Goal: Information Seeking & Learning: Learn about a topic

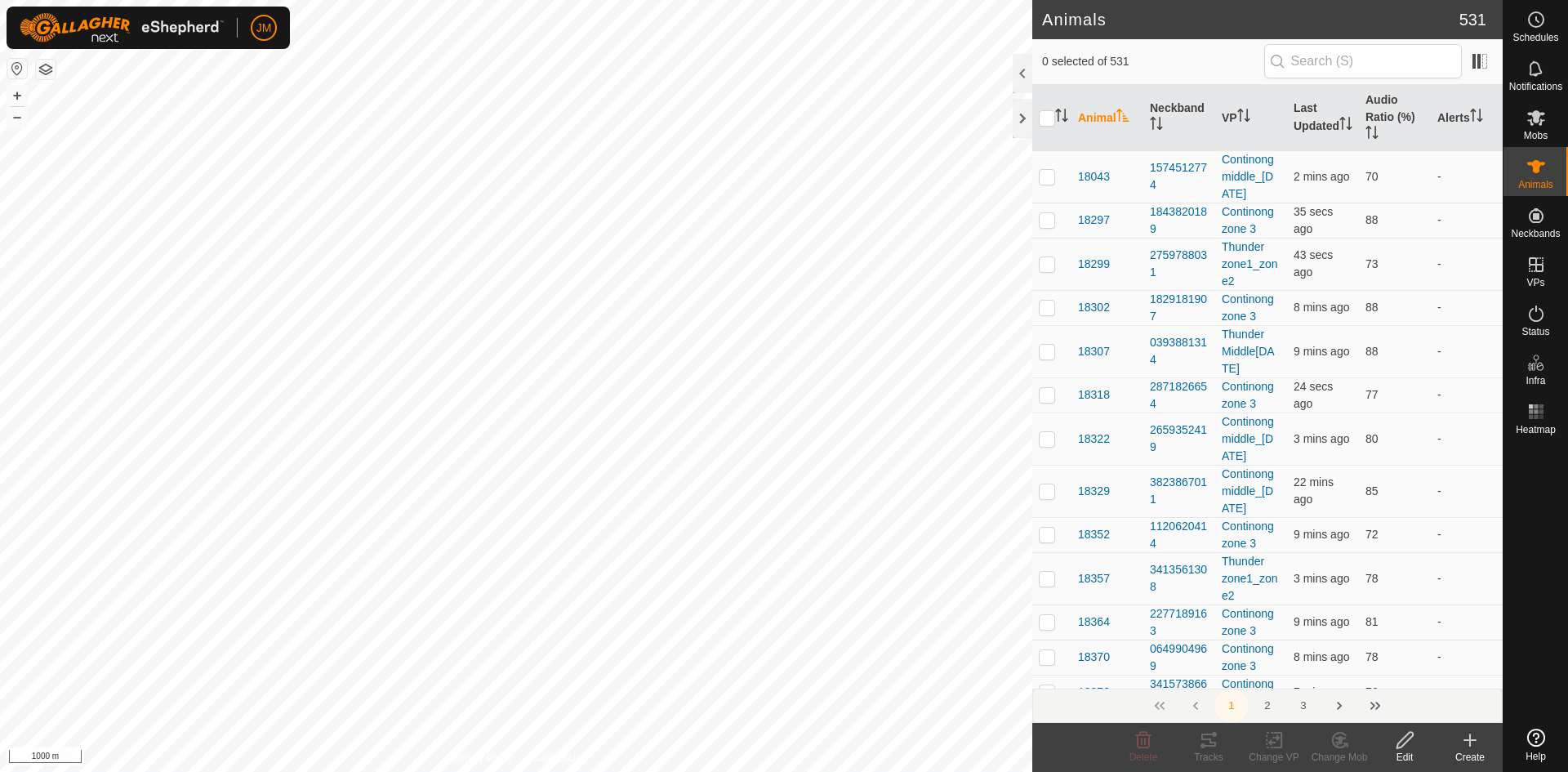
click at [1022, 120] on div at bounding box center [1022, 118] width 19 height 39
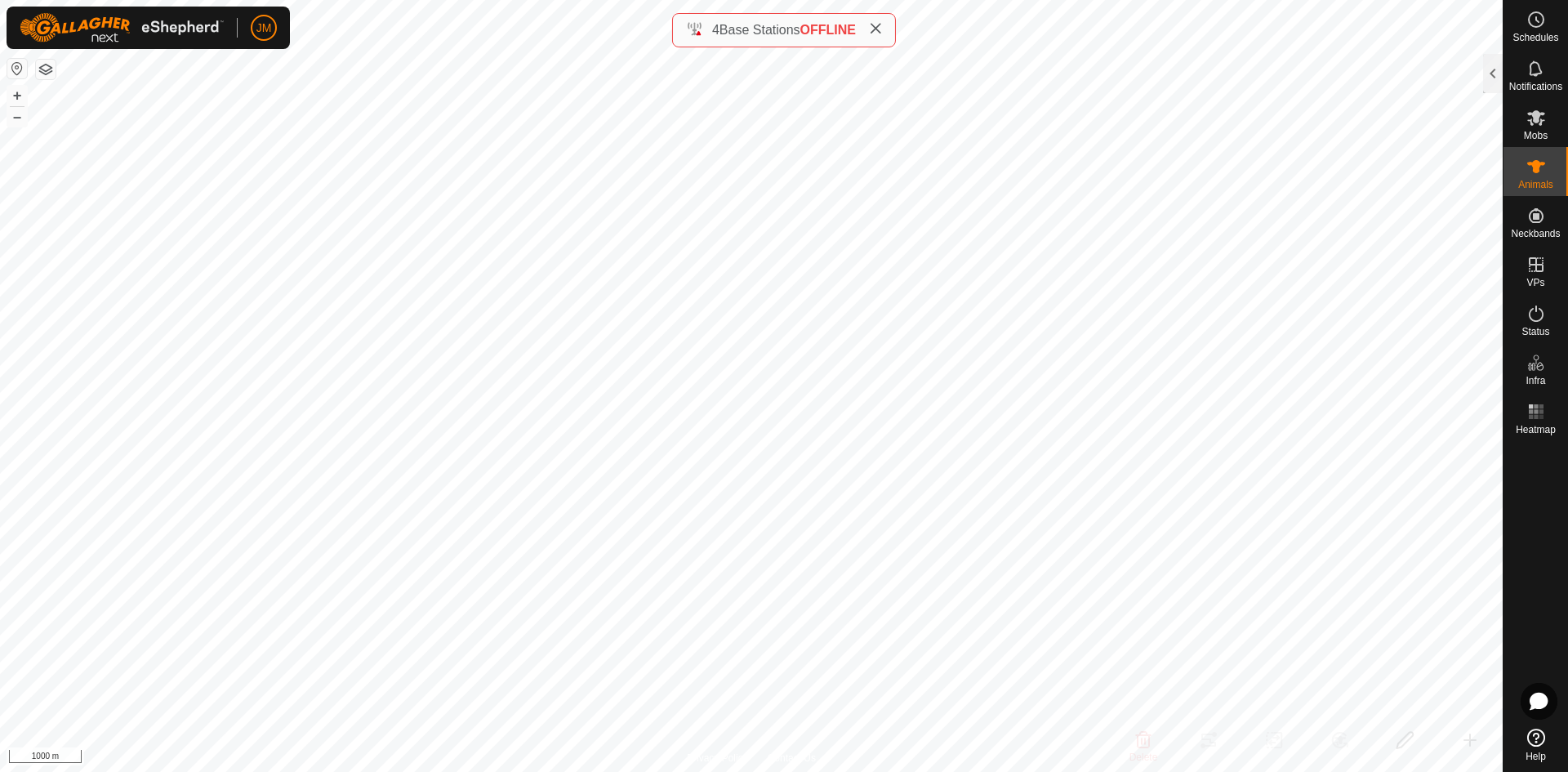
click at [875, 39] on span at bounding box center [876, 29] width 13 height 19
click at [18, 94] on button "+" at bounding box center [17, 95] width 19 height 19
click at [15, 121] on button "–" at bounding box center [17, 117] width 19 height 19
click at [21, 96] on button "+" at bounding box center [17, 95] width 19 height 19
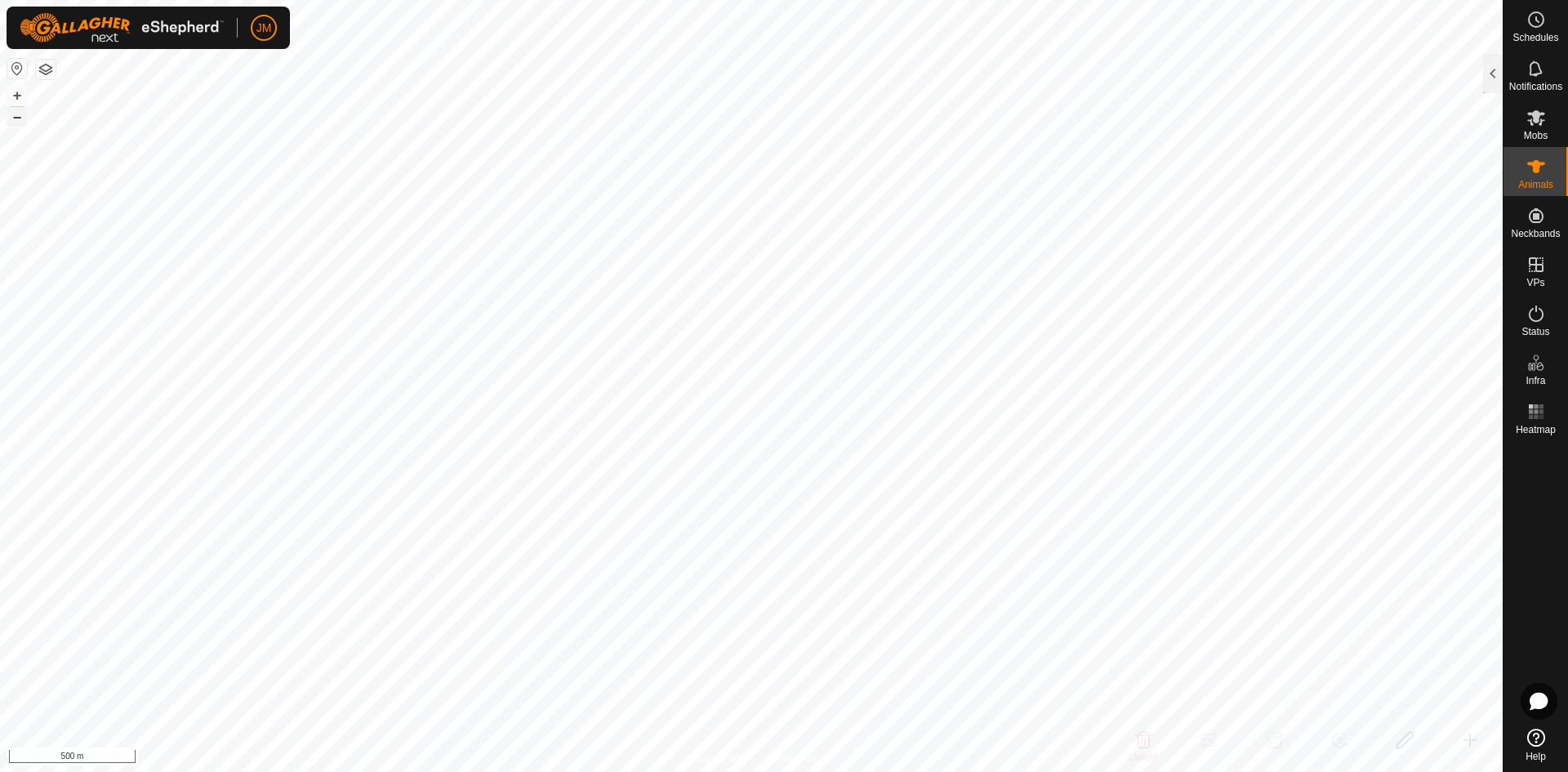
click at [21, 122] on button "–" at bounding box center [17, 117] width 19 height 19
click at [16, 102] on button "+" at bounding box center [17, 95] width 19 height 19
click at [16, 121] on button "–" at bounding box center [17, 117] width 19 height 19
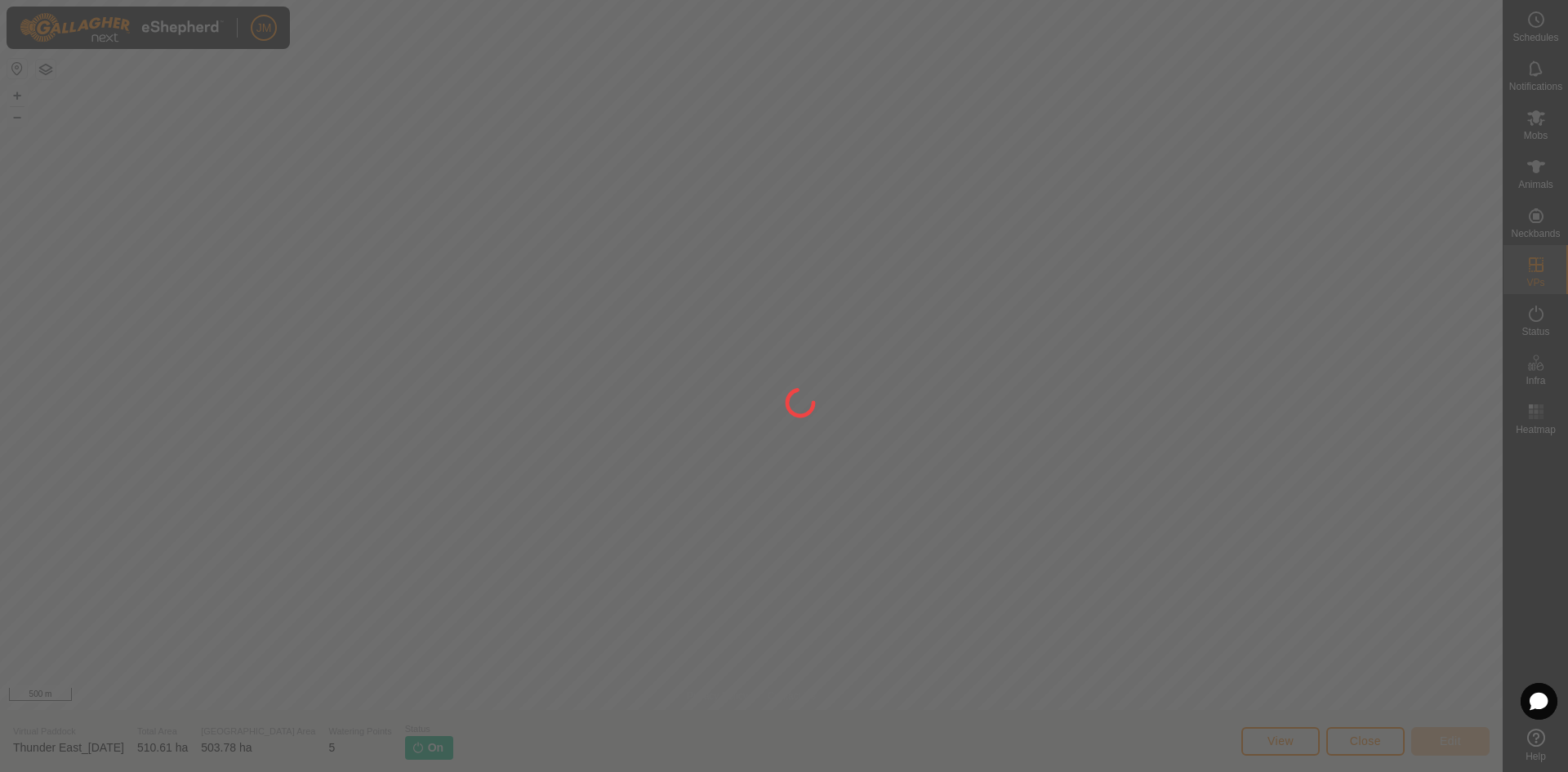
click at [1394, 753] on div at bounding box center [784, 386] width 1568 height 772
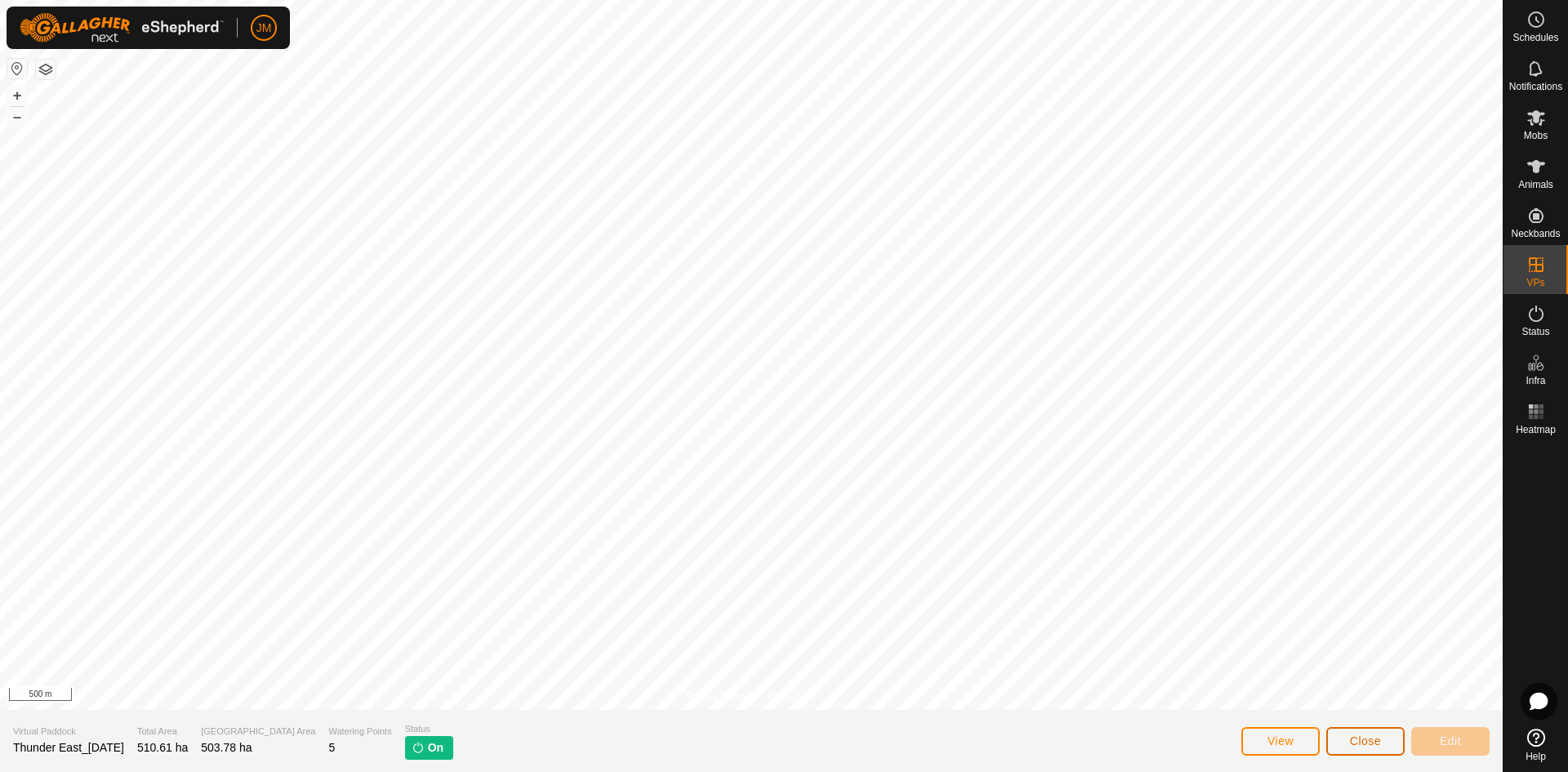
click at [1360, 744] on span "Close" at bounding box center [1365, 741] width 31 height 13
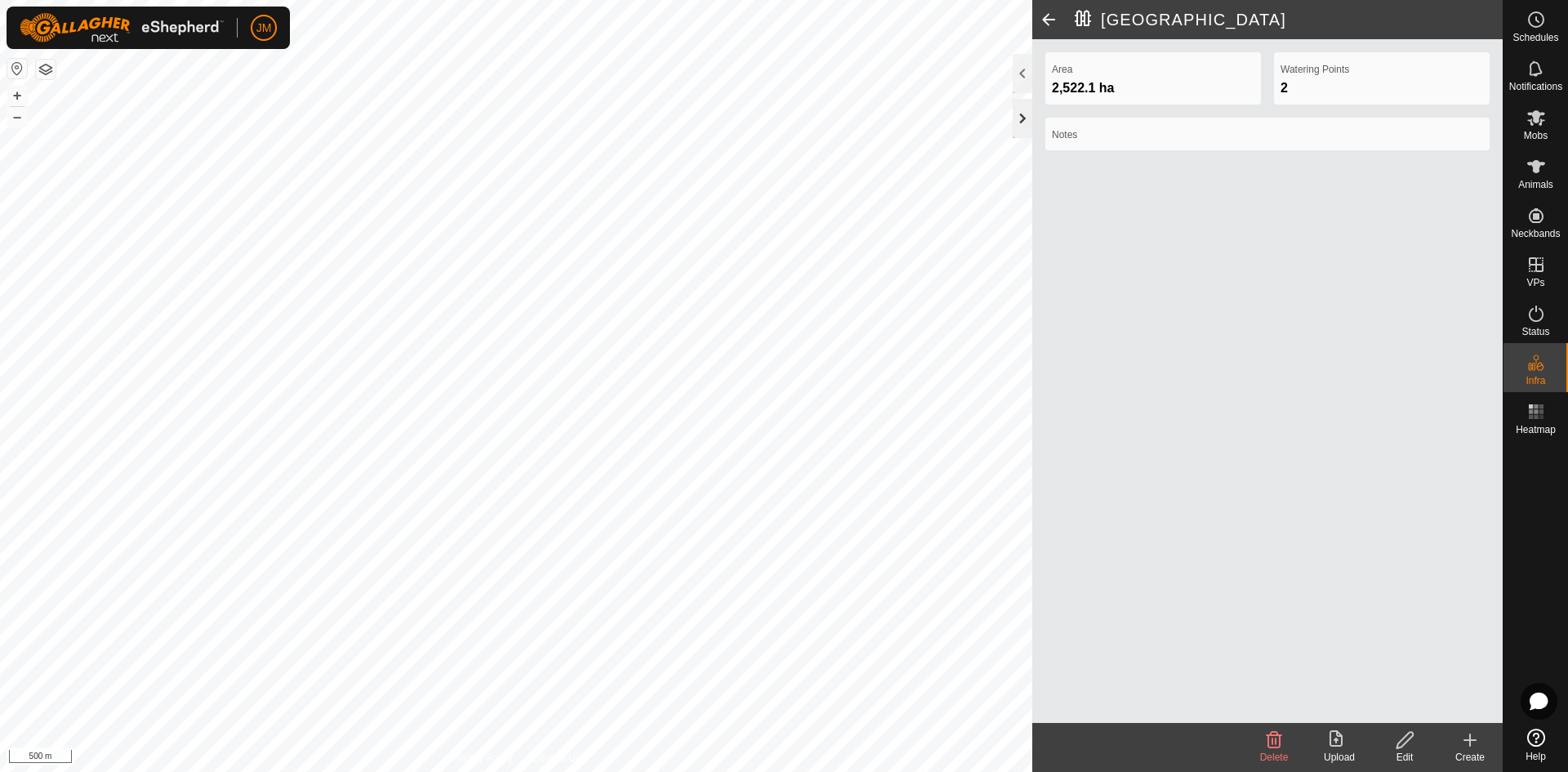
click at [1016, 120] on div at bounding box center [1022, 118] width 19 height 39
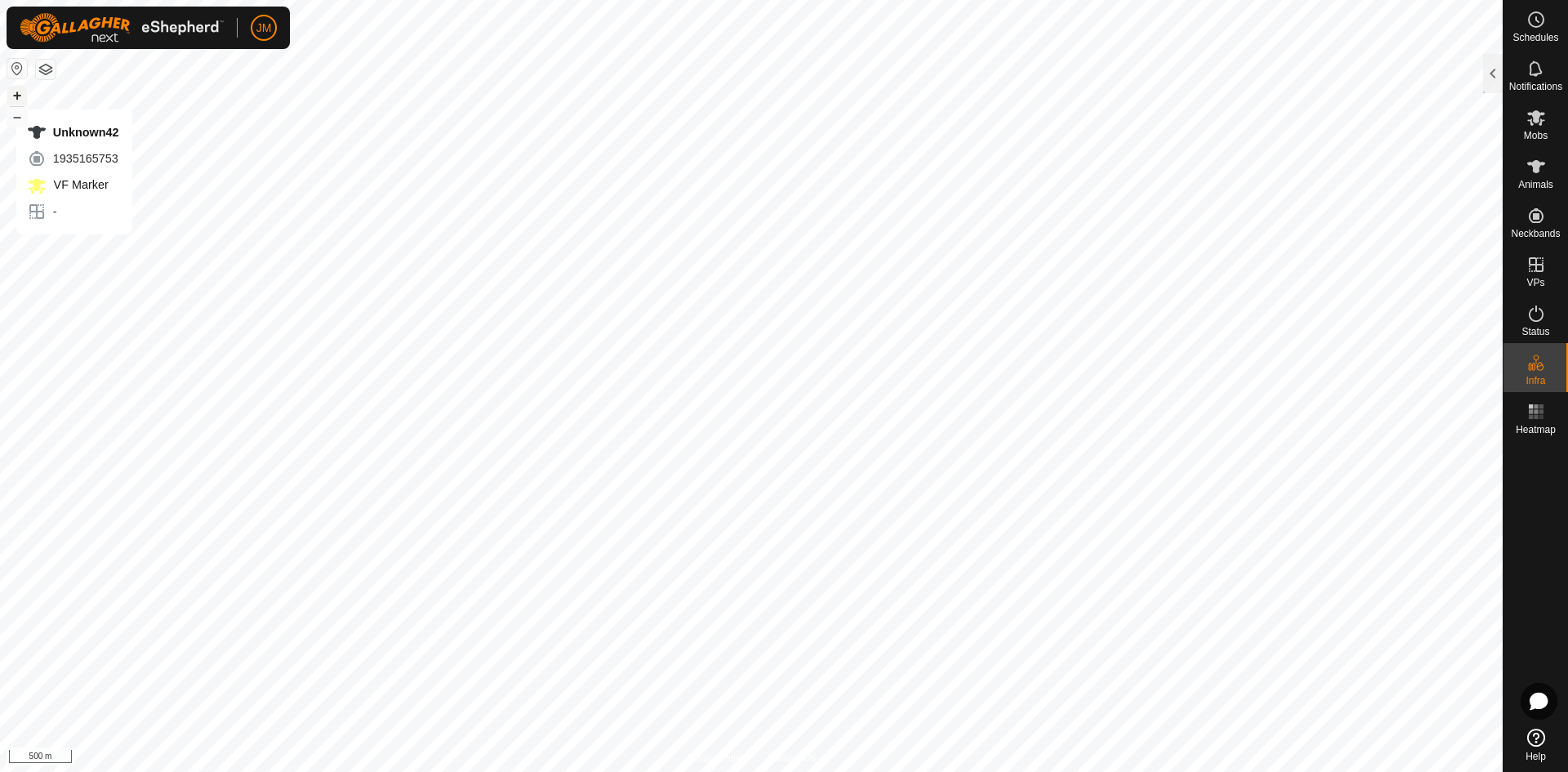
click at [12, 93] on button "+" at bounding box center [17, 95] width 19 height 19
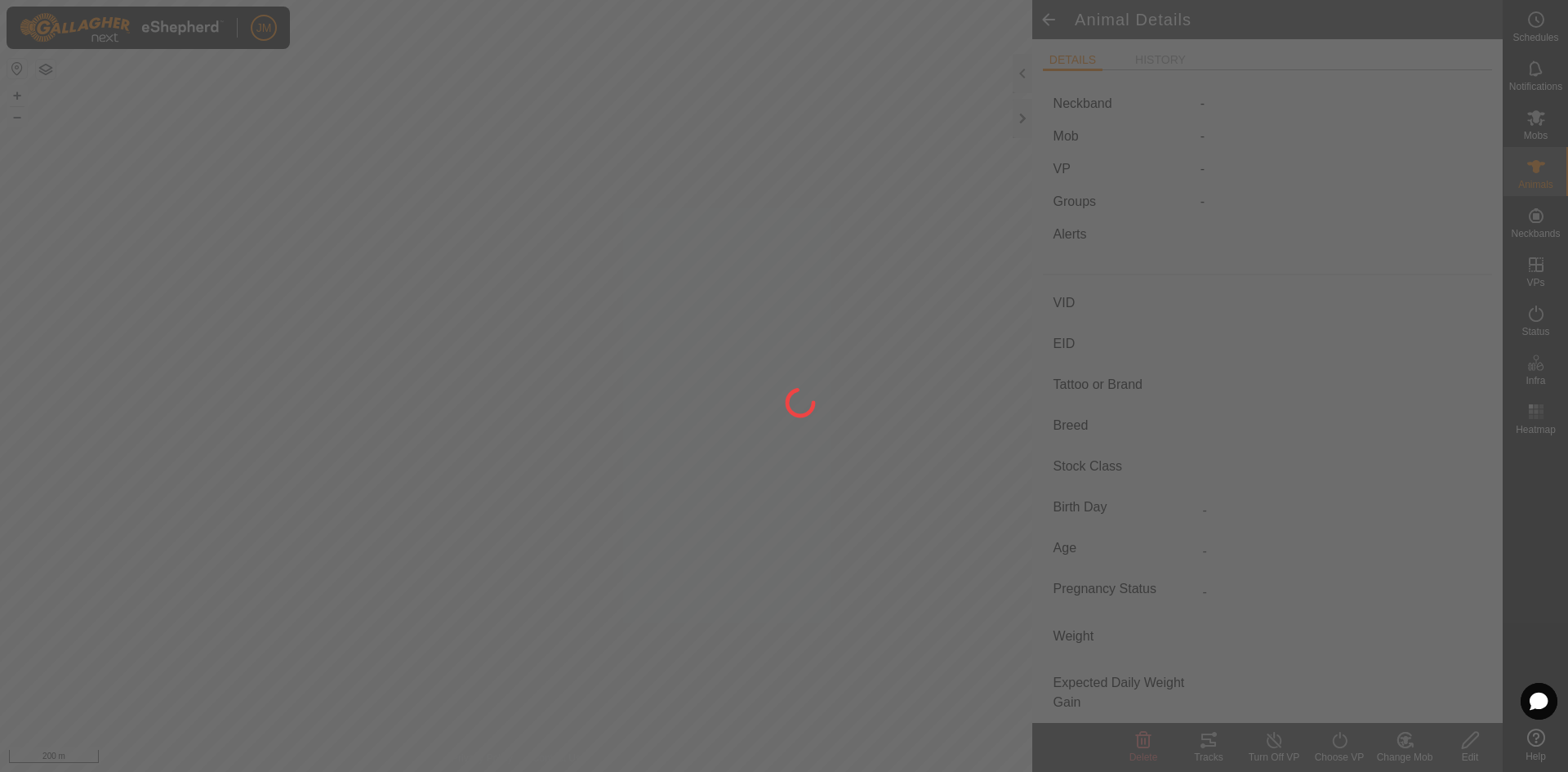
type input "230361"
type input "-"
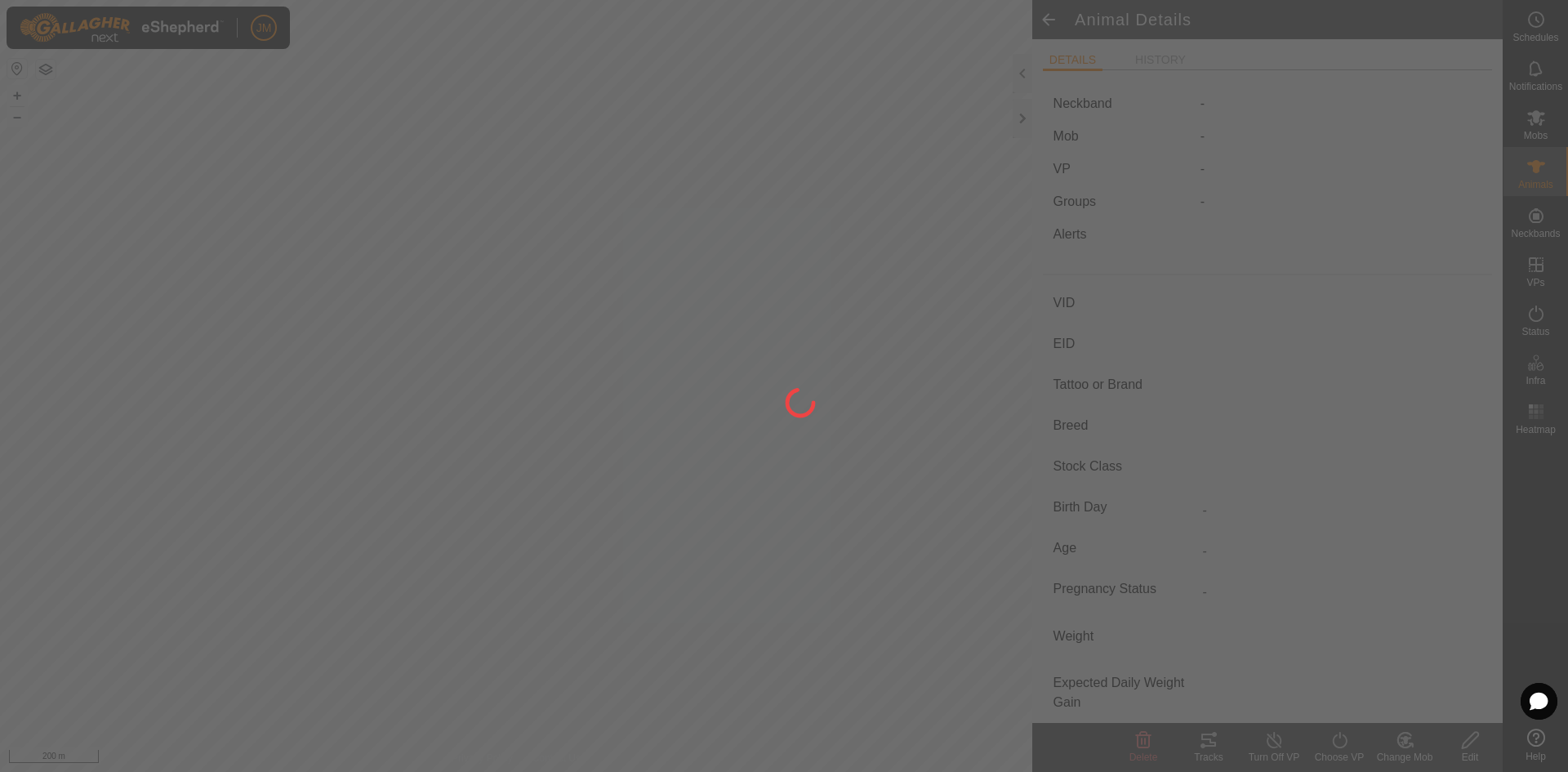
type input "-"
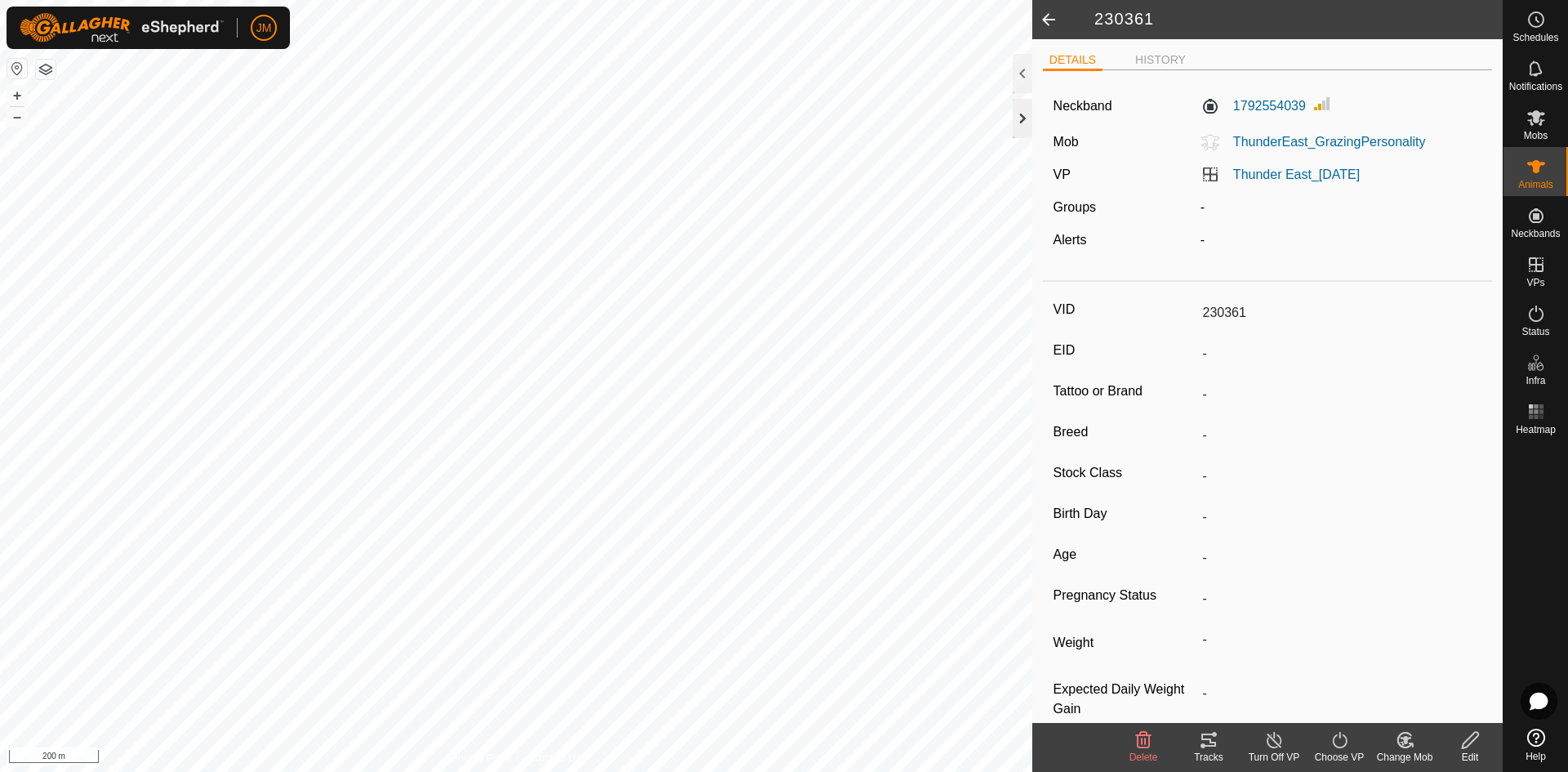
click at [1023, 110] on div at bounding box center [1022, 118] width 19 height 39
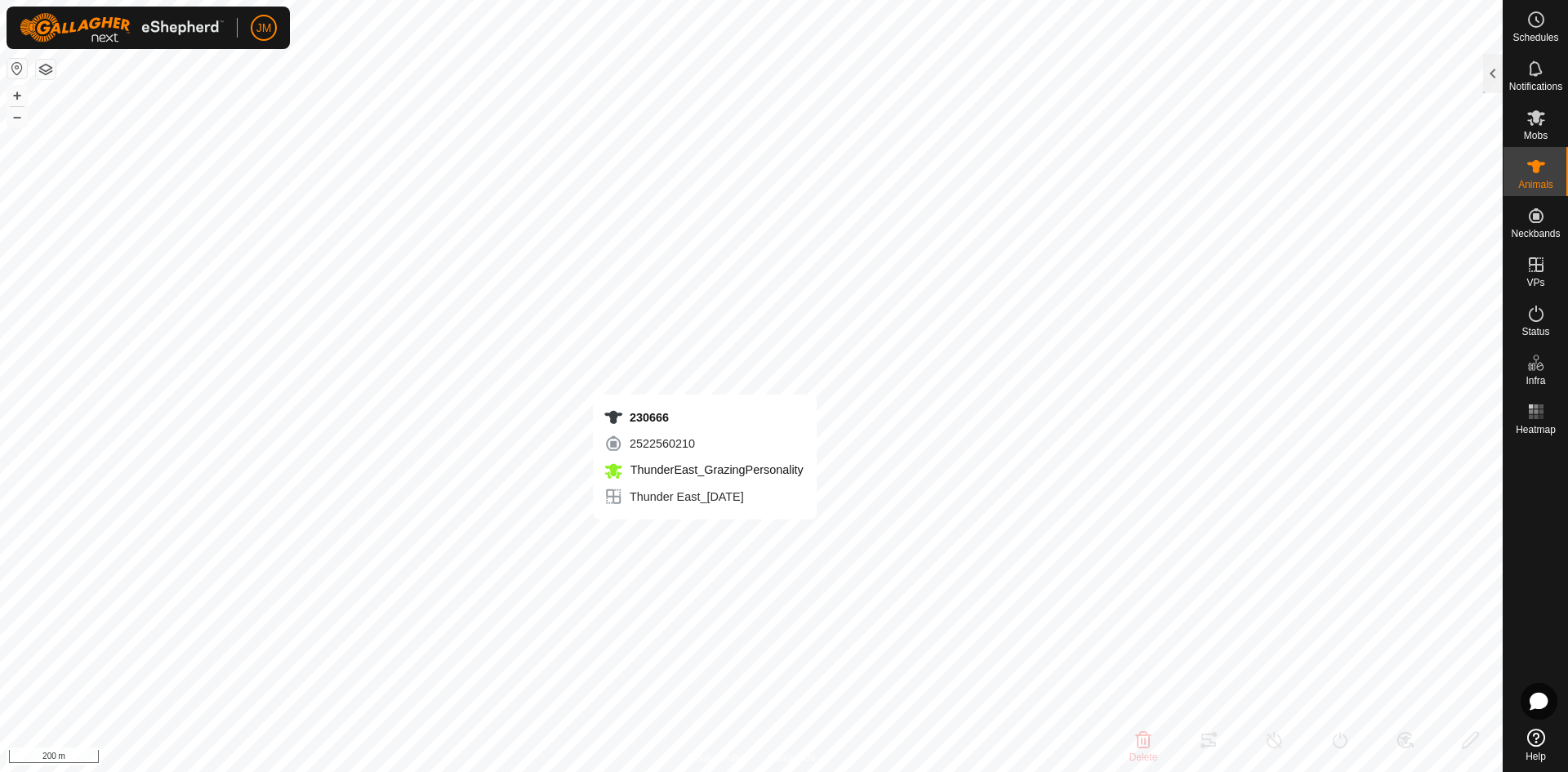
type input "230666"
type input "-"
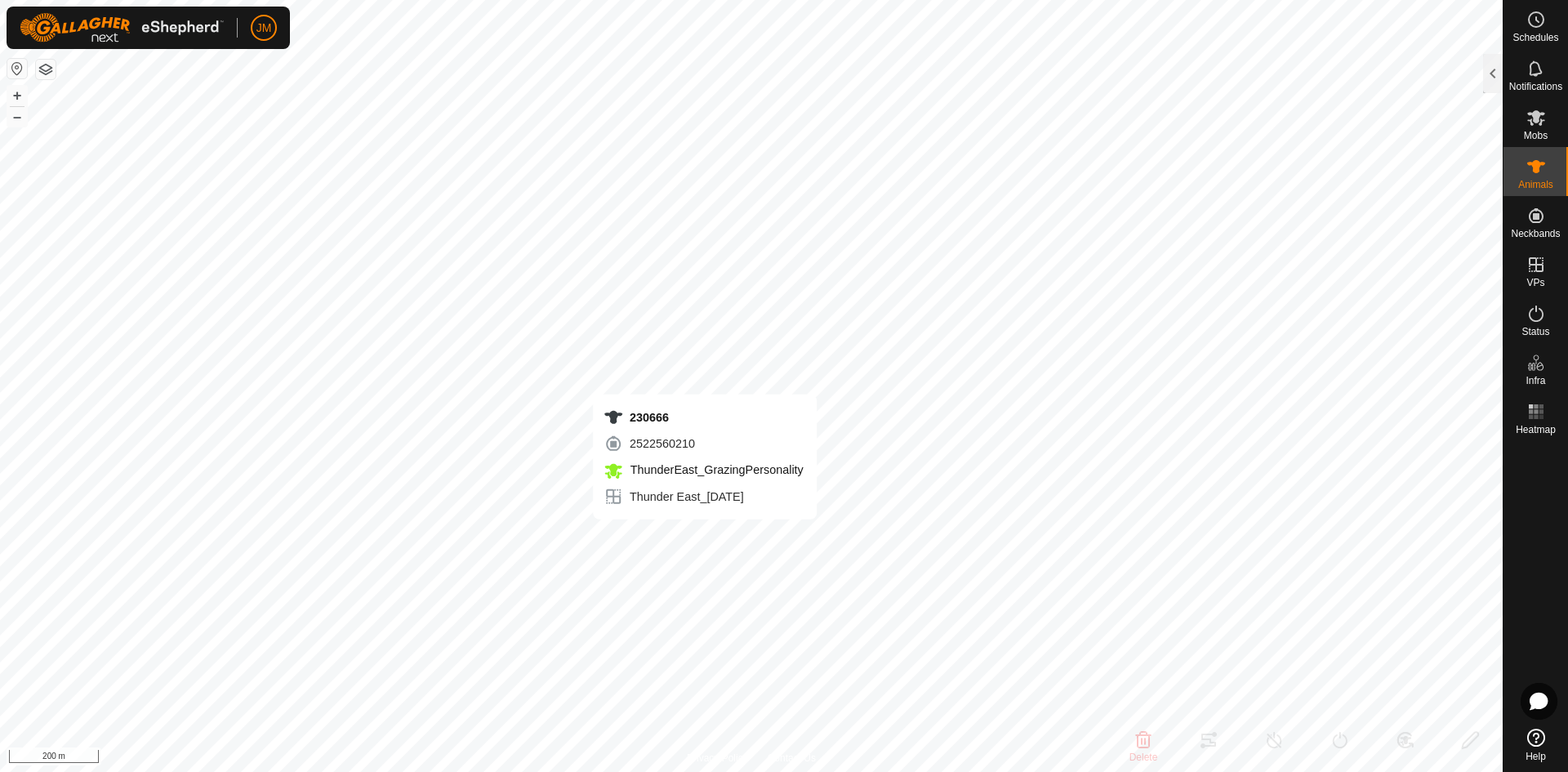
type input "-"
click at [20, 119] on button "–" at bounding box center [17, 117] width 19 height 19
type input "230666"
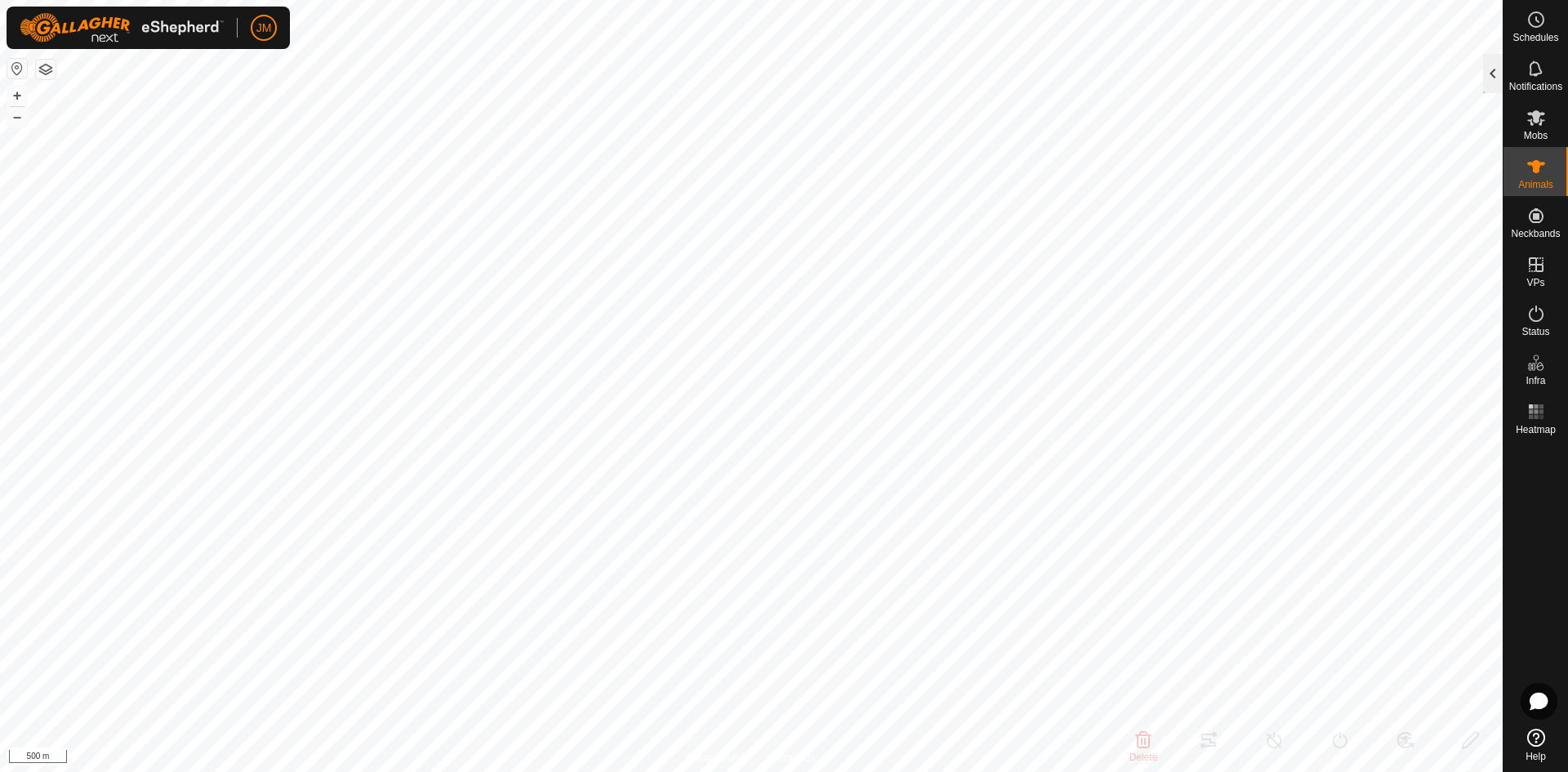
click at [1498, 85] on div at bounding box center [1493, 73] width 19 height 39
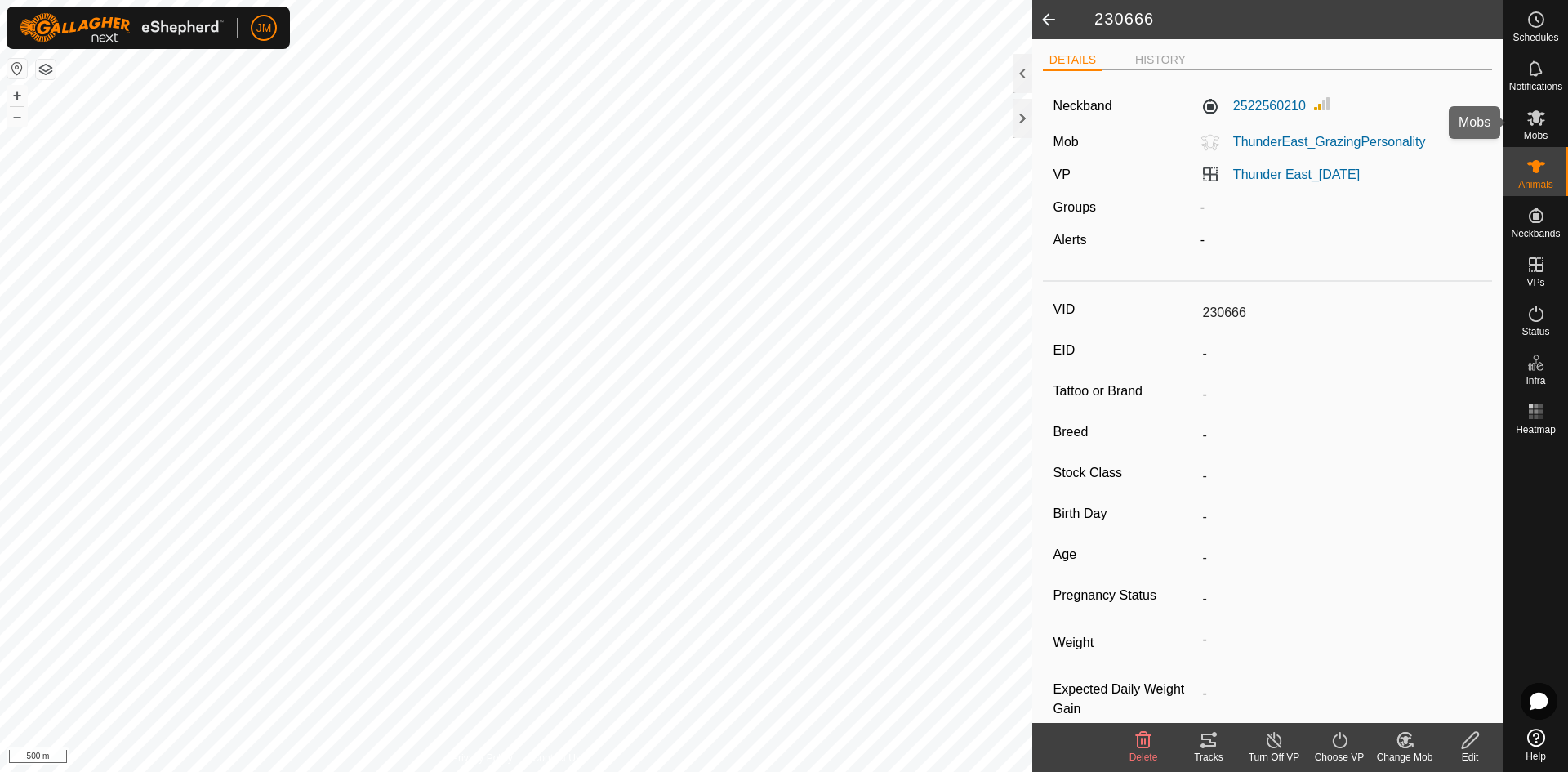
click at [1525, 127] on es-mob-svg-icon at bounding box center [1536, 117] width 29 height 26
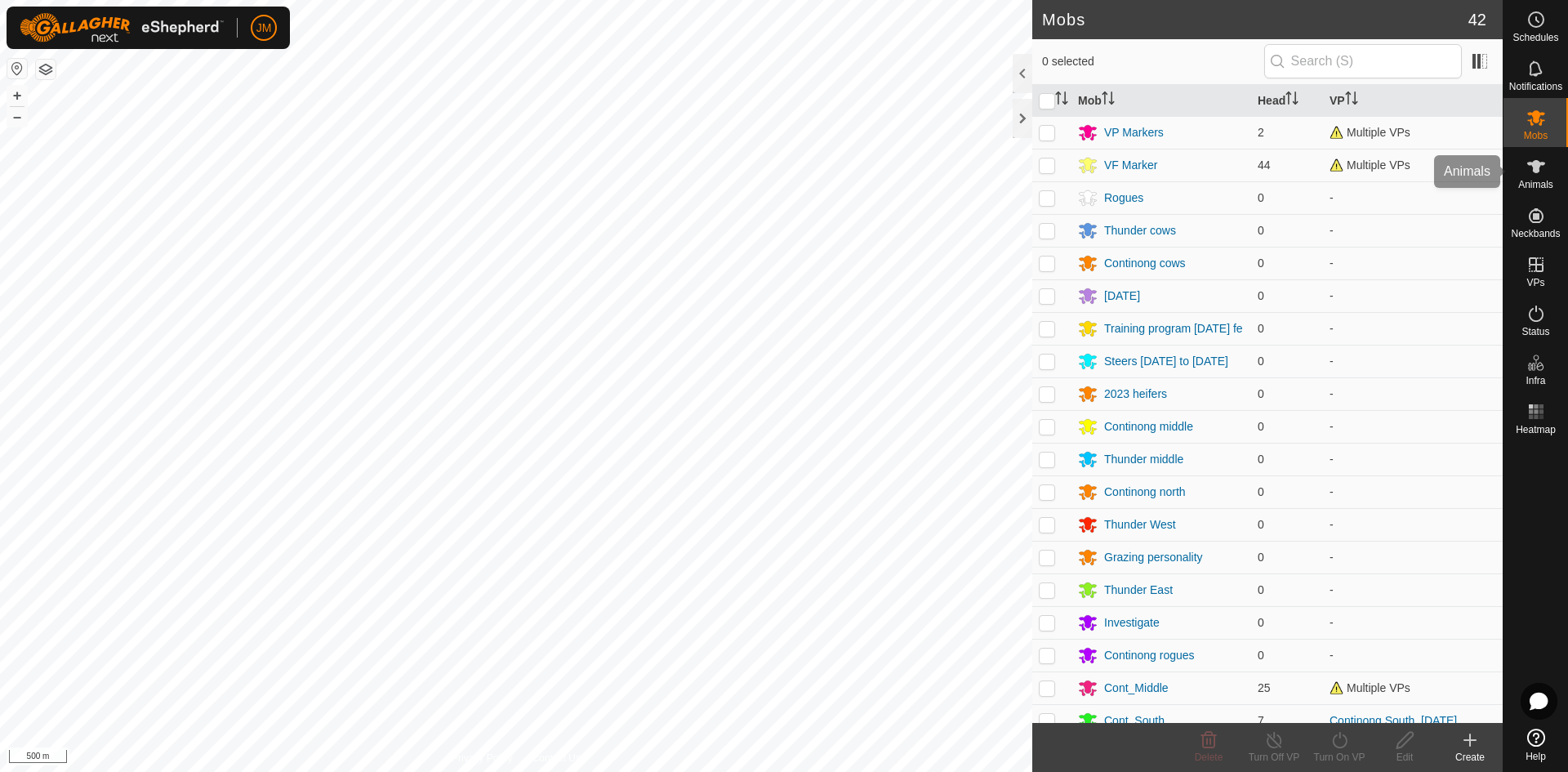
click at [1532, 171] on icon at bounding box center [1535, 166] width 19 height 19
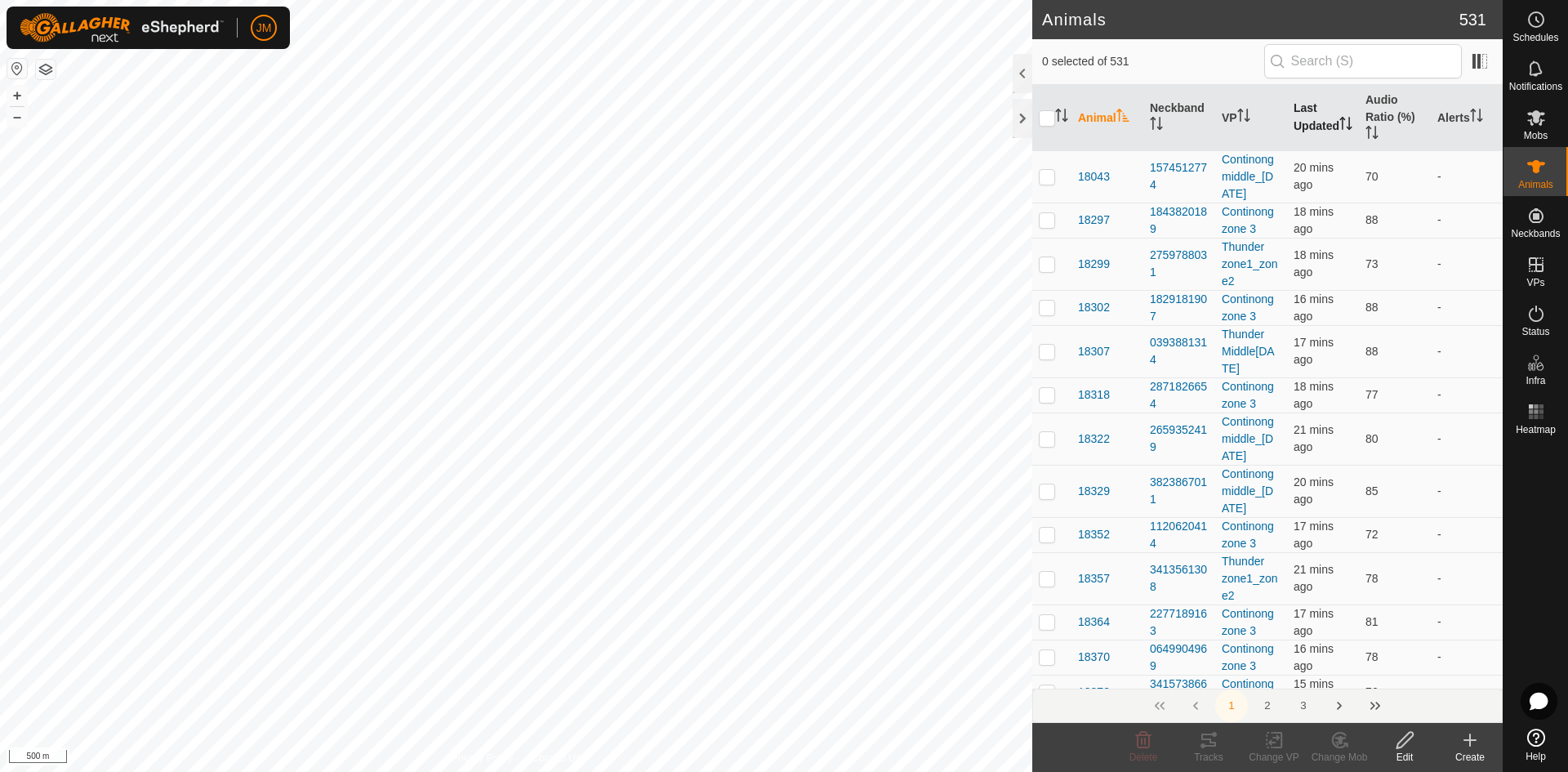
click at [1307, 108] on th "Last Updated" at bounding box center [1323, 117] width 72 height 66
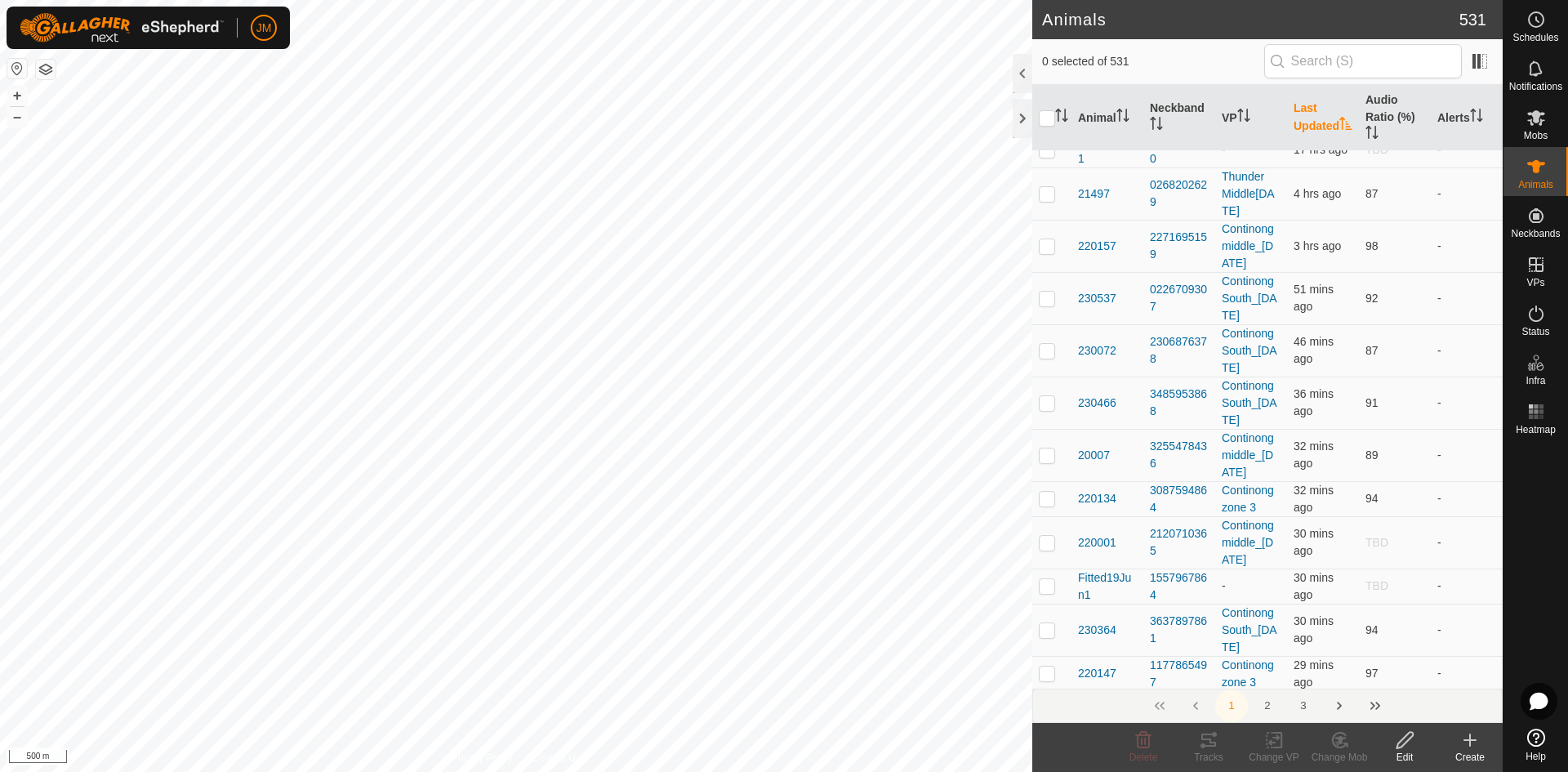
scroll to position [7816, 0]
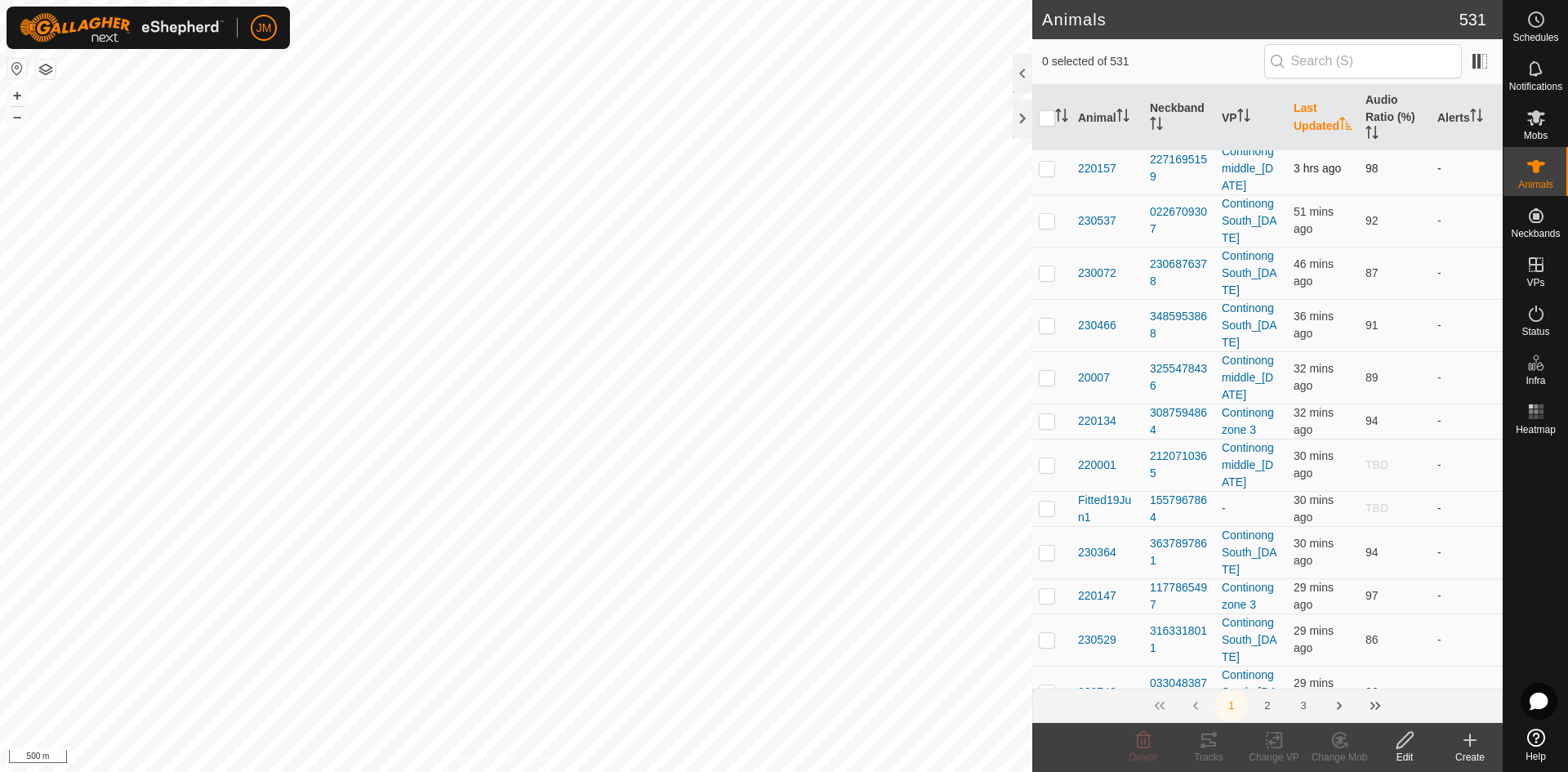
click at [1044, 175] on p-checkbox at bounding box center [1047, 168] width 16 height 13
checkbox input "true"
click at [1044, 79] on p-checkbox at bounding box center [1047, 72] width 16 height 13
checkbox input "true"
click at [1043, 122] on p-checkbox at bounding box center [1047, 117] width 16 height 13
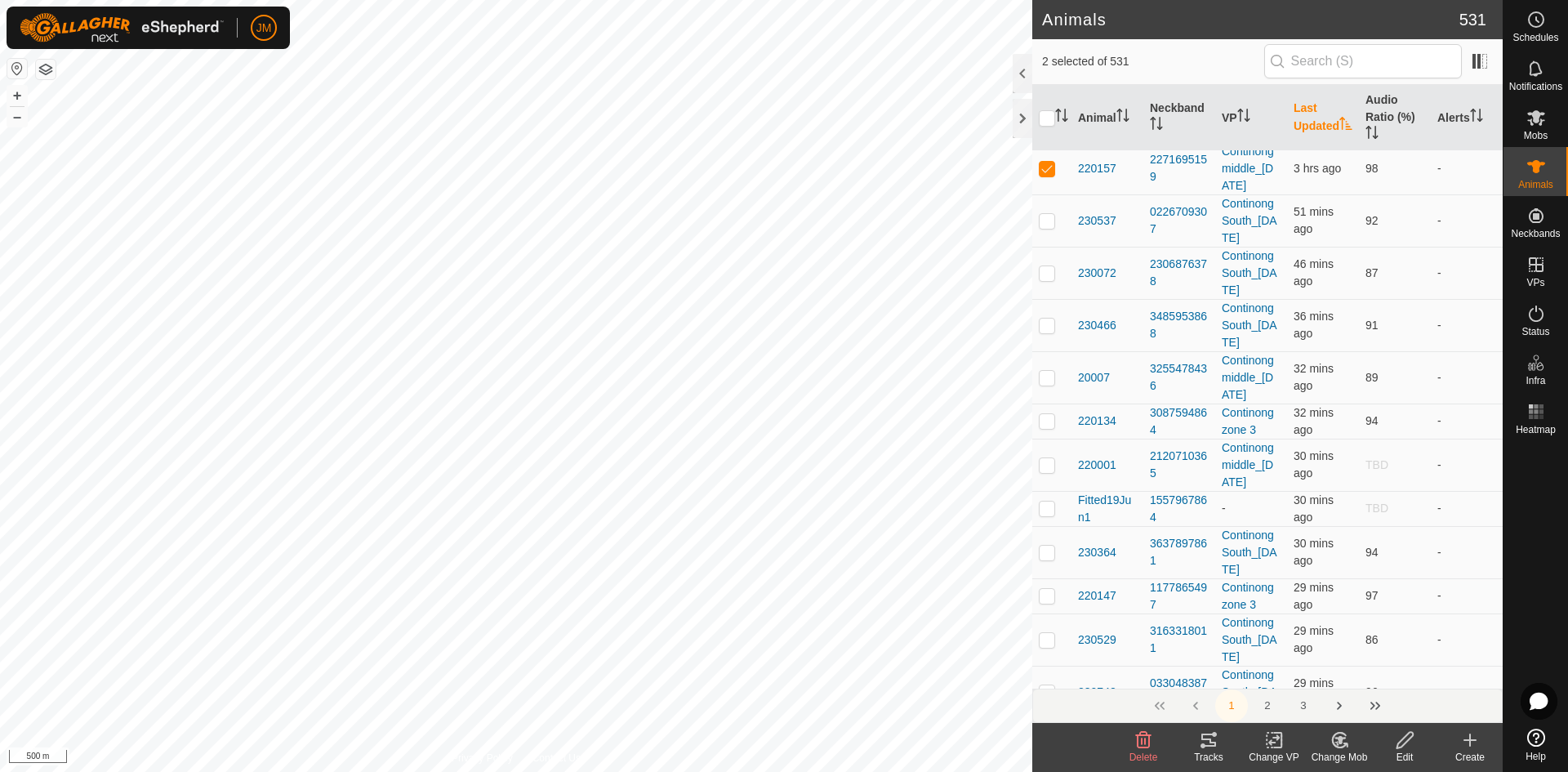
checkbox input "true"
click at [1048, 79] on p-tablecheckbox at bounding box center [1047, 72] width 16 height 13
click at [1049, 79] on p-checkbox at bounding box center [1047, 72] width 16 height 13
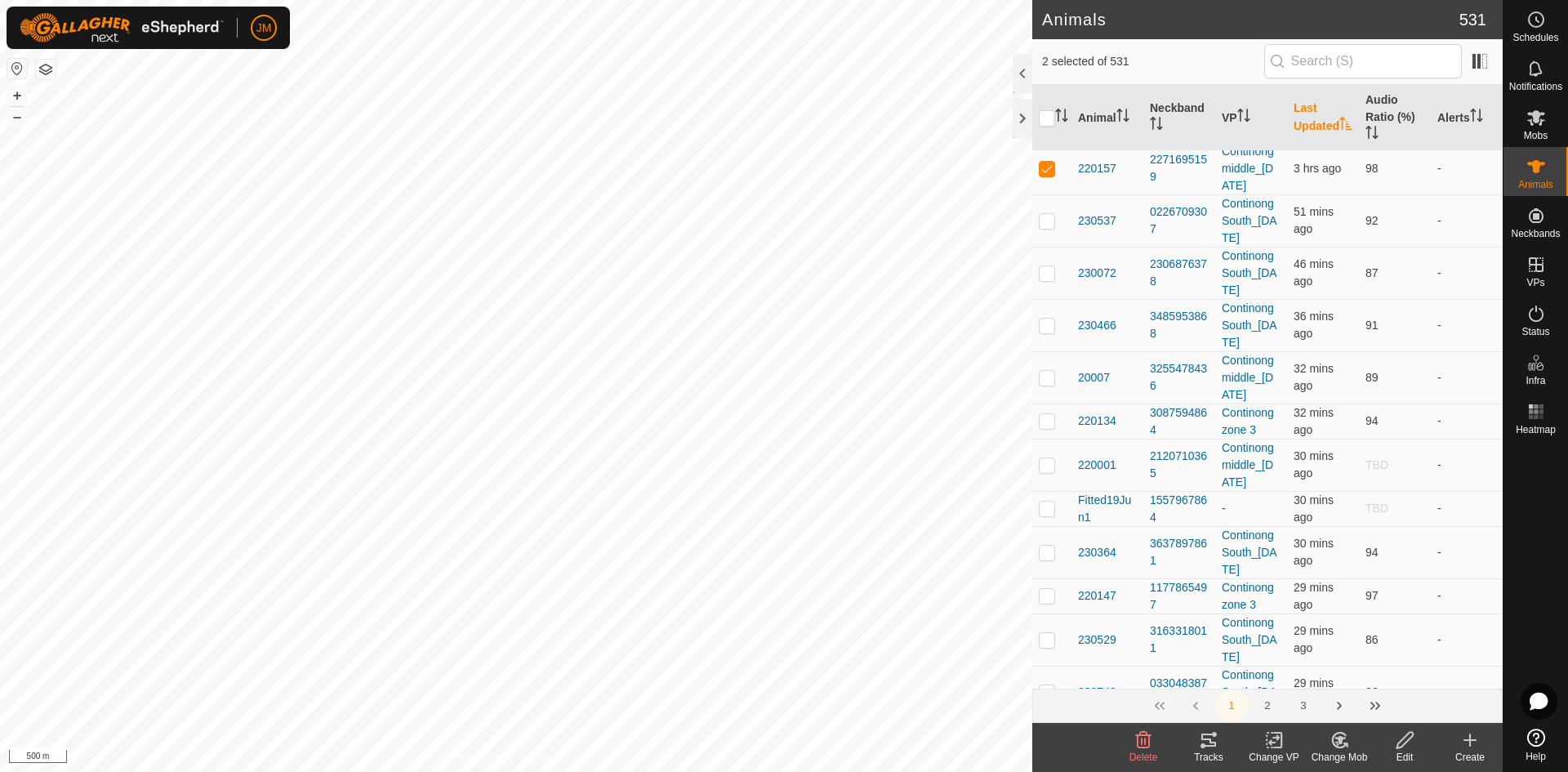
checkbox input "true"
click at [1047, 122] on p-checkbox at bounding box center [1047, 117] width 16 height 13
checkbox input "true"
click at [1048, 227] on p-checkbox at bounding box center [1047, 220] width 16 height 13
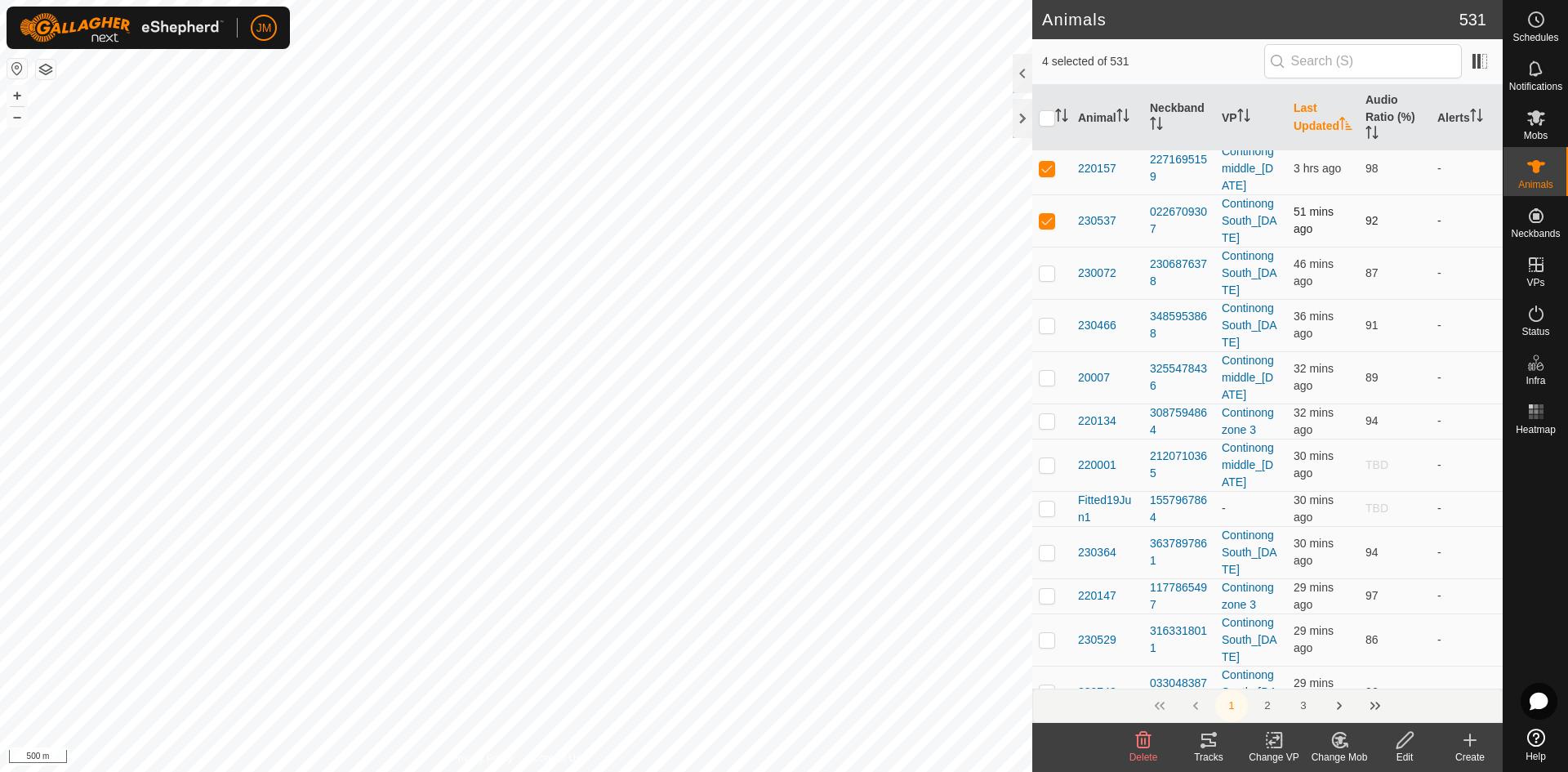
click at [1048, 227] on p-checkbox at bounding box center [1047, 220] width 16 height 13
click at [18, 121] on button "–" at bounding box center [17, 117] width 19 height 19
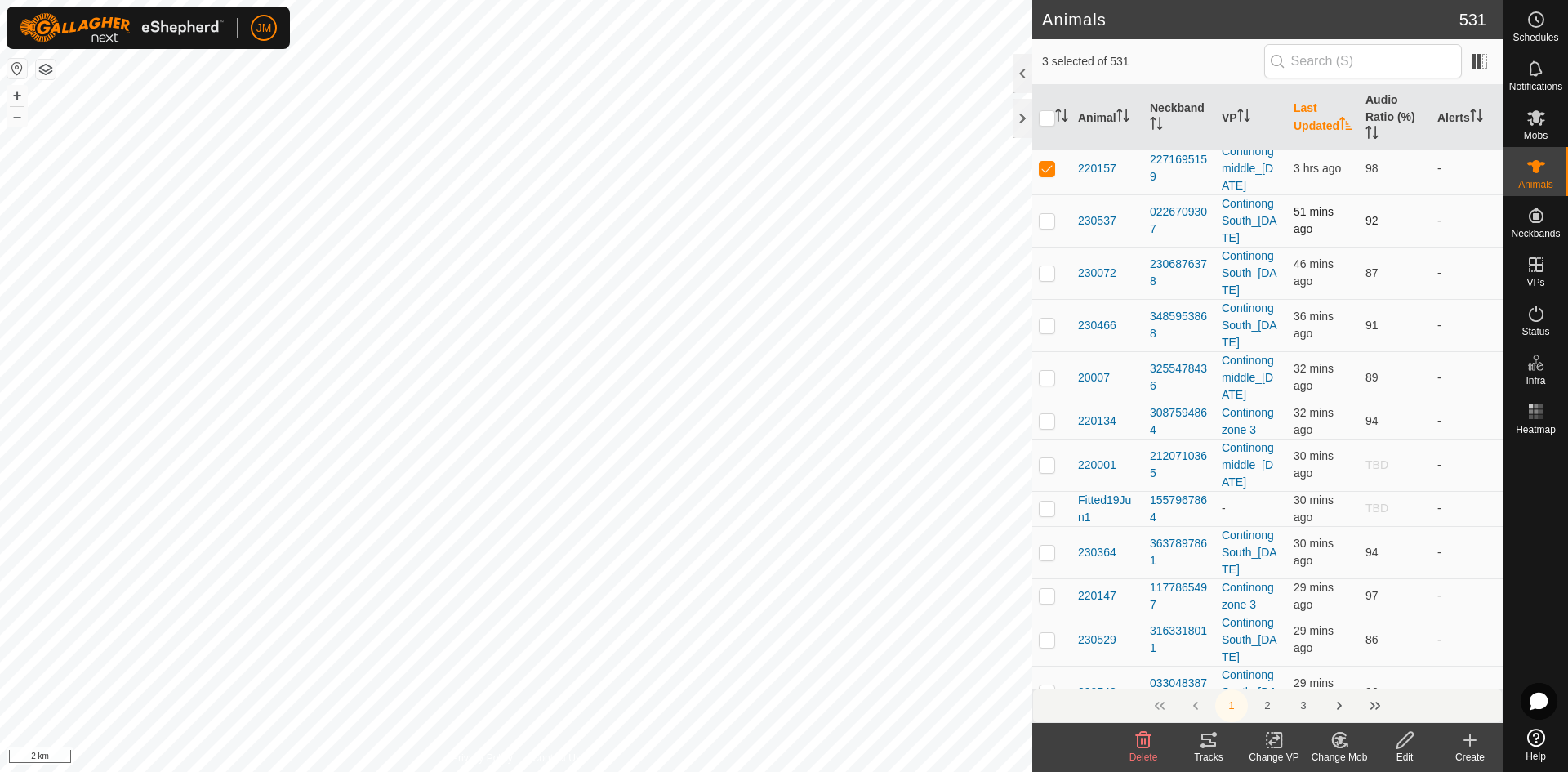
click at [1047, 227] on p-checkbox at bounding box center [1047, 220] width 16 height 13
checkbox input "true"
click at [16, 96] on button "+" at bounding box center [17, 95] width 19 height 19
click at [1044, 279] on p-checkbox at bounding box center [1047, 273] width 16 height 13
checkbox input "true"
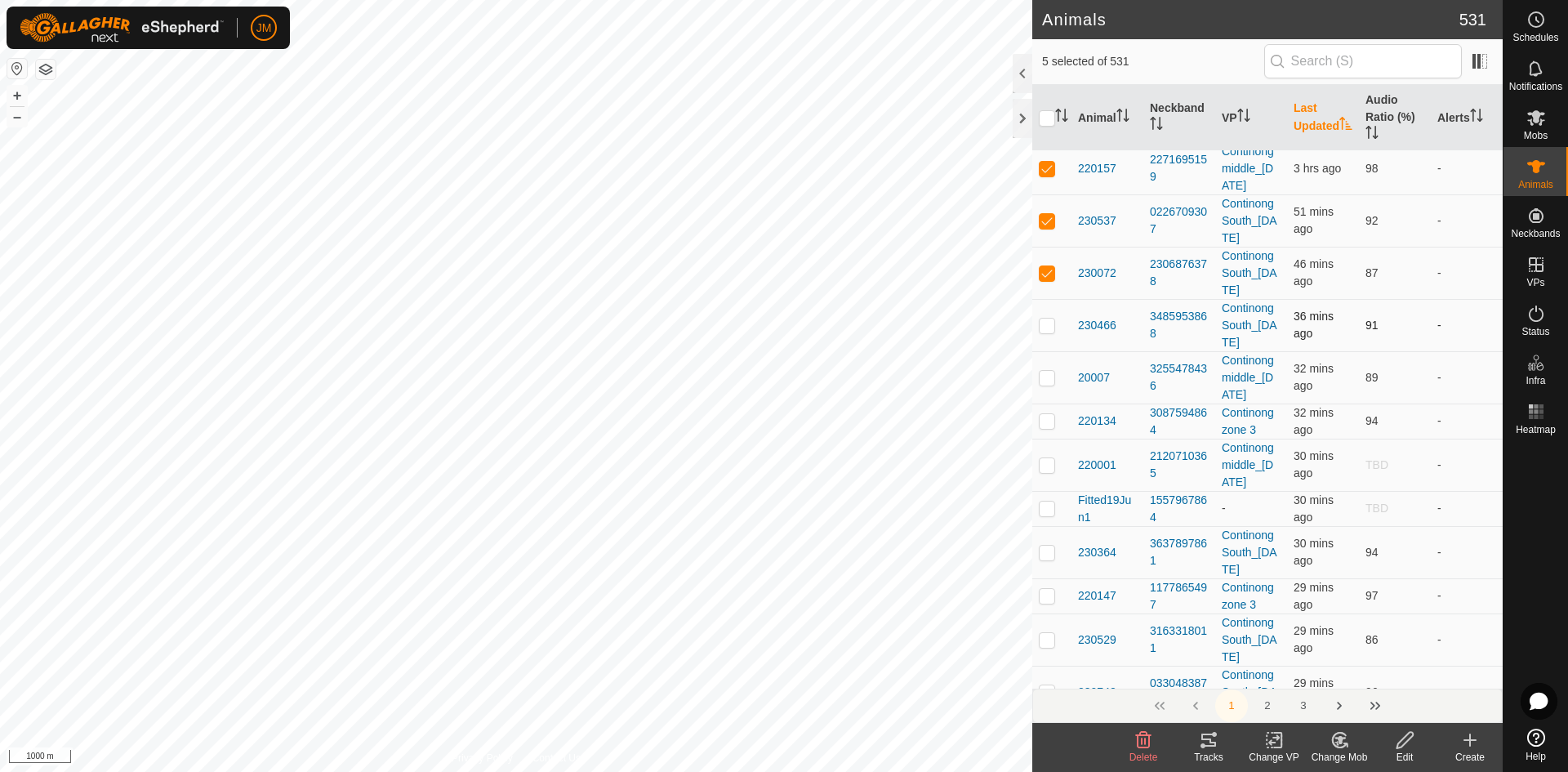
click at [1045, 332] on p-checkbox at bounding box center [1047, 325] width 16 height 13
checkbox input "true"
click at [1048, 384] on p-tablecheckbox at bounding box center [1047, 377] width 16 height 13
checkbox input "true"
click at [1049, 427] on p-checkbox at bounding box center [1047, 421] width 16 height 13
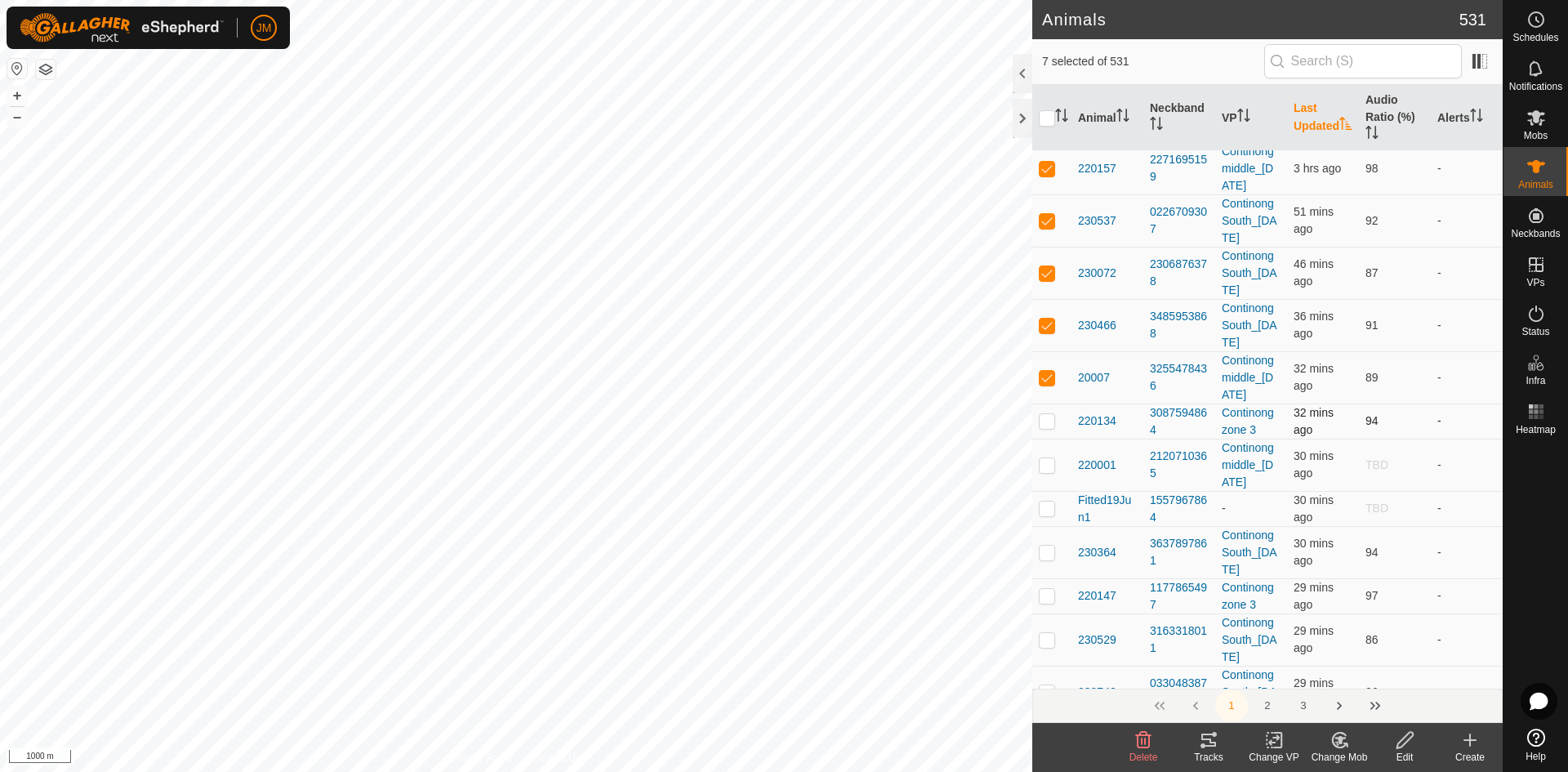
checkbox input "true"
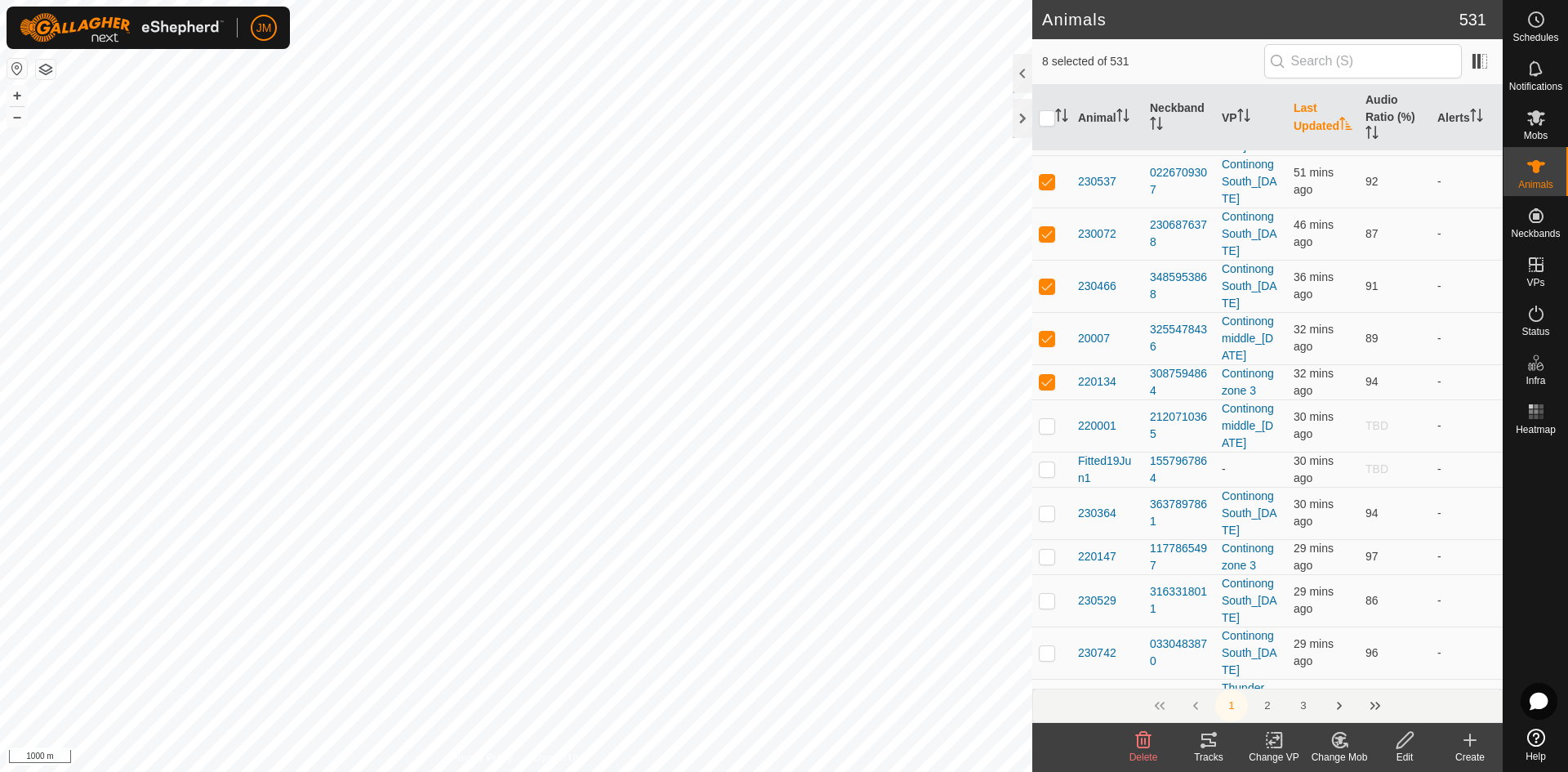
scroll to position [7797, 0]
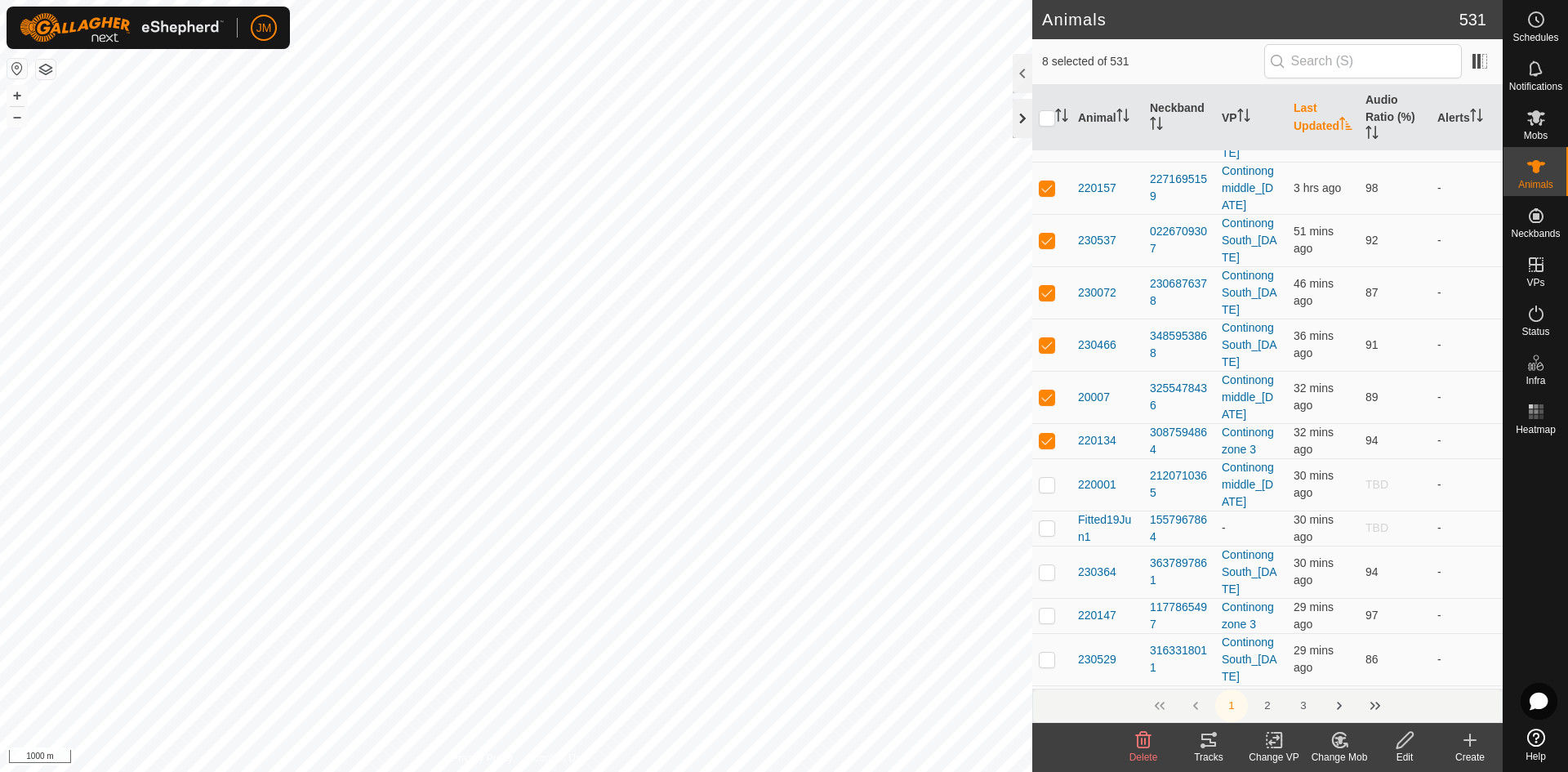
click at [1029, 127] on div at bounding box center [1022, 118] width 19 height 39
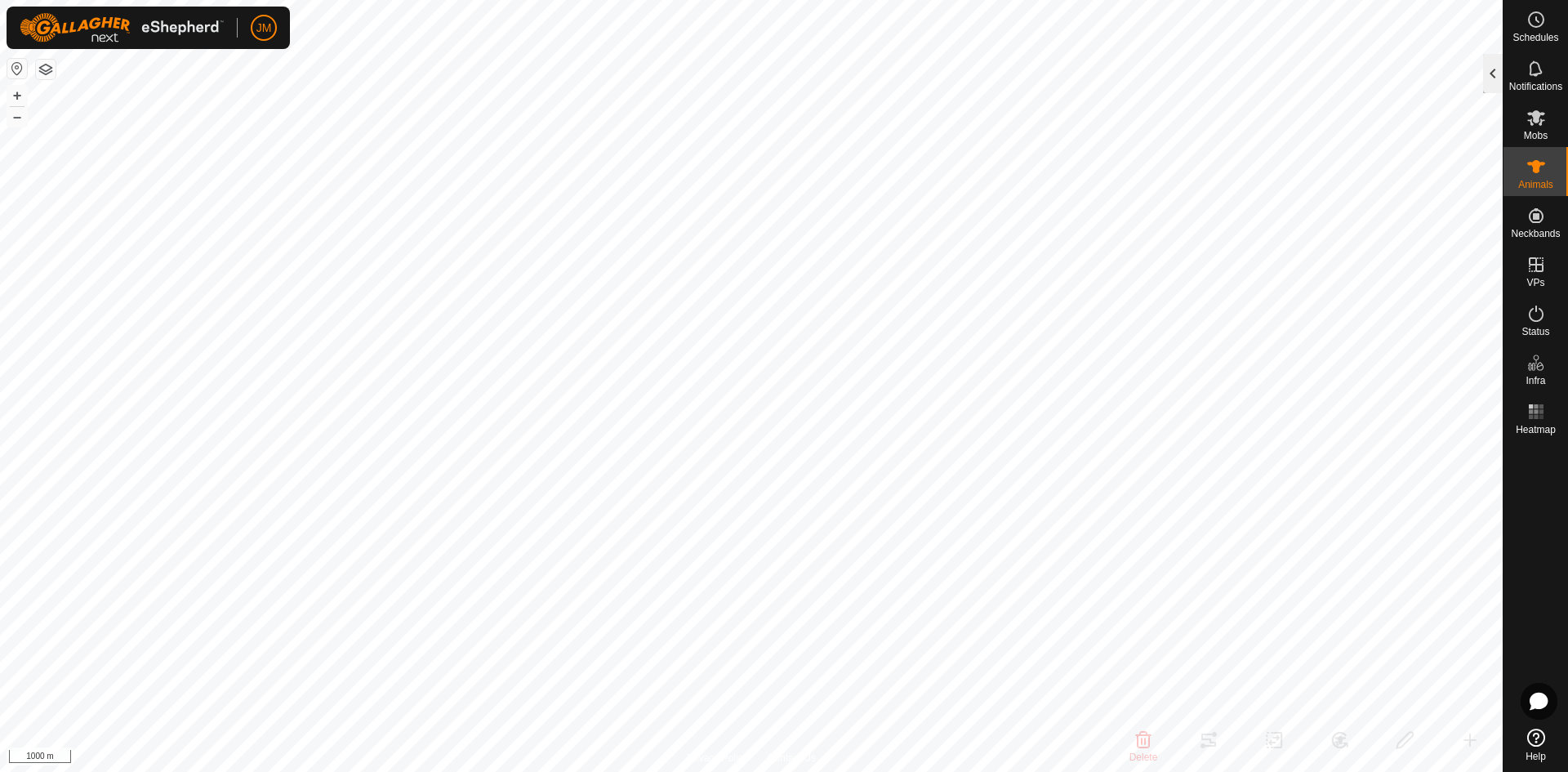
click at [1496, 72] on div at bounding box center [1493, 73] width 19 height 39
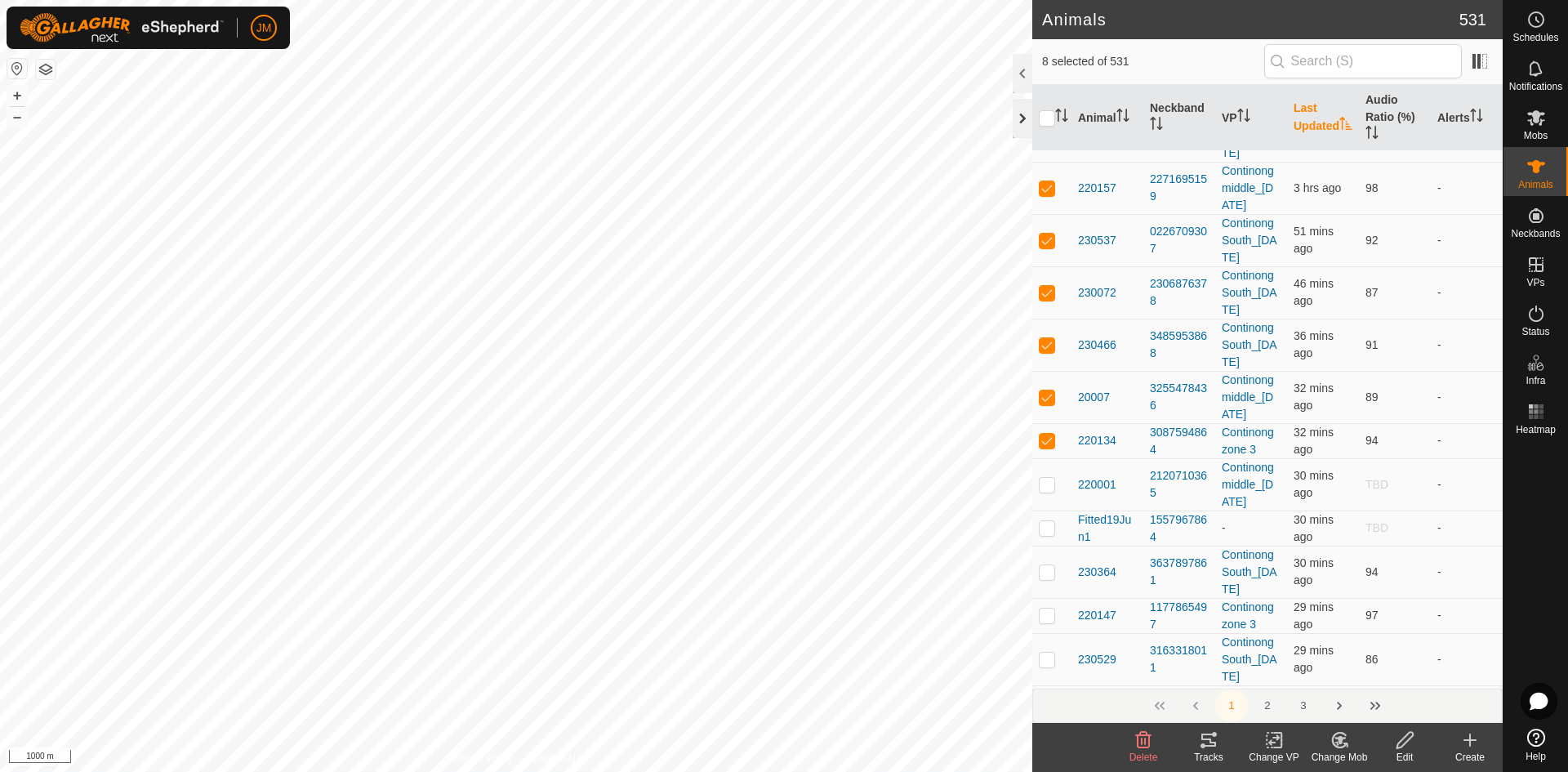
click at [1024, 116] on div at bounding box center [1022, 118] width 19 height 39
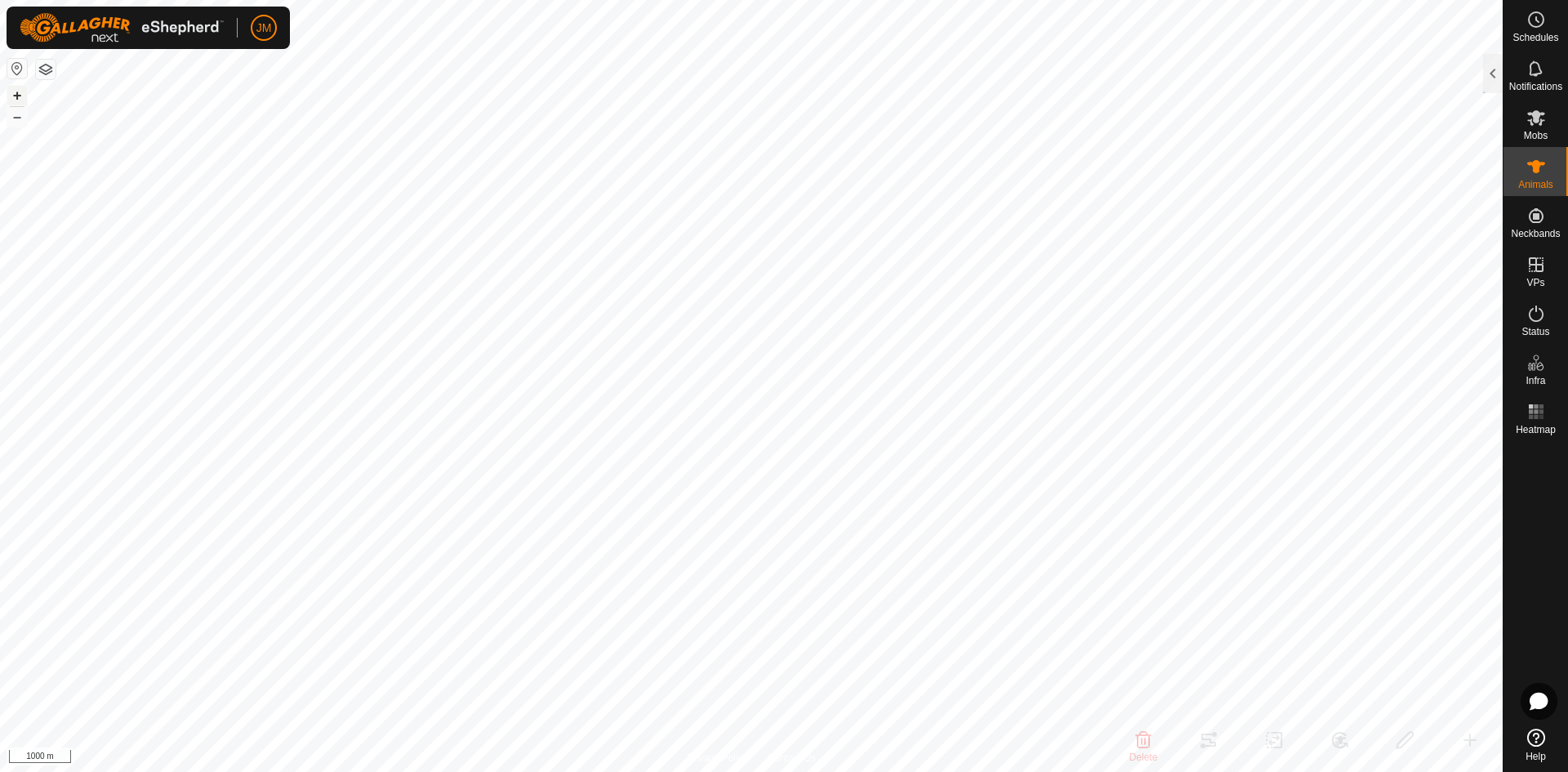
click at [21, 96] on button "+" at bounding box center [17, 95] width 19 height 19
type input "230734"
type input "-"
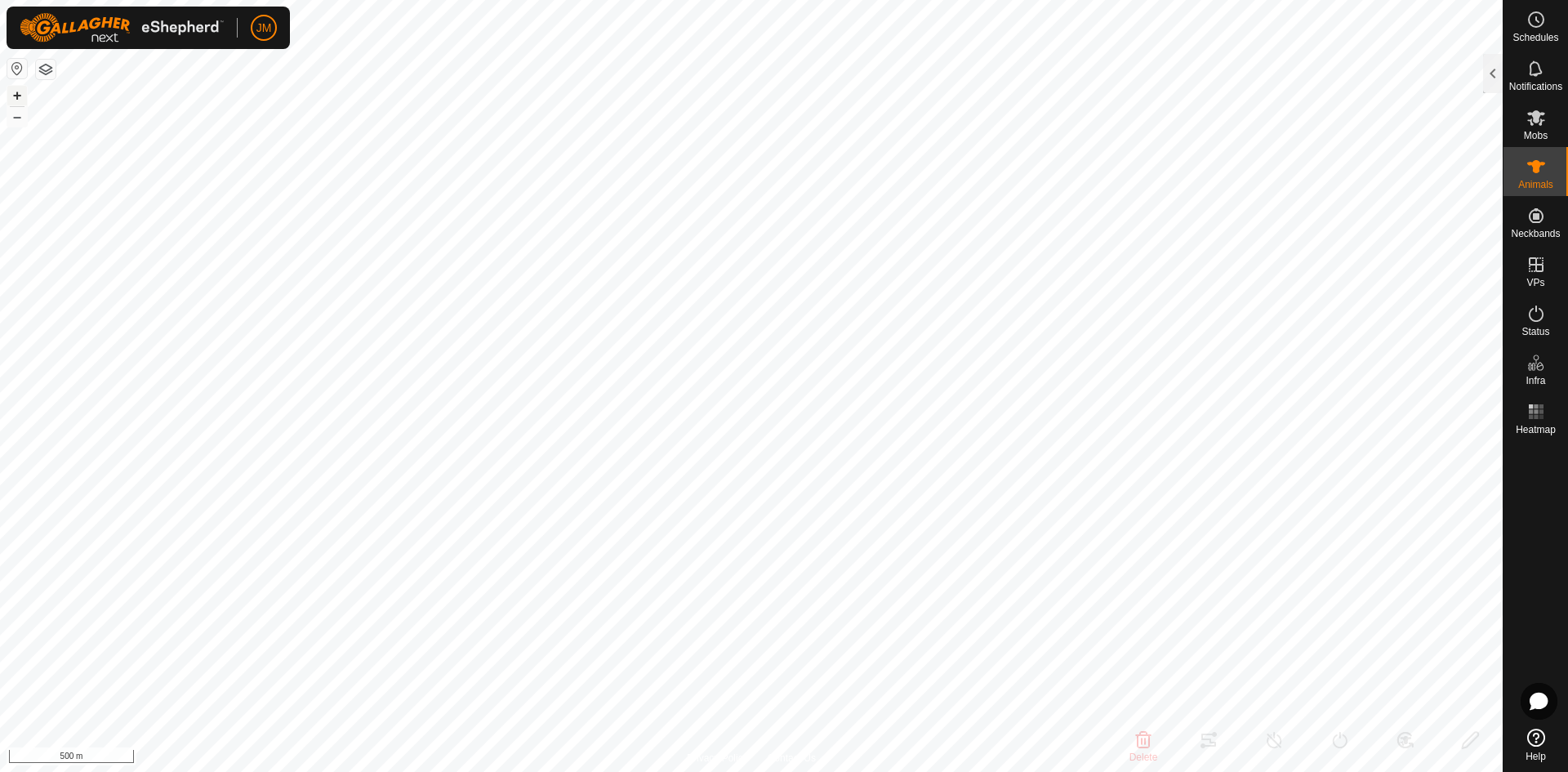
type input "-"
type input "0 kg"
type input "-"
click at [1492, 75] on div at bounding box center [1493, 73] width 19 height 39
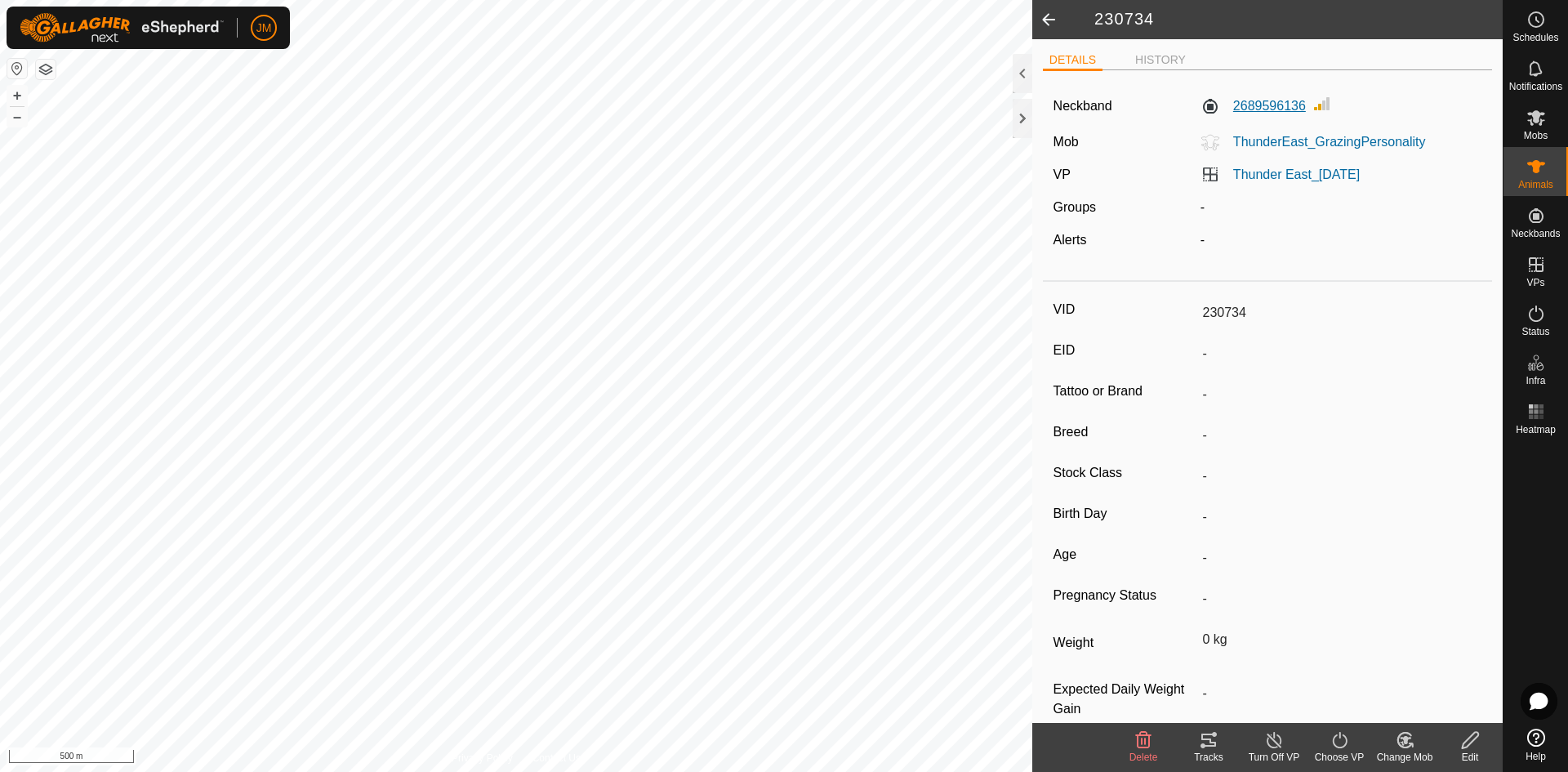
click at [1265, 107] on label "2689596136" at bounding box center [1254, 106] width 106 height 19
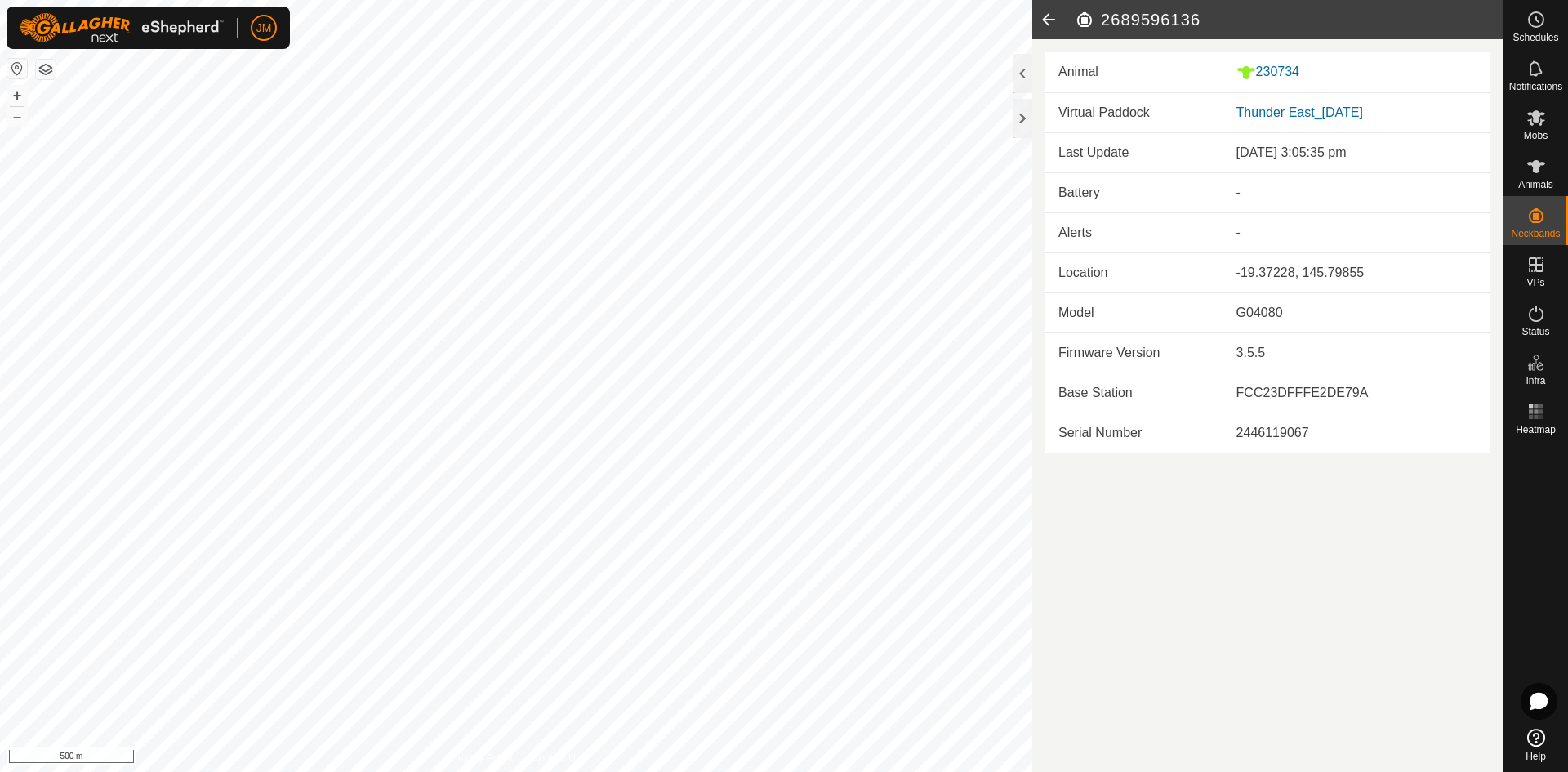
click at [1048, 27] on icon at bounding box center [1048, 19] width 33 height 39
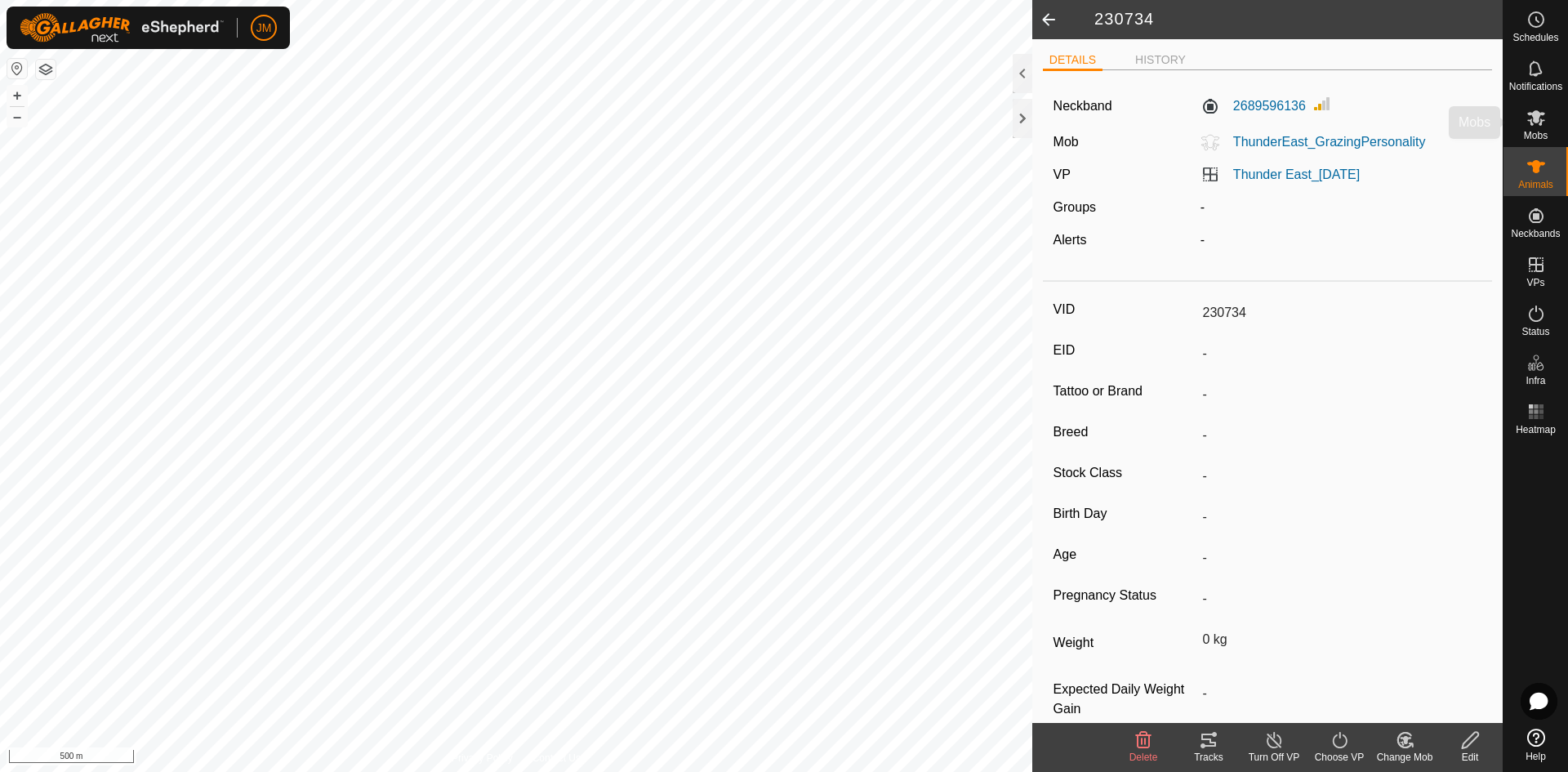
click at [1545, 137] on span "Mobs" at bounding box center [1536, 136] width 23 height 10
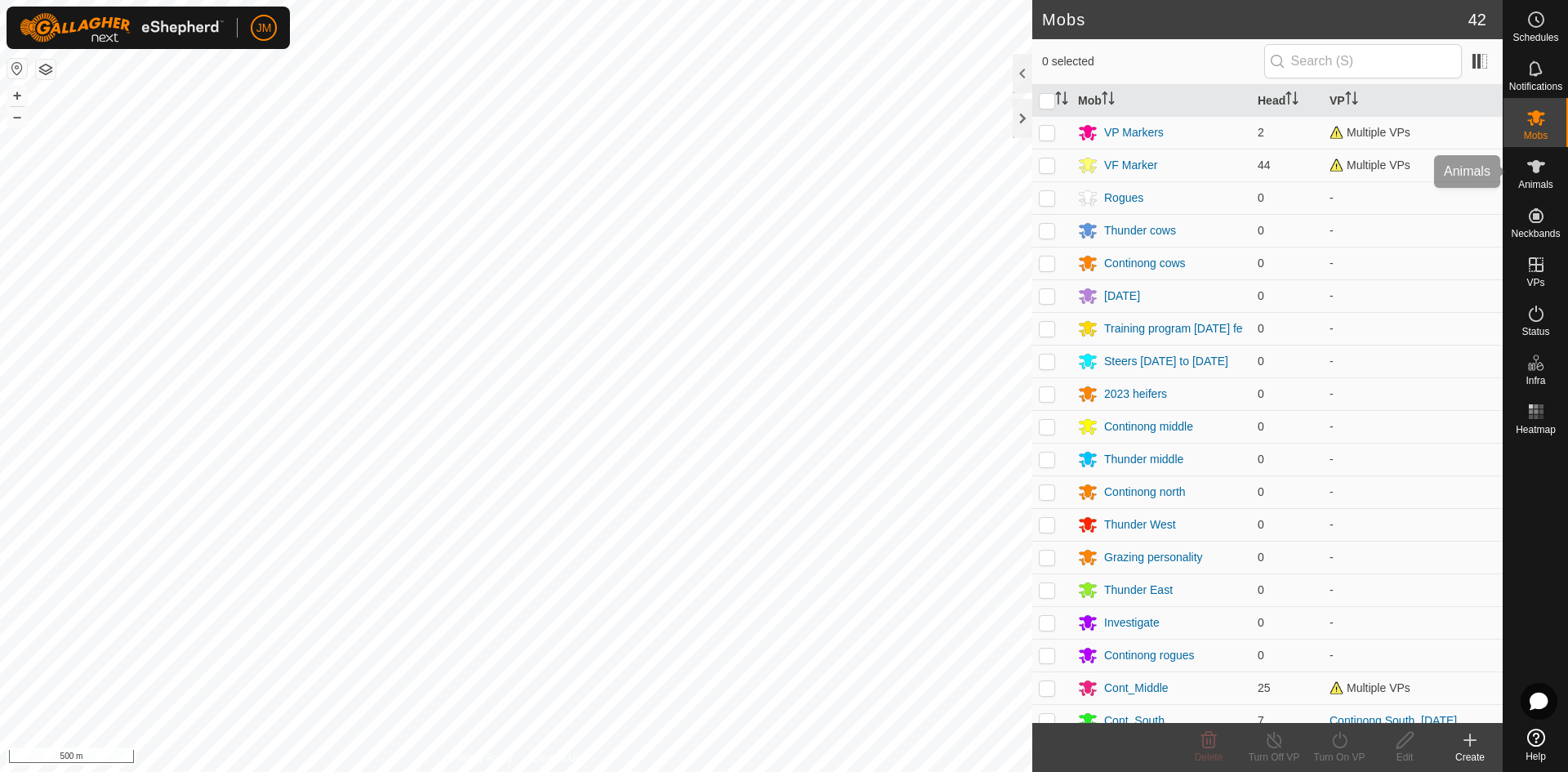
click at [1535, 167] on icon at bounding box center [1535, 167] width 18 height 13
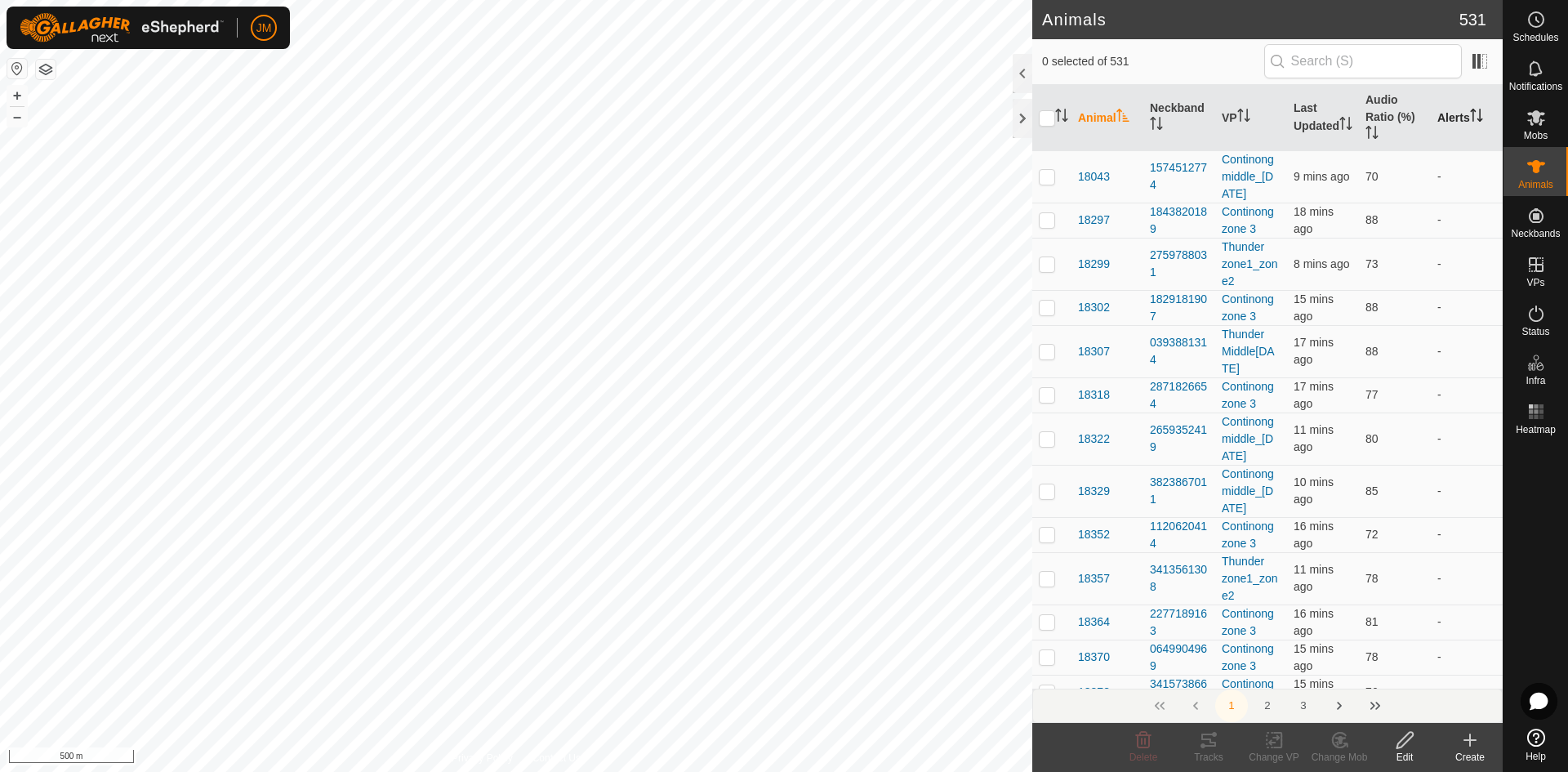
click at [1448, 113] on th "Alerts" at bounding box center [1467, 117] width 72 height 66
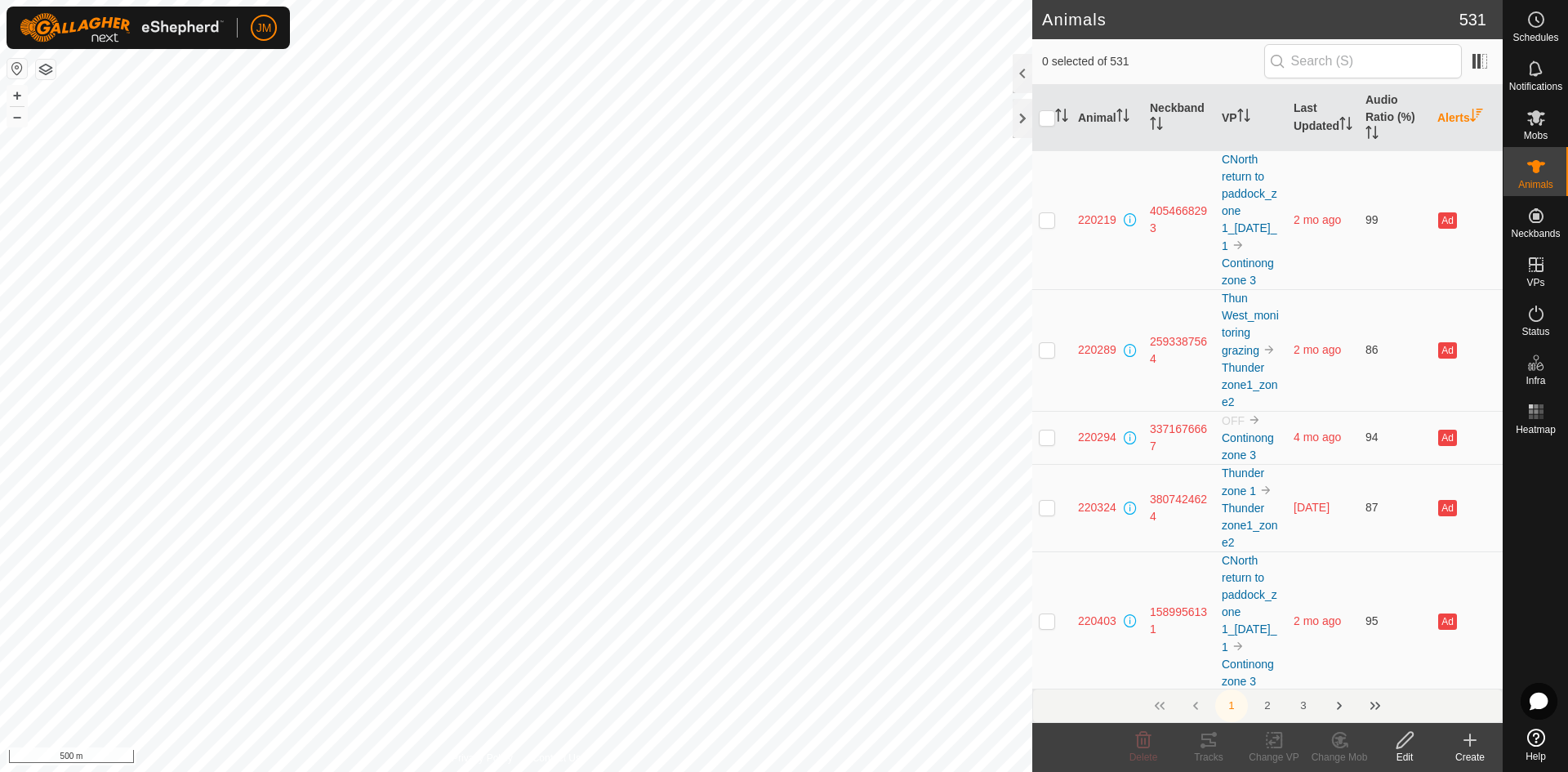
click at [1448, 113] on th "Alerts" at bounding box center [1467, 117] width 72 height 66
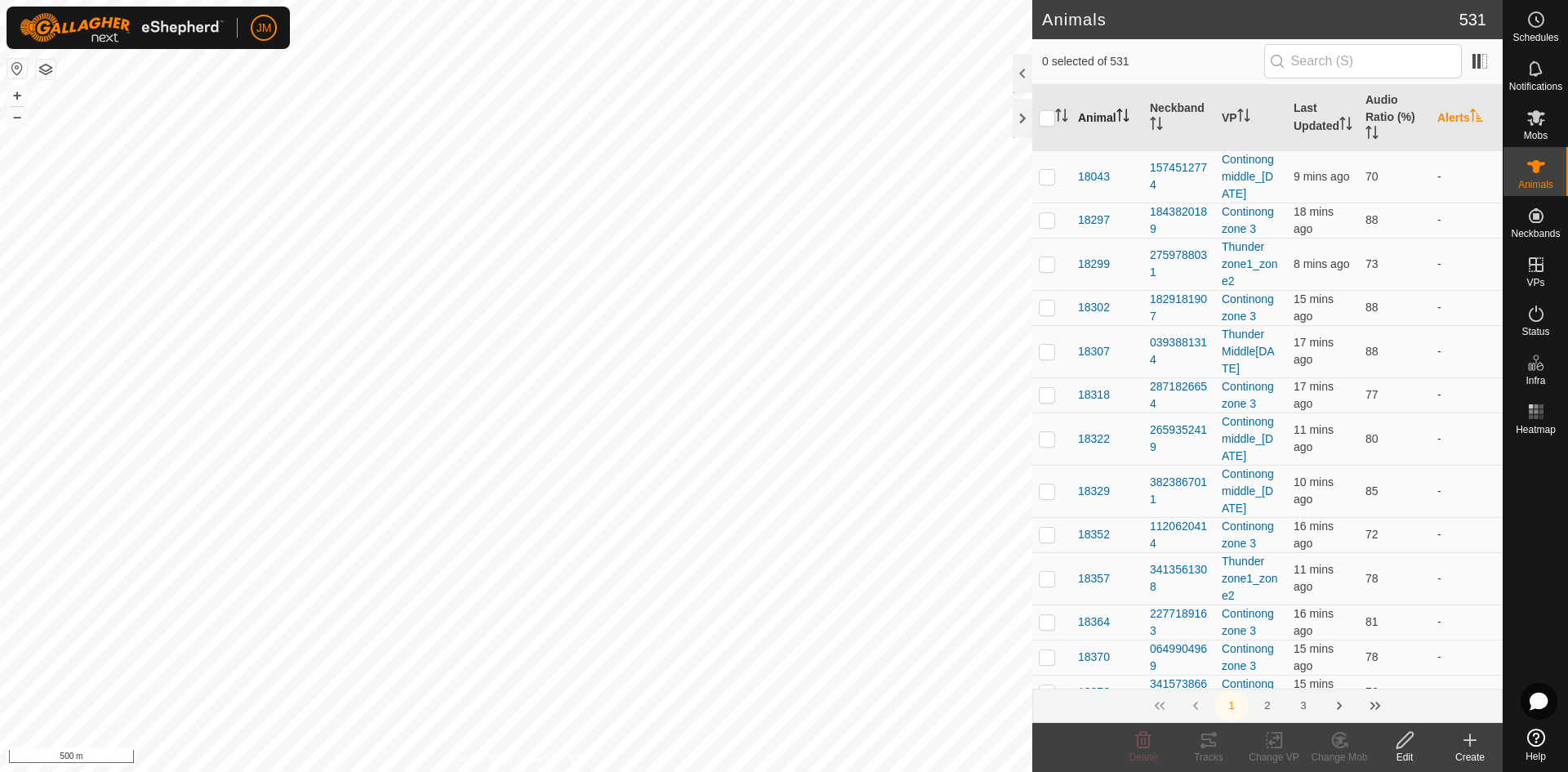
click at [1111, 117] on th "Animal" at bounding box center [1108, 117] width 72 height 66
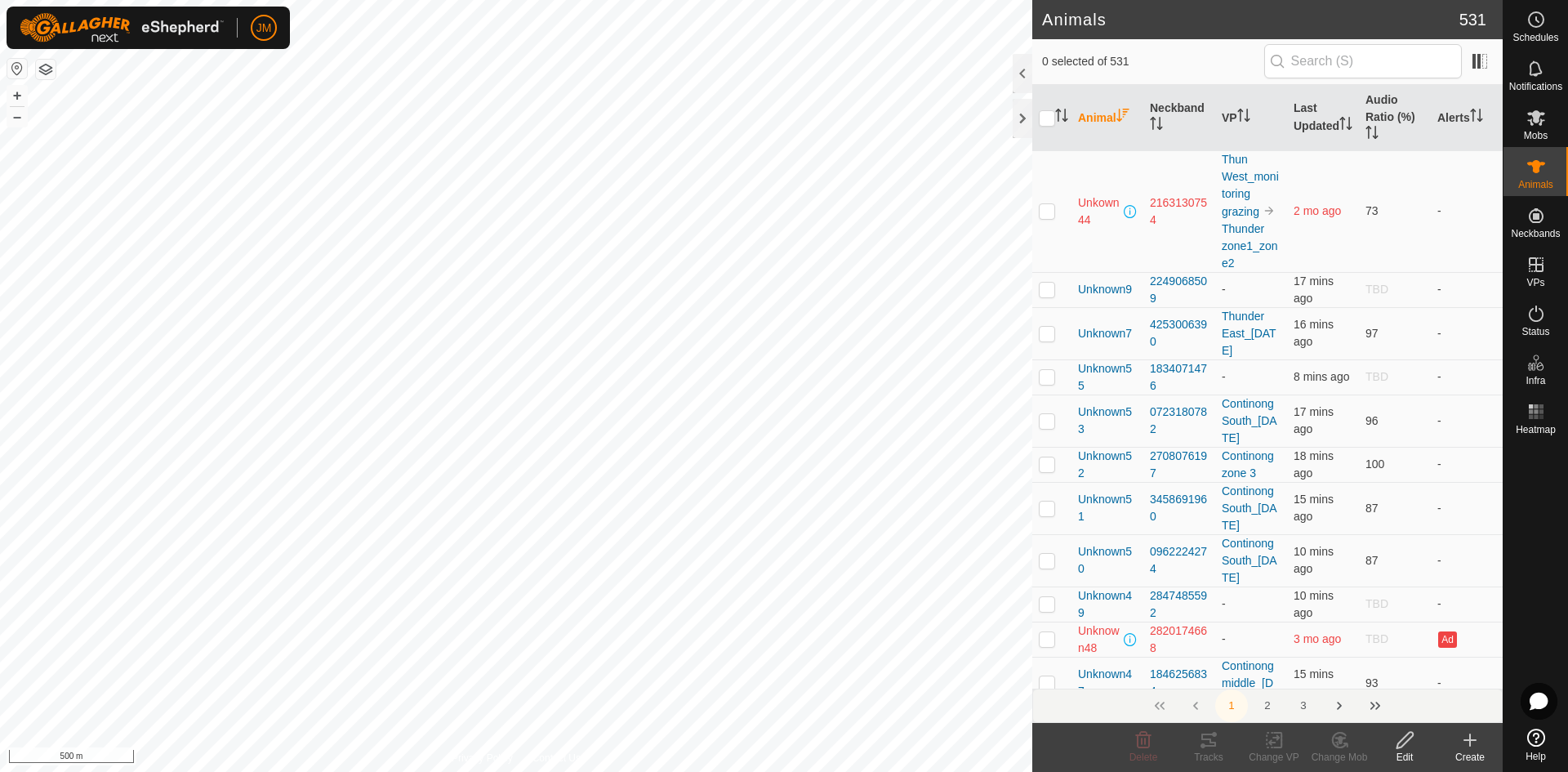
click at [1111, 117] on th "Animal" at bounding box center [1108, 117] width 72 height 66
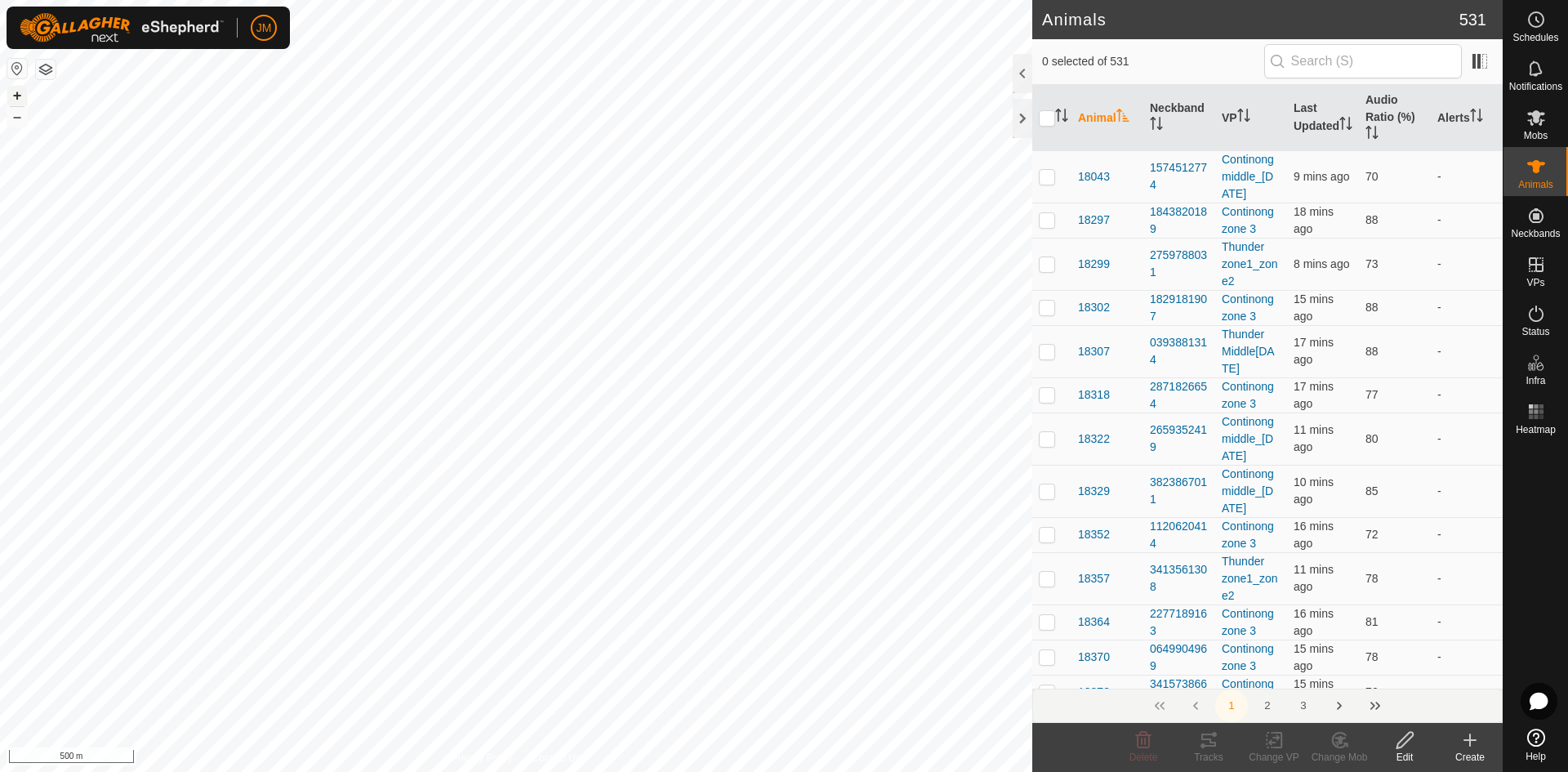
click at [18, 97] on button "+" at bounding box center [17, 95] width 19 height 19
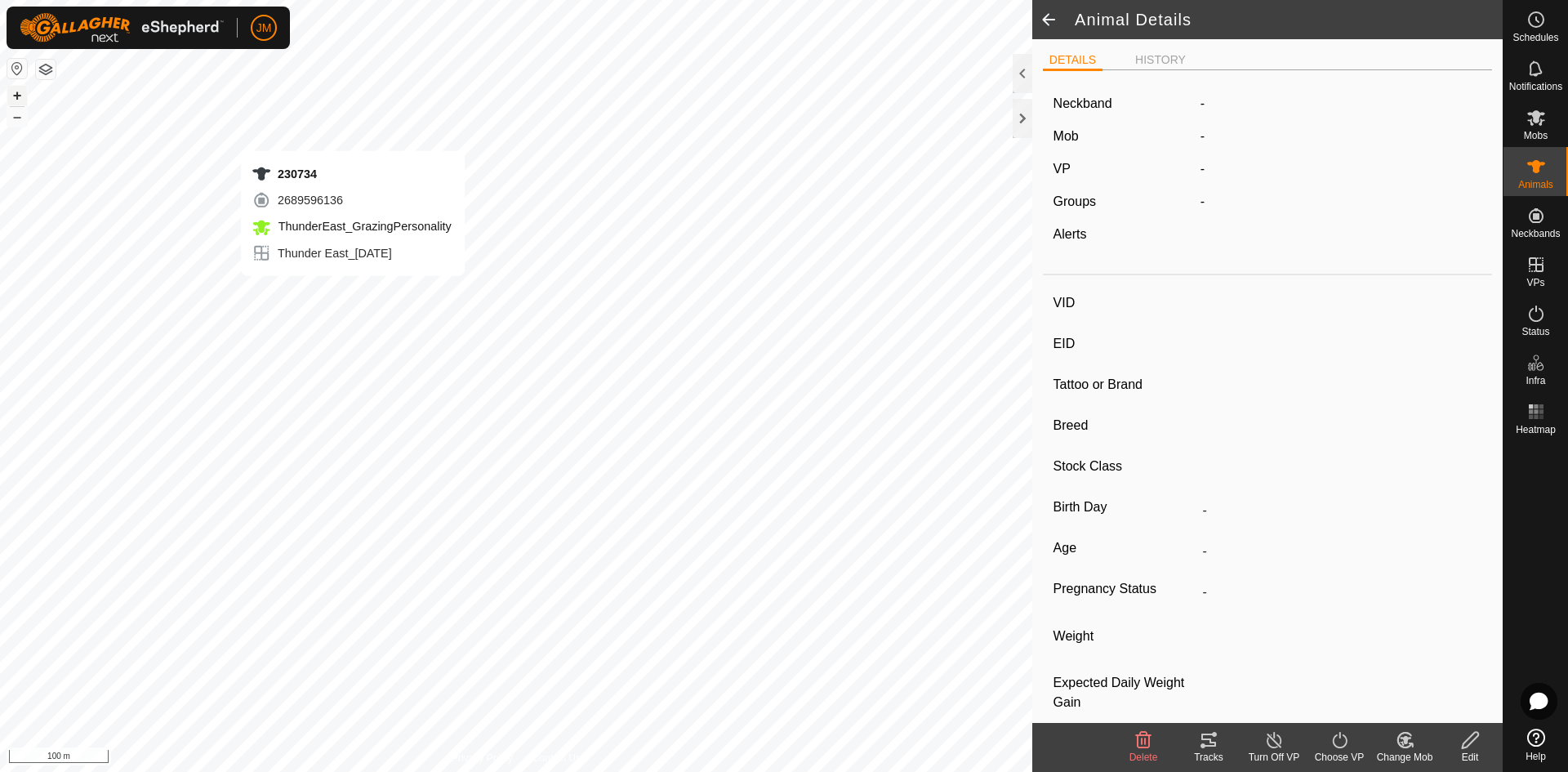
type input "230734"
type input "-"
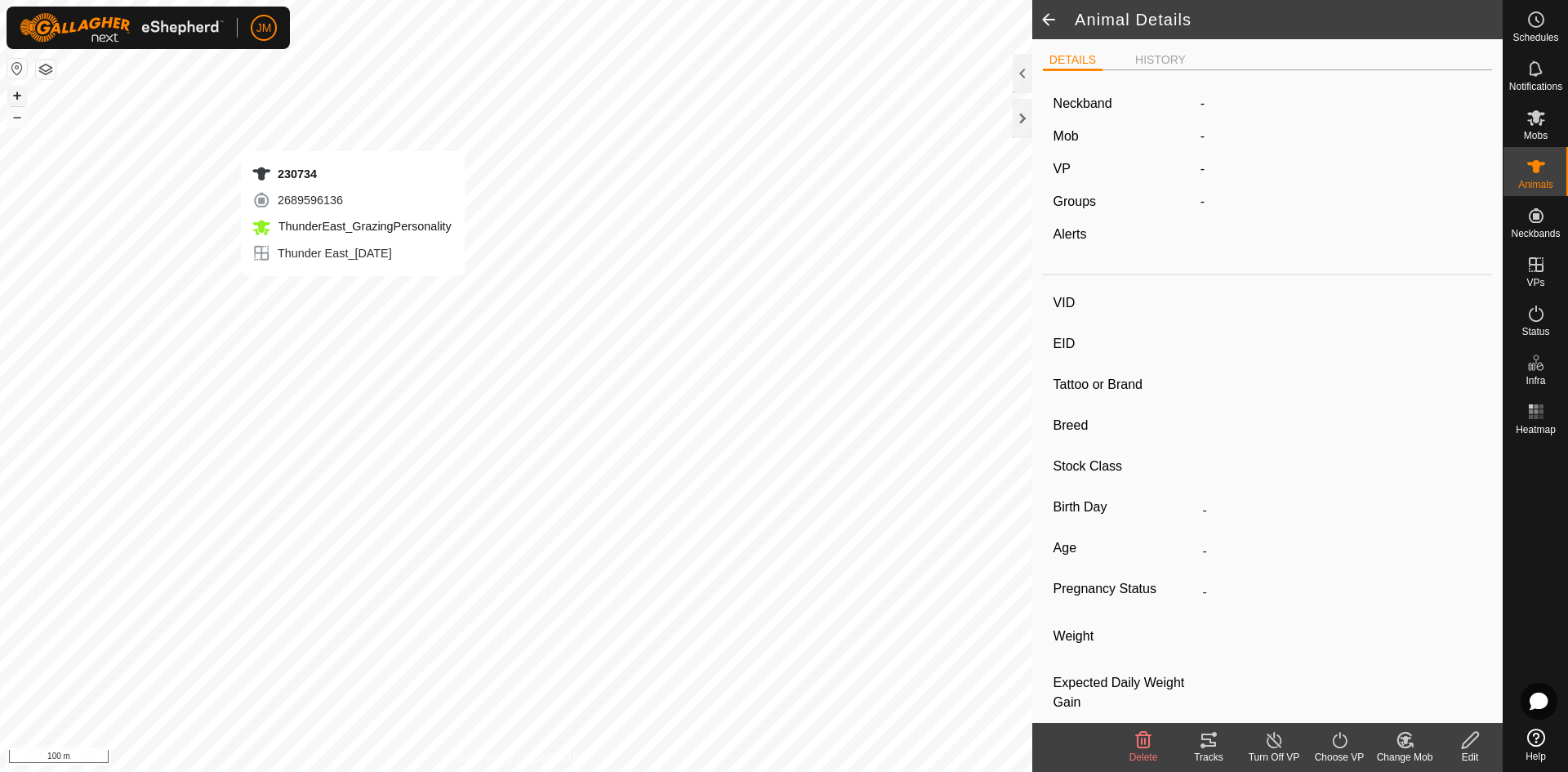
type input "0 kg"
type input "-"
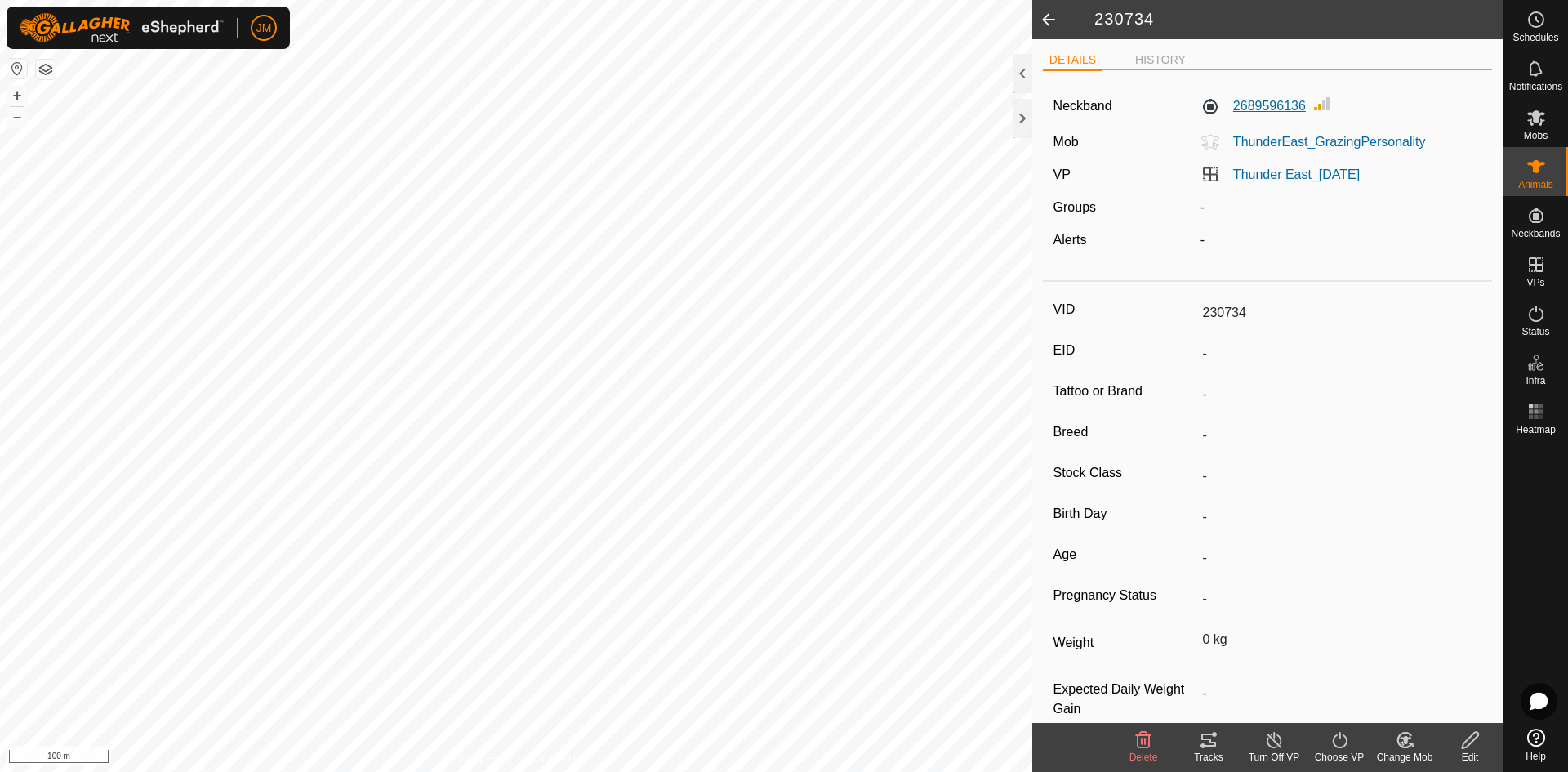
click at [1246, 103] on label "2689596136" at bounding box center [1254, 106] width 106 height 19
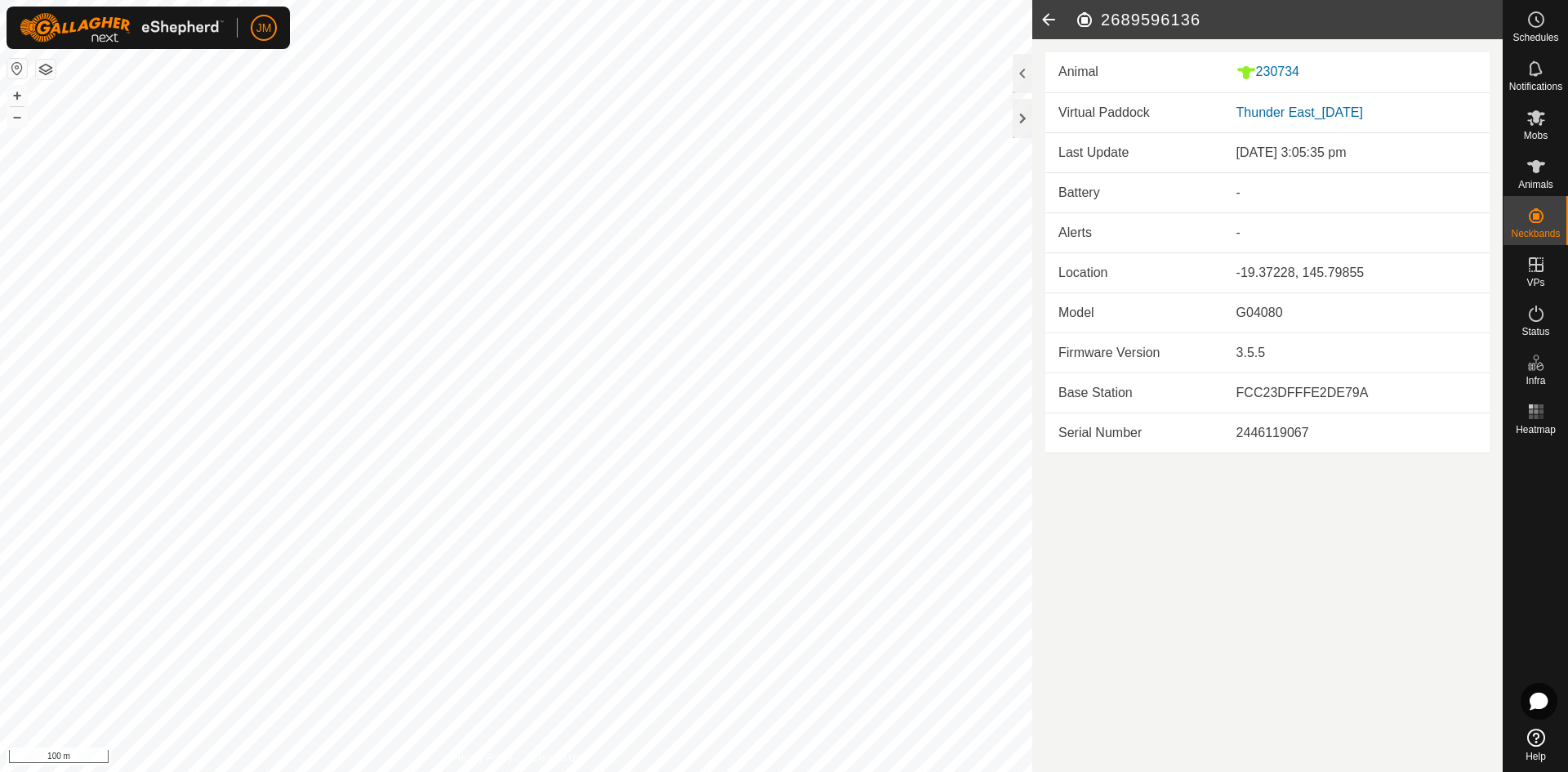
drag, startPoint x: 1229, startPoint y: 152, endPoint x: 1394, endPoint y: 142, distance: 165.3
click at [1394, 142] on td "[DATE] 3:05:35 pm" at bounding box center [1357, 153] width 267 height 40
click at [1429, 152] on div "[DATE] 3:05:35 pm" at bounding box center [1356, 153] width 241 height 19
drag, startPoint x: 1429, startPoint y: 152, endPoint x: 1219, endPoint y: 151, distance: 210.0
click at [1219, 151] on tr "Last Update [DATE] 3:05:35 pm" at bounding box center [1267, 153] width 444 height 40
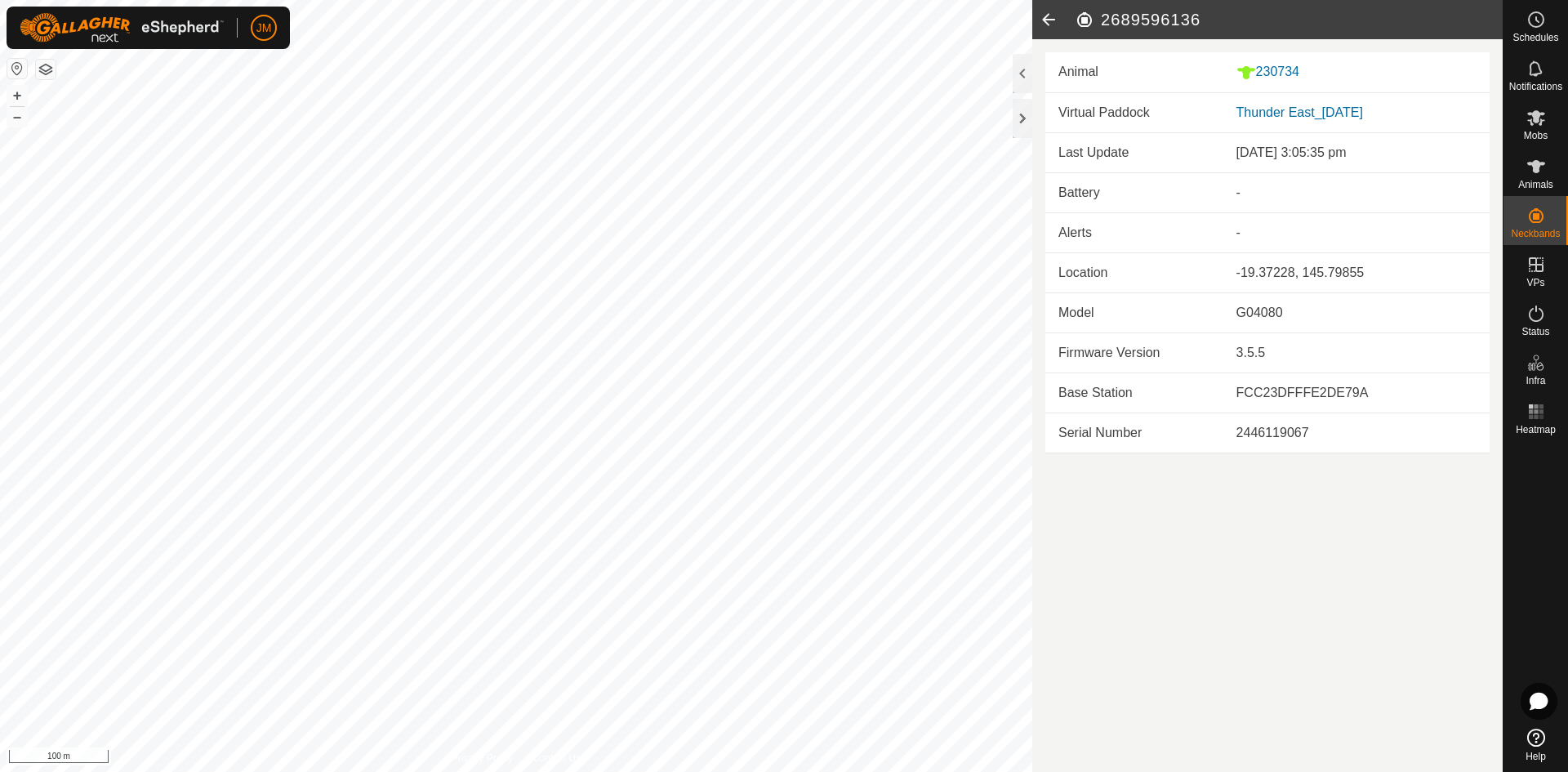
click at [1219, 151] on td "Last Update" at bounding box center [1134, 153] width 178 height 40
drag, startPoint x: 1219, startPoint y: 151, endPoint x: 1393, endPoint y: 150, distance: 174.0
click at [1393, 150] on tr "Last Update [DATE] 3:05:35 pm" at bounding box center [1267, 153] width 444 height 40
click at [1393, 150] on div "[DATE] 3:05:35 pm" at bounding box center [1356, 153] width 241 height 19
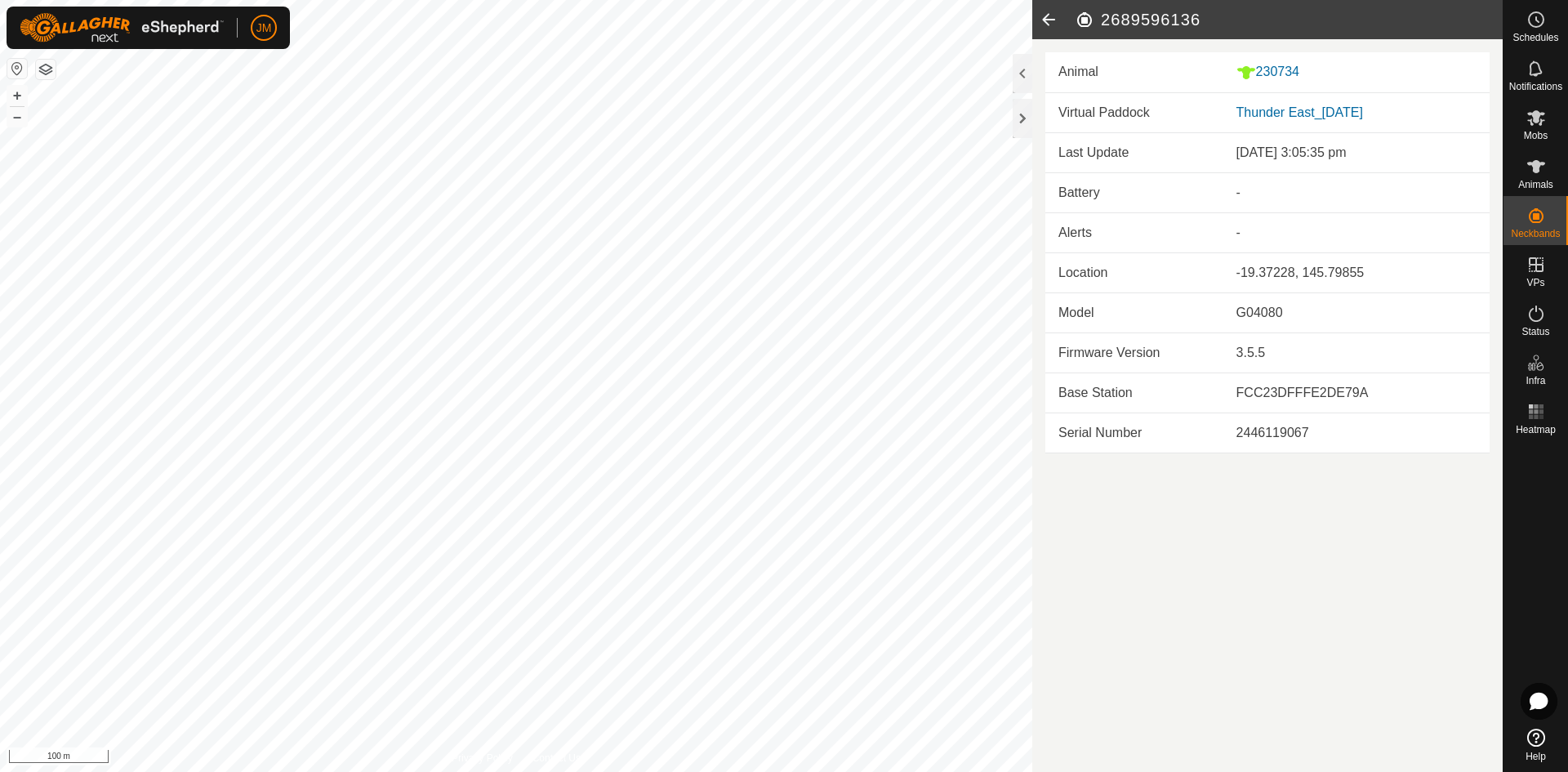
drag, startPoint x: 1417, startPoint y: 155, endPoint x: 1241, endPoint y: 151, distance: 176.0
click at [1241, 151] on div "[DATE] 3:05:35 pm" at bounding box center [1356, 153] width 241 height 19
click at [1540, 171] on icon at bounding box center [1535, 166] width 19 height 19
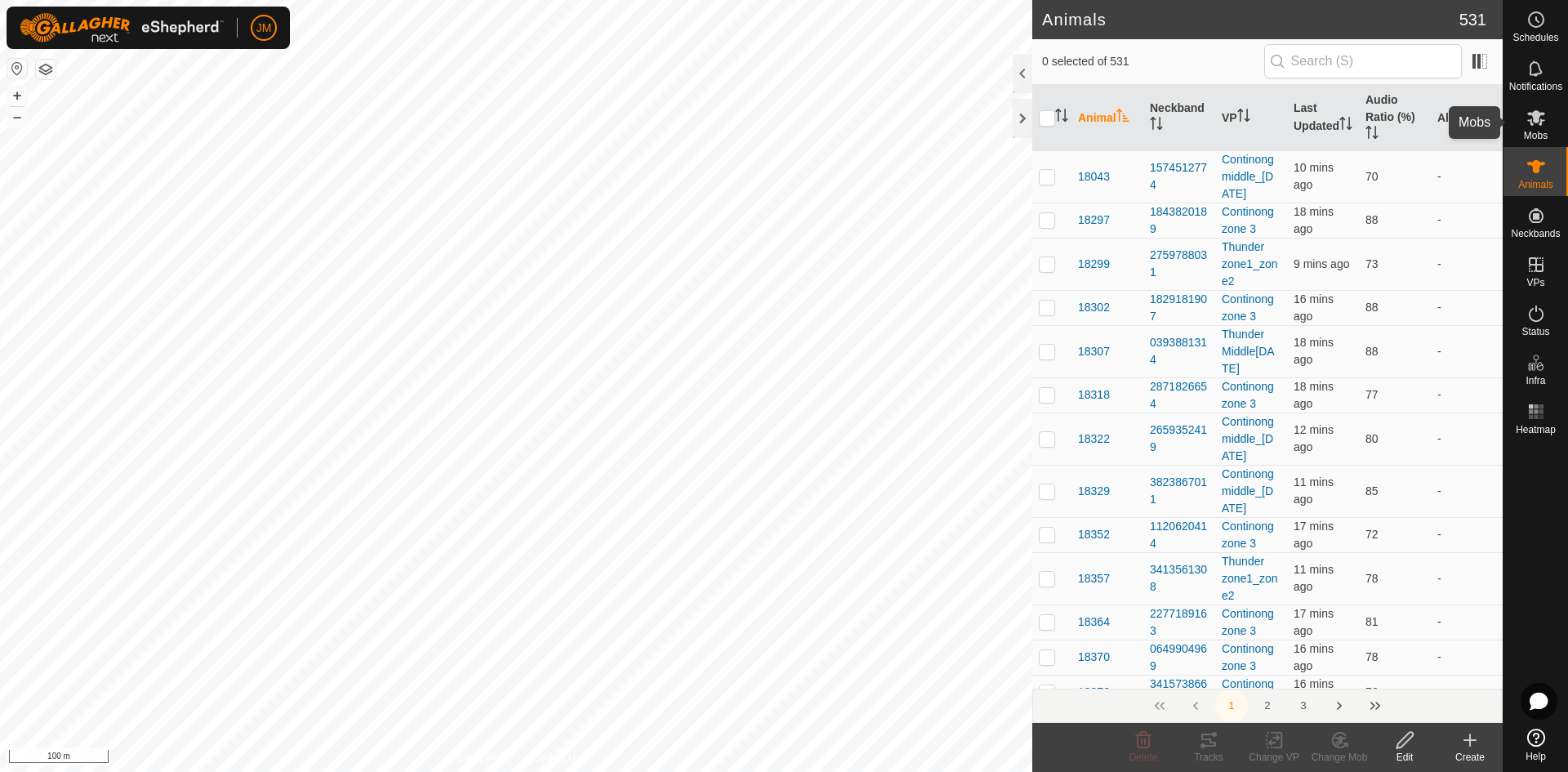
click at [1529, 136] on span "Mobs" at bounding box center [1536, 136] width 23 height 10
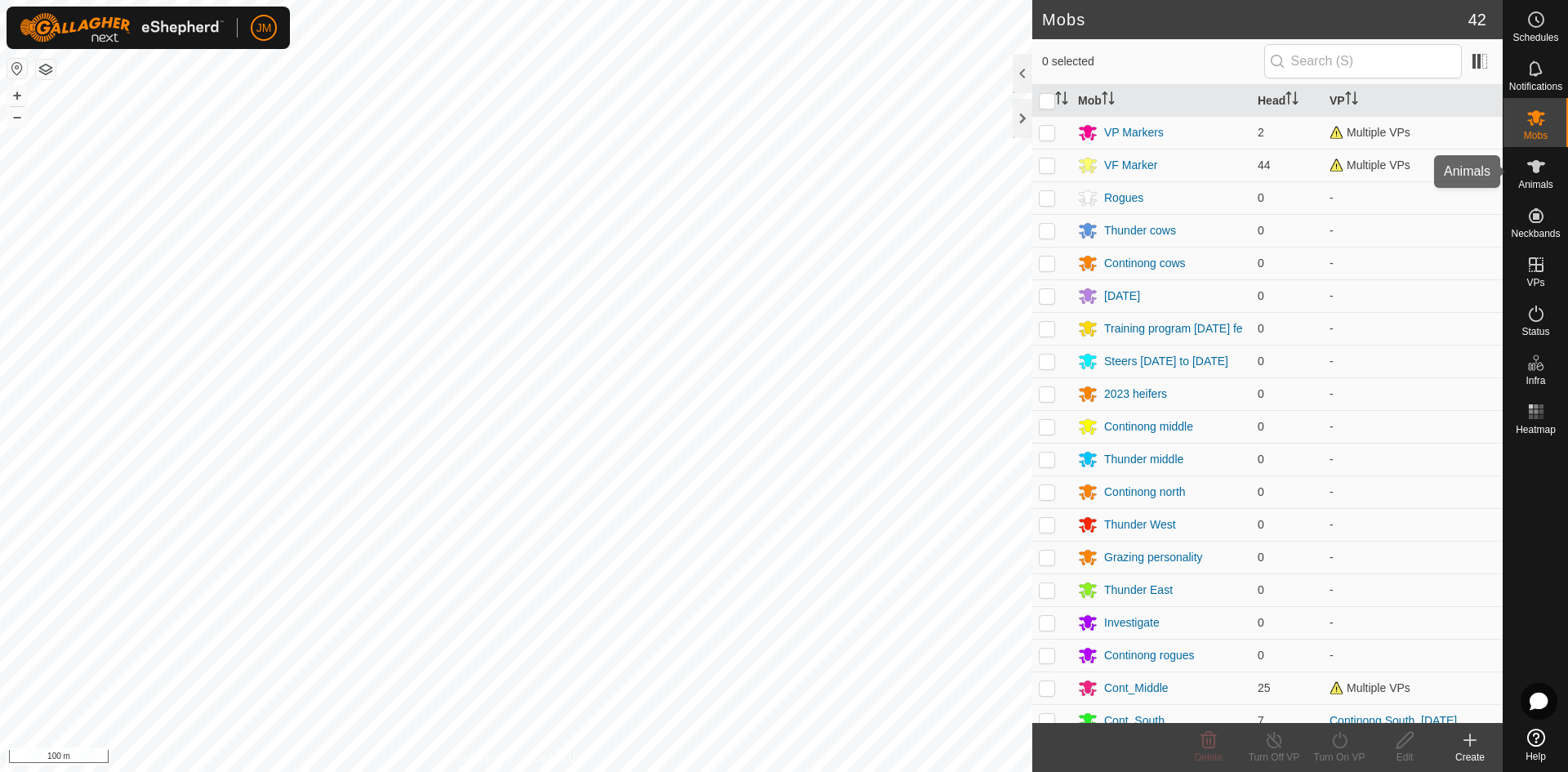
click at [1529, 166] on icon at bounding box center [1535, 166] width 19 height 19
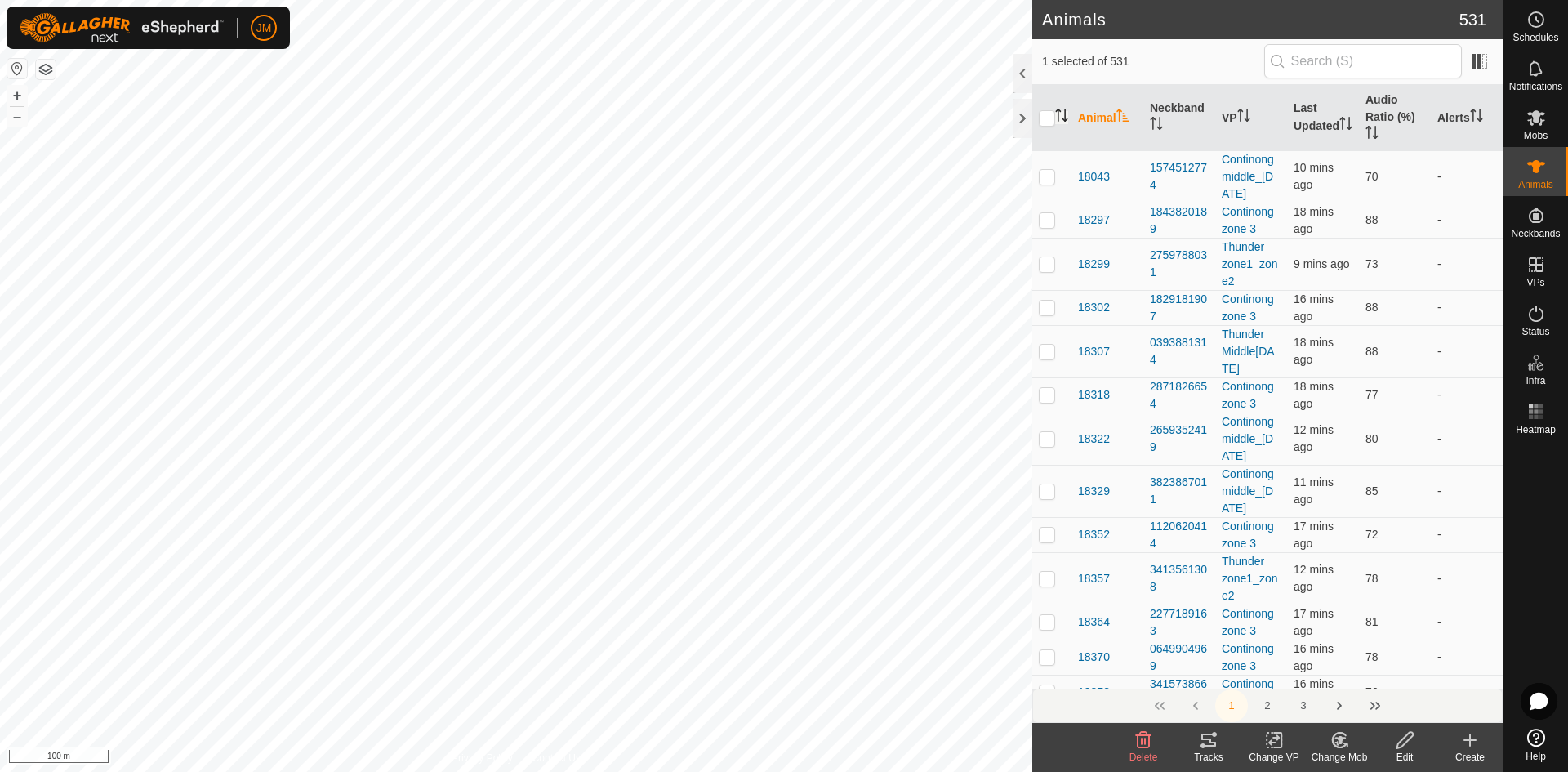
click at [1063, 117] on icon "Activate to sort" at bounding box center [1062, 116] width 13 height 13
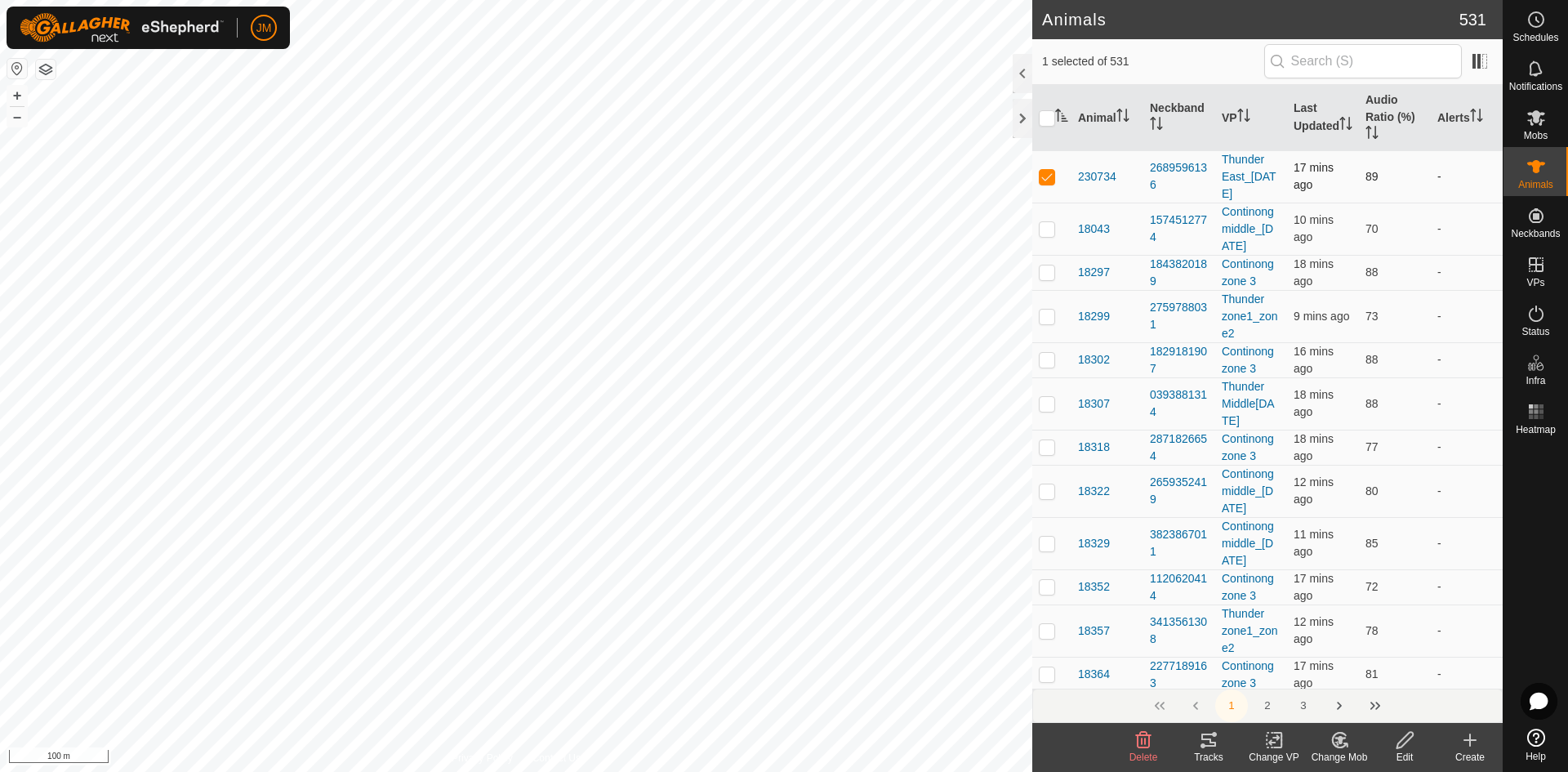
click at [1051, 183] on td at bounding box center [1052, 176] width 39 height 52
checkbox input "false"
click at [18, 120] on button "–" at bounding box center [17, 117] width 19 height 19
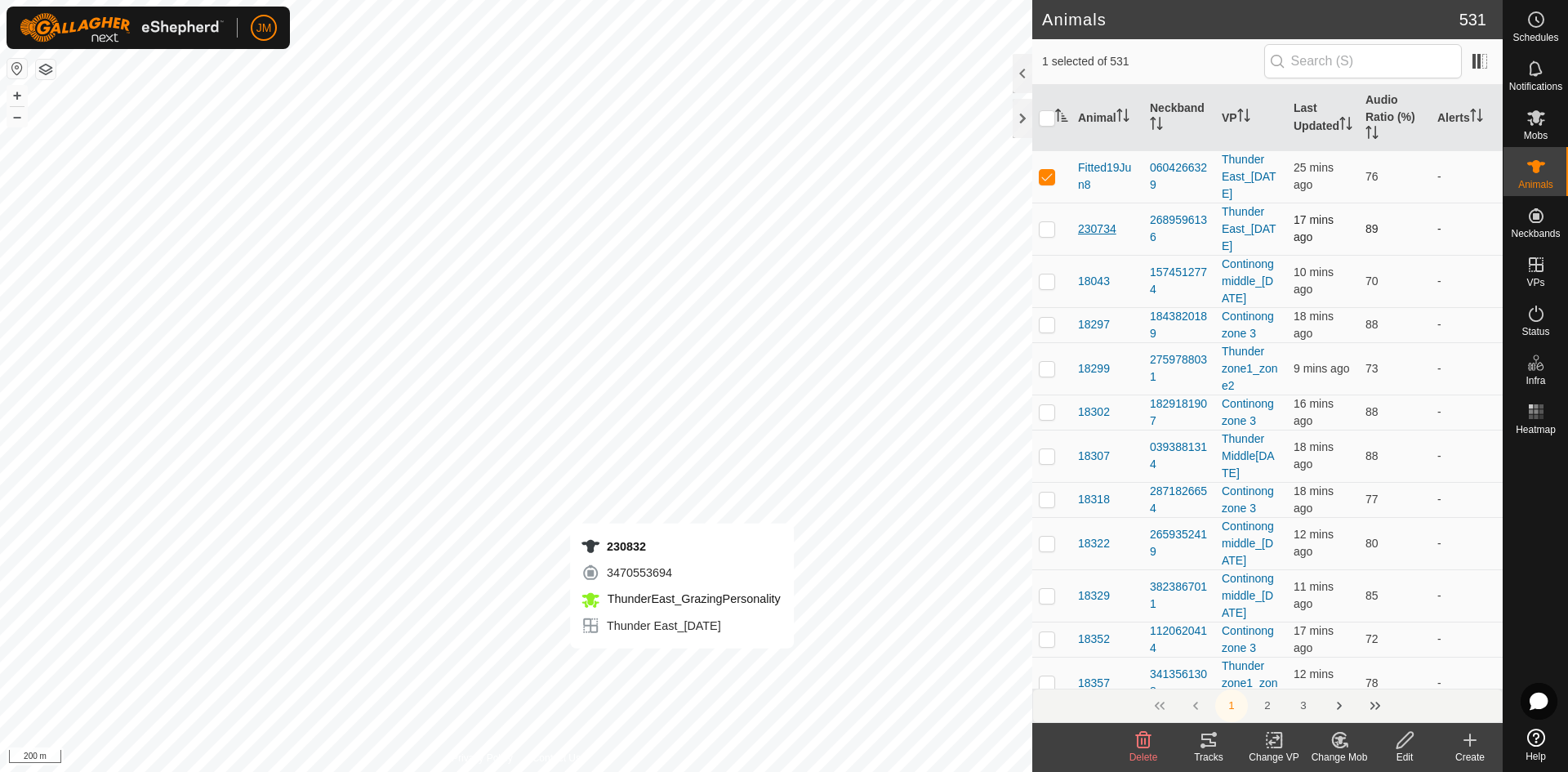
checkbox input "false"
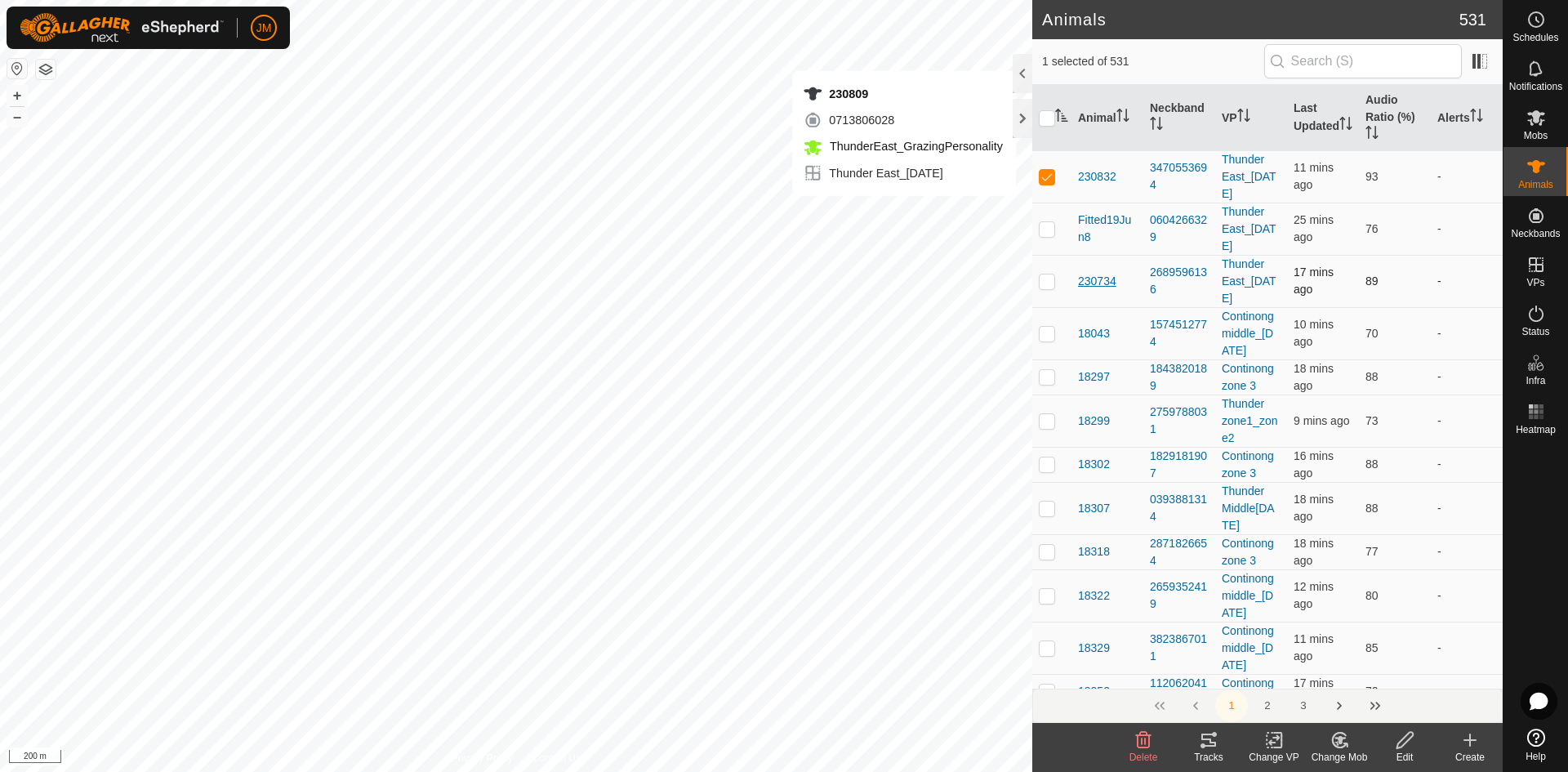
checkbox input "false"
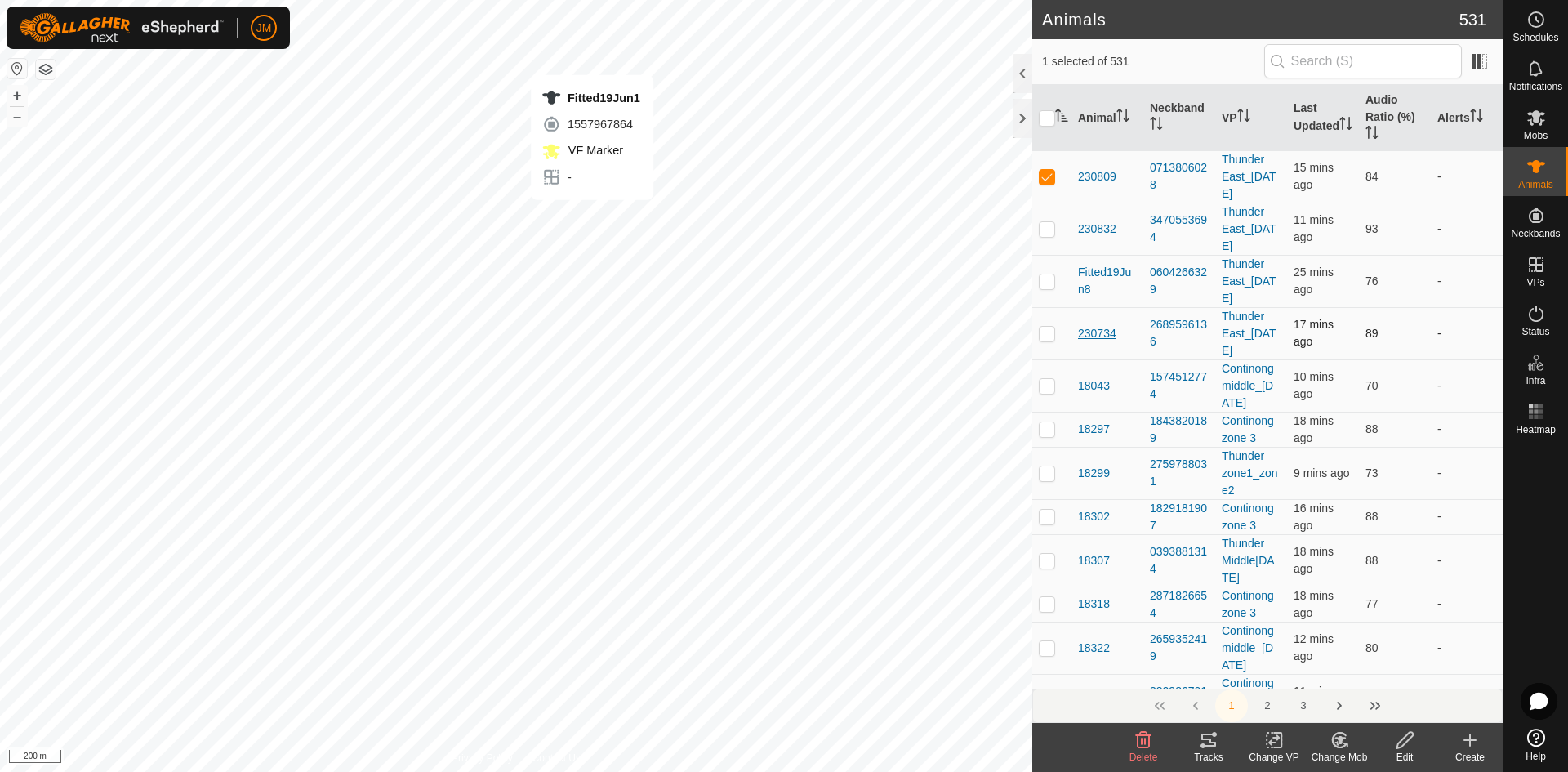
checkbox input "false"
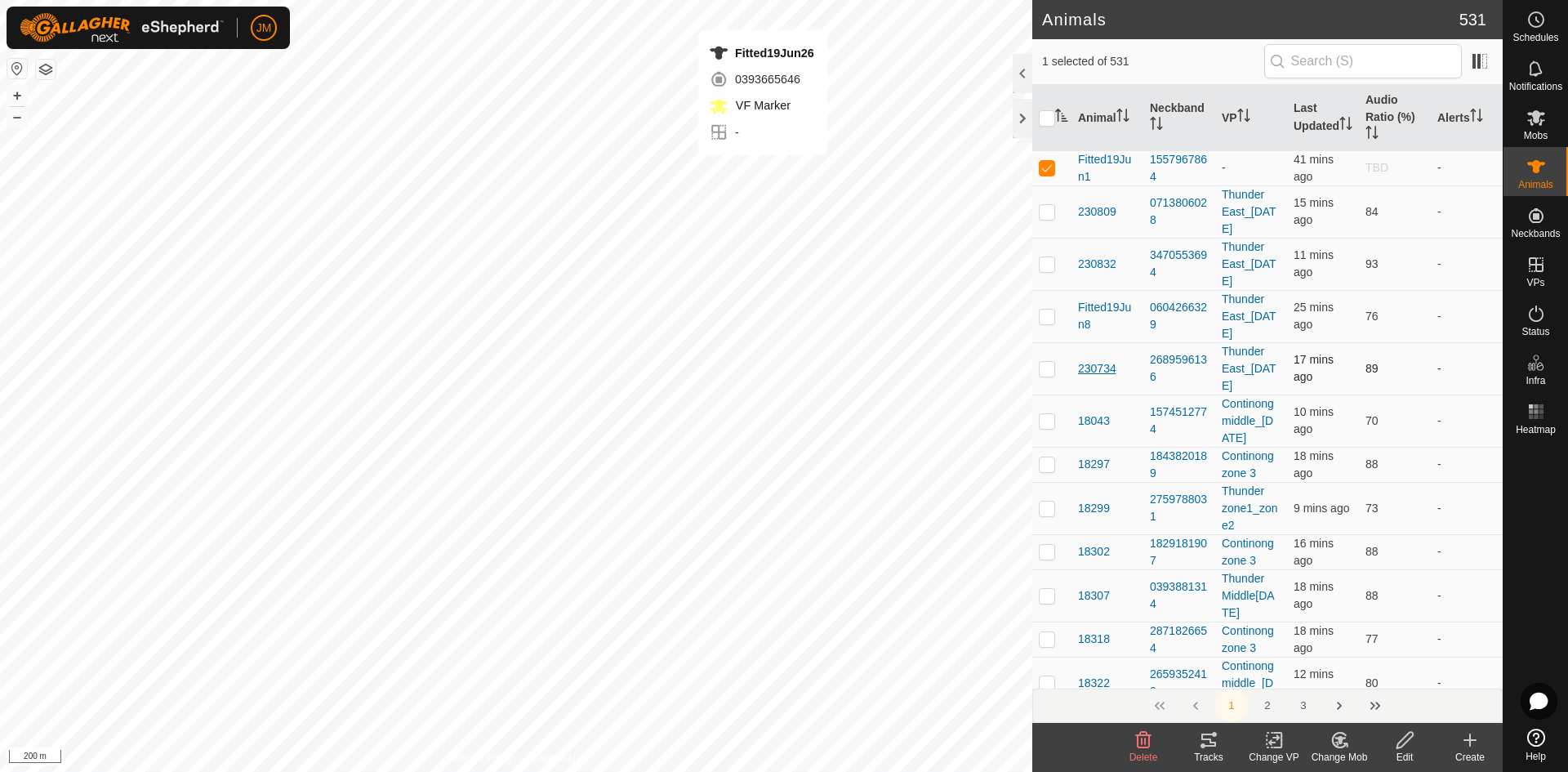
checkbox input "false"
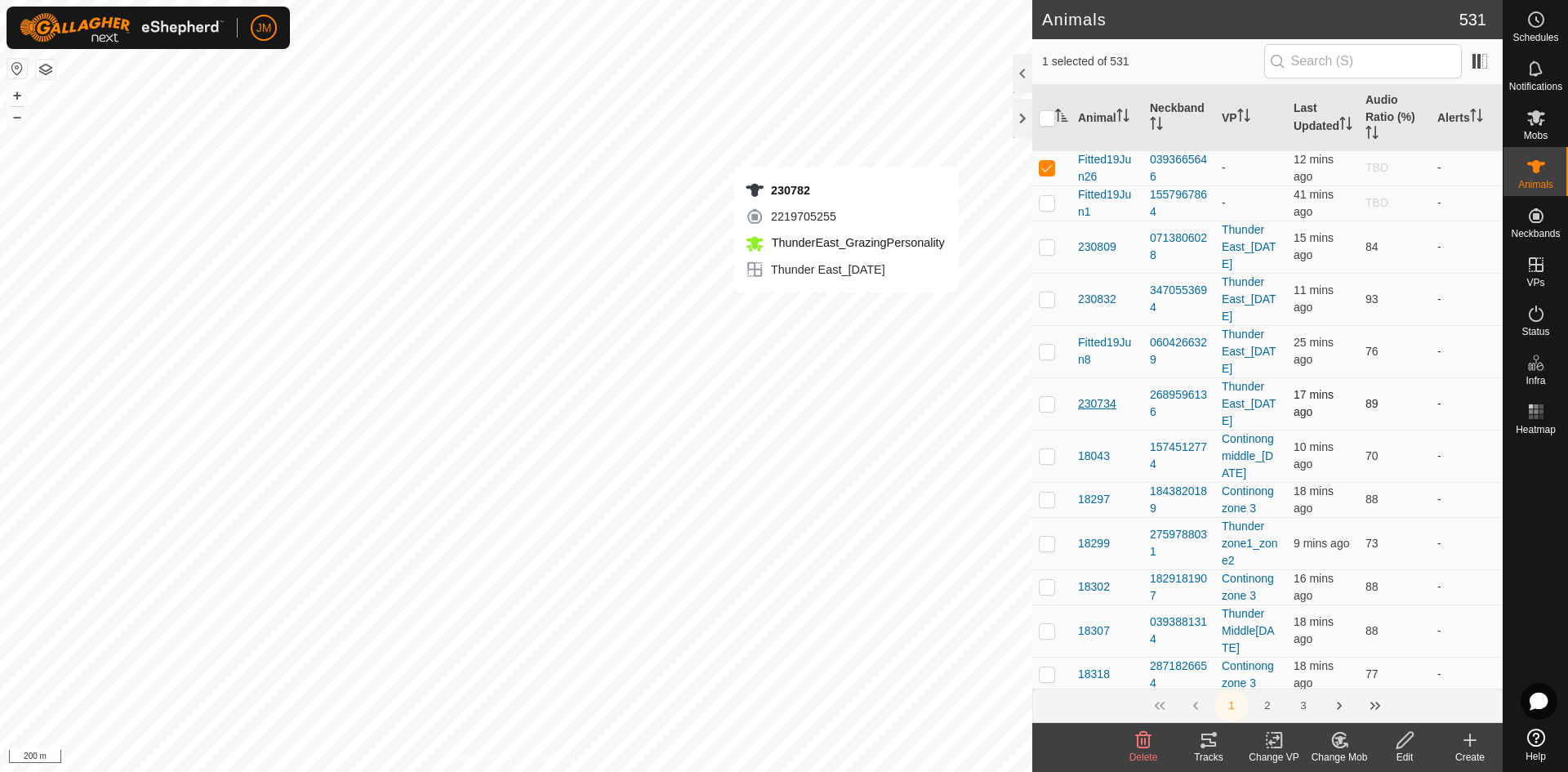
checkbox input "false"
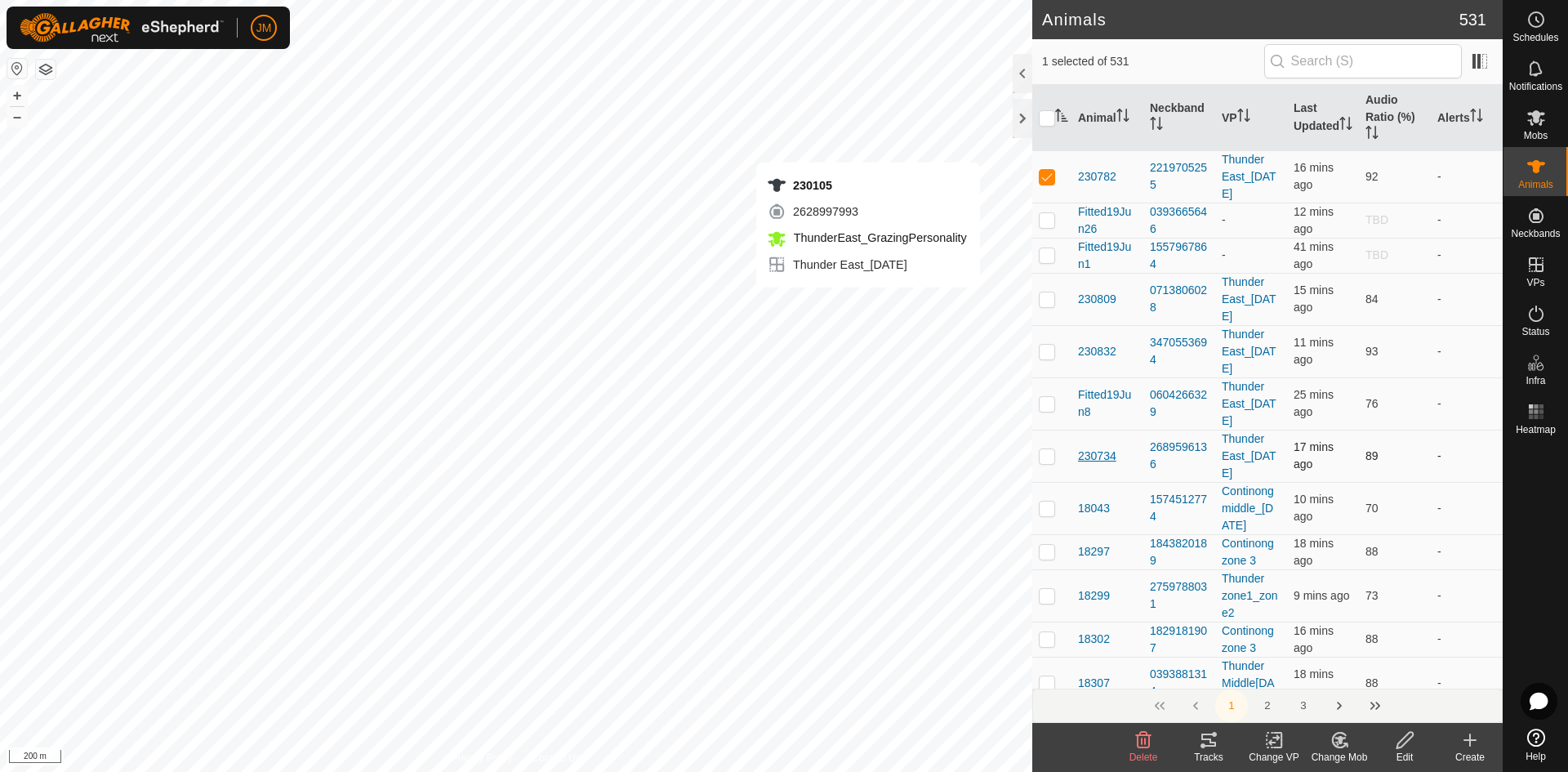
checkbox input "false"
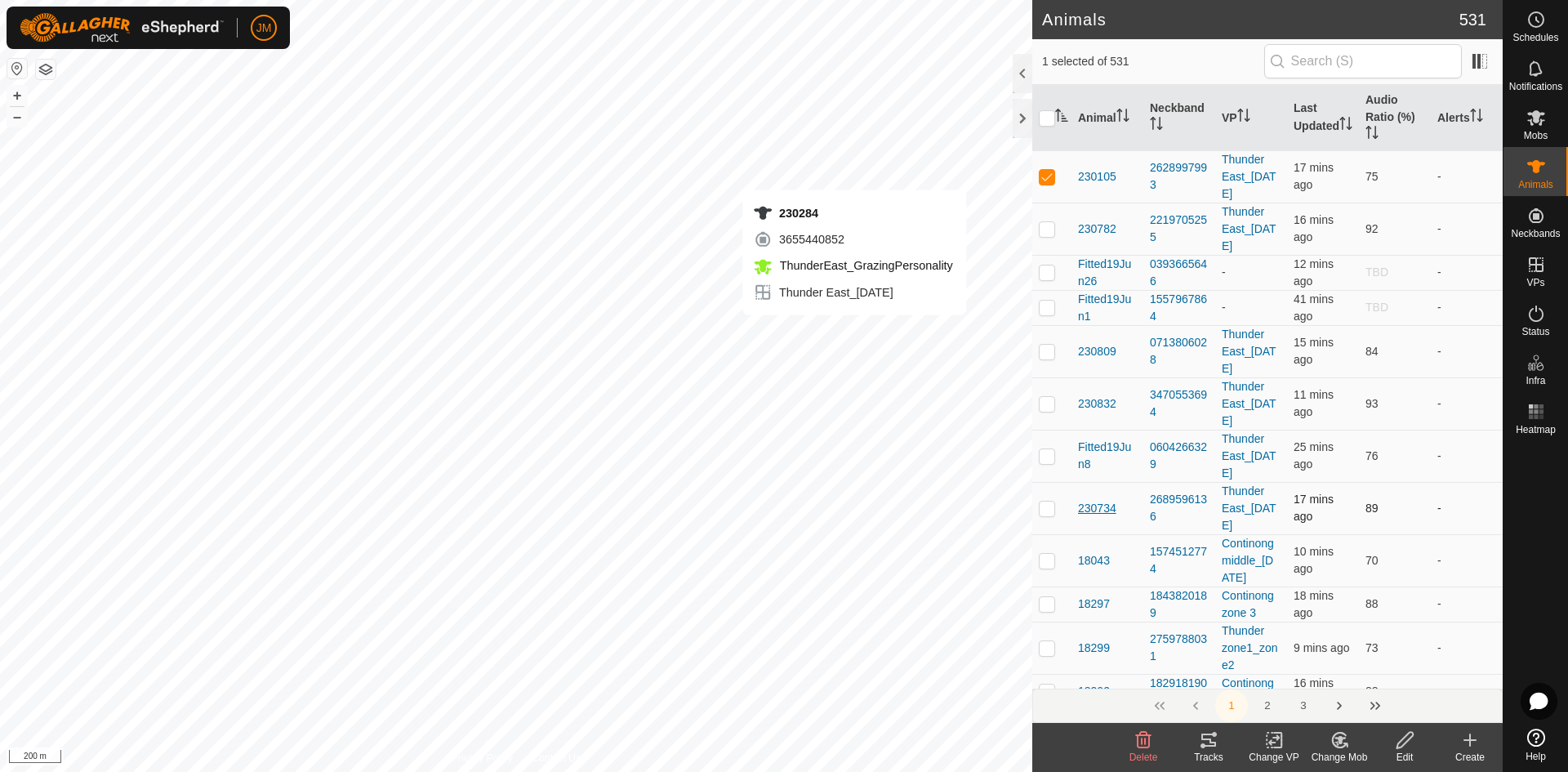
checkbox input "false"
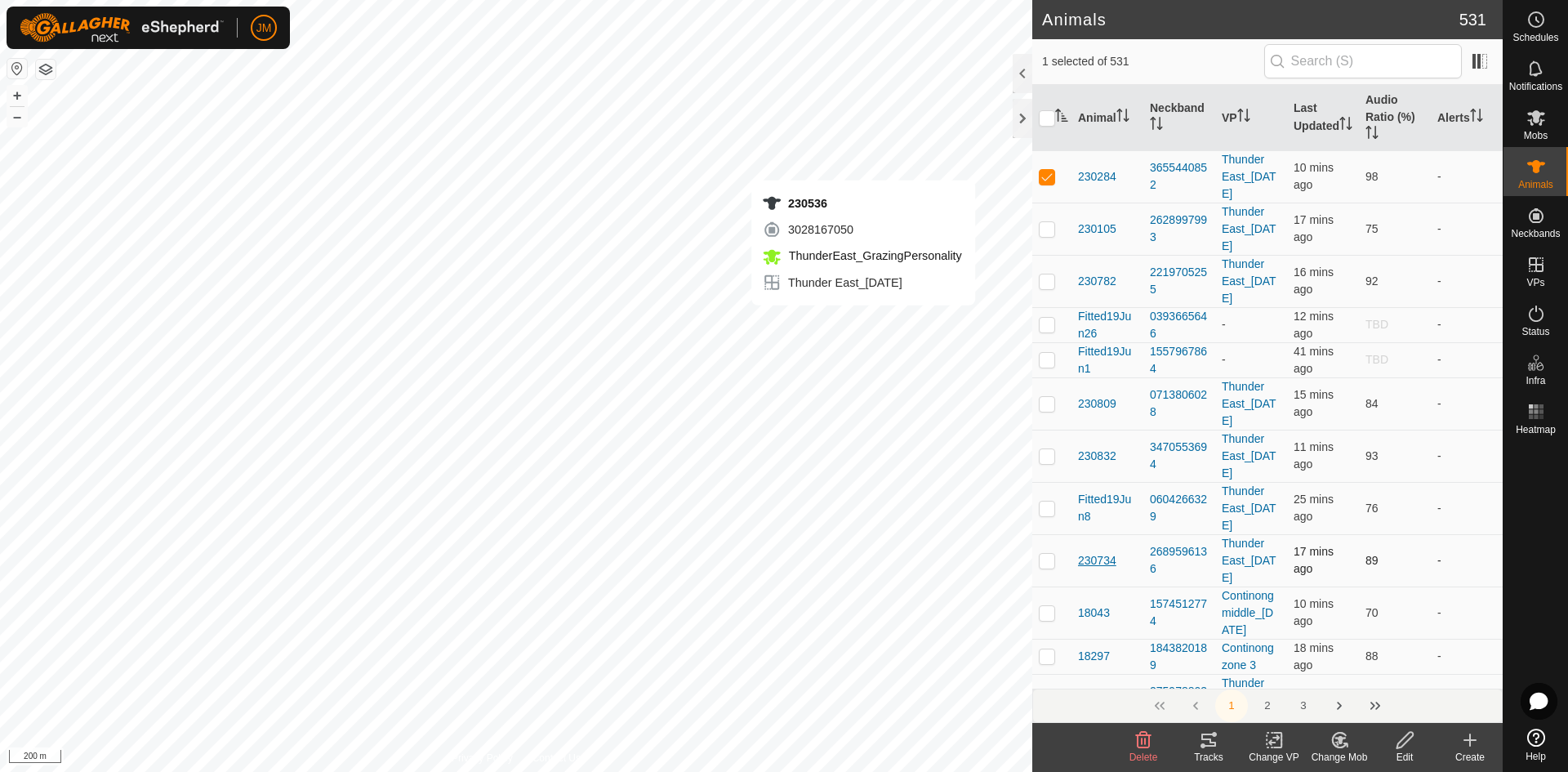
checkbox input "false"
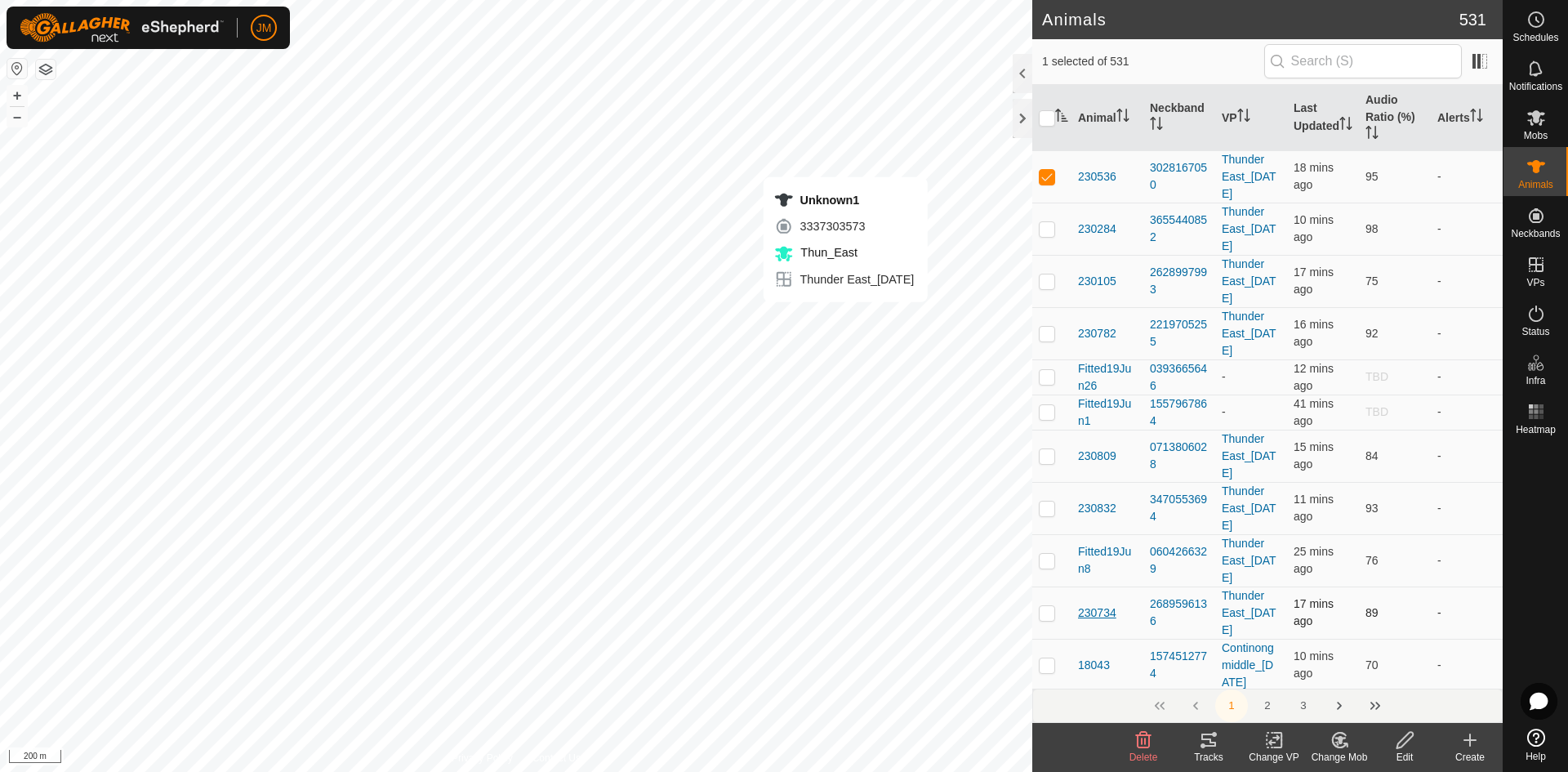
checkbox input "false"
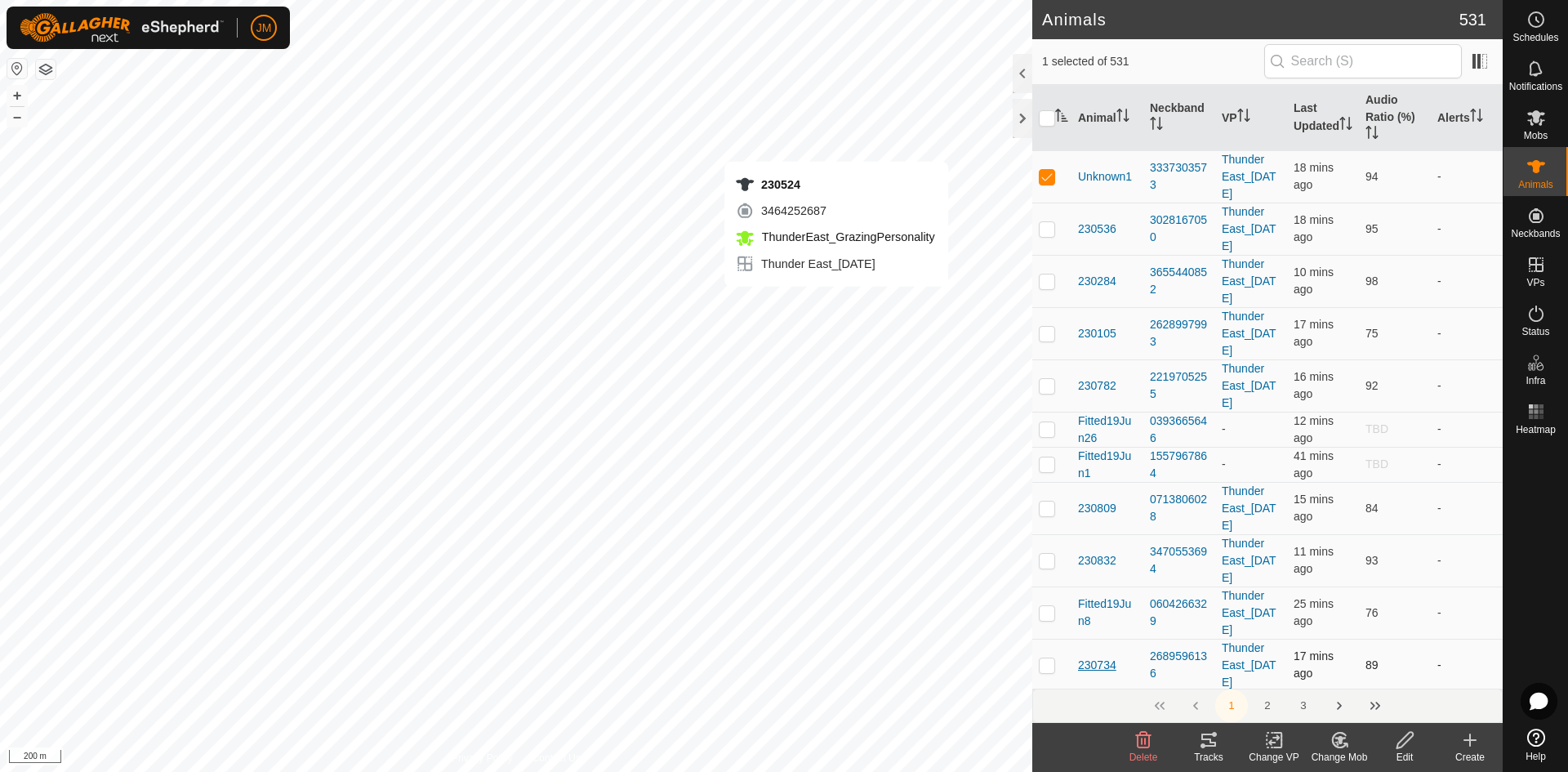
checkbox input "false"
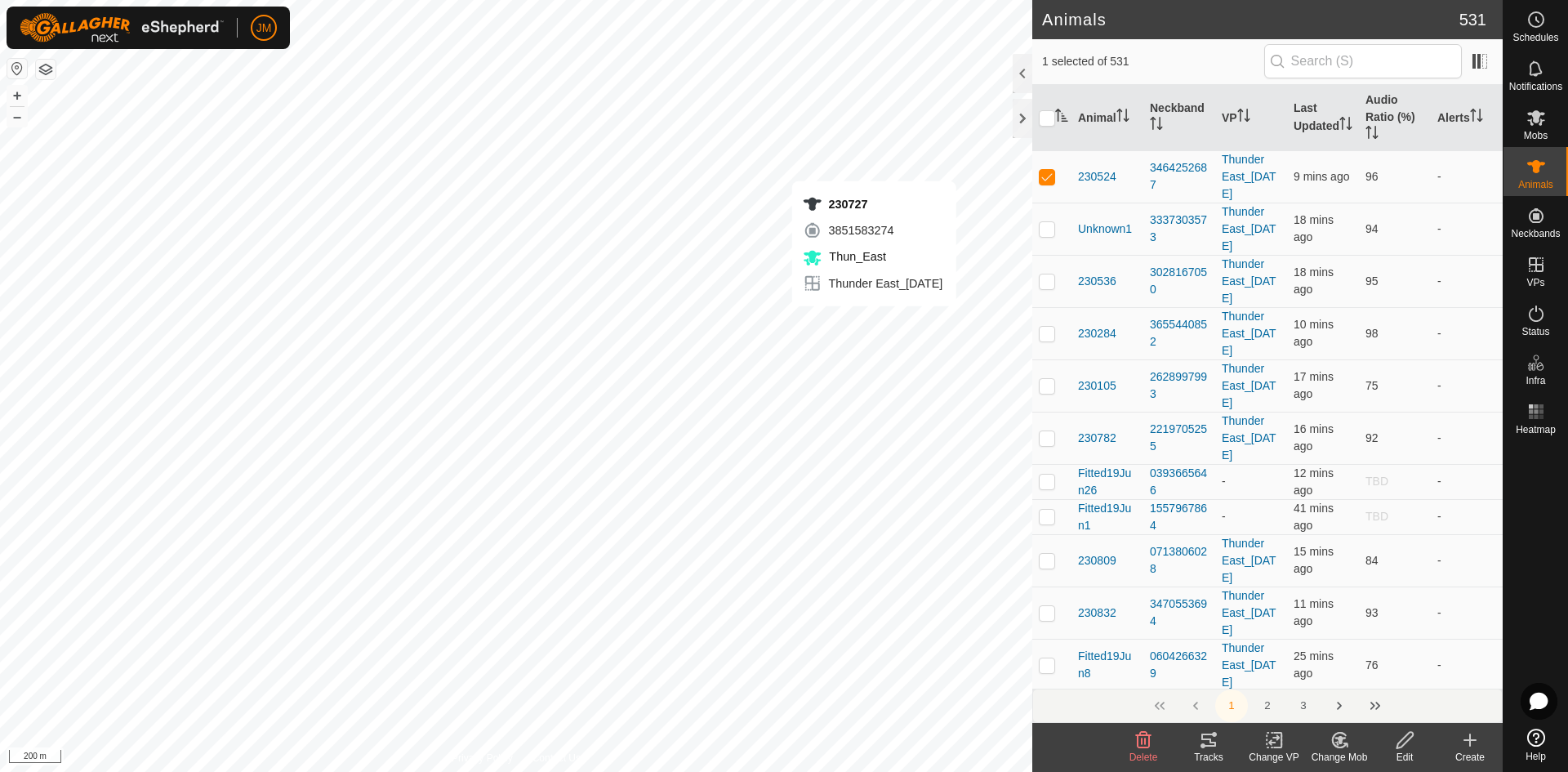
checkbox input "false"
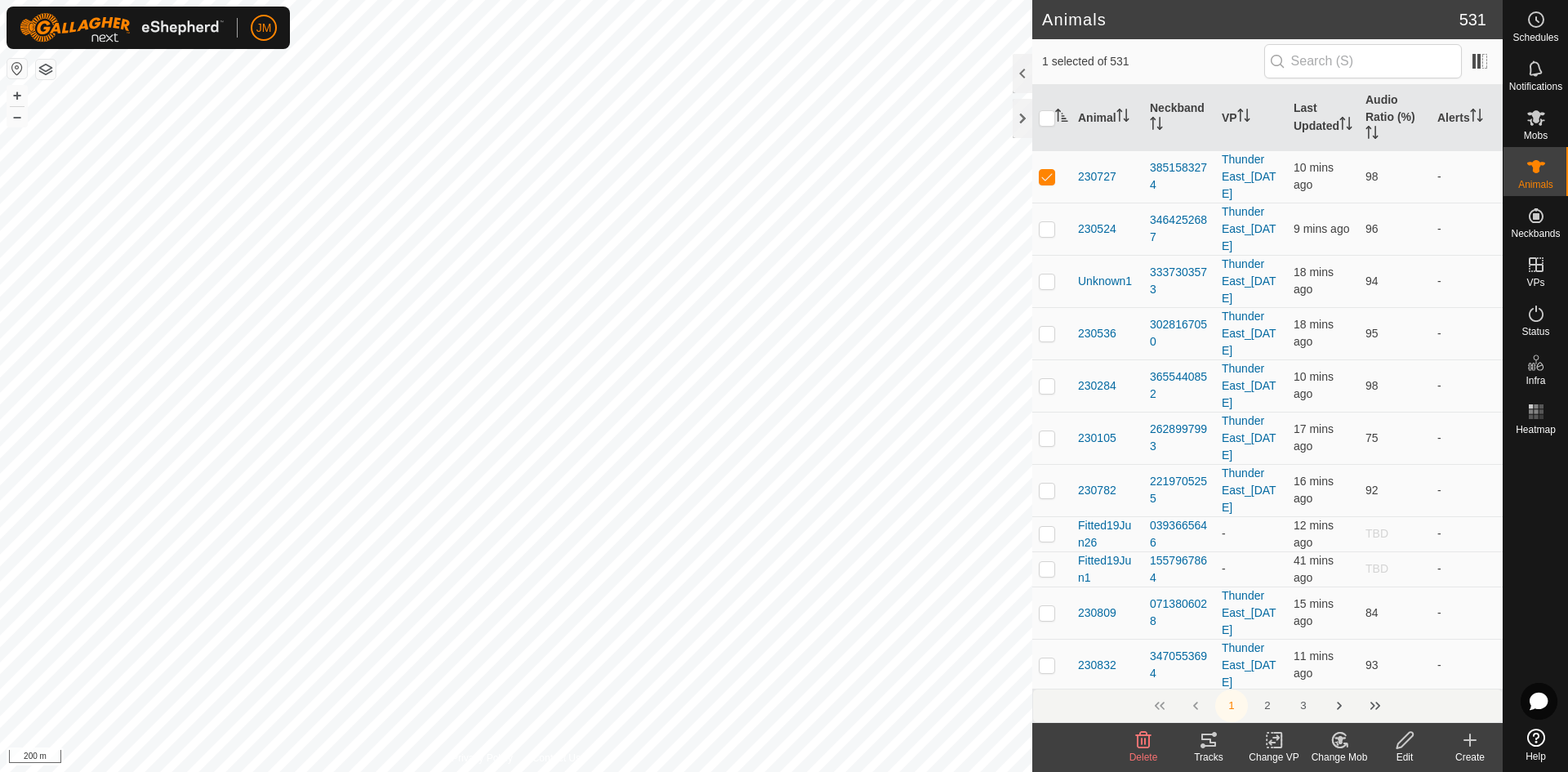
checkbox input "false"
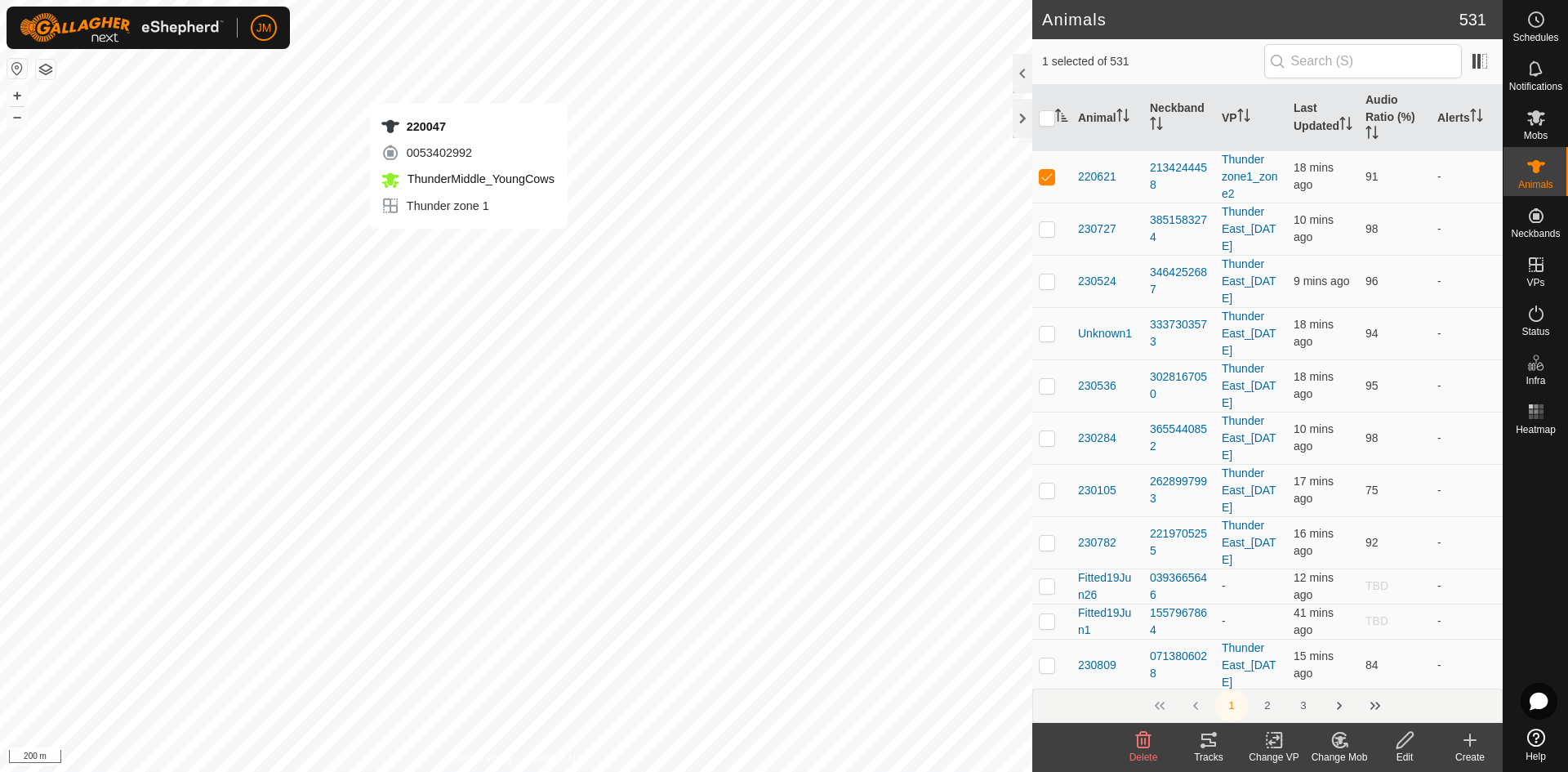
checkbox input "true"
checkbox input "false"
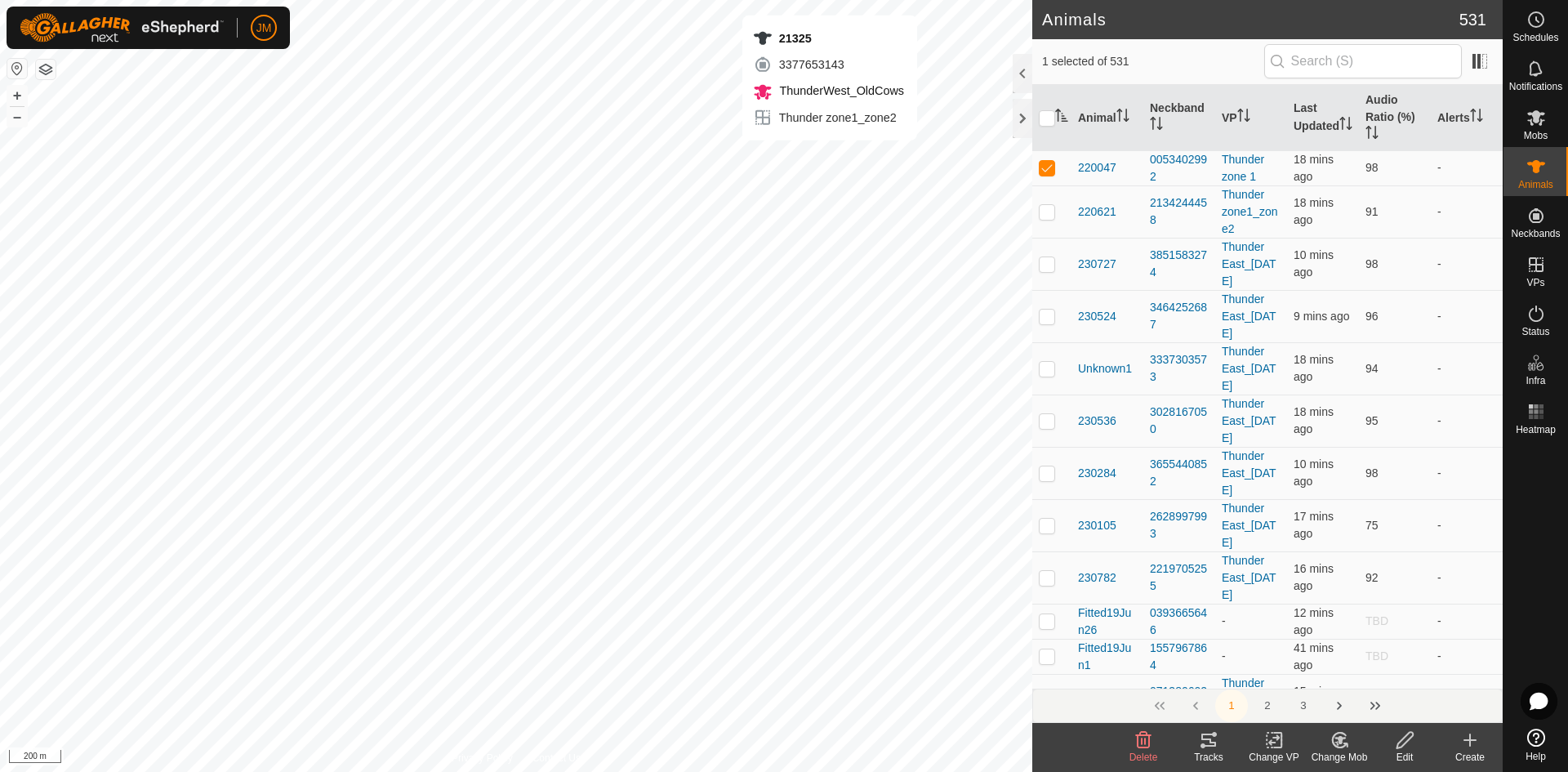
checkbox input "true"
checkbox input "false"
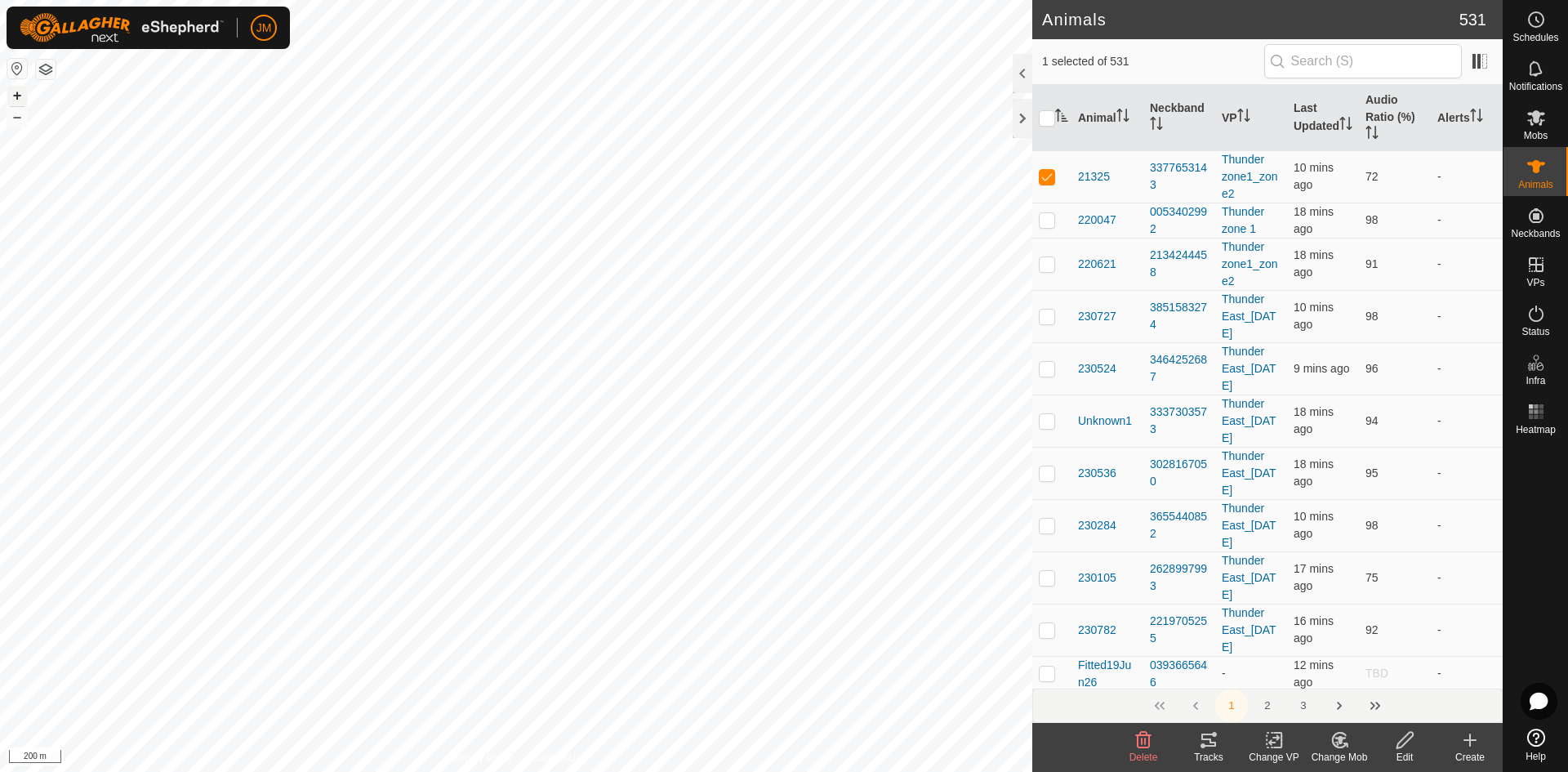
click at [23, 91] on button "+" at bounding box center [17, 95] width 19 height 19
checkbox input "true"
checkbox input "false"
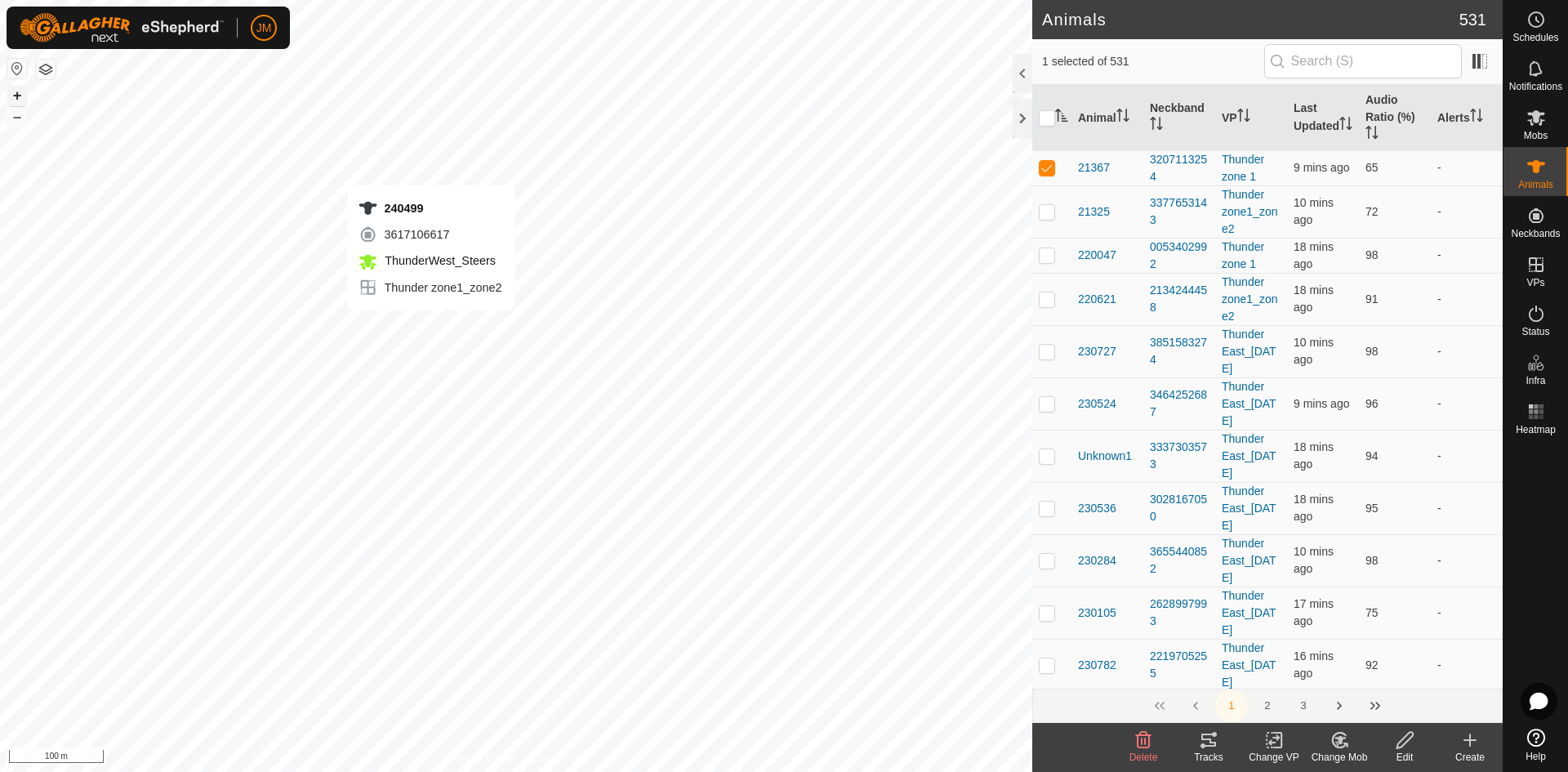
checkbox input "false"
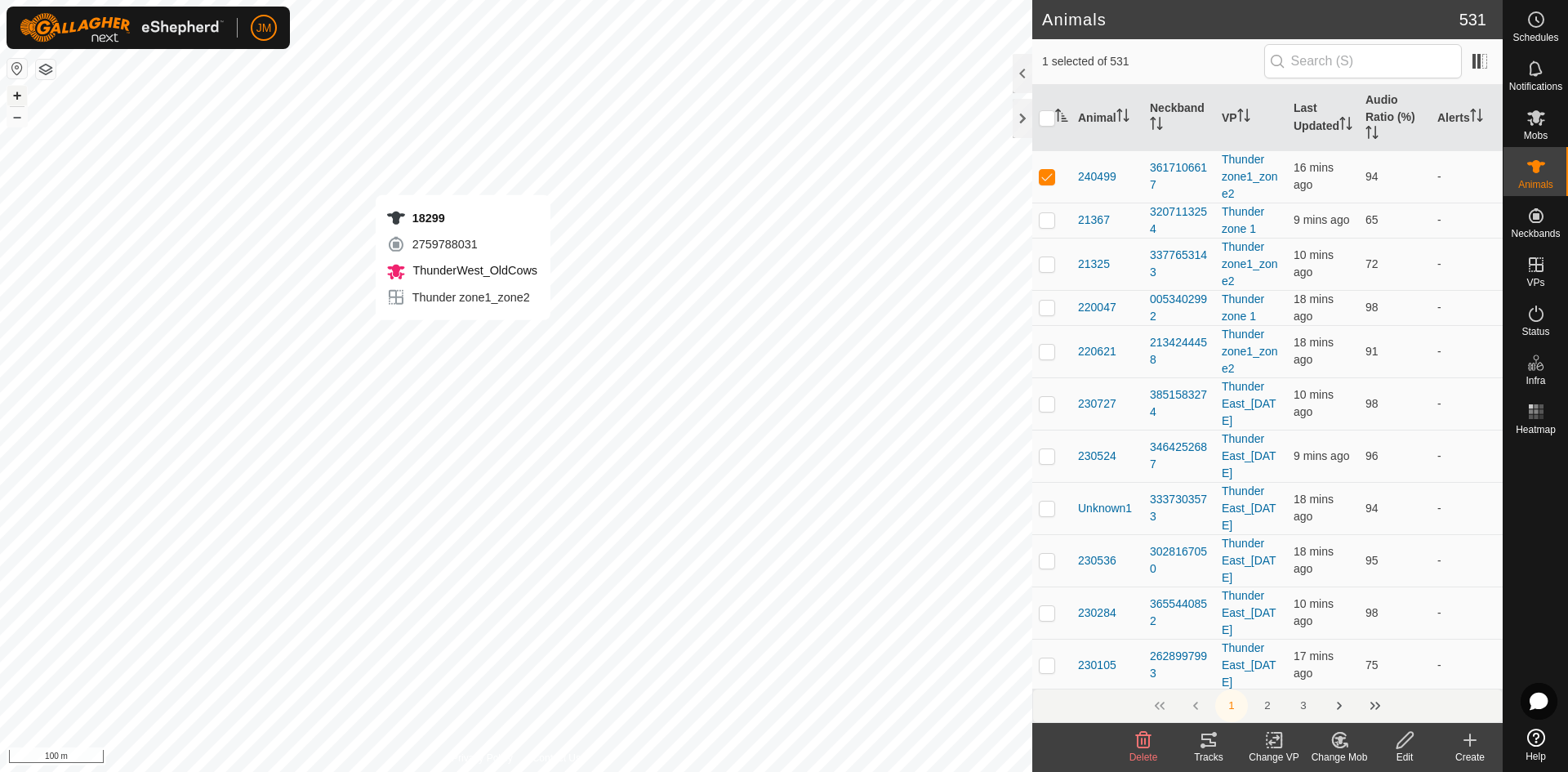
checkbox input "true"
checkbox input "false"
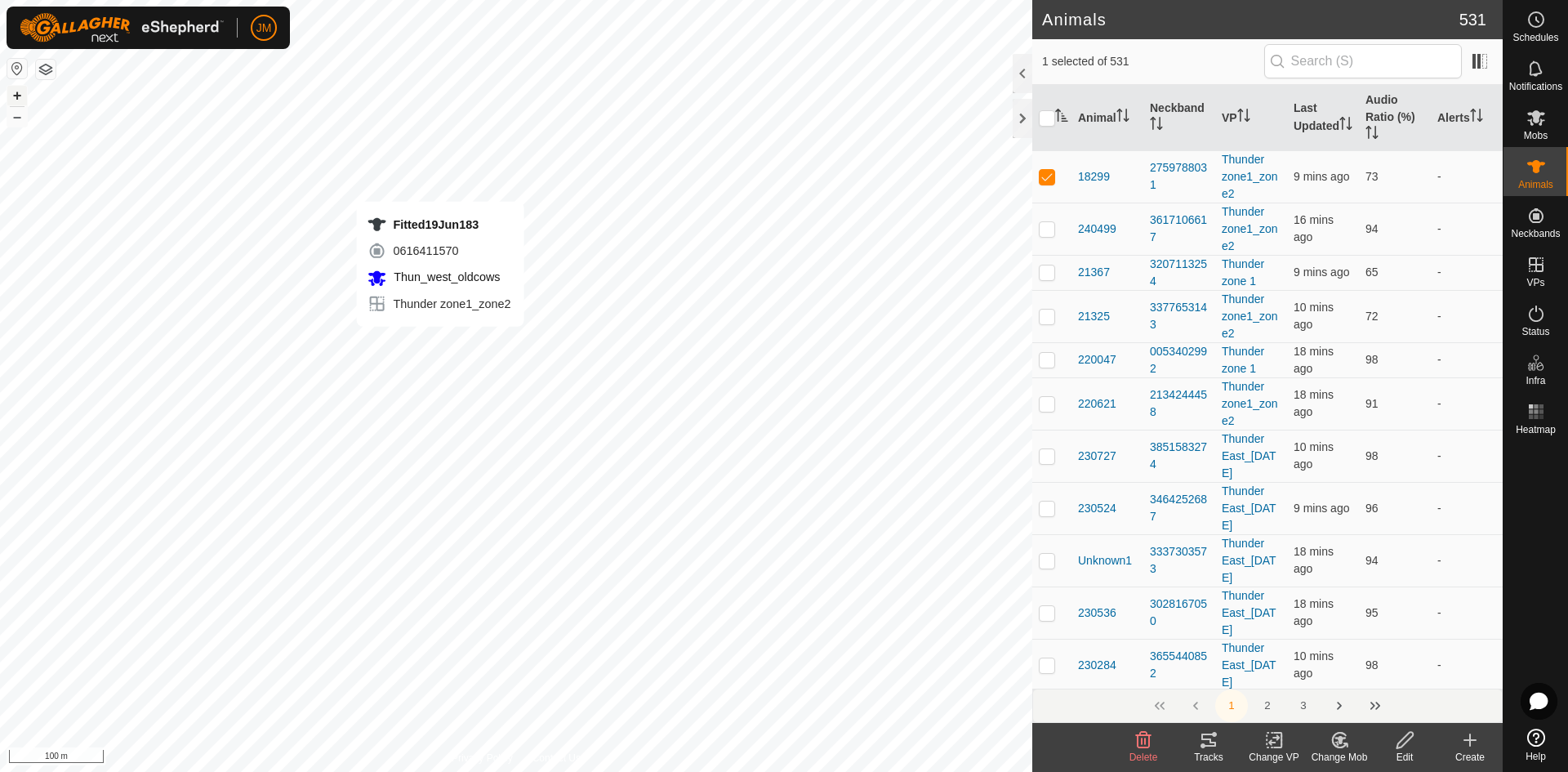
checkbox input "false"
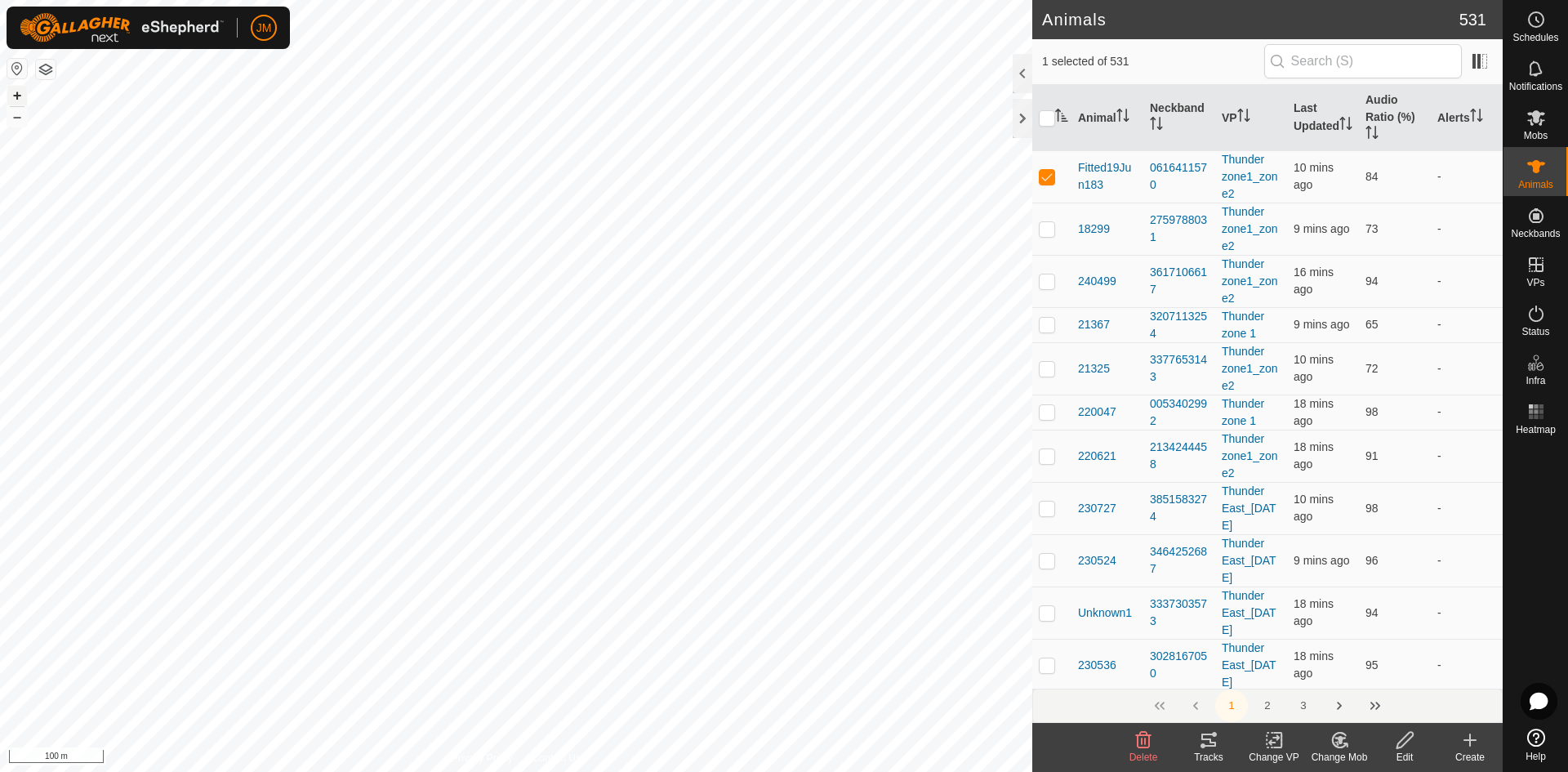
click at [24, 97] on button "+" at bounding box center [17, 95] width 19 height 19
click at [1050, 173] on p-checkbox at bounding box center [1047, 177] width 16 height 13
checkbox input "false"
click at [1307, 114] on th "Last Updated" at bounding box center [1323, 117] width 72 height 66
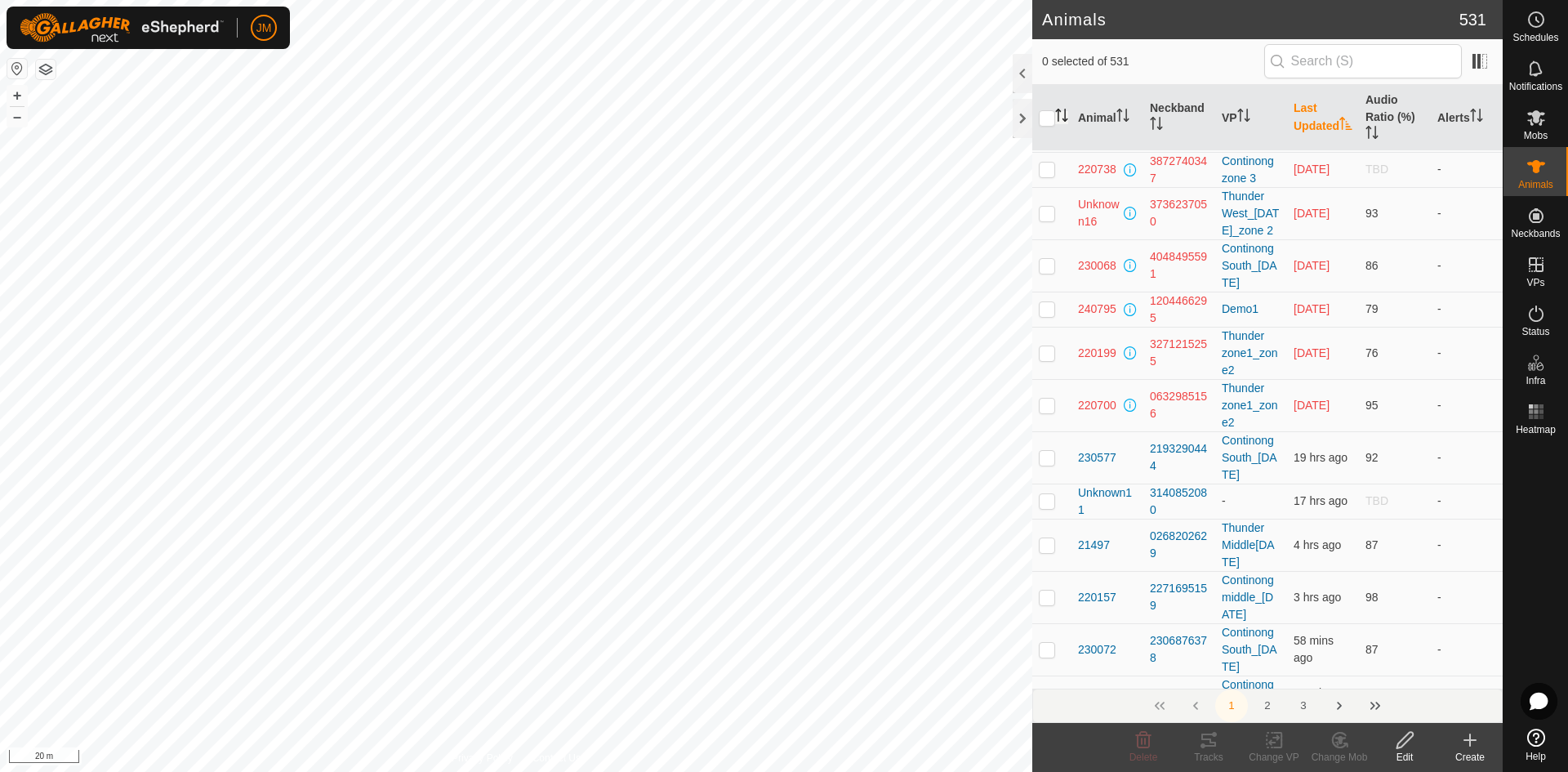
scroll to position [7915, 0]
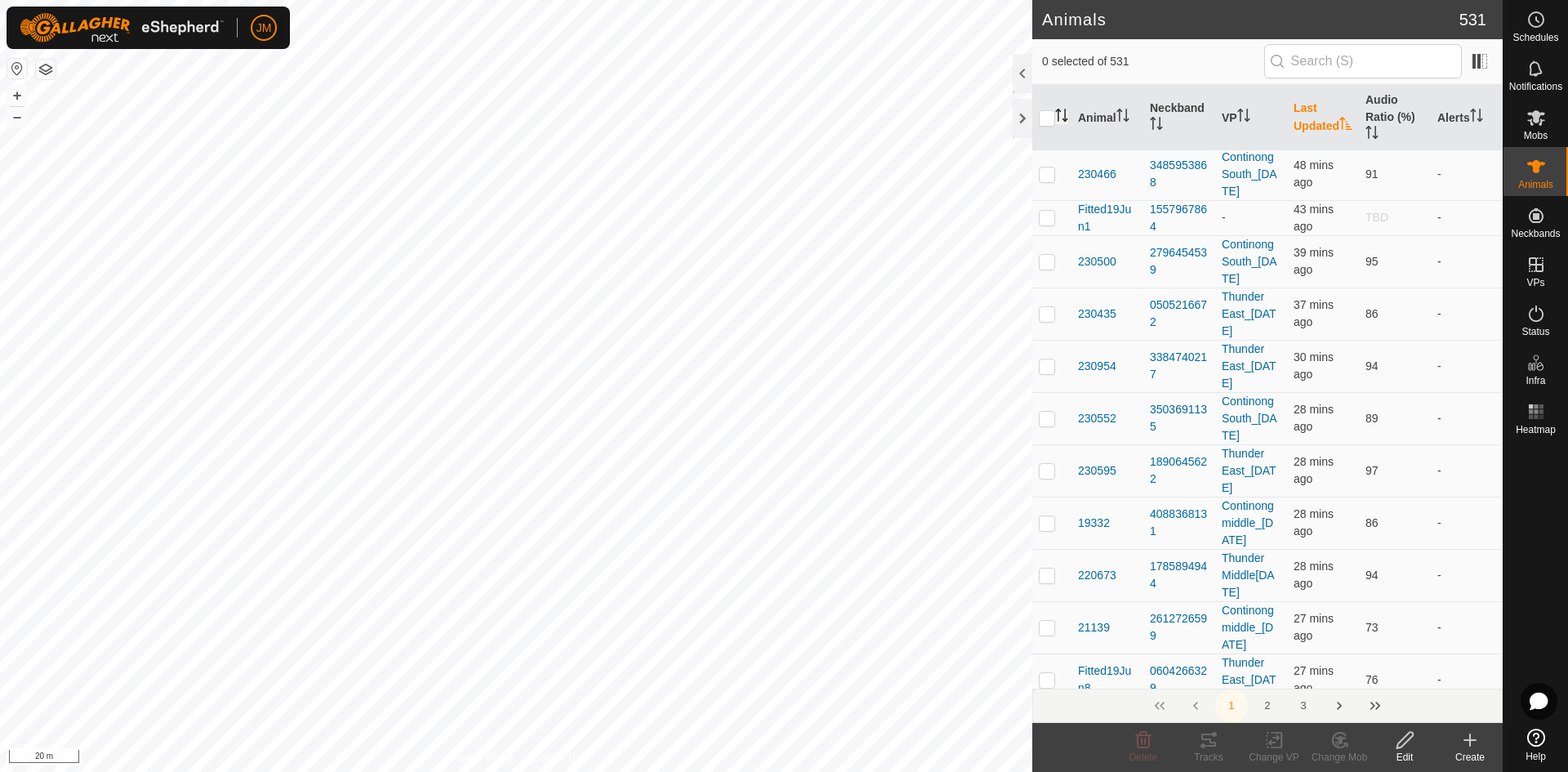
checkbox input "true"
click at [16, 118] on button "–" at bounding box center [17, 117] width 19 height 19
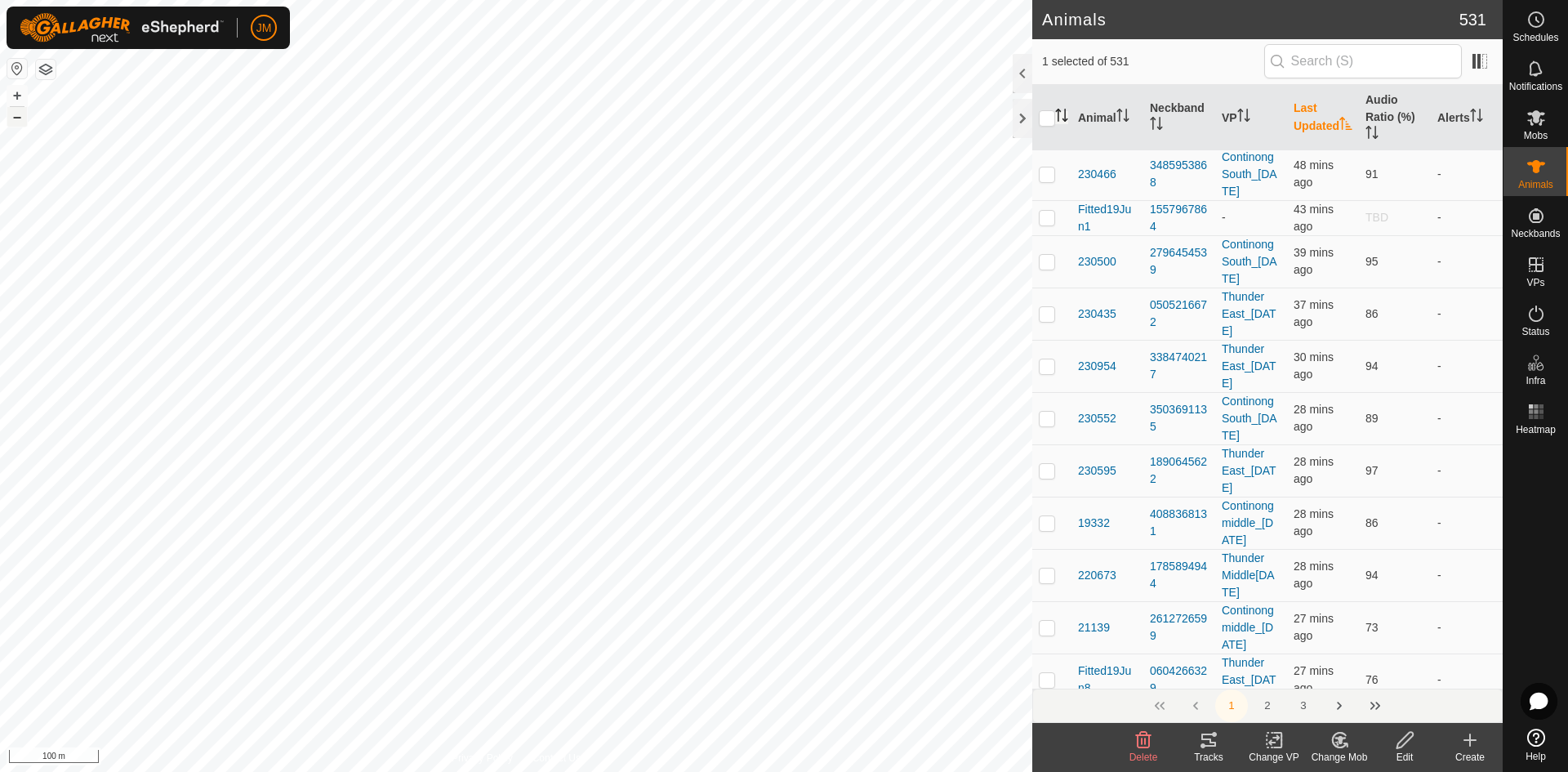
click at [16, 118] on button "–" at bounding box center [17, 117] width 19 height 19
click at [21, 117] on button "–" at bounding box center [17, 117] width 19 height 19
checkbox input "true"
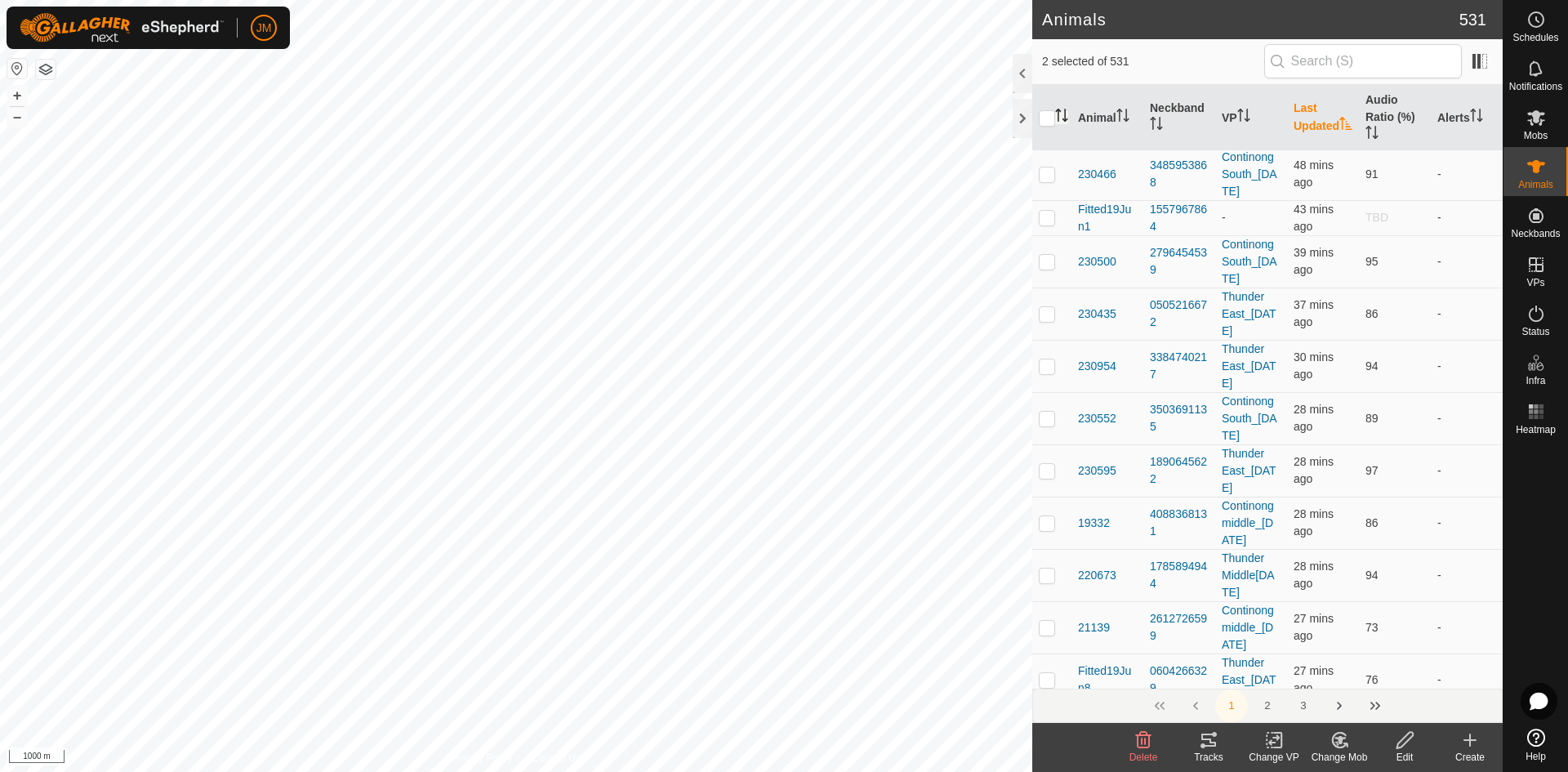
click at [1048, 23] on p-checkbox at bounding box center [1047, 18] width 16 height 13
checkbox input "true"
click at [1043, 96] on td at bounding box center [1052, 70] width 39 height 52
checkbox input "true"
click at [1045, 128] on p-checkbox at bounding box center [1047, 122] width 16 height 13
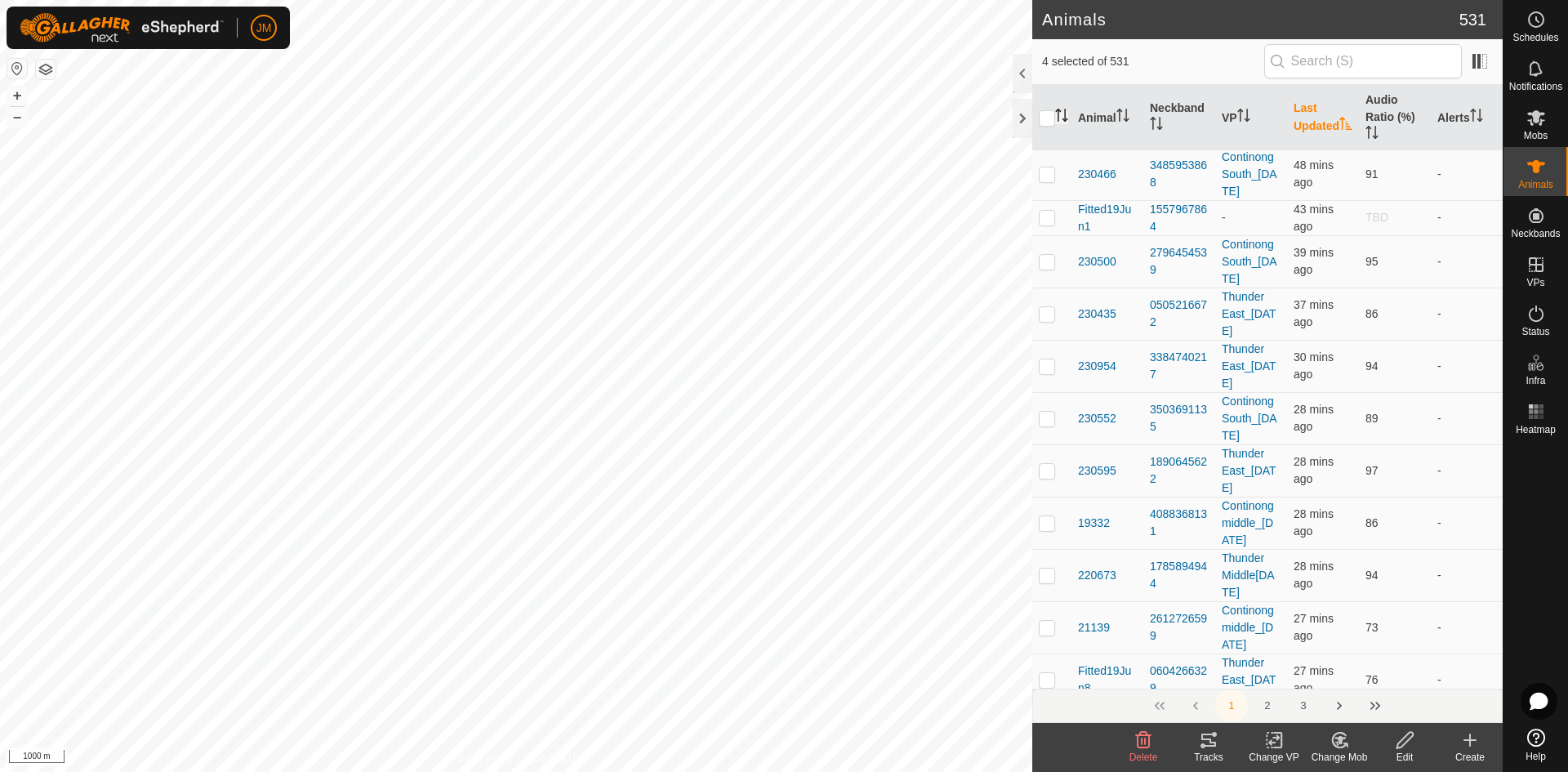
checkbox input "true"
click at [1047, 180] on p-checkbox at bounding box center [1047, 174] width 16 height 13
checkbox input "true"
click at [1050, 224] on p-checkbox at bounding box center [1047, 217] width 16 height 13
checkbox input "true"
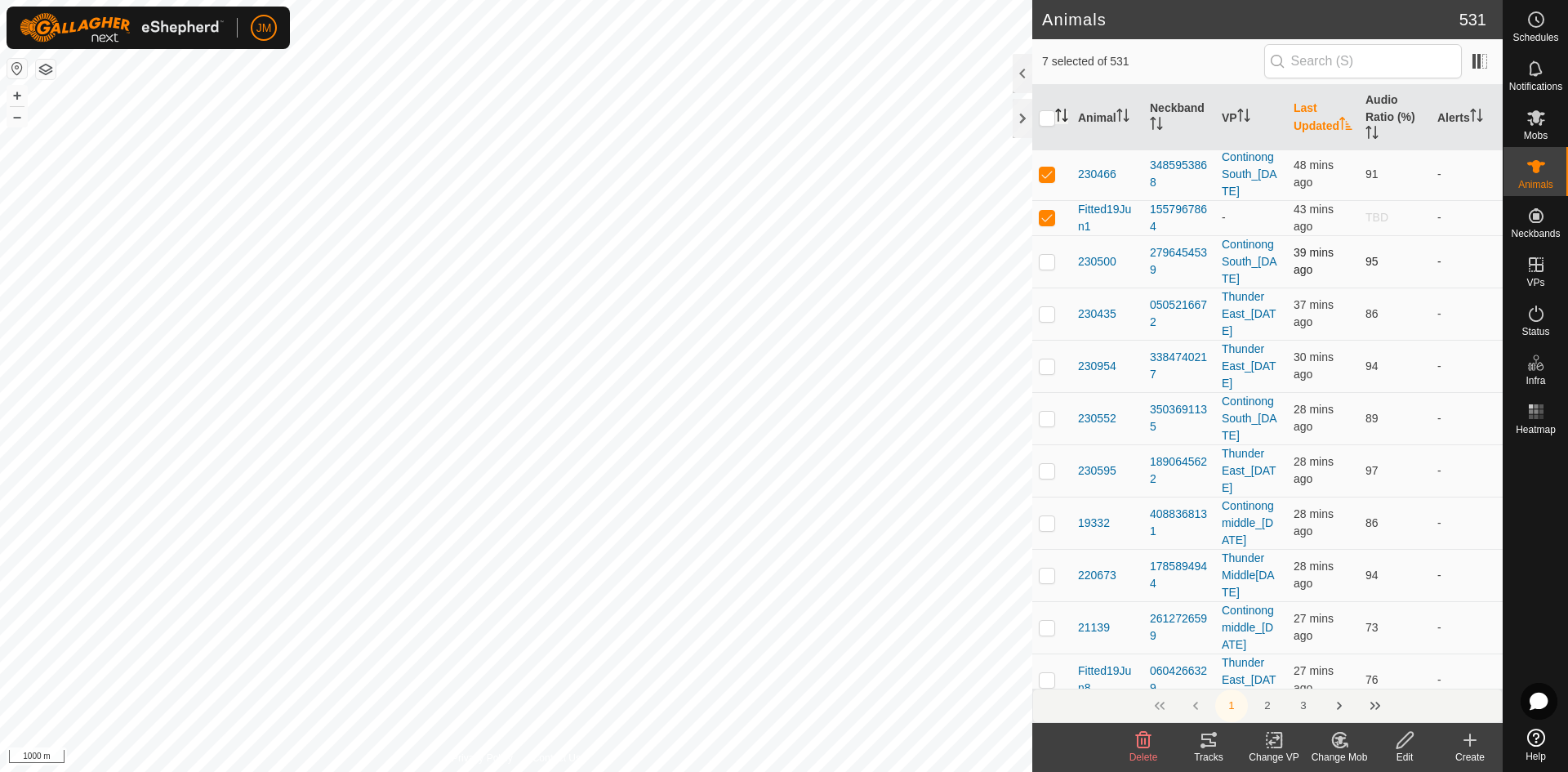
click at [1046, 268] on p-checkbox at bounding box center [1047, 262] width 16 height 13
checkbox input "true"
click at [1047, 320] on p-checkbox at bounding box center [1047, 313] width 16 height 13
checkbox input "true"
click at [1047, 392] on td at bounding box center [1052, 365] width 39 height 52
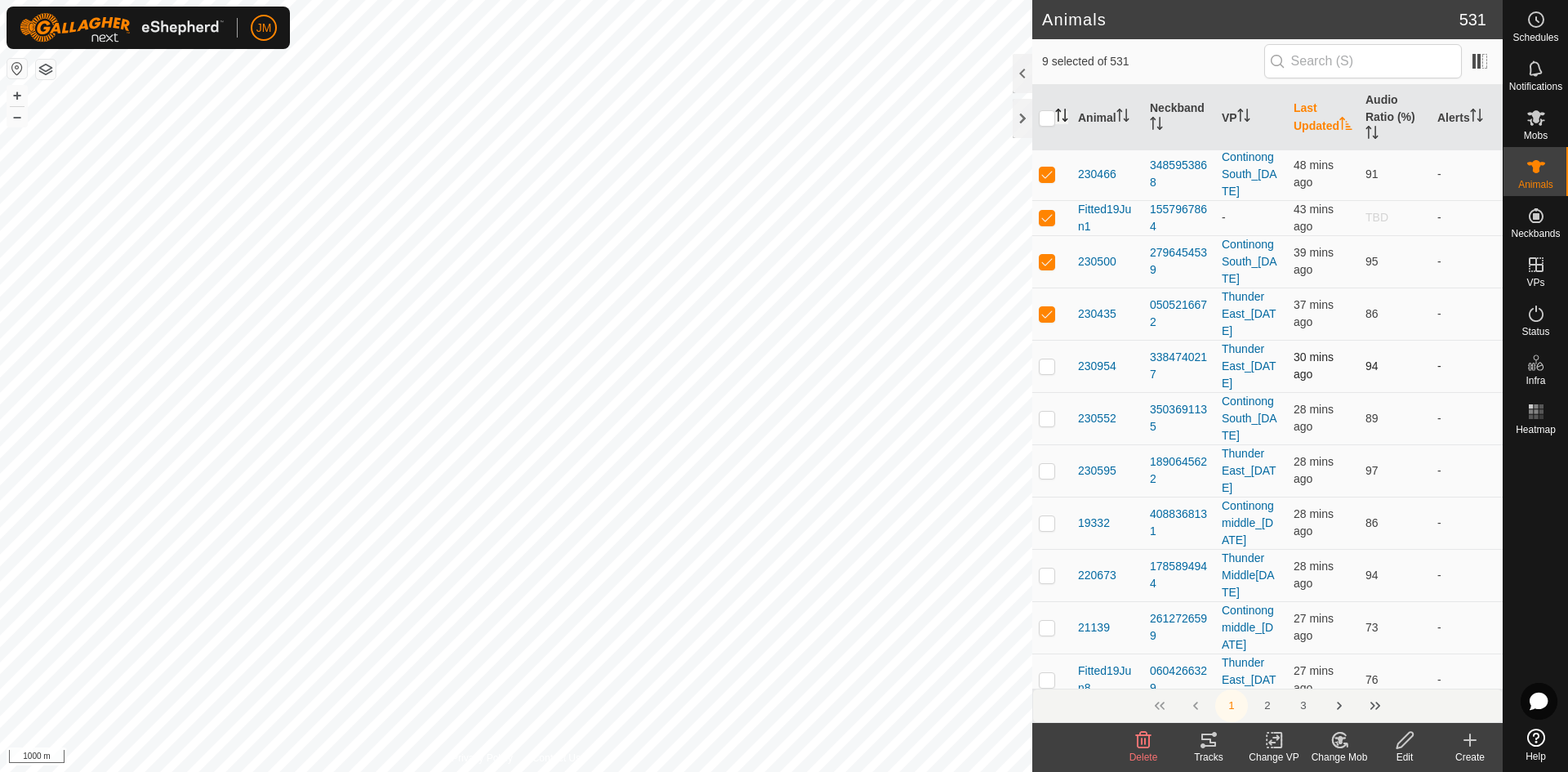
checkbox input "true"
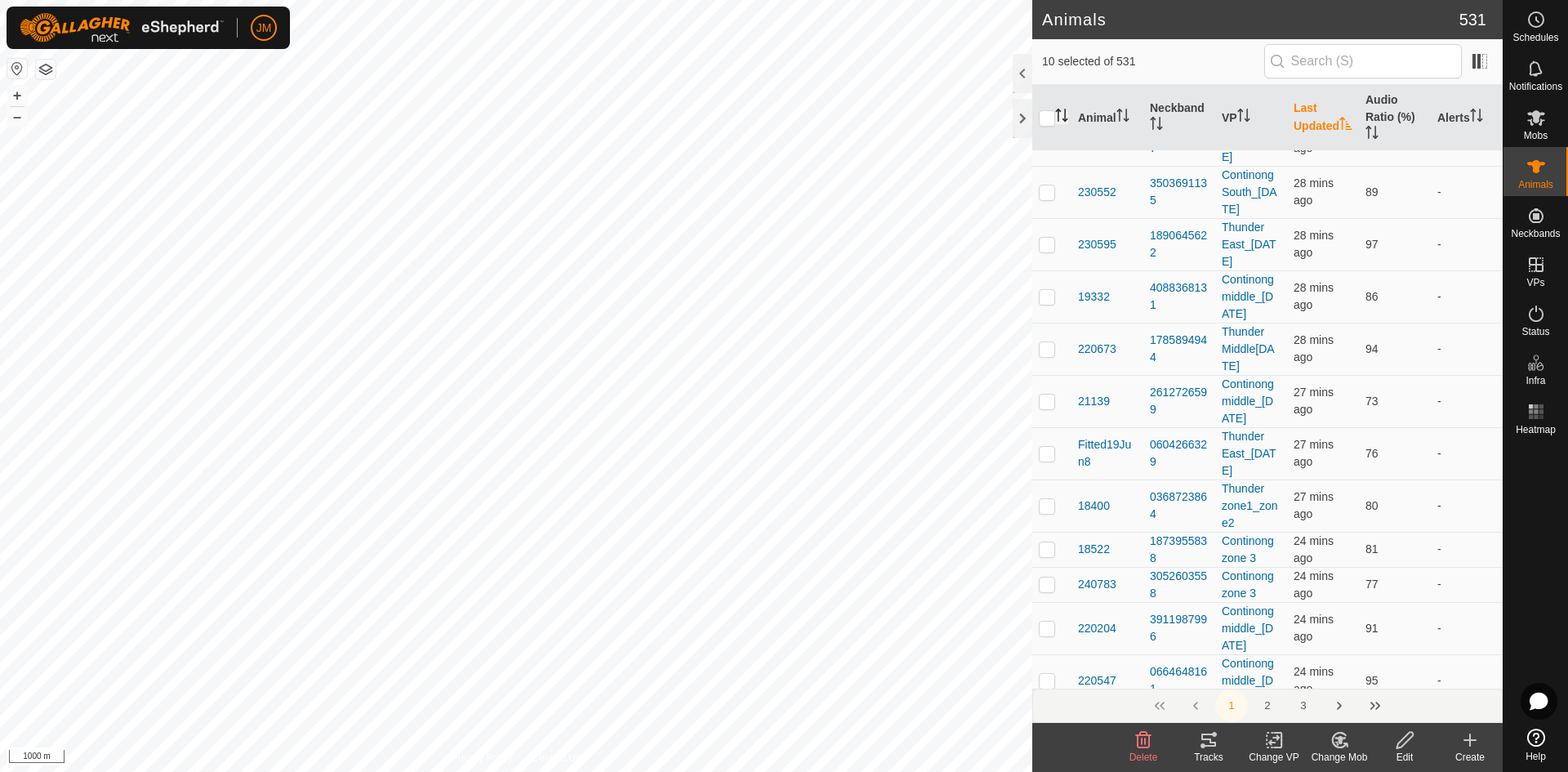
scroll to position [8177, 0]
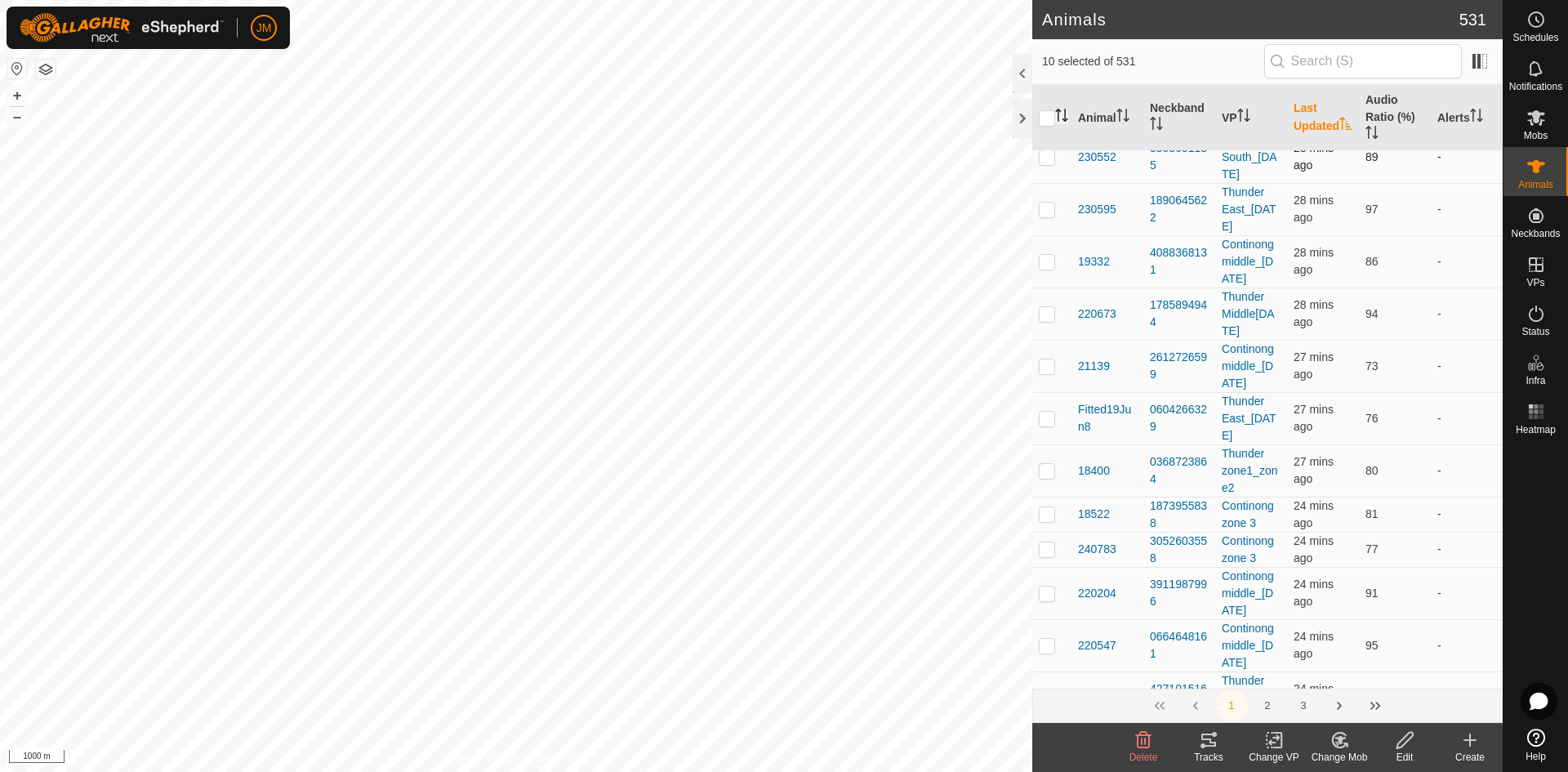
click at [1047, 163] on p-checkbox at bounding box center [1047, 157] width 16 height 13
checkbox input "true"
click at [1047, 215] on p-checkbox at bounding box center [1047, 210] width 16 height 13
checkbox input "true"
click at [1052, 288] on td at bounding box center [1052, 262] width 39 height 52
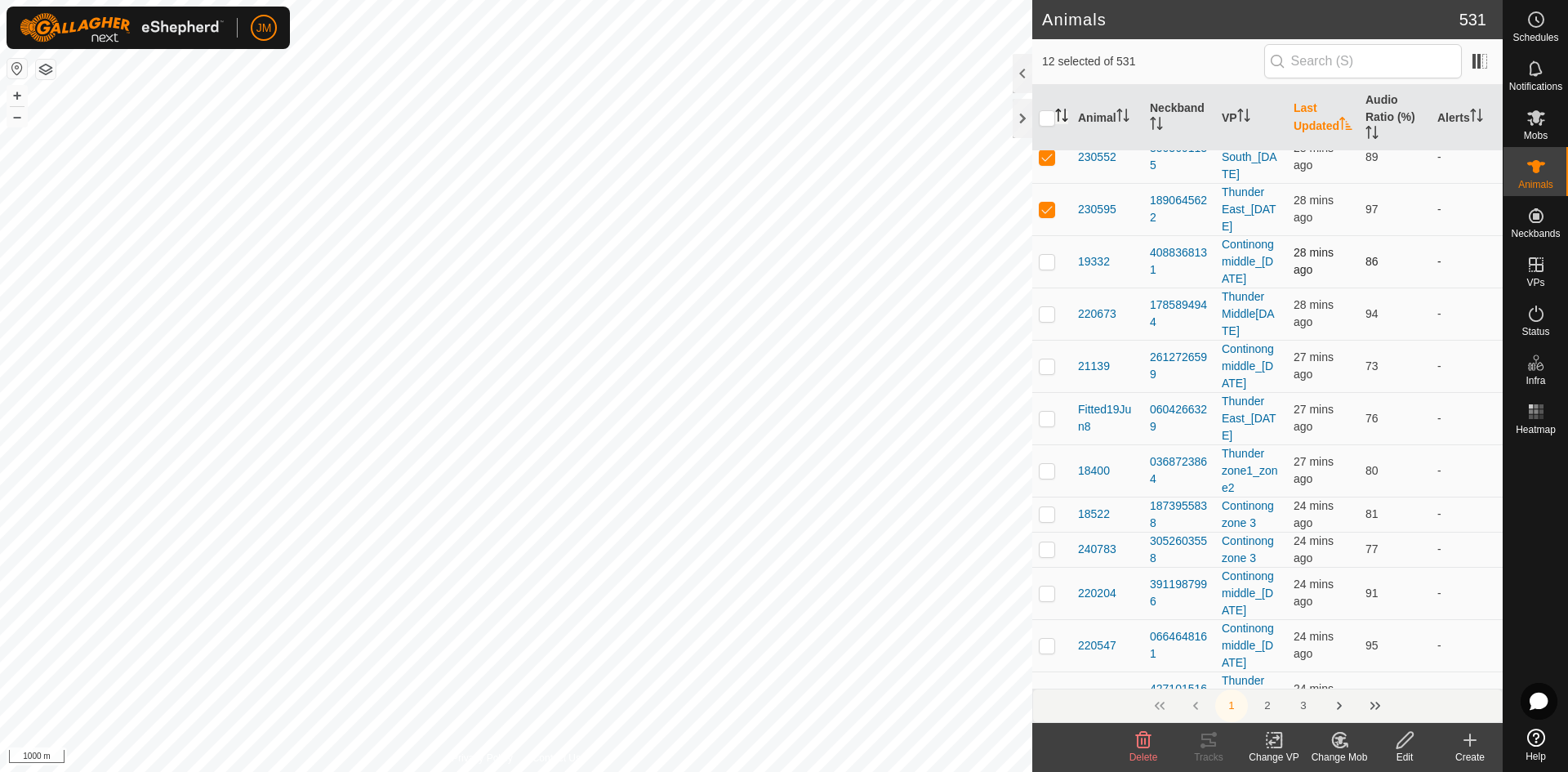
checkbox input "true"
click at [1052, 320] on p-checkbox at bounding box center [1047, 313] width 16 height 13
checkbox input "true"
click at [1048, 372] on p-checkbox at bounding box center [1047, 366] width 16 height 13
checkbox input "true"
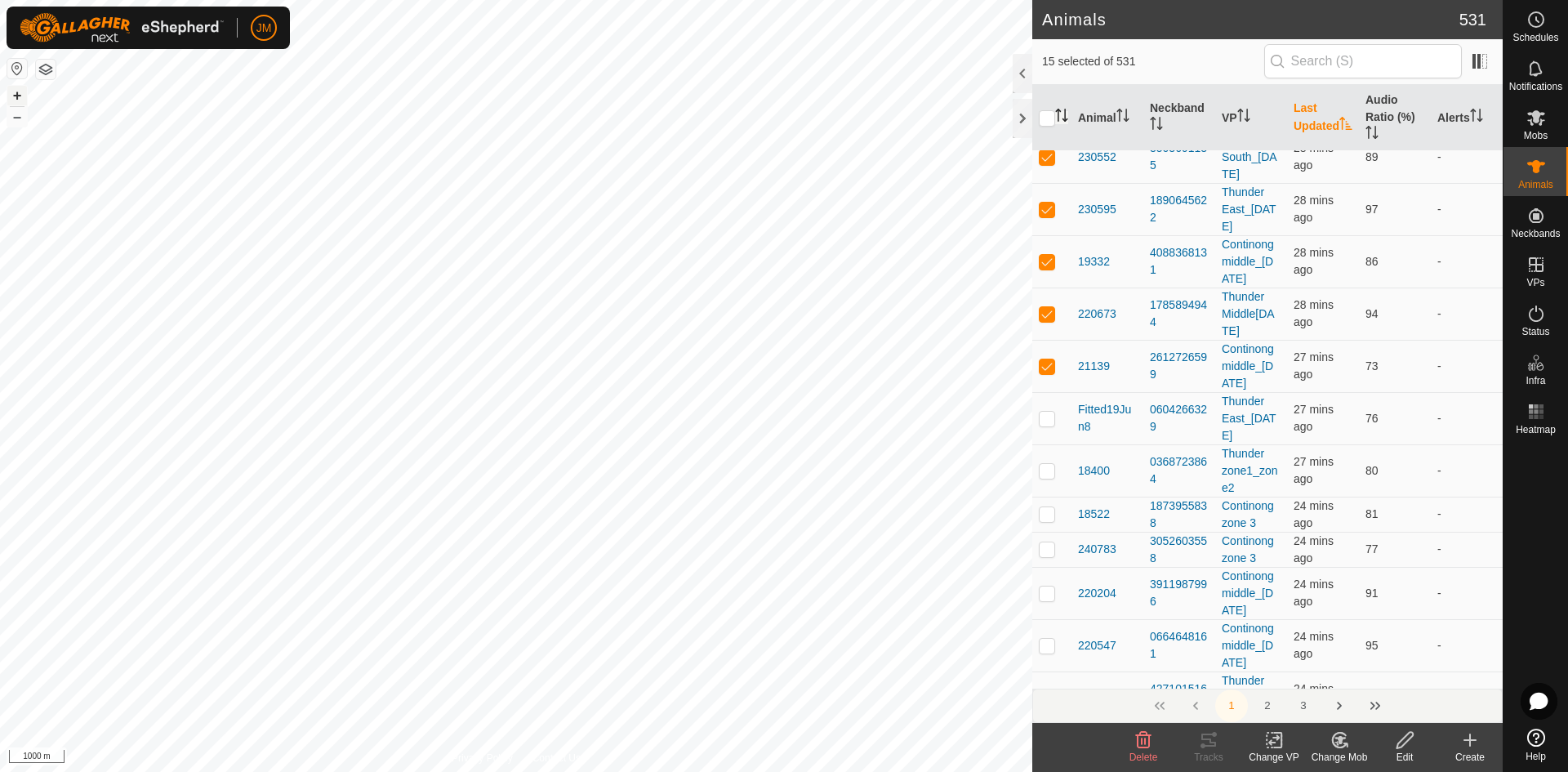
click at [10, 95] on button "+" at bounding box center [17, 95] width 19 height 19
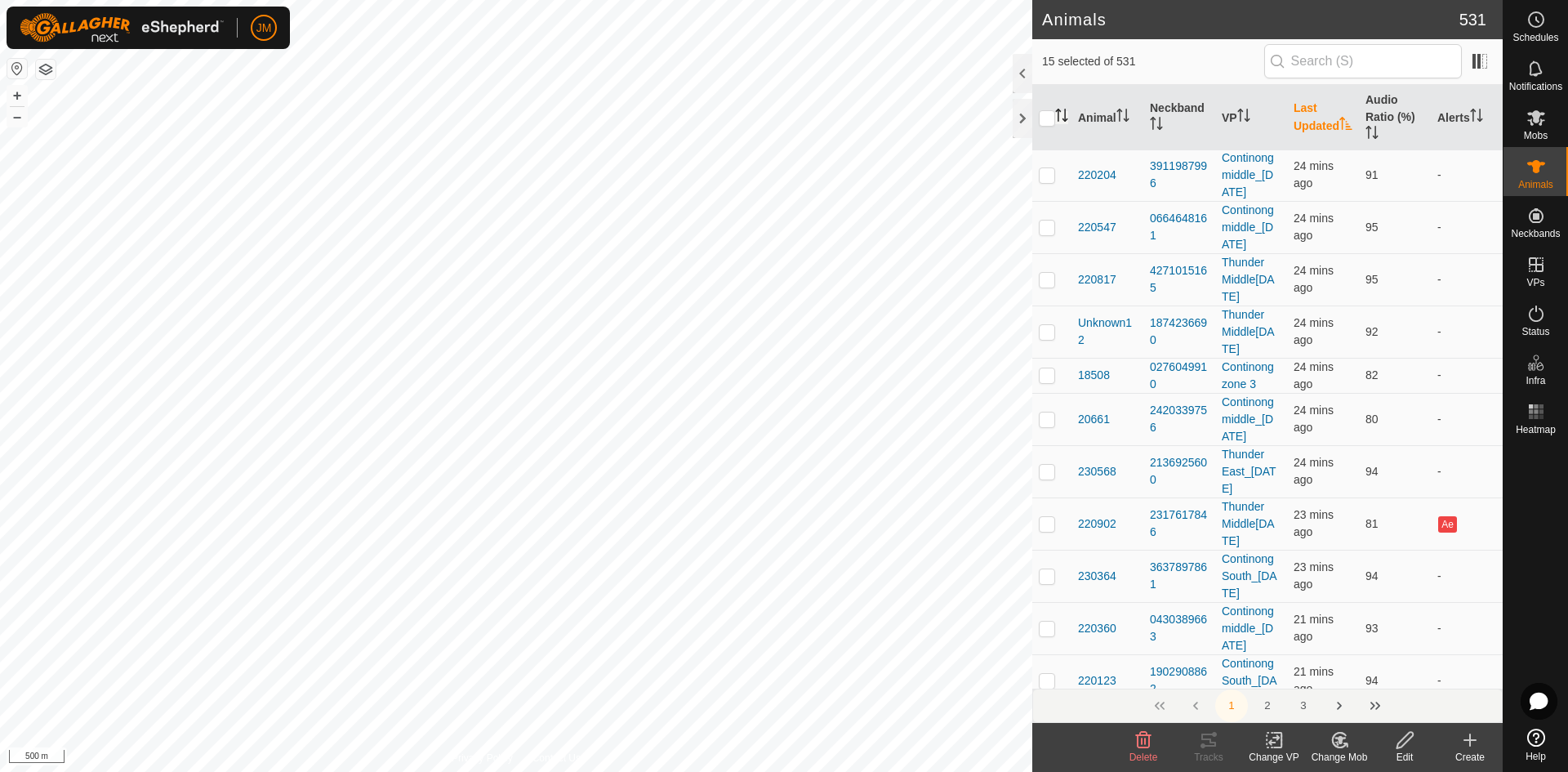
scroll to position [8602, 0]
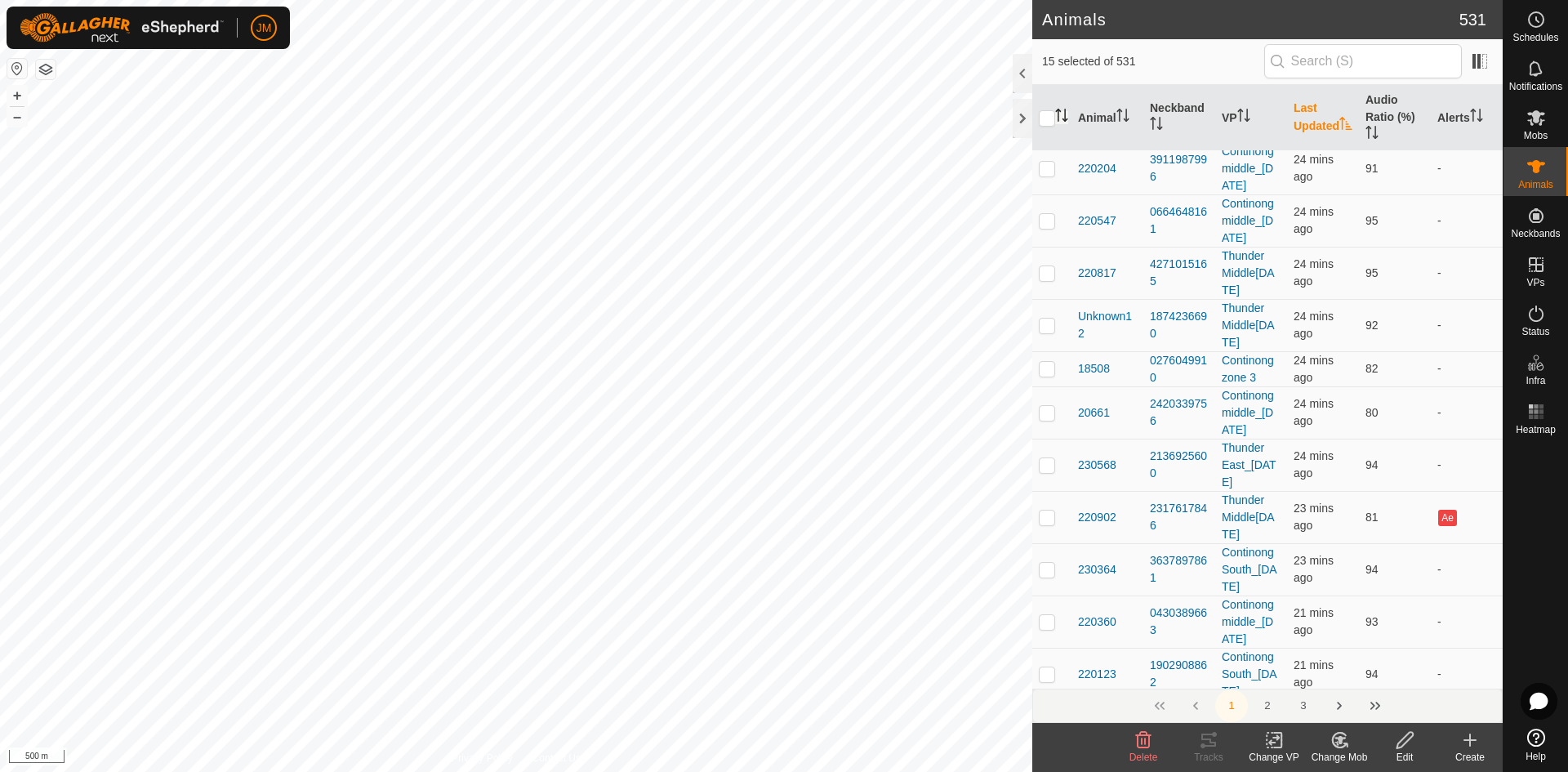
checkbox input "true"
click at [1053, 52] on p-checkbox at bounding box center [1047, 46] width 16 height 13
checkbox input "true"
click at [1048, 96] on p-checkbox at bounding box center [1047, 89] width 16 height 13
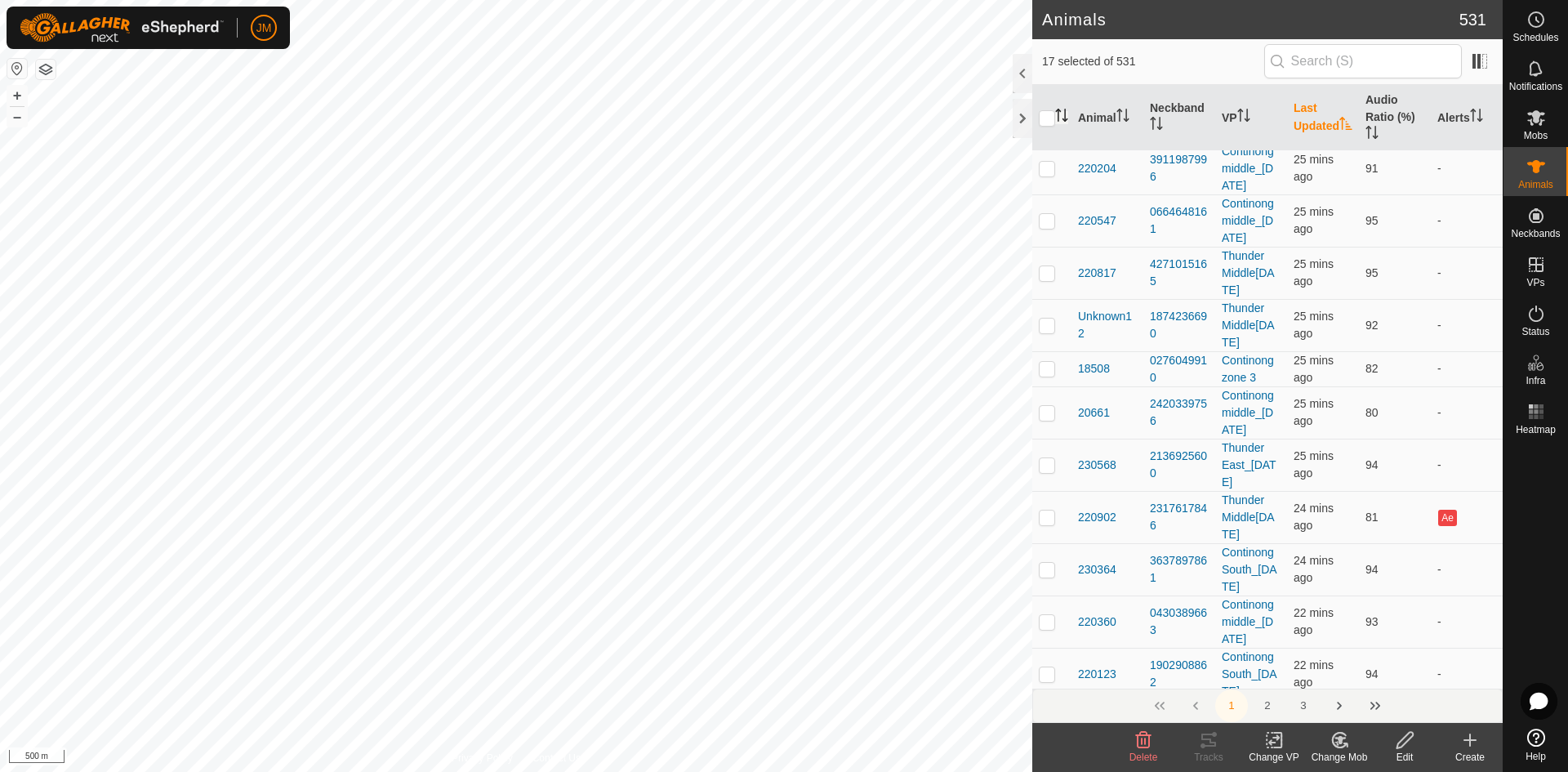
checkbox input "true"
click at [1043, 142] on td at bounding box center [1052, 125] width 39 height 35
checkbox input "true"
click at [1045, 175] on p-checkbox at bounding box center [1047, 168] width 16 height 13
checkbox input "true"
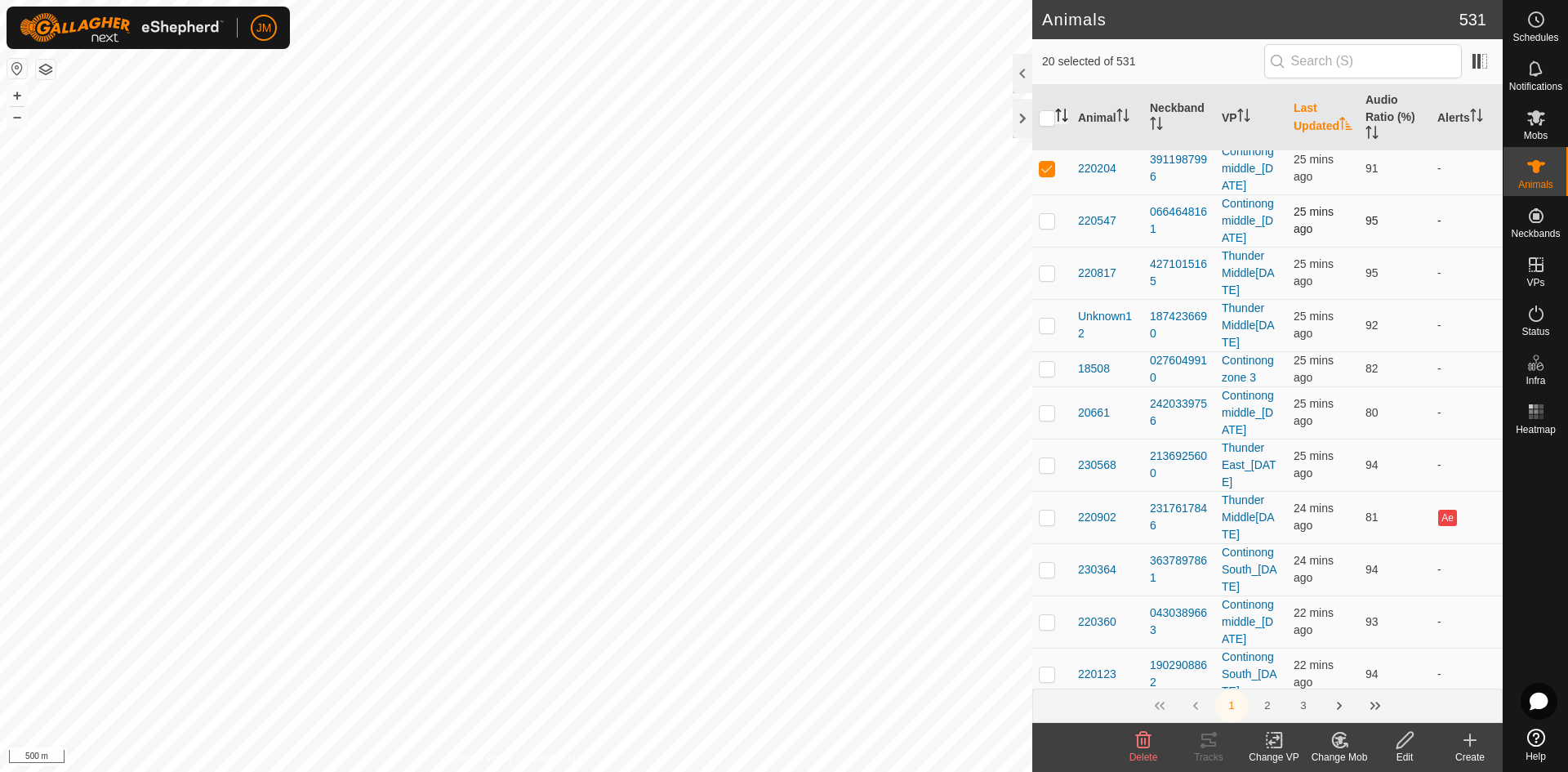
click at [1048, 227] on p-checkbox at bounding box center [1047, 220] width 16 height 13
checkbox input "true"
click at [1045, 279] on p-checkbox at bounding box center [1047, 273] width 16 height 13
checkbox input "true"
click at [1048, 332] on p-checkbox at bounding box center [1047, 325] width 16 height 13
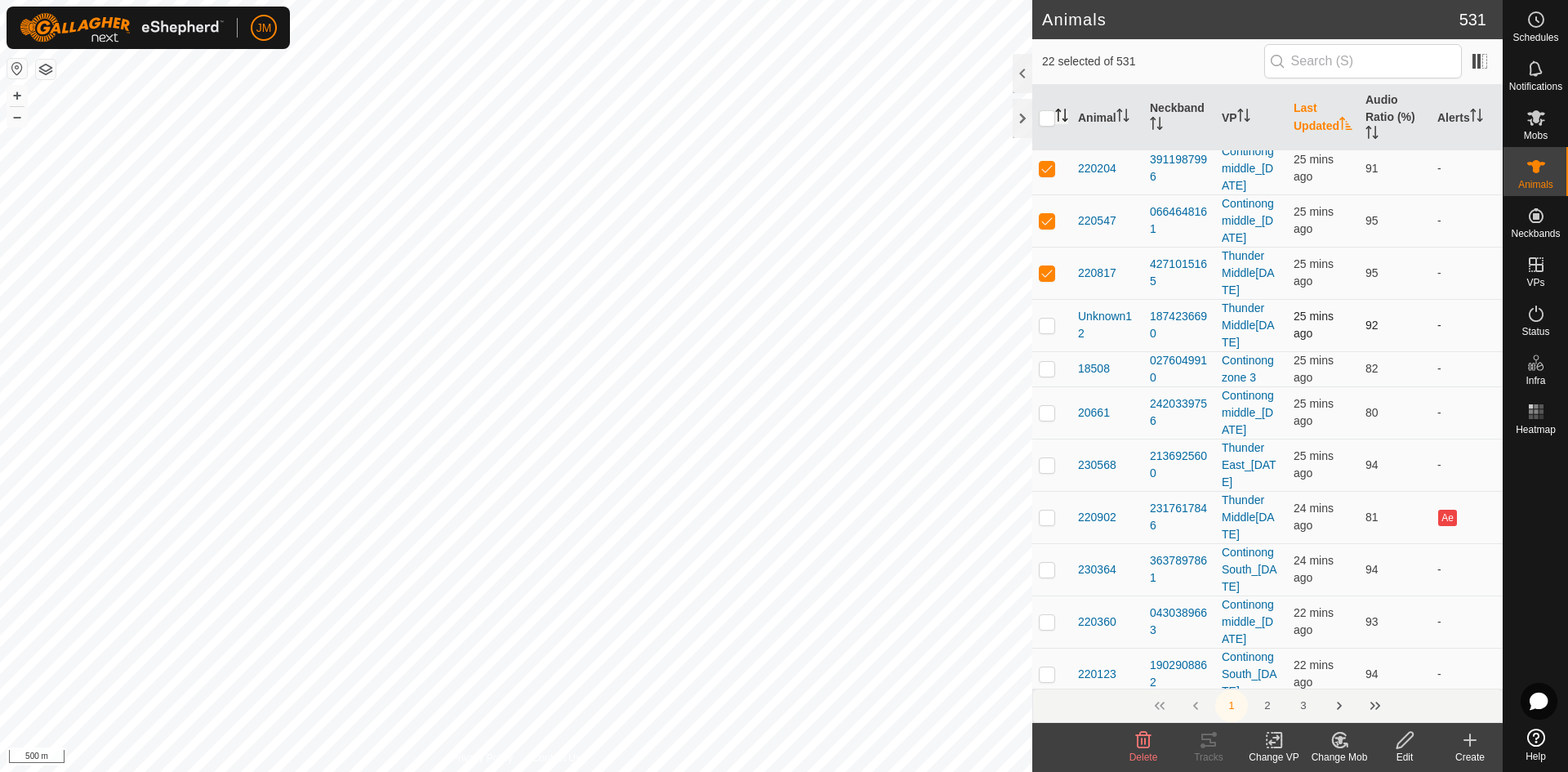
checkbox input "true"
click at [1049, 375] on p-checkbox at bounding box center [1047, 369] width 16 height 13
checkbox input "true"
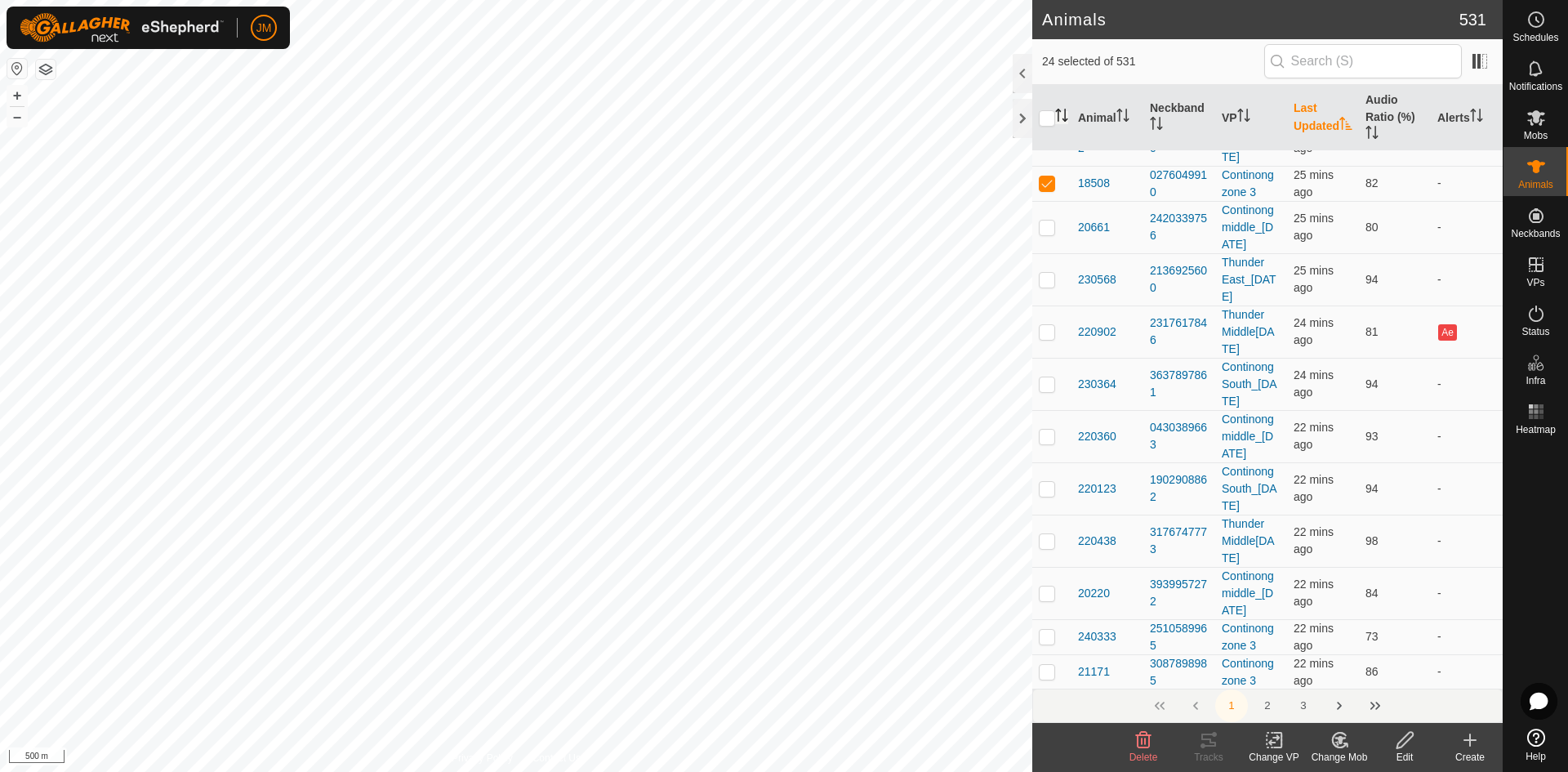
scroll to position [8873, 0]
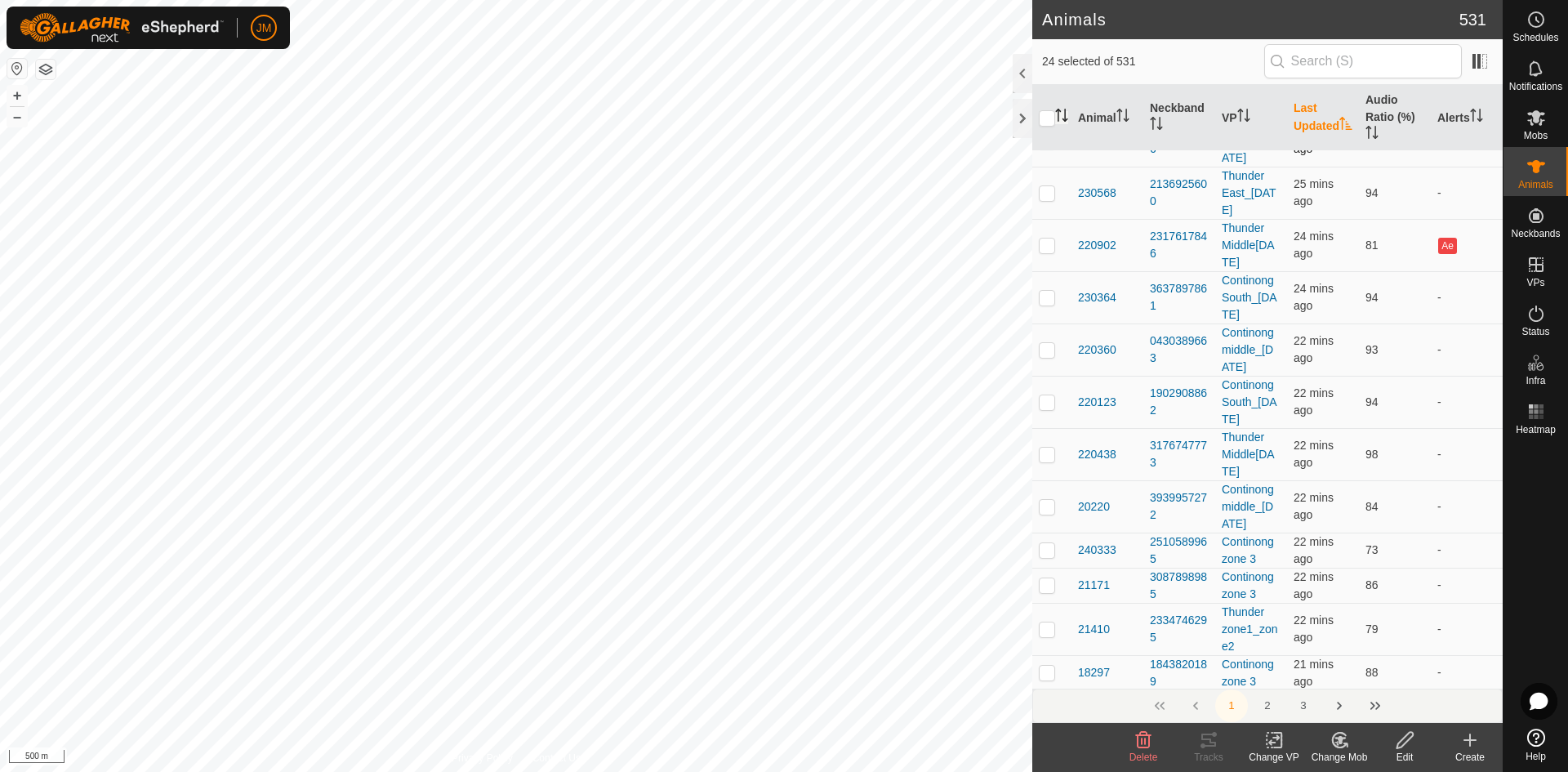
click at [1051, 147] on p-checkbox at bounding box center [1047, 141] width 16 height 13
checkbox input "true"
click at [1047, 199] on p-checkbox at bounding box center [1047, 193] width 16 height 13
checkbox input "true"
click at [1046, 251] on p-checkbox at bounding box center [1047, 246] width 16 height 13
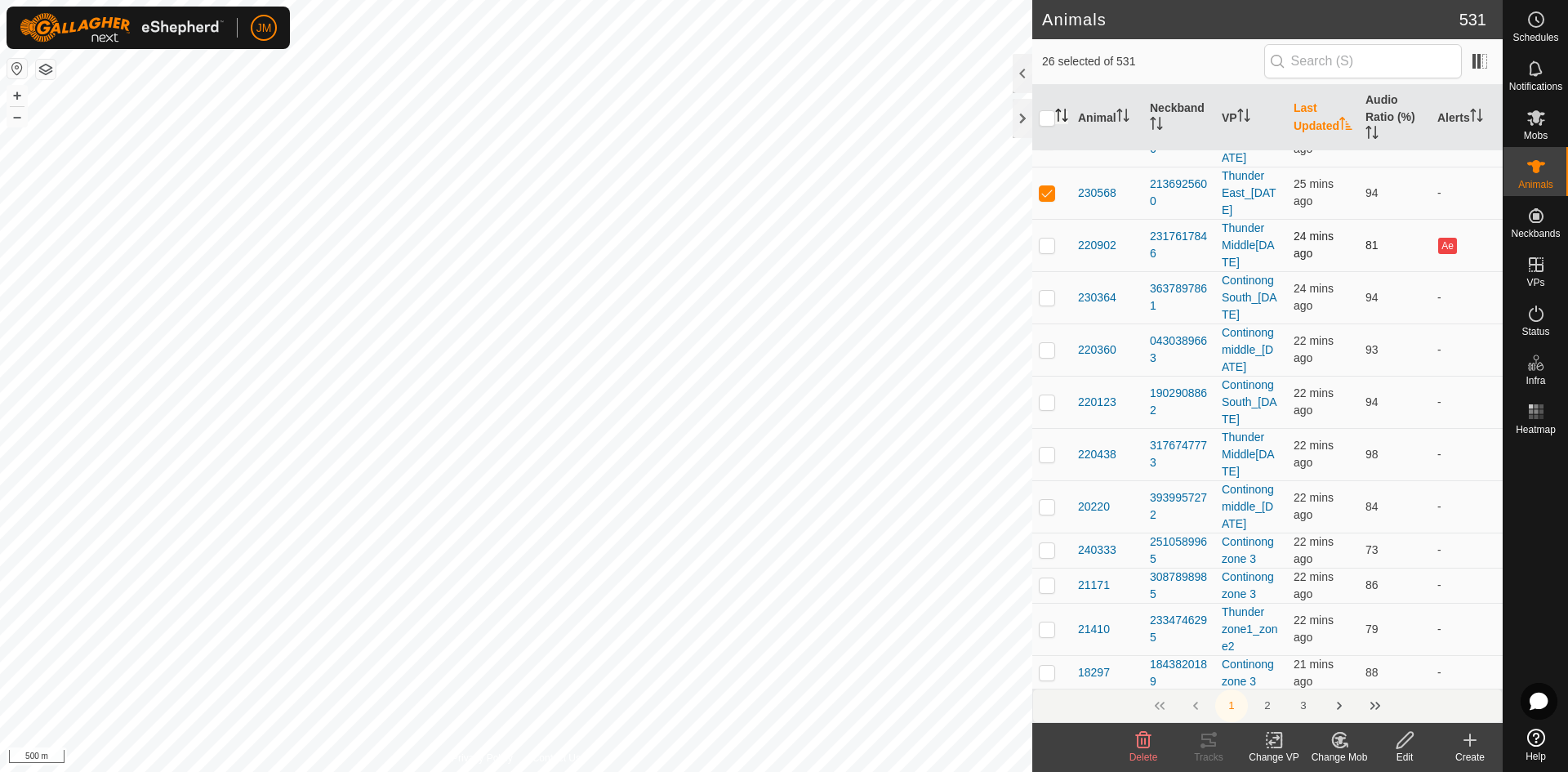
checkbox input "true"
click at [1048, 304] on p-checkbox at bounding box center [1047, 298] width 16 height 13
checkbox input "true"
click at [1045, 356] on p-checkbox at bounding box center [1047, 350] width 16 height 13
checkbox input "true"
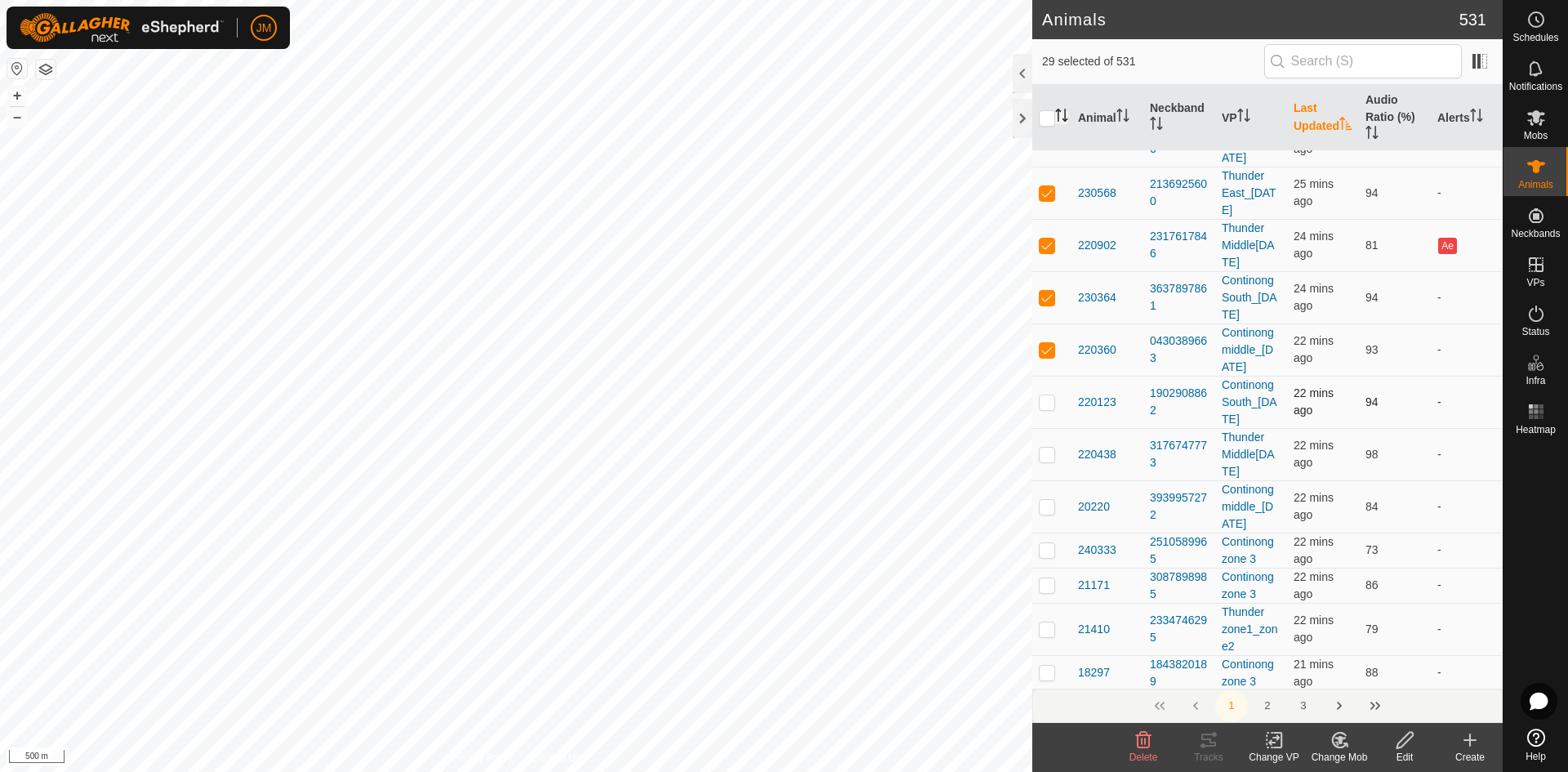
click at [1047, 408] on p-checkbox at bounding box center [1047, 402] width 16 height 13
checkbox input "true"
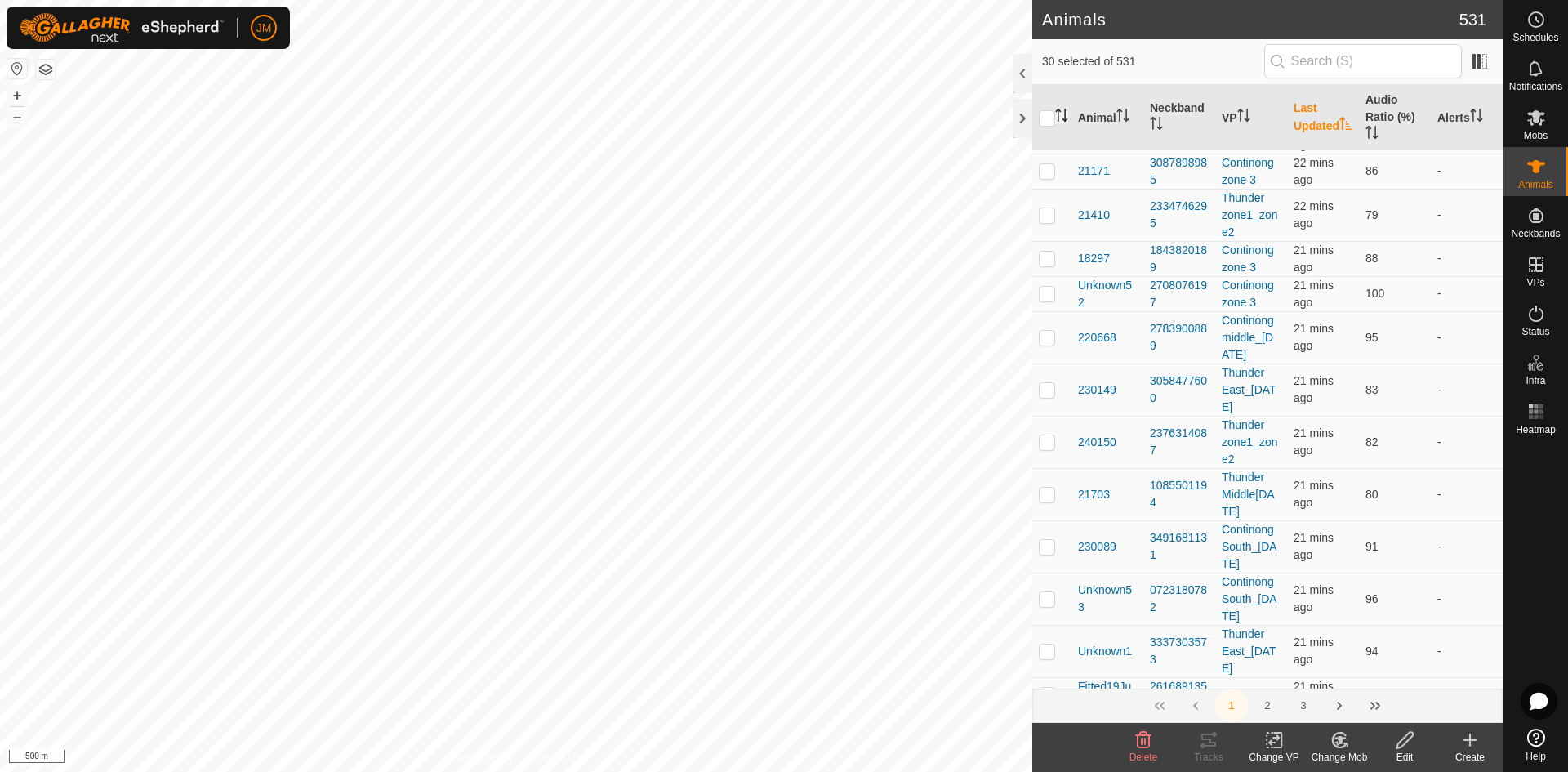
scroll to position [9298, 0]
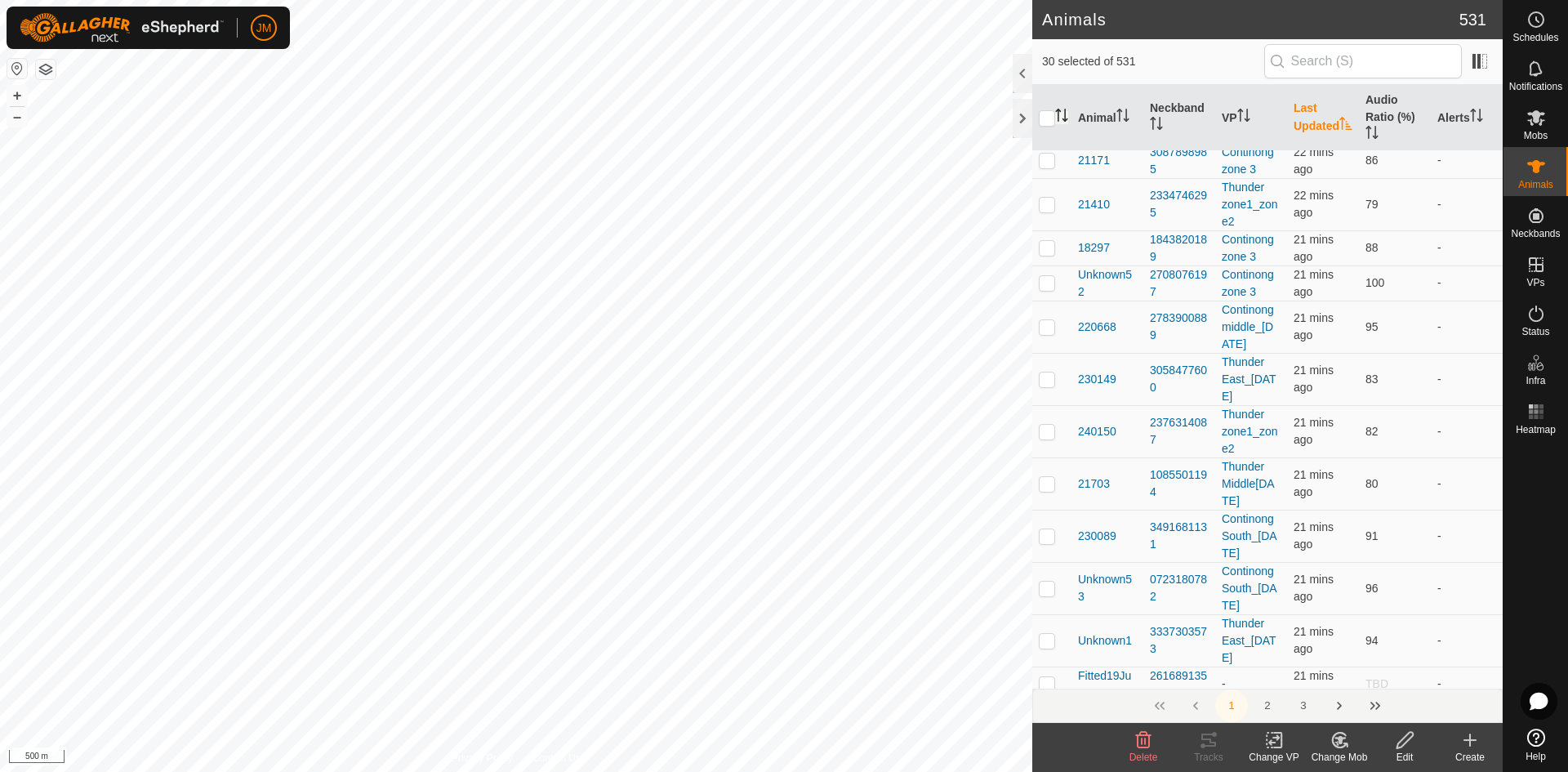
click at [1054, 55] on td at bounding box center [1052, 29] width 39 height 52
checkbox input "true"
click at [1054, 88] on p-checkbox at bounding box center [1047, 82] width 16 height 13
checkbox input "true"
click at [1045, 132] on p-tablecheckbox at bounding box center [1047, 125] width 16 height 13
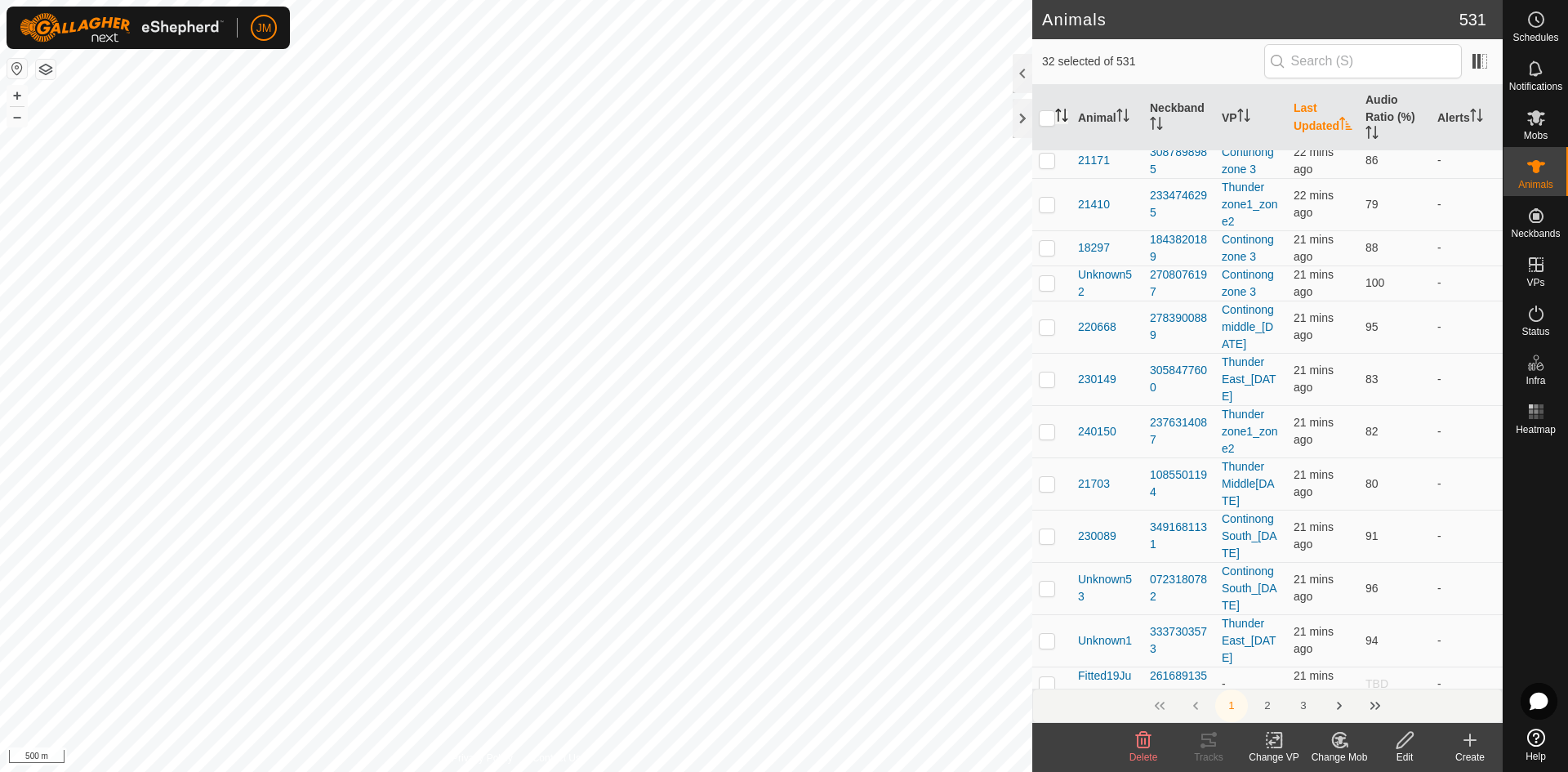
checkbox input "true"
click at [1048, 167] on p-checkbox at bounding box center [1047, 160] width 16 height 13
checkbox input "true"
click at [1048, 210] on p-checkbox at bounding box center [1047, 205] width 16 height 13
checkbox input "true"
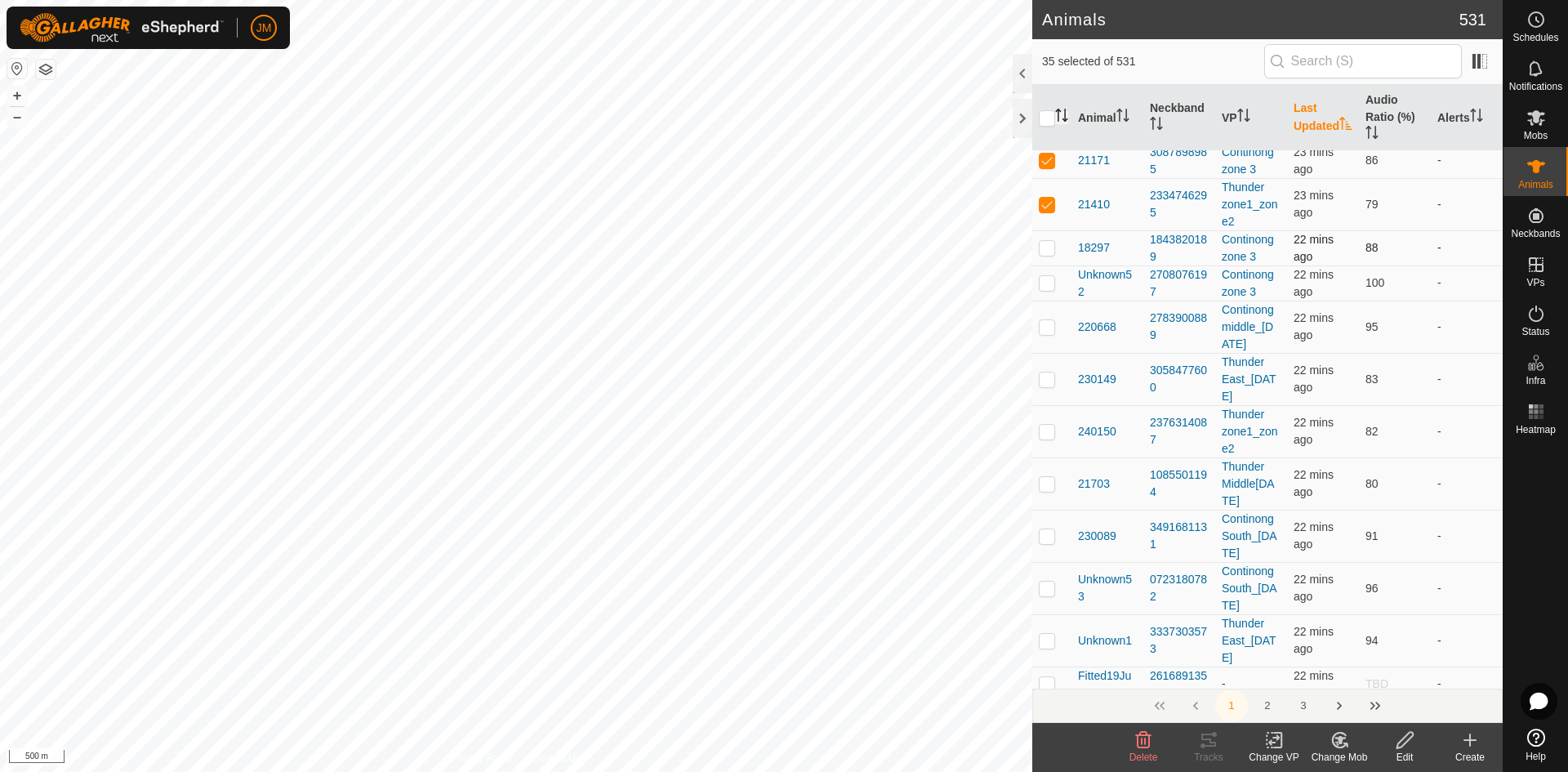
click at [1043, 266] on td at bounding box center [1052, 248] width 39 height 35
checkbox input "true"
click at [1048, 301] on td at bounding box center [1052, 283] width 39 height 35
checkbox input "true"
click at [1048, 334] on p-checkbox at bounding box center [1047, 327] width 16 height 13
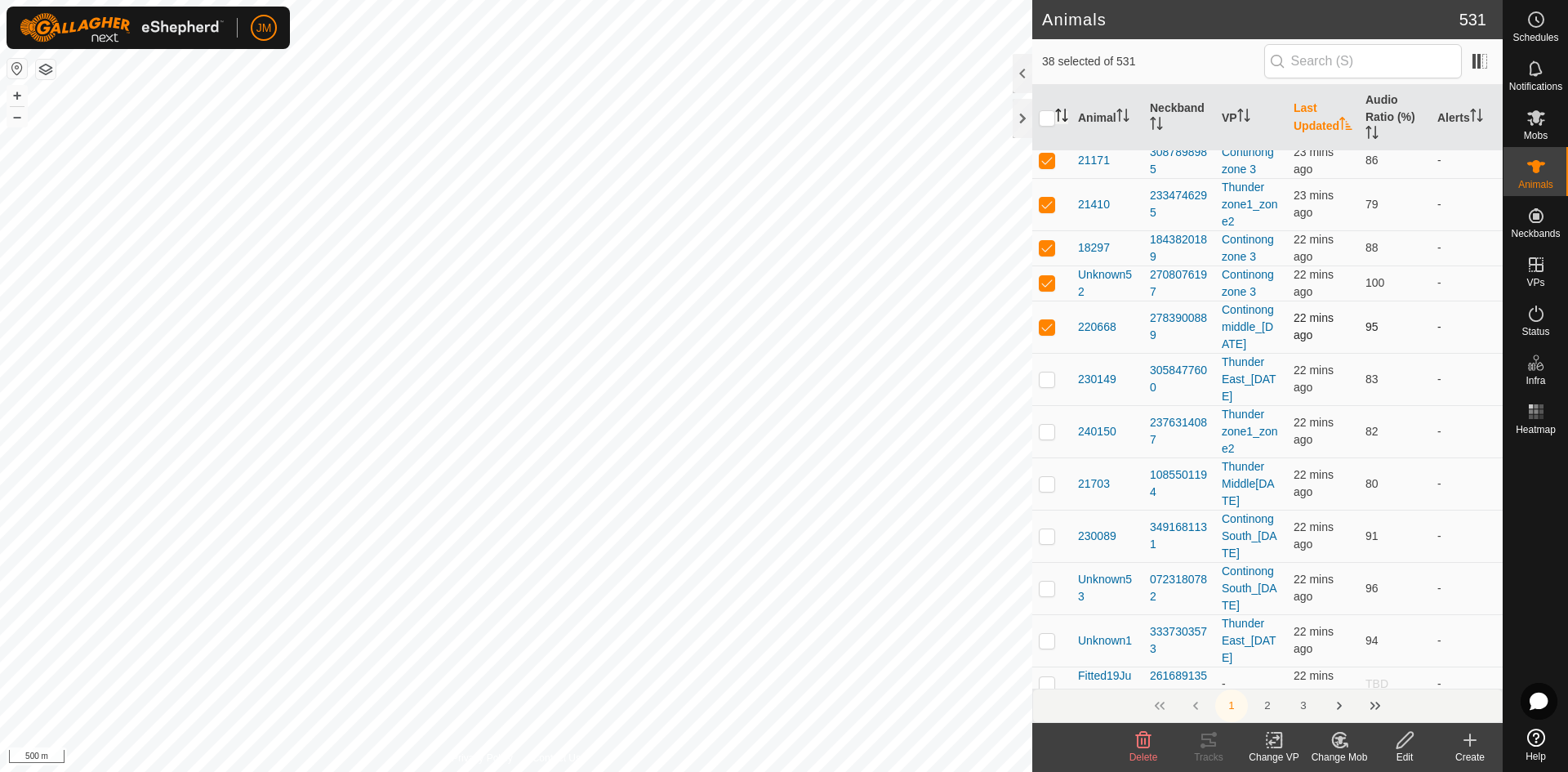
click at [1048, 334] on p-checkbox at bounding box center [1047, 327] width 16 height 13
click at [1043, 353] on td at bounding box center [1052, 327] width 39 height 52
checkbox input "true"
click at [1048, 386] on p-checkbox at bounding box center [1047, 379] width 16 height 13
checkbox input "true"
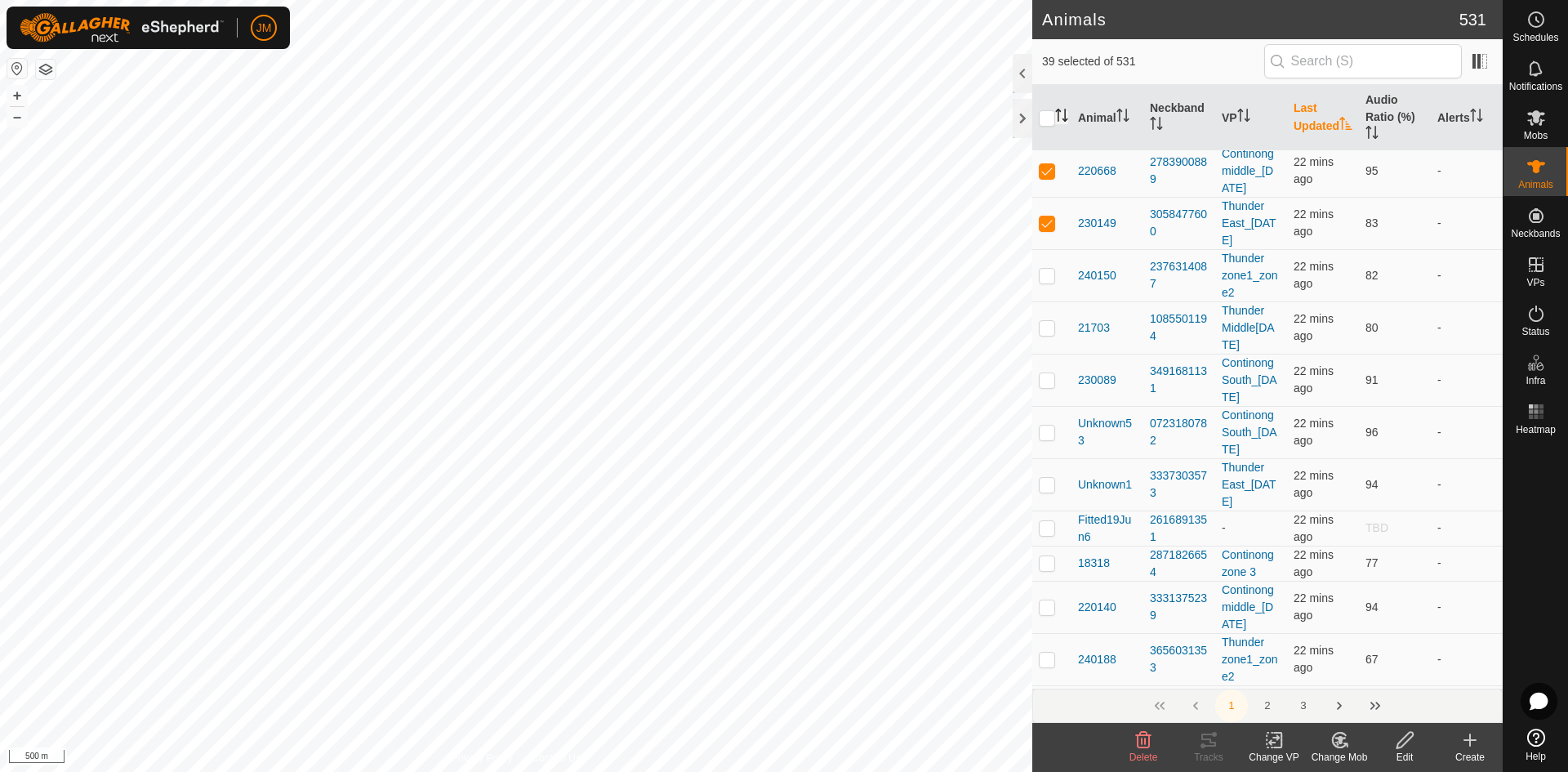
scroll to position [9514, 0]
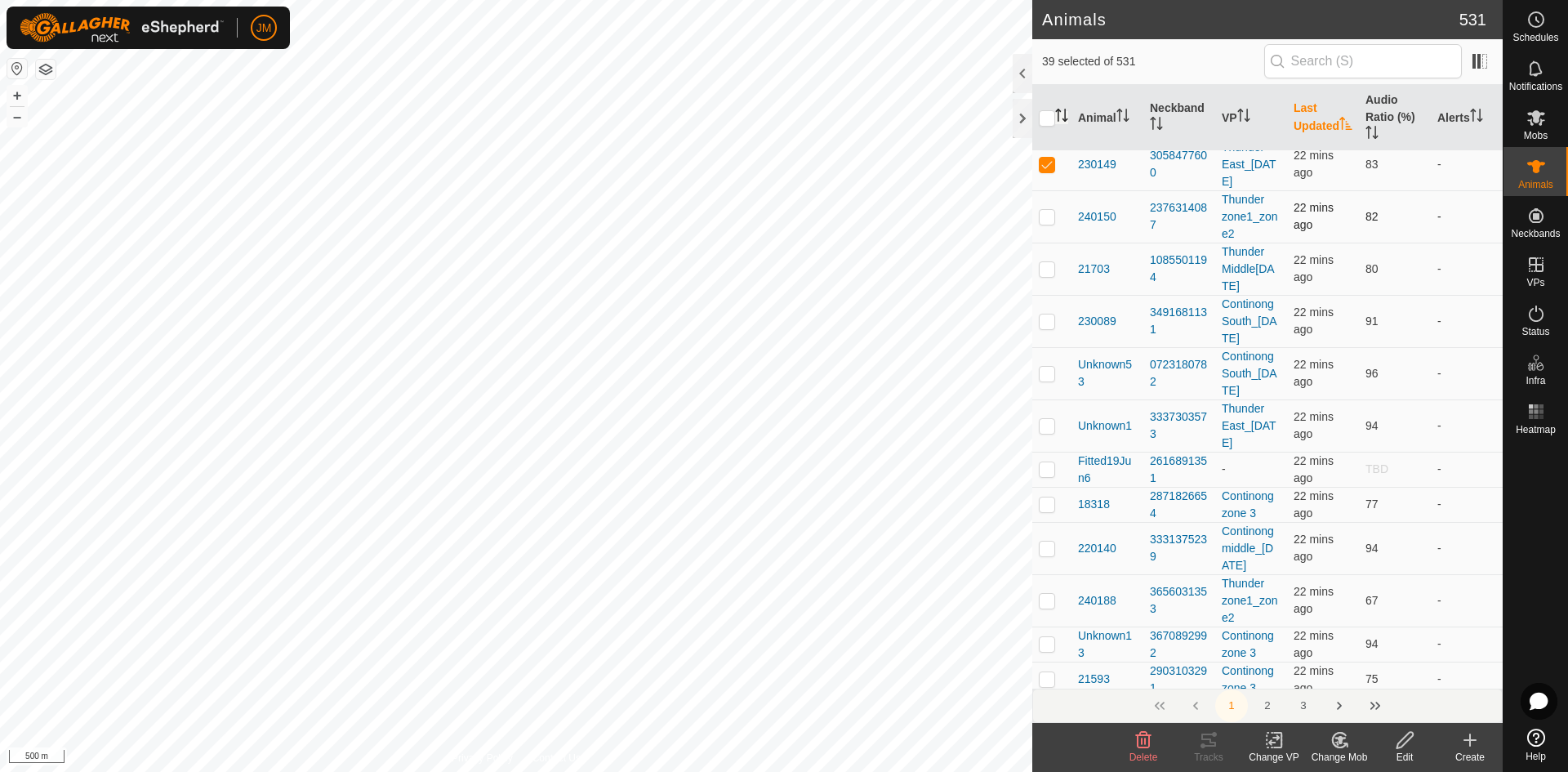
click at [1043, 223] on p-checkbox at bounding box center [1047, 216] width 16 height 13
checkbox input "true"
click at [1053, 275] on p-checkbox at bounding box center [1047, 269] width 16 height 13
checkbox input "true"
click at [1048, 328] on p-checkbox at bounding box center [1047, 321] width 16 height 13
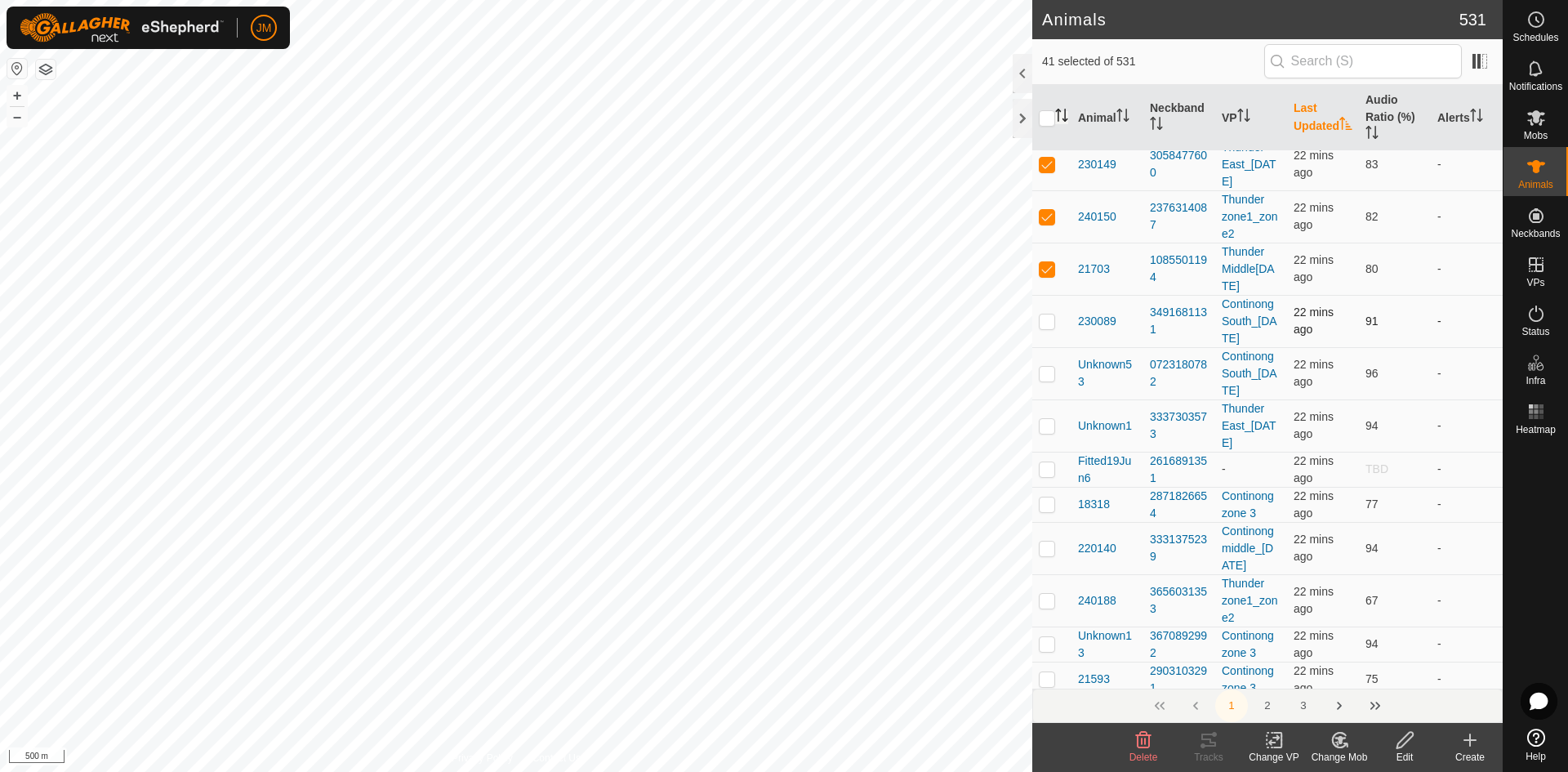
checkbox input "true"
click at [1044, 380] on p-checkbox at bounding box center [1047, 374] width 16 height 13
checkbox input "true"
click at [1048, 433] on p-checkbox at bounding box center [1047, 426] width 16 height 13
checkbox input "true"
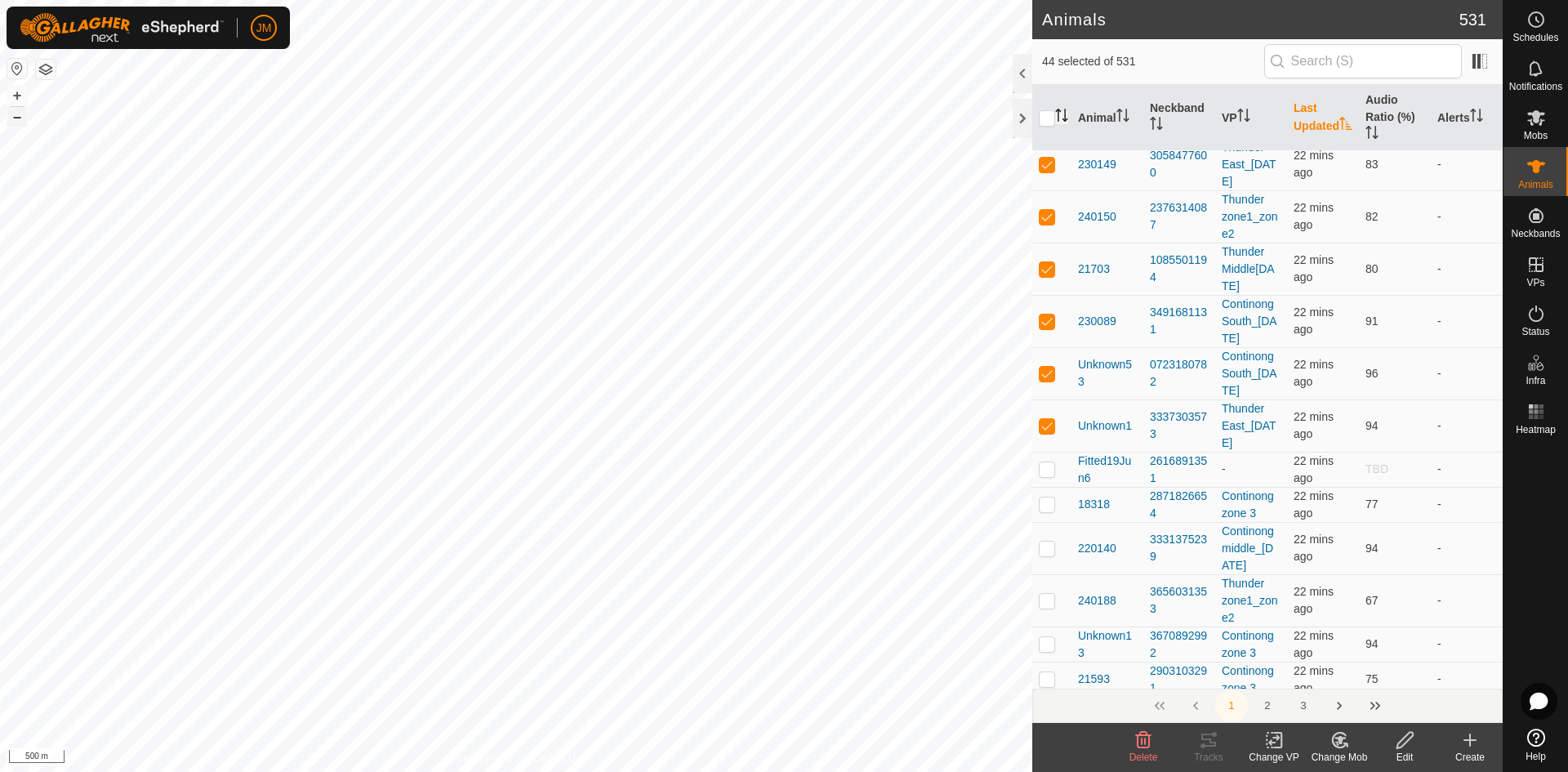
click at [22, 125] on button "–" at bounding box center [17, 117] width 19 height 19
click at [16, 95] on button "+" at bounding box center [17, 95] width 19 height 19
click at [1017, 123] on div at bounding box center [1022, 118] width 19 height 39
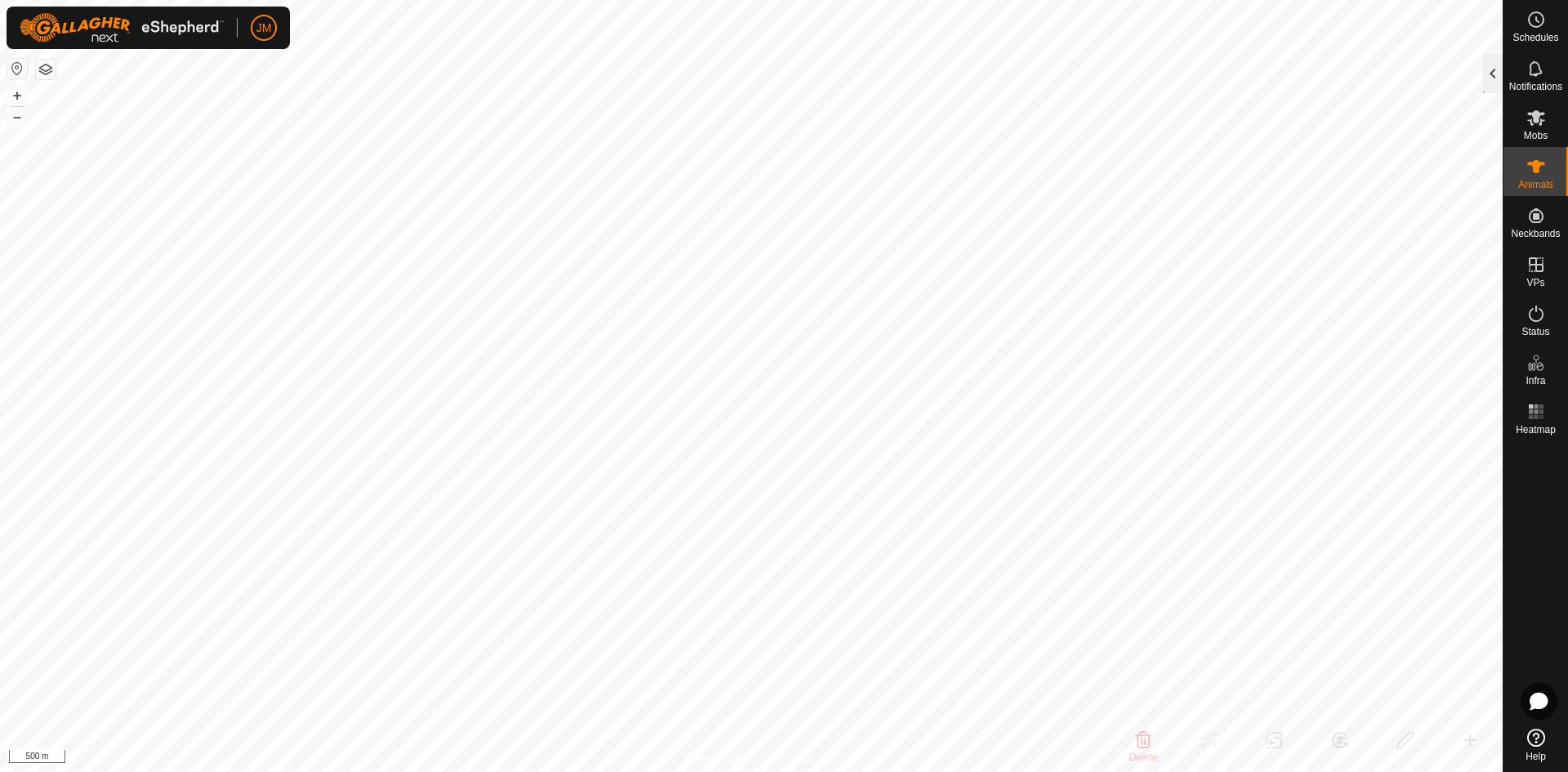
click at [1494, 83] on div at bounding box center [1493, 73] width 19 height 39
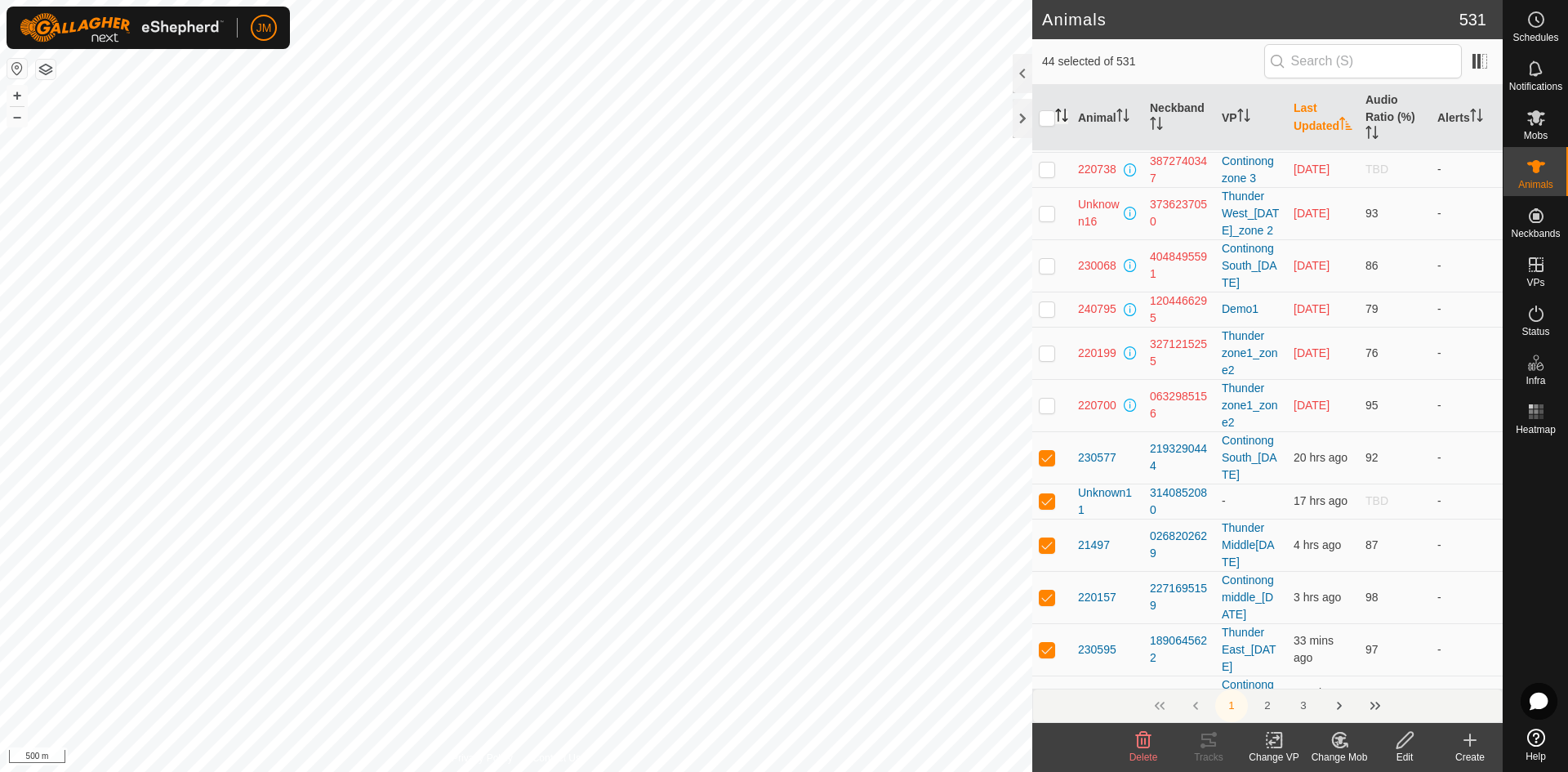
scroll to position [7915, 0]
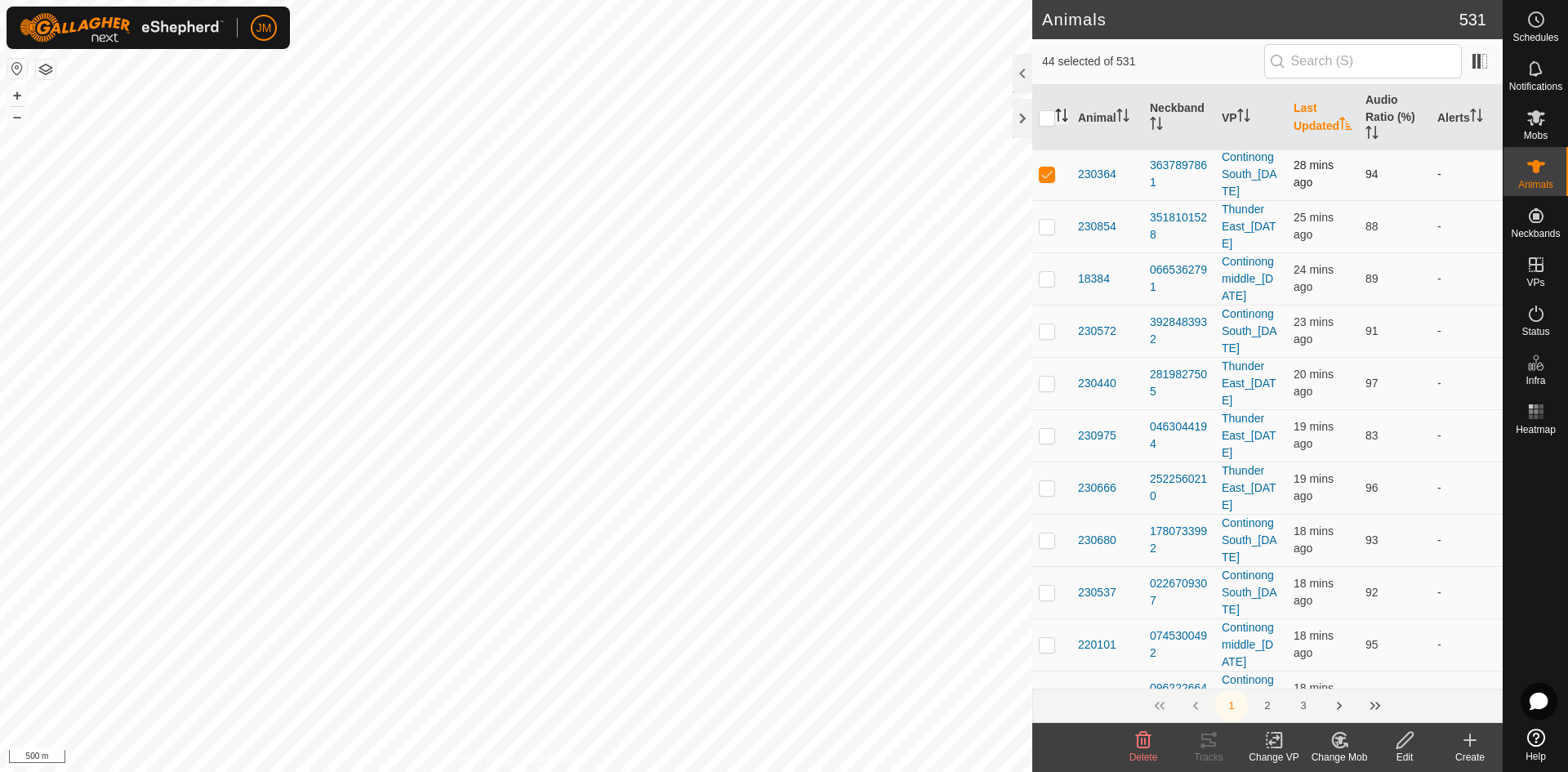
click at [1035, 200] on td at bounding box center [1052, 174] width 39 height 52
checkbox input "false"
click at [1049, 128] on p-checkbox at bounding box center [1047, 122] width 16 height 13
click at [1046, 128] on p-checkbox at bounding box center [1047, 122] width 16 height 13
checkbox input "true"
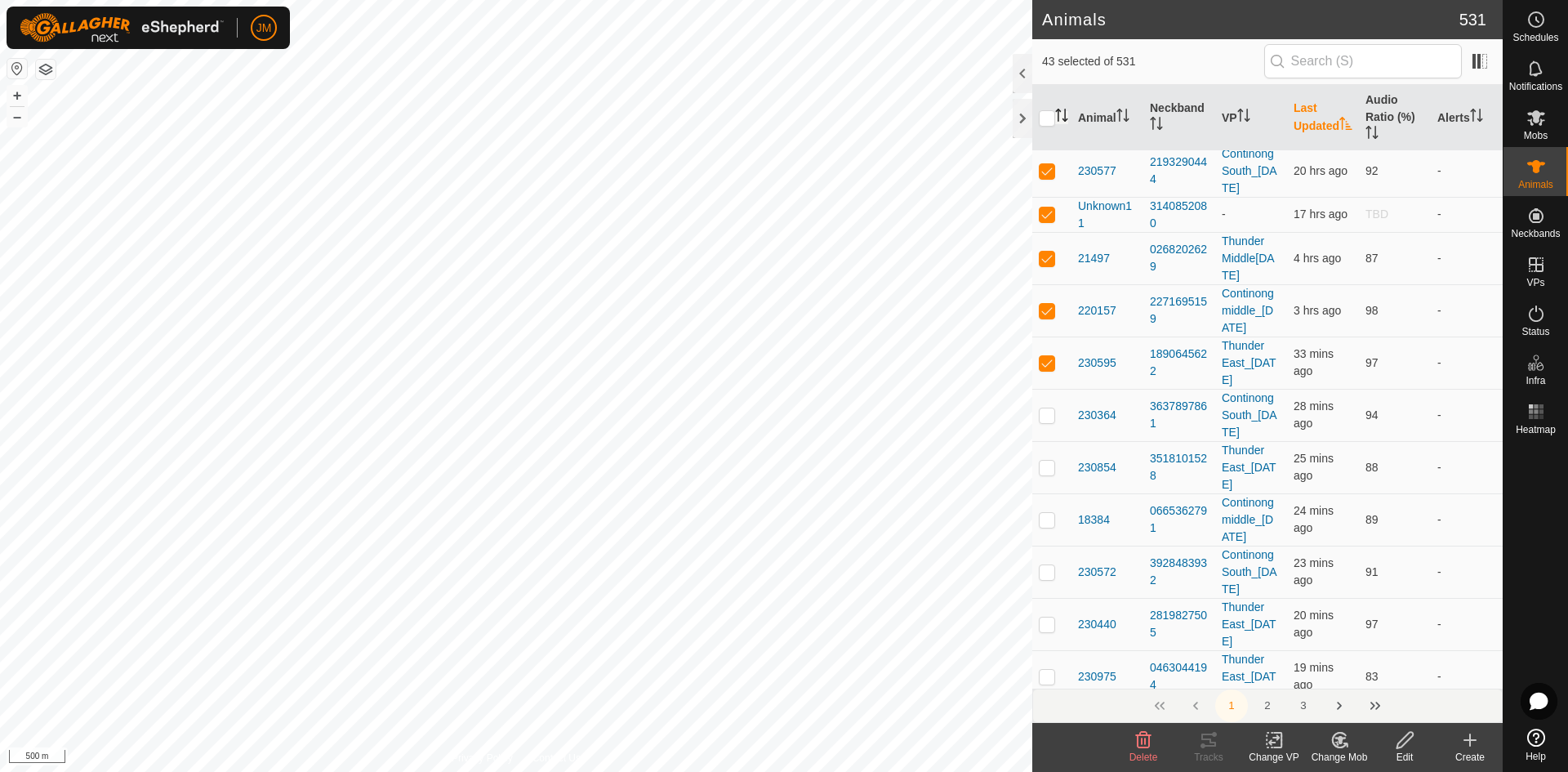
scroll to position [7654, 0]
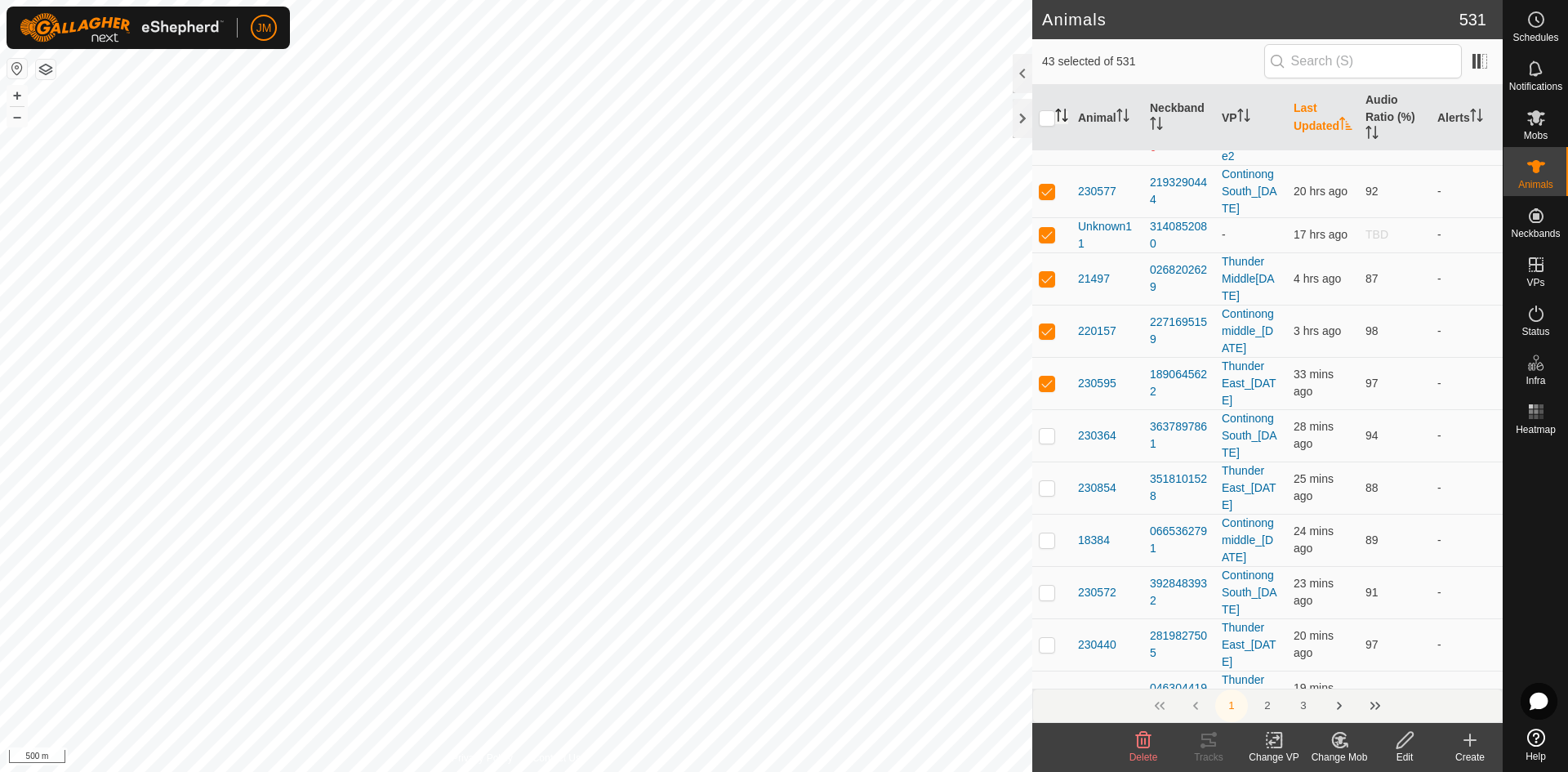
click at [1302, 122] on th "Last Updated" at bounding box center [1323, 117] width 72 height 66
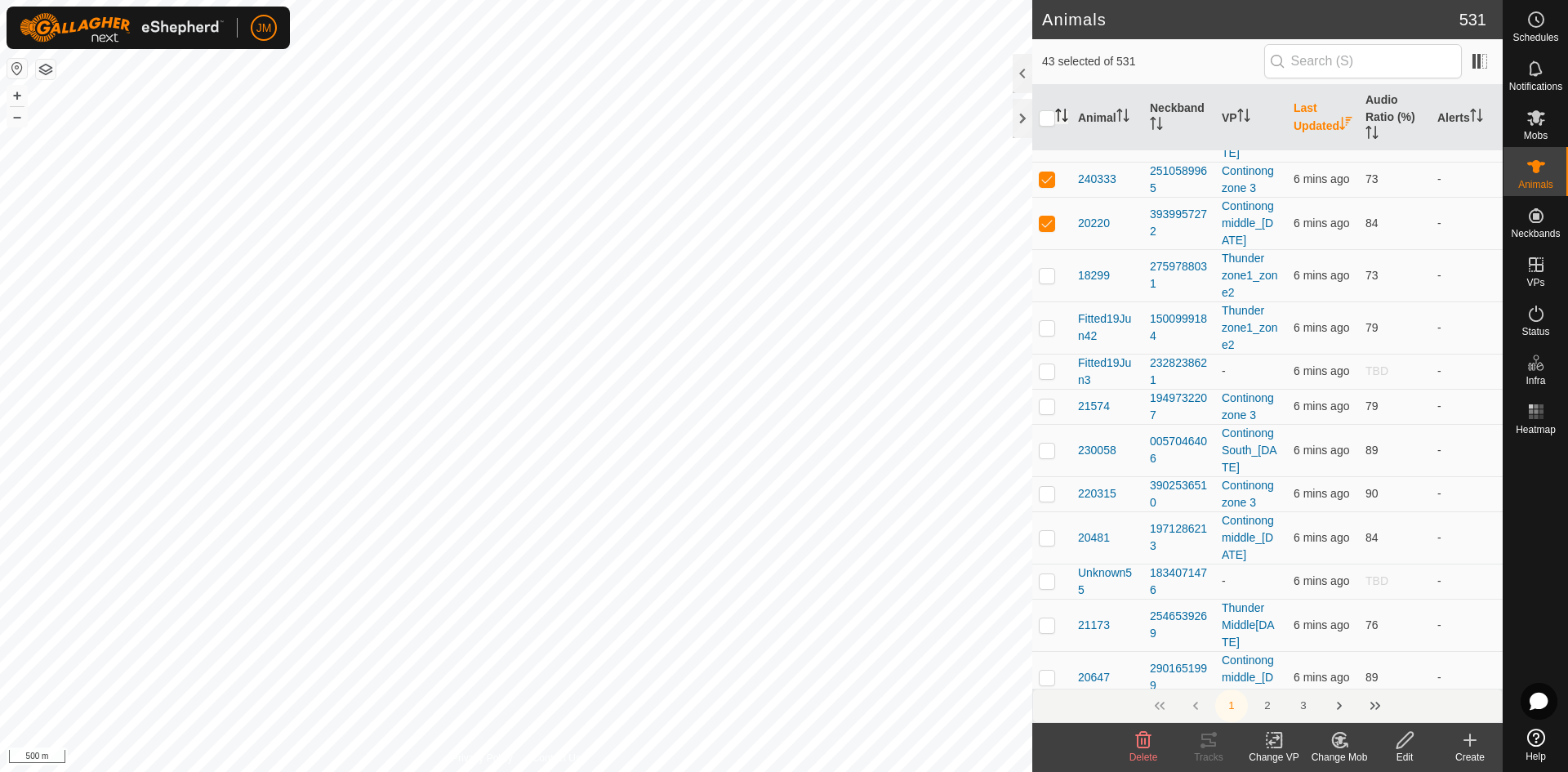
scroll to position [0, 0]
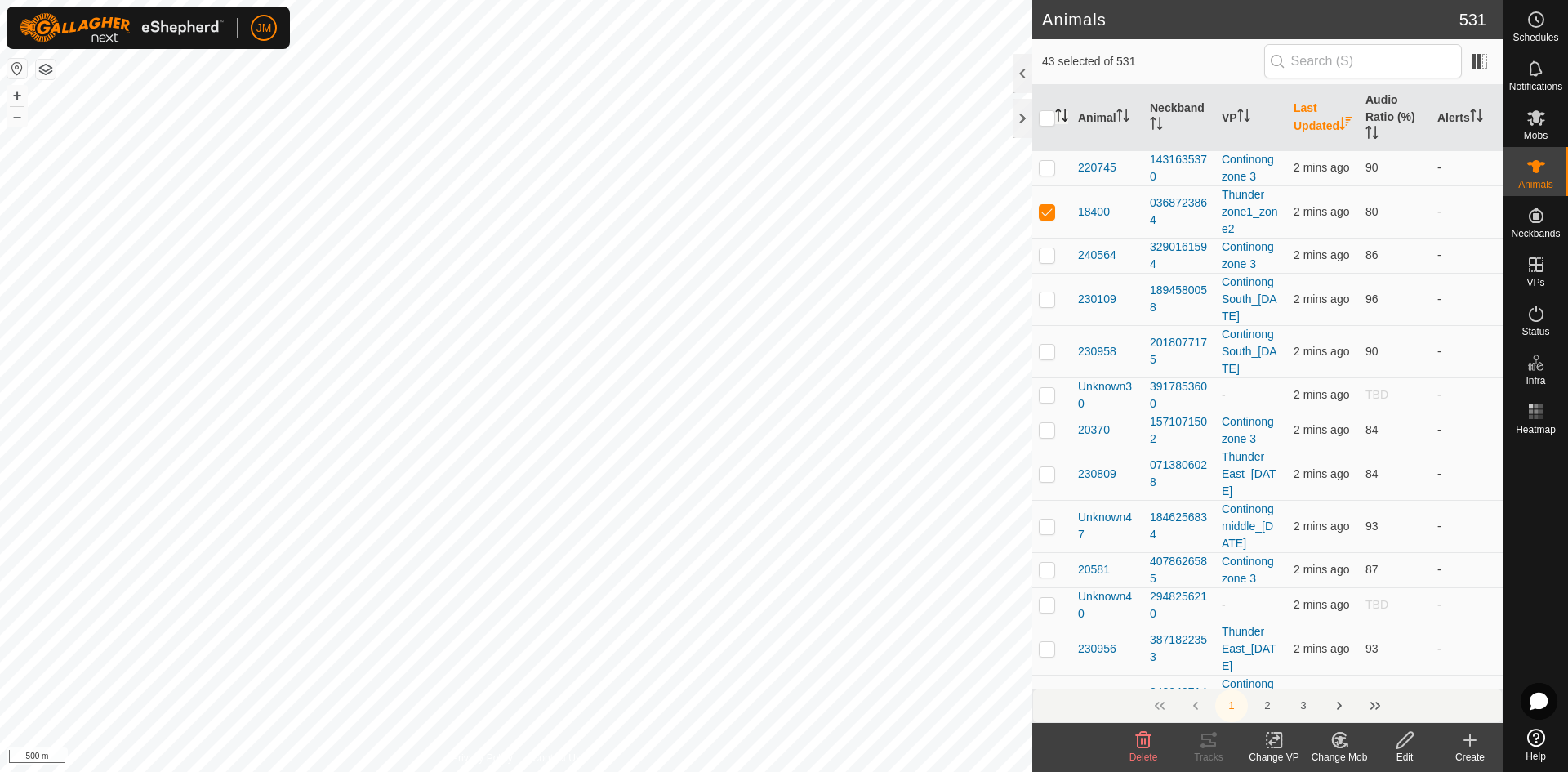
click at [1302, 122] on th "Last Updated" at bounding box center [1323, 117] width 72 height 66
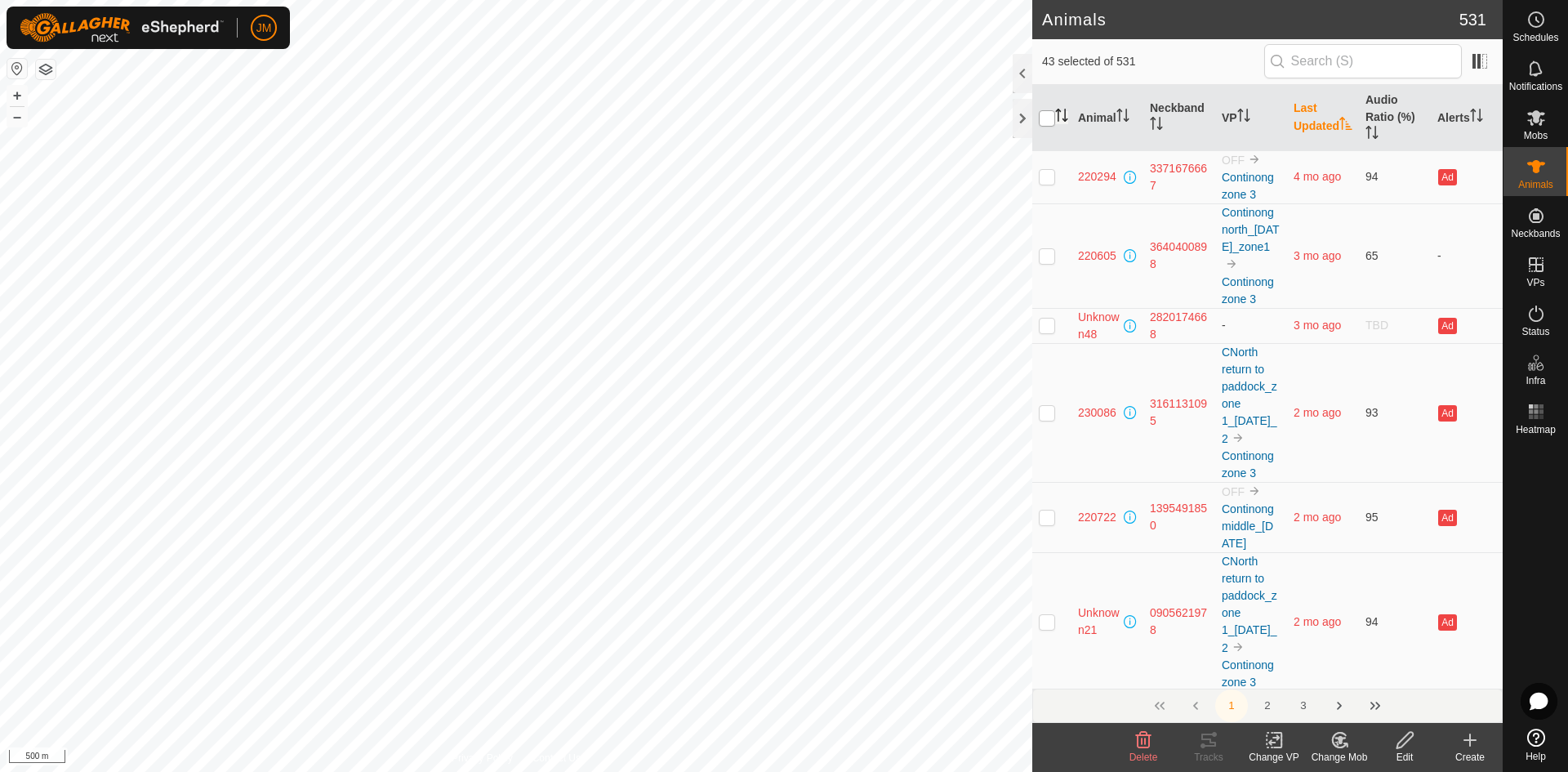
click at [1048, 122] on input "checkbox" at bounding box center [1047, 118] width 16 height 16
checkbox input "true"
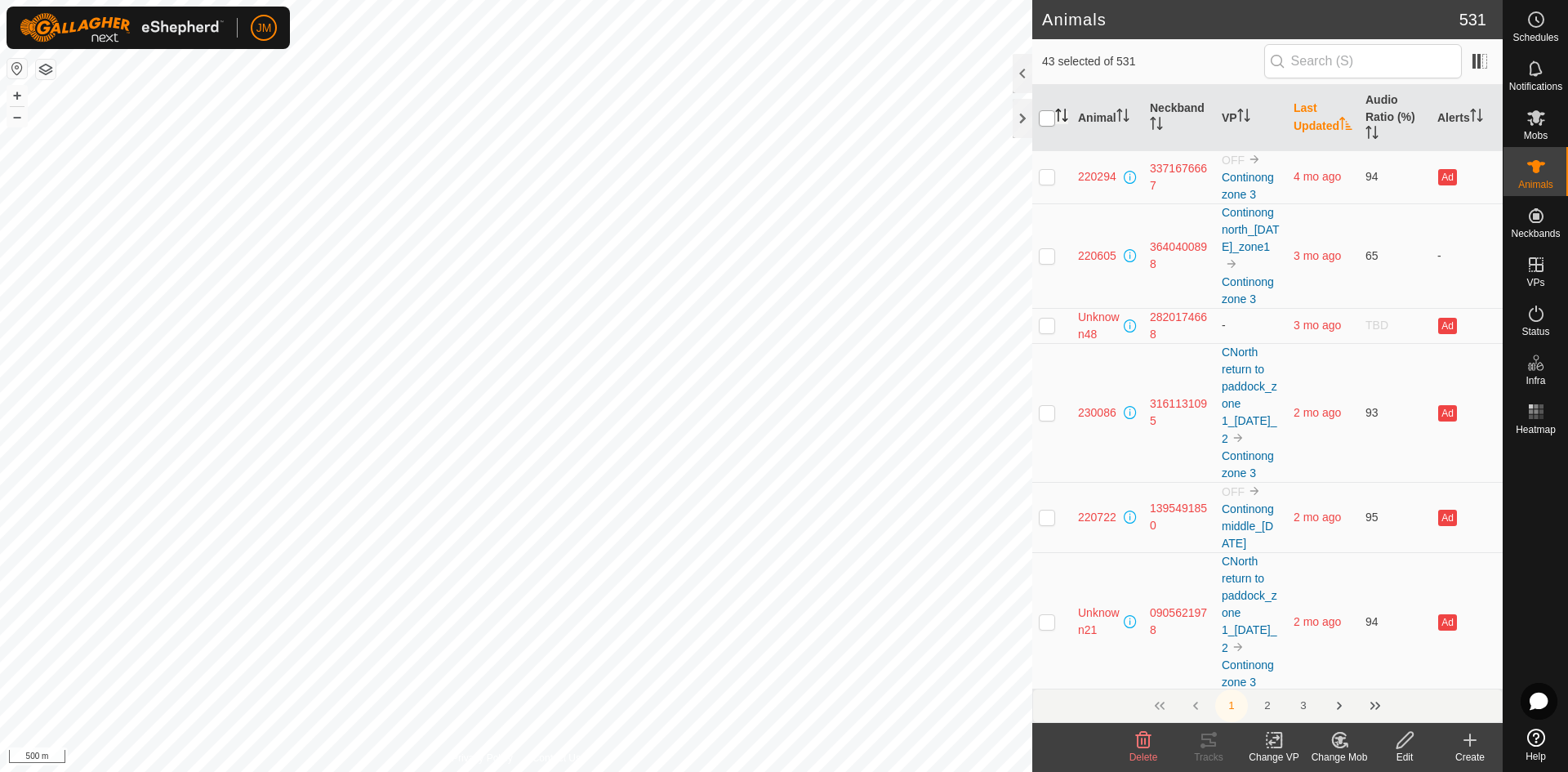
checkbox input "true"
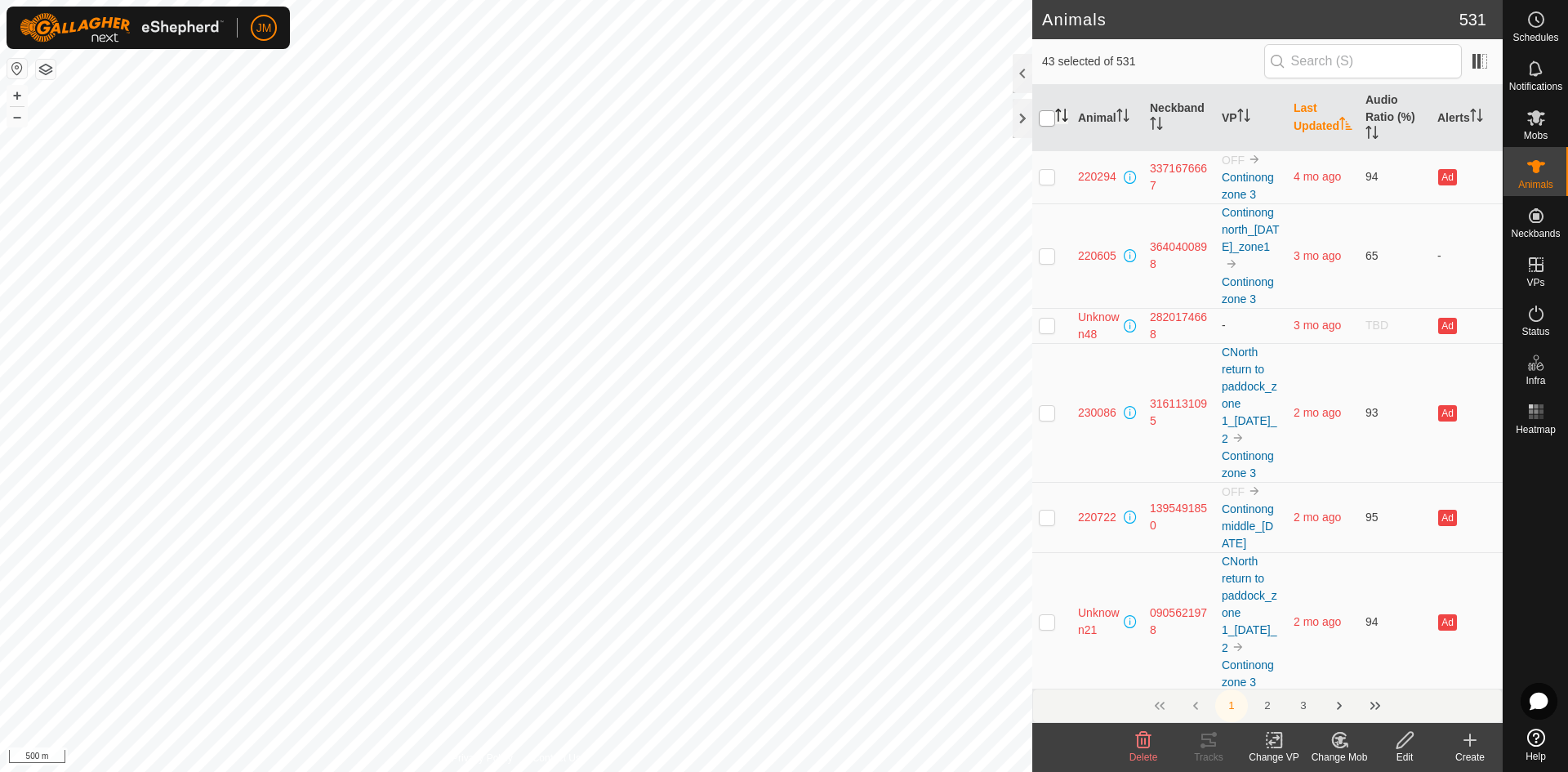
checkbox input "true"
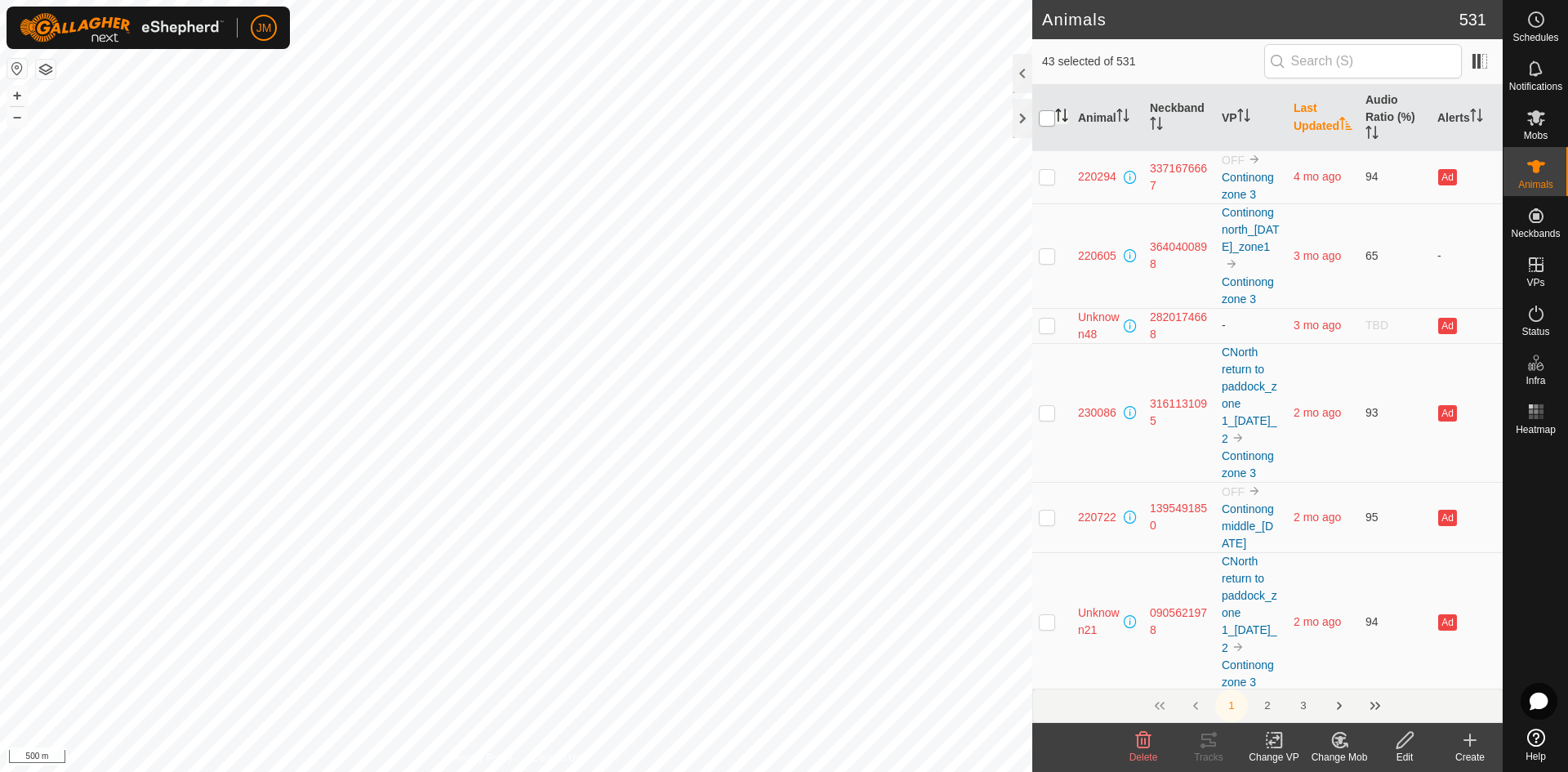
checkbox input "true"
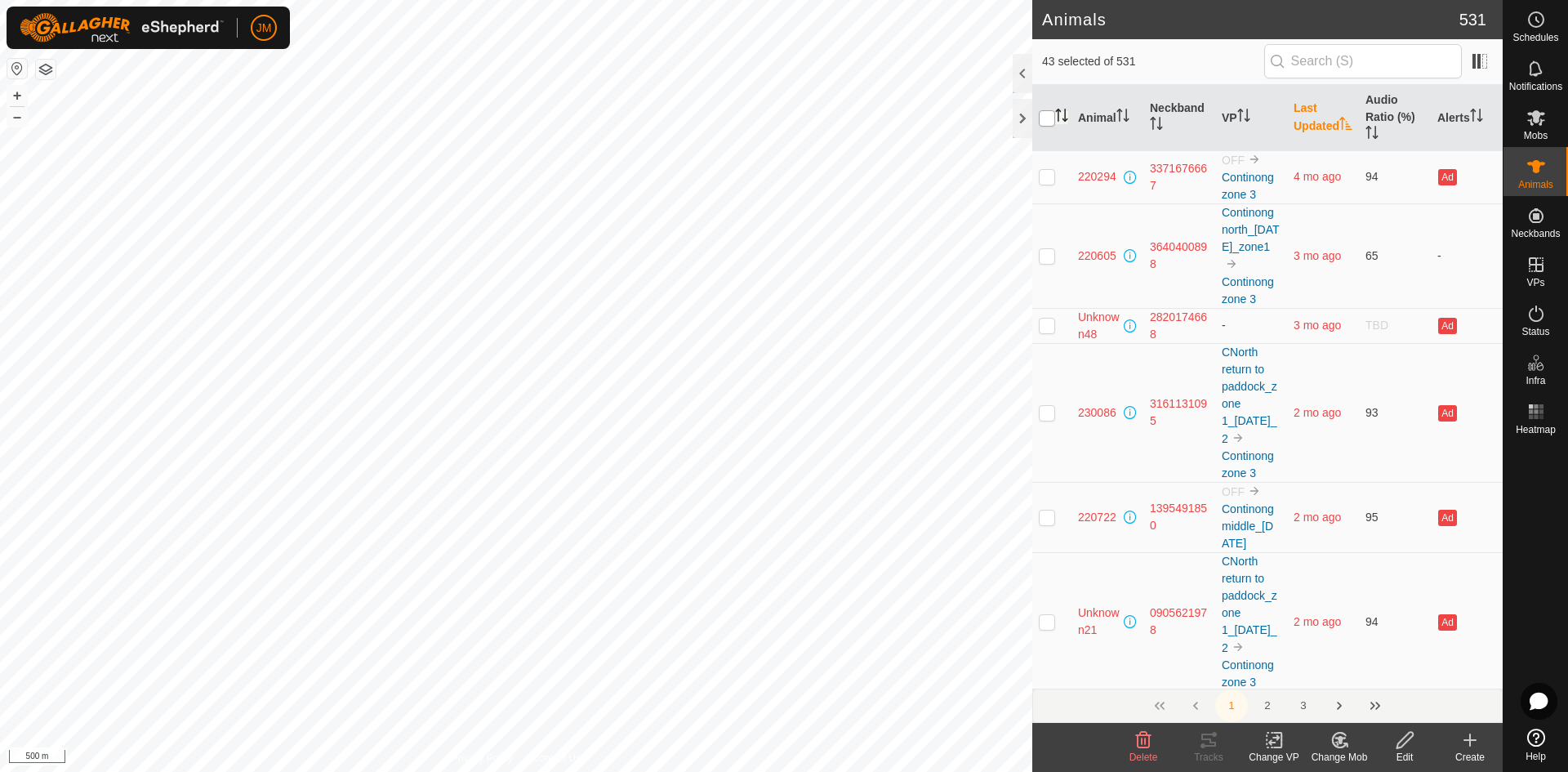
checkbox input "true"
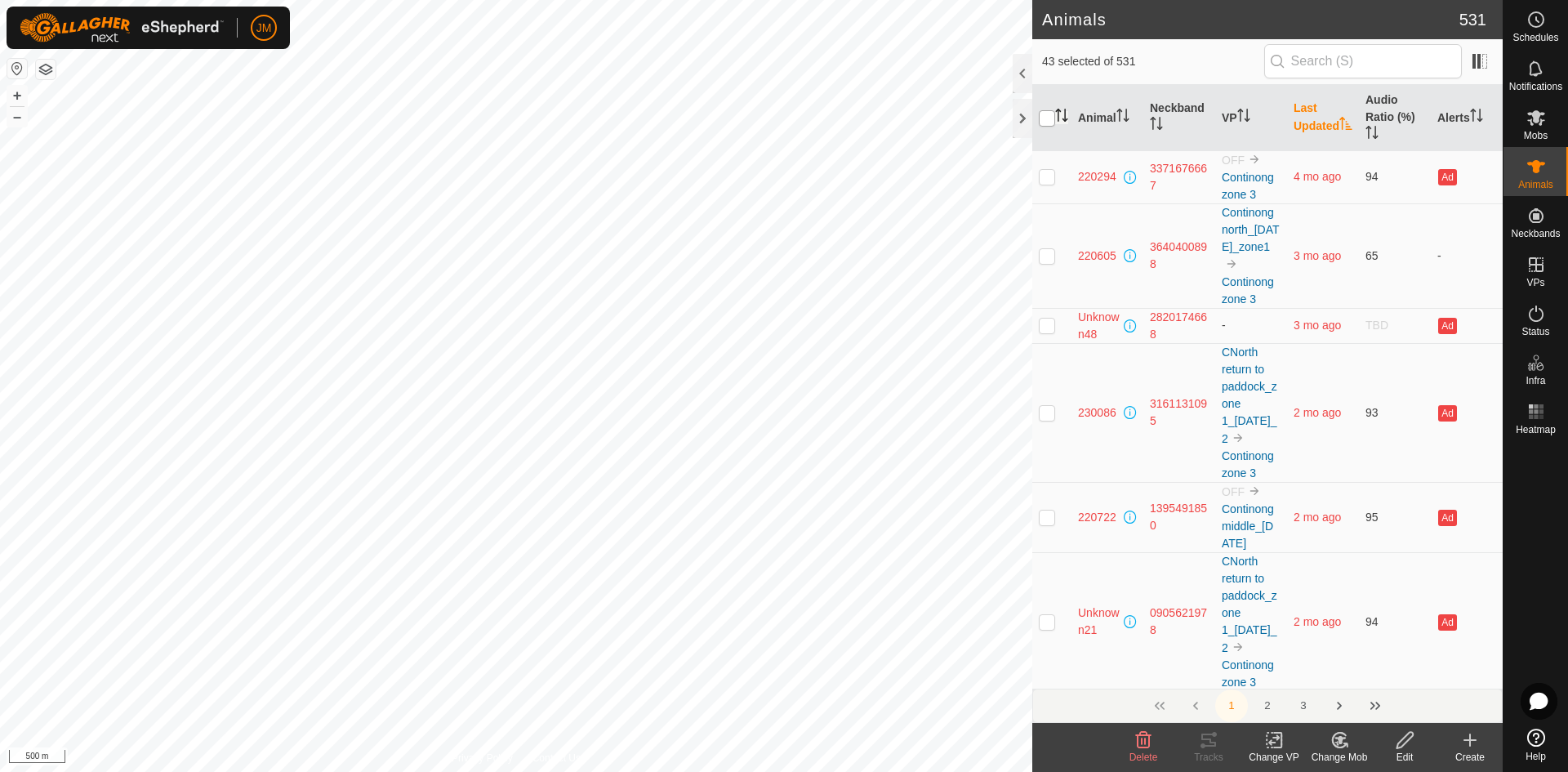
checkbox input "true"
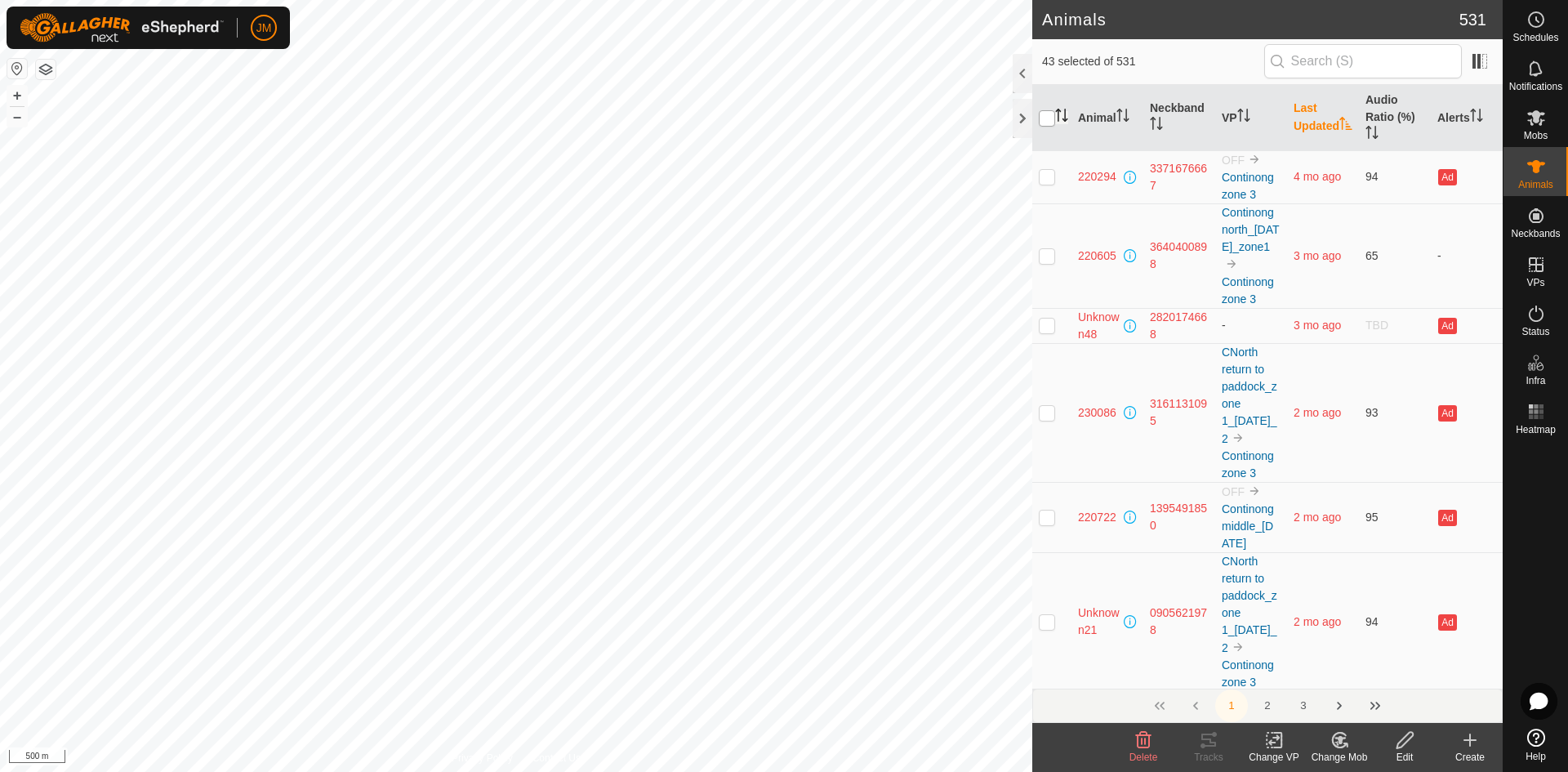
checkbox input "true"
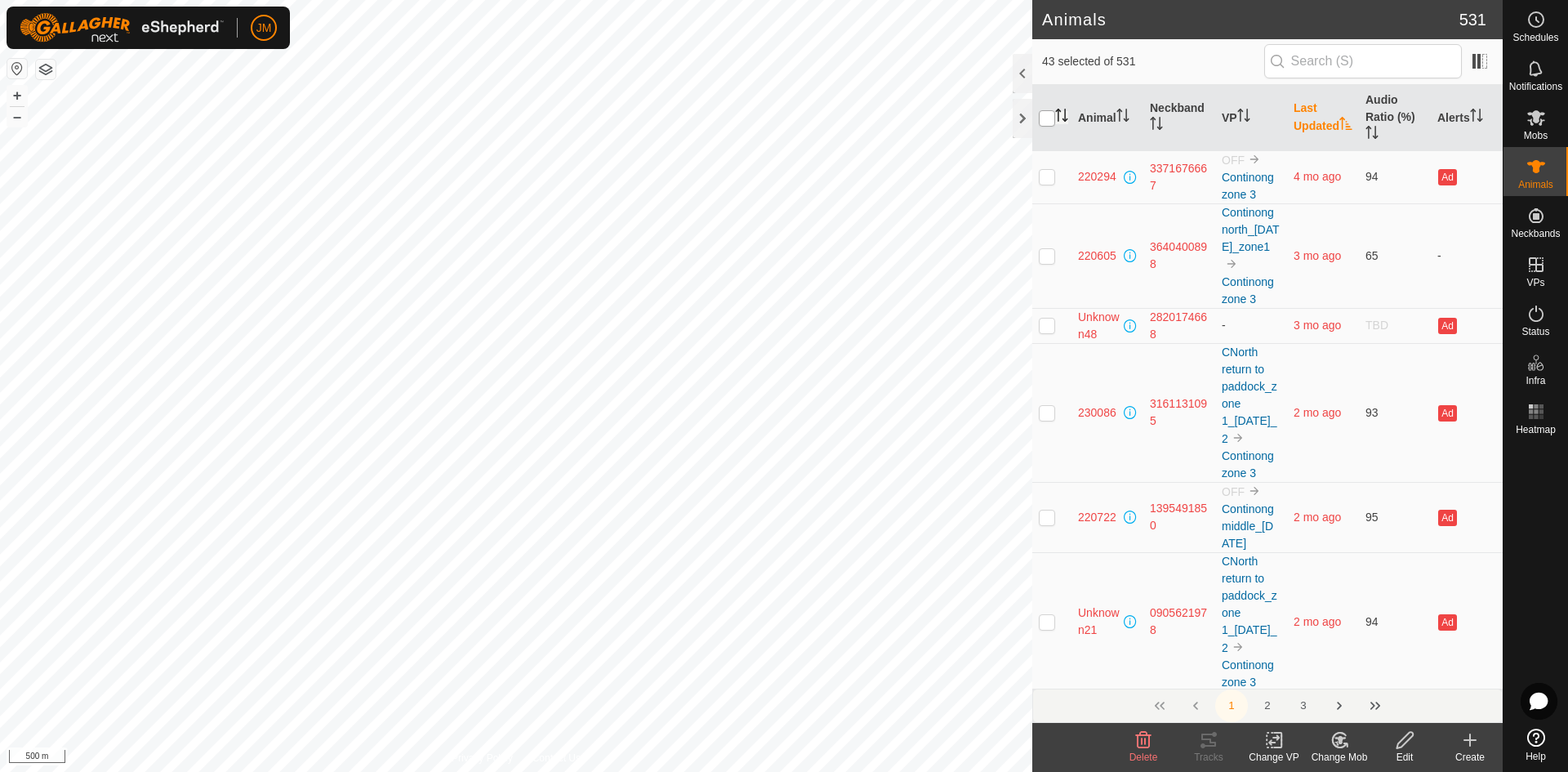
checkbox input "true"
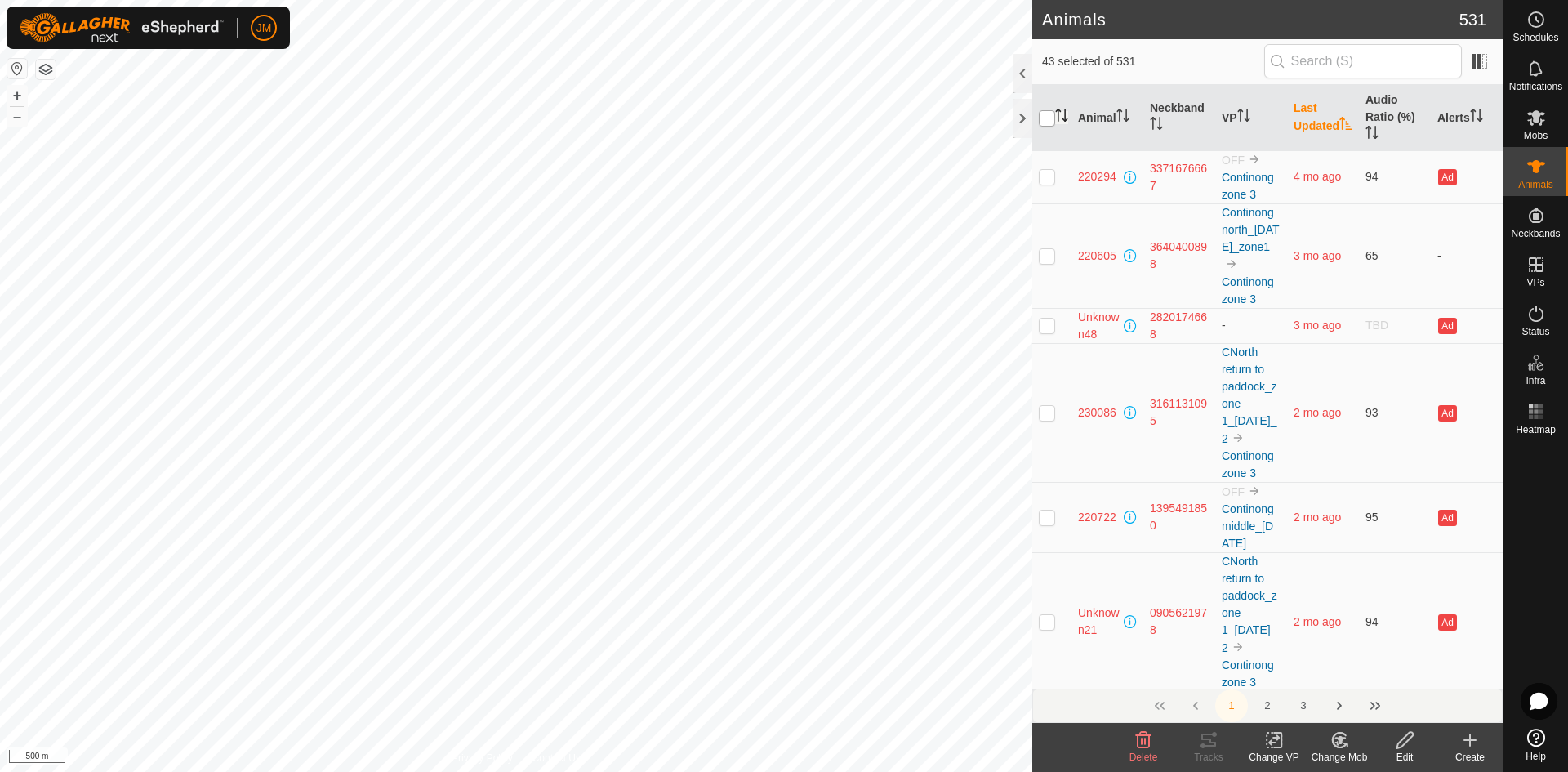
checkbox input "true"
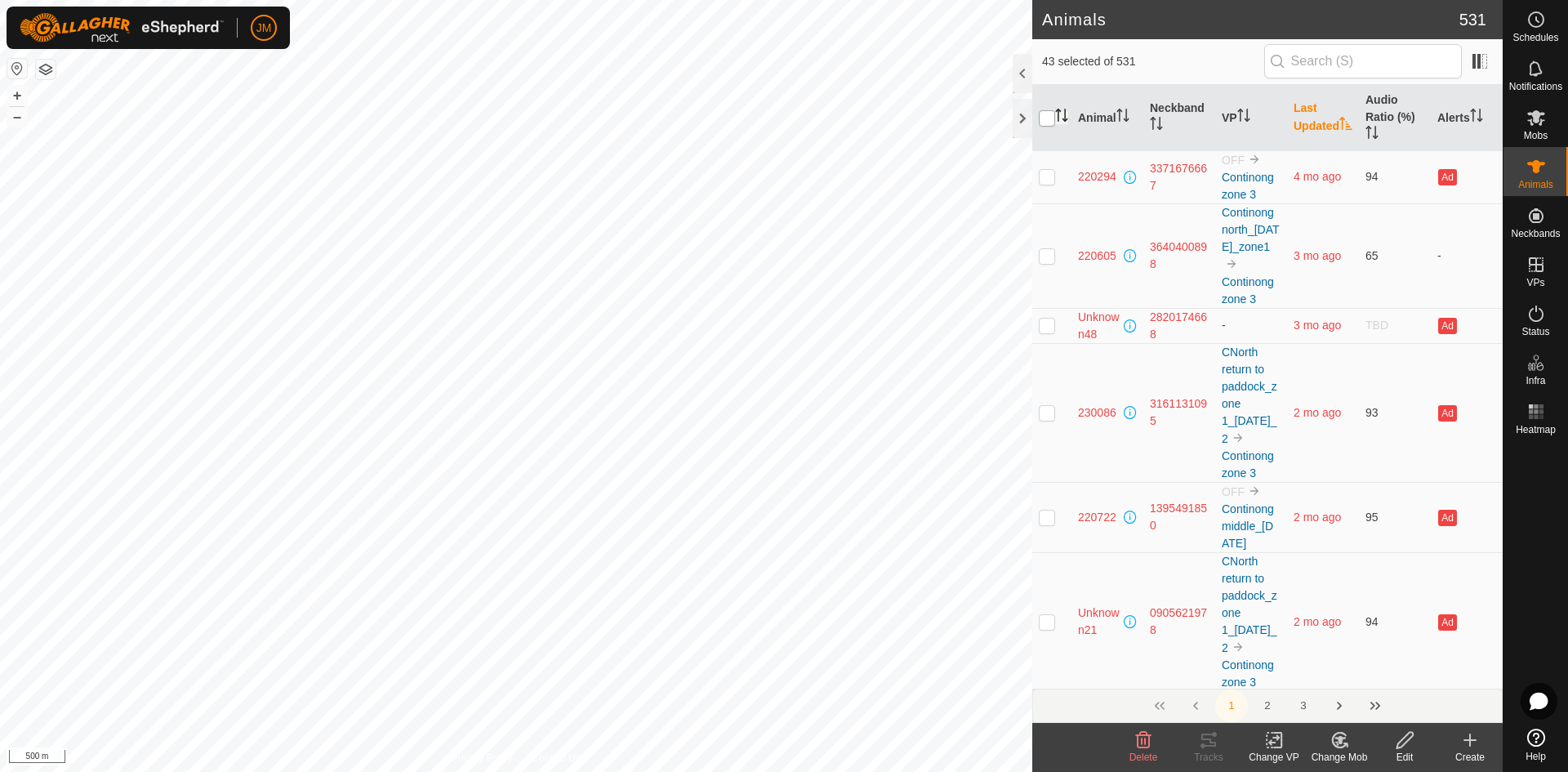
checkbox input "true"
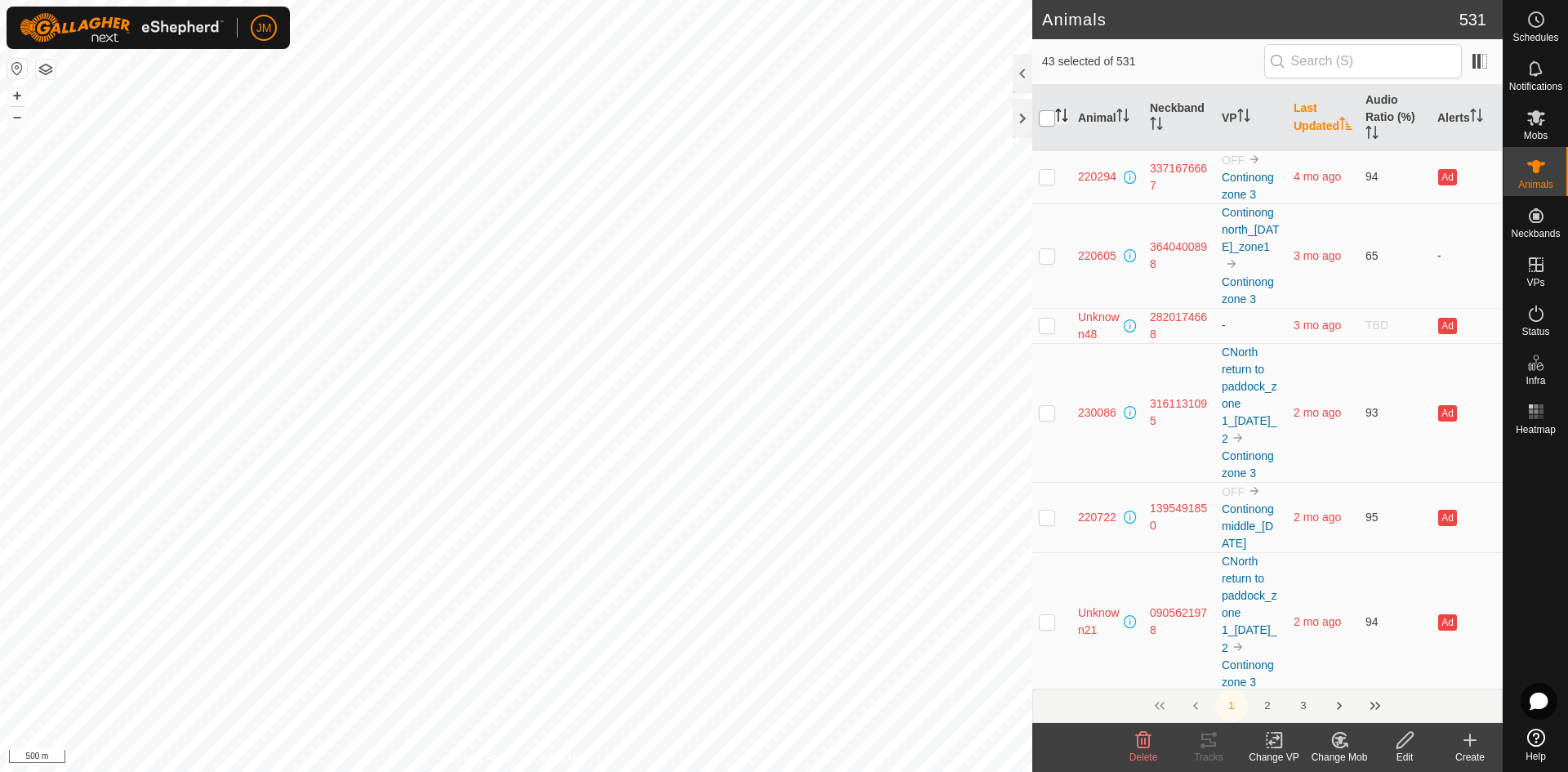
checkbox input "true"
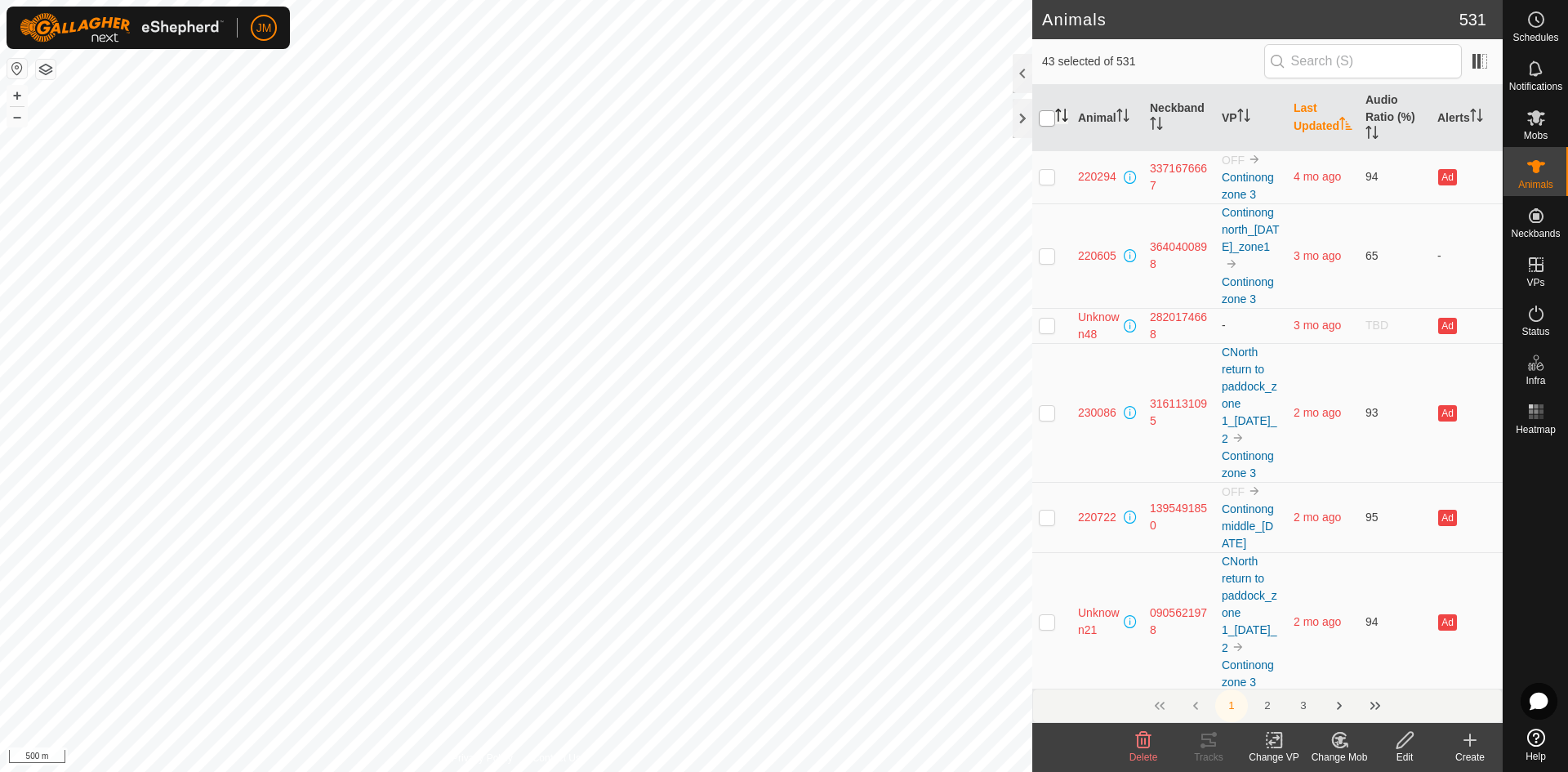
checkbox input "true"
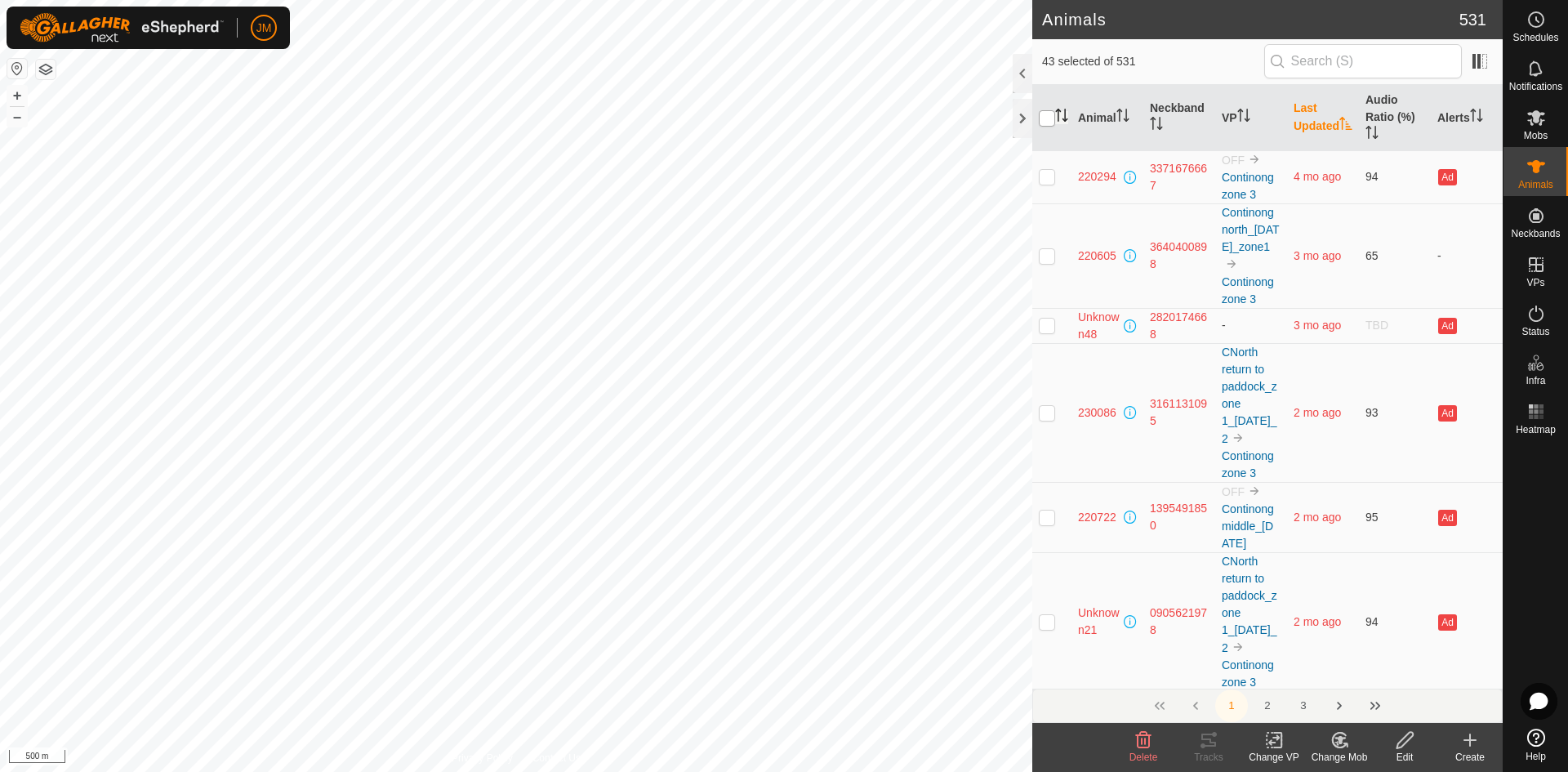
checkbox input "true"
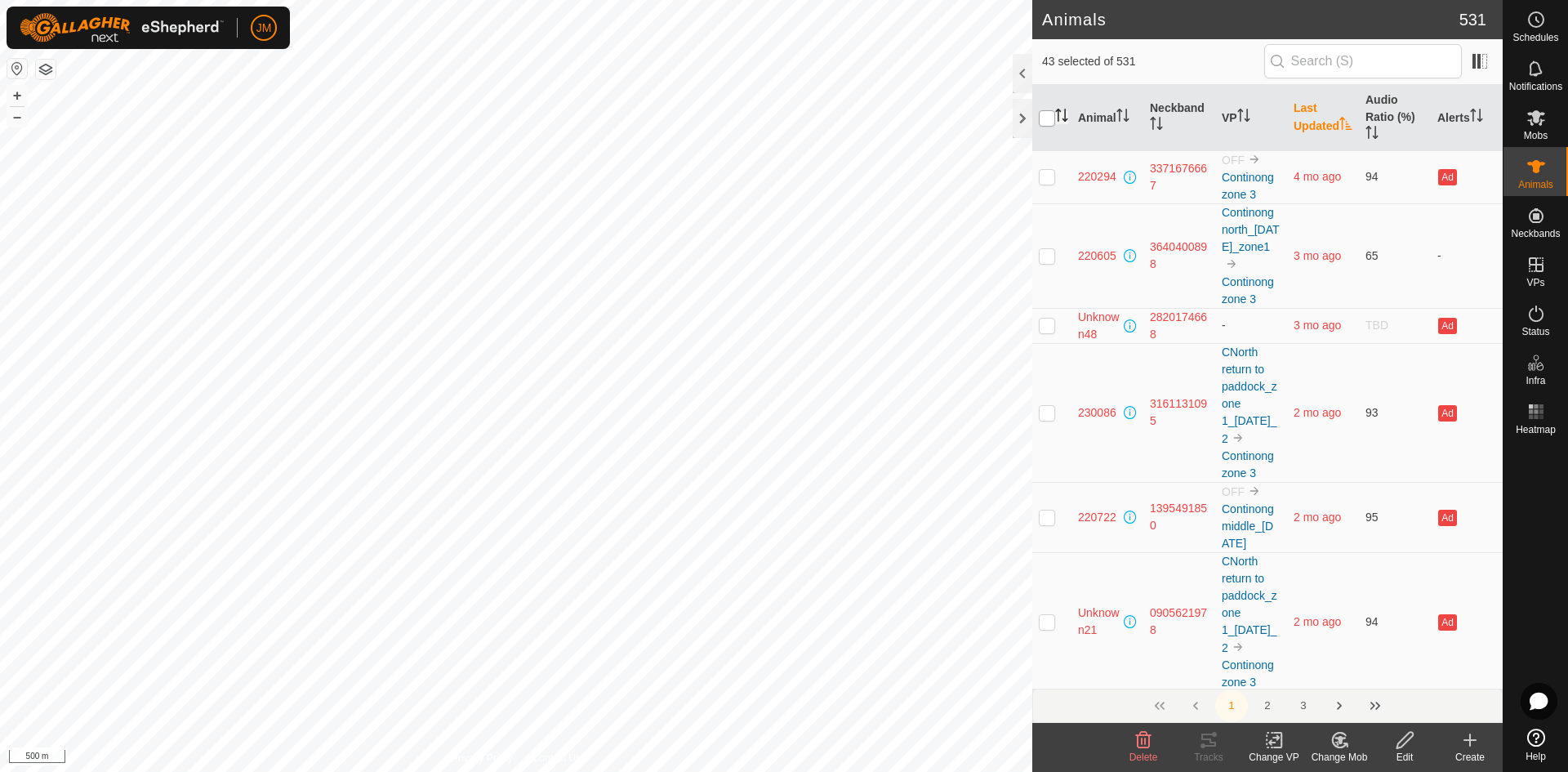
checkbox input "true"
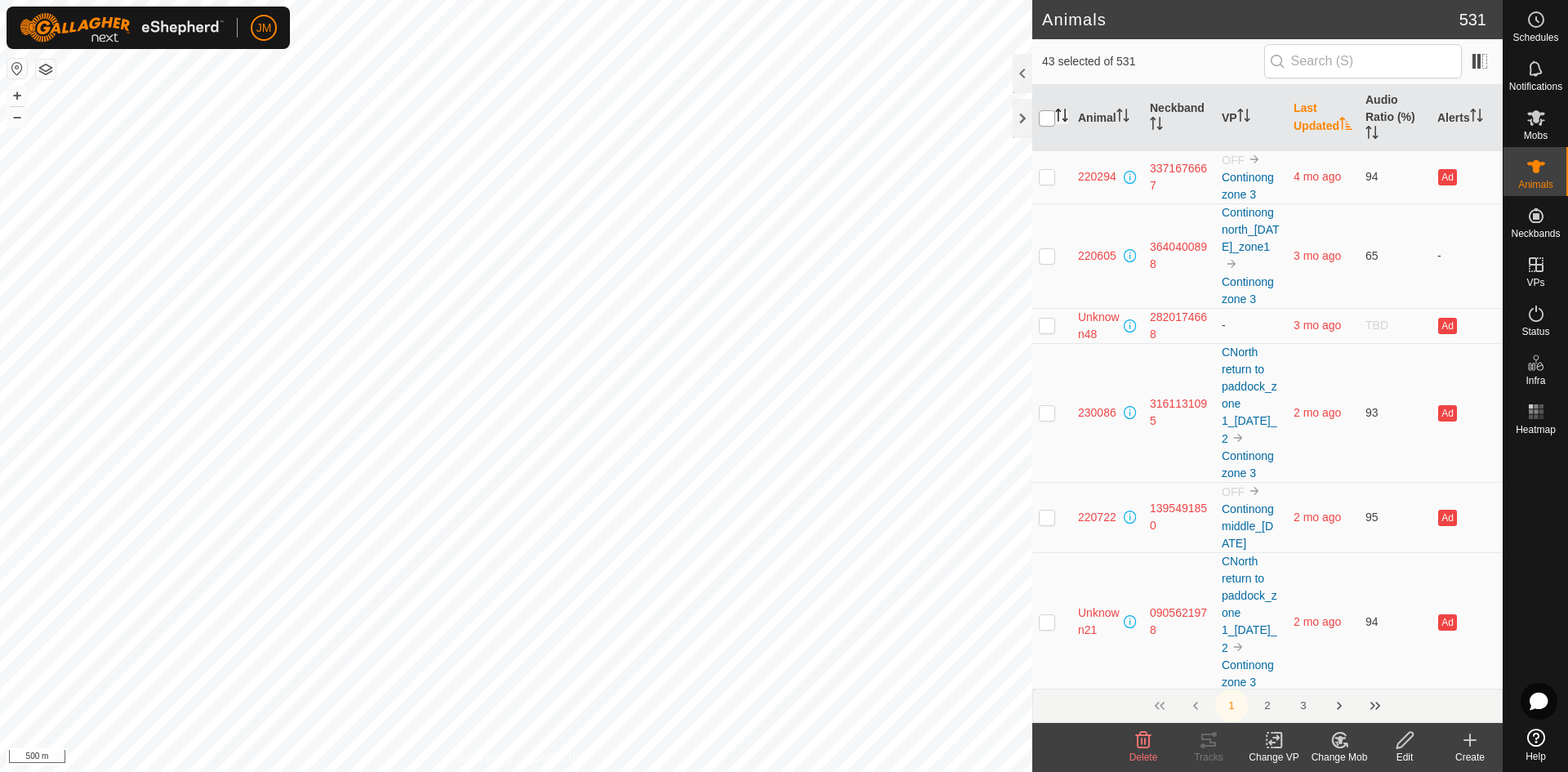
checkbox input "true"
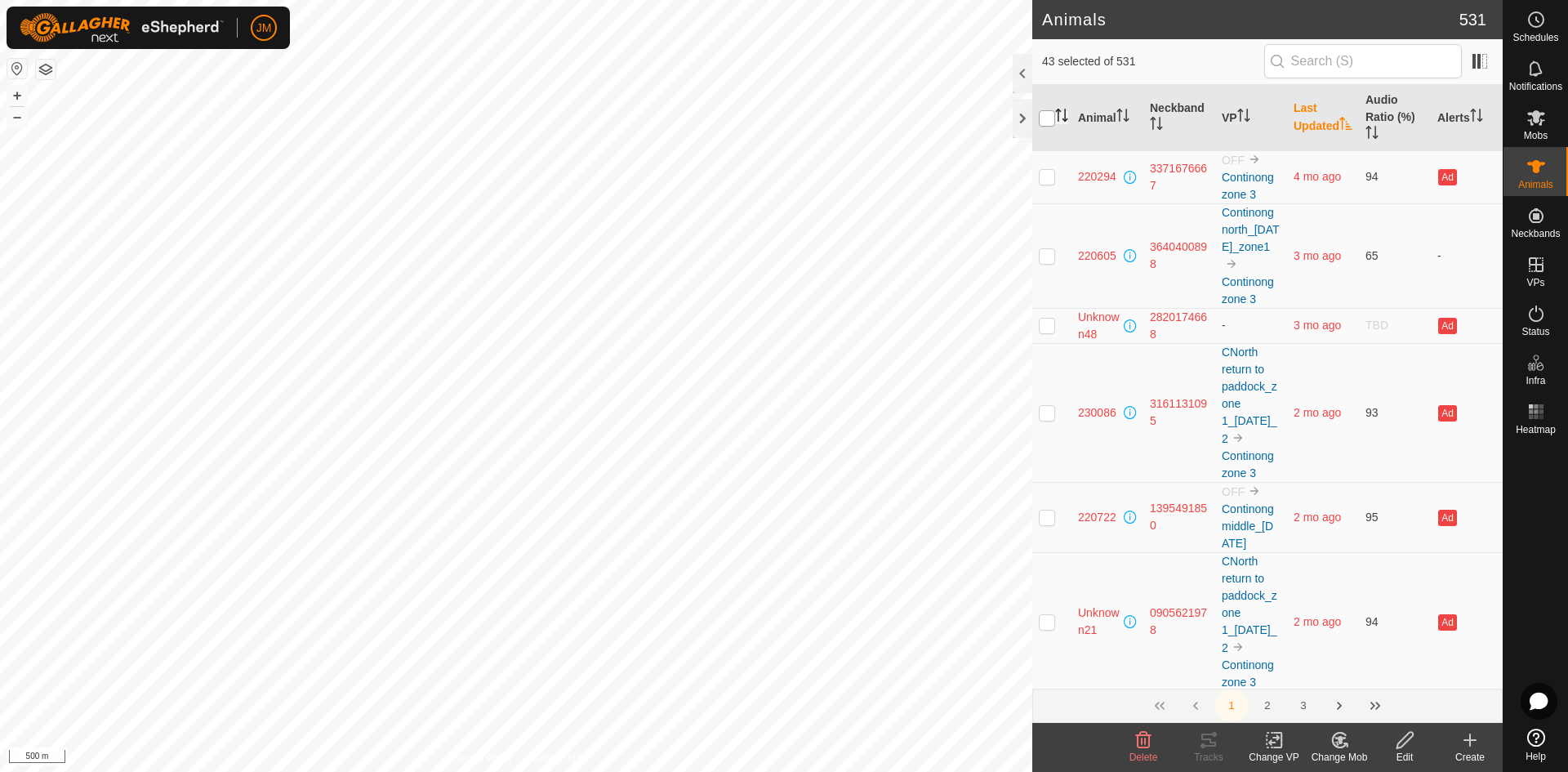
checkbox input "true"
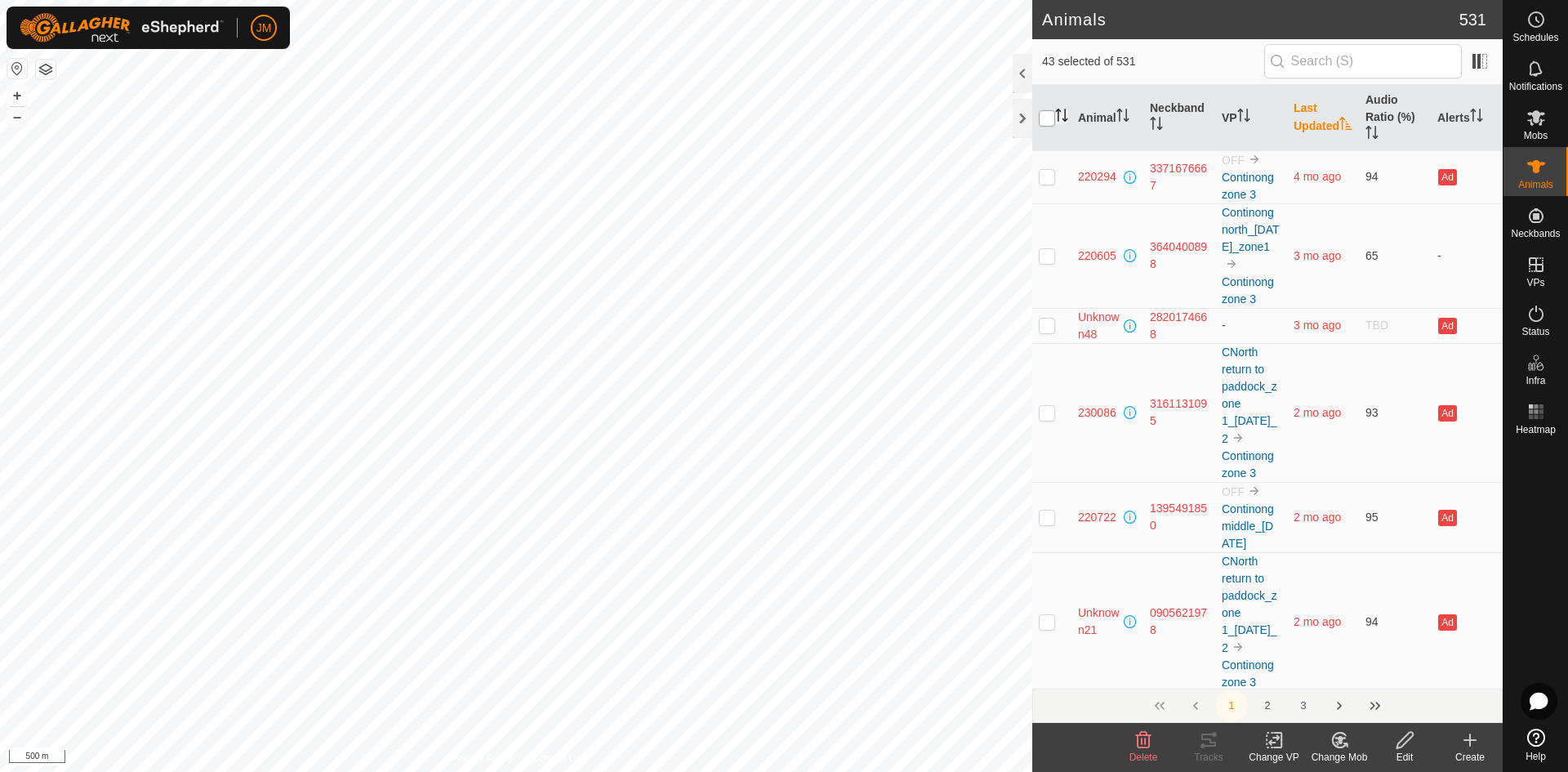
checkbox input "true"
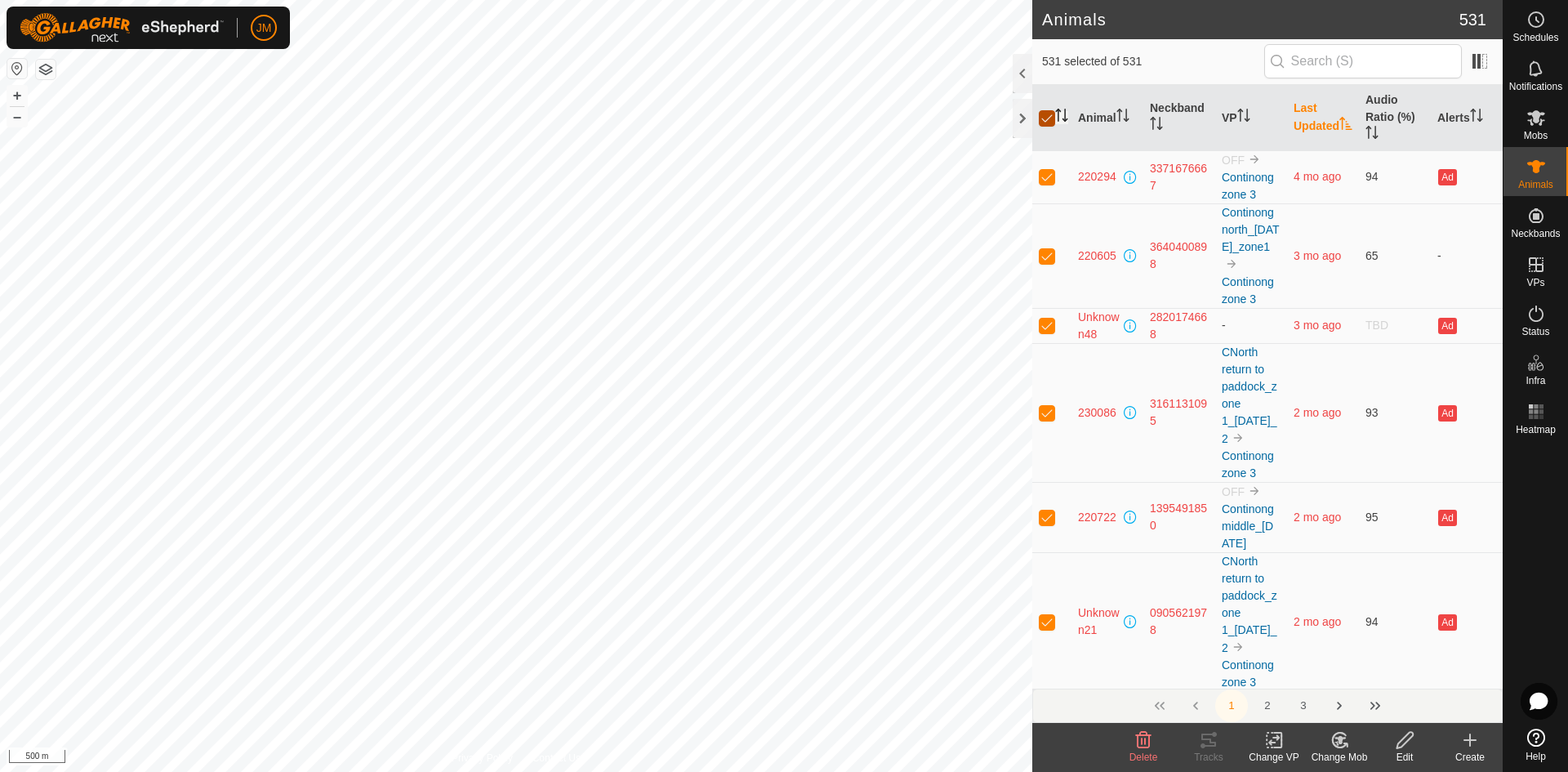
click at [1048, 122] on input "checkbox" at bounding box center [1047, 118] width 16 height 16
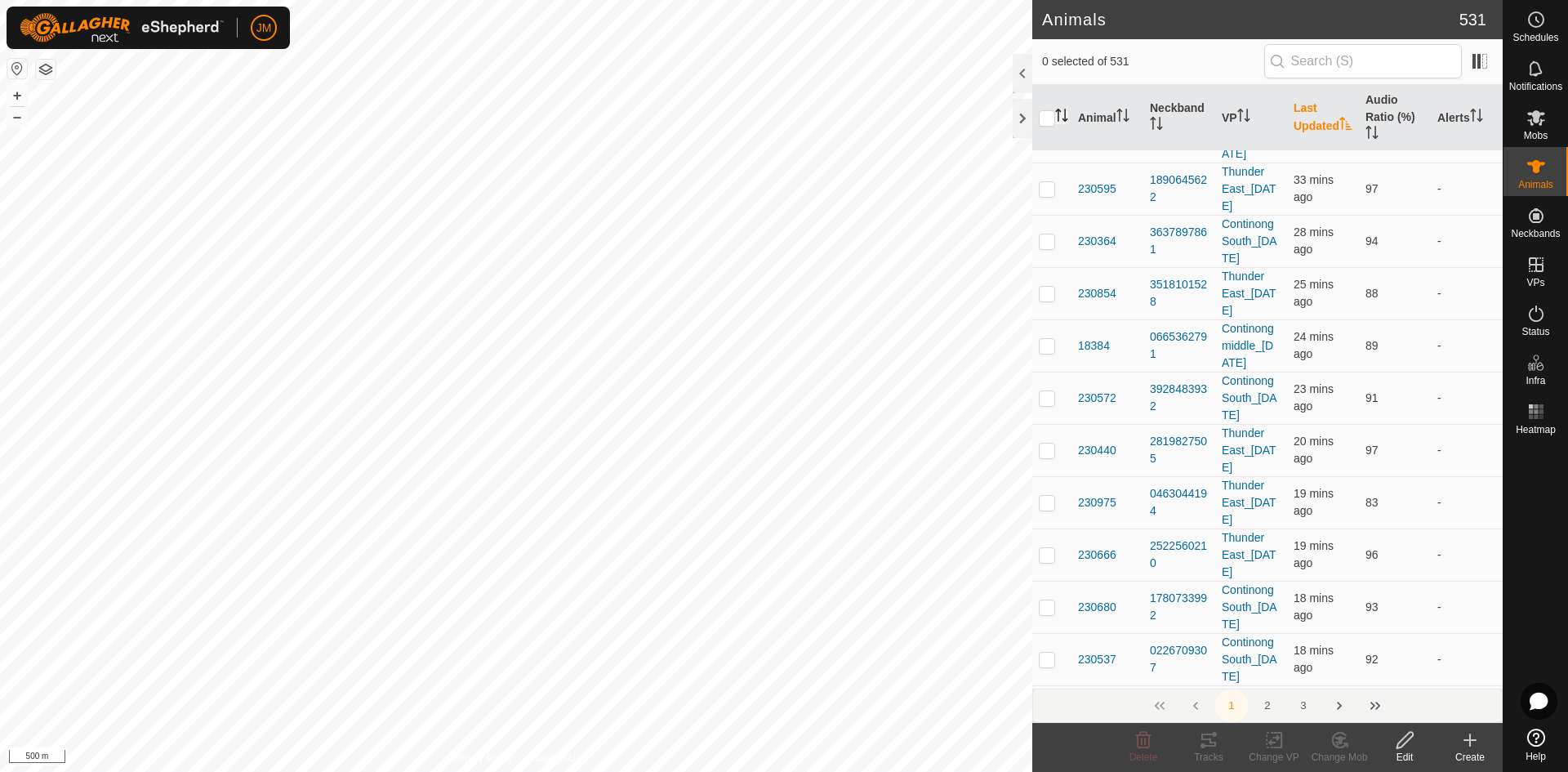
scroll to position [7817, 0]
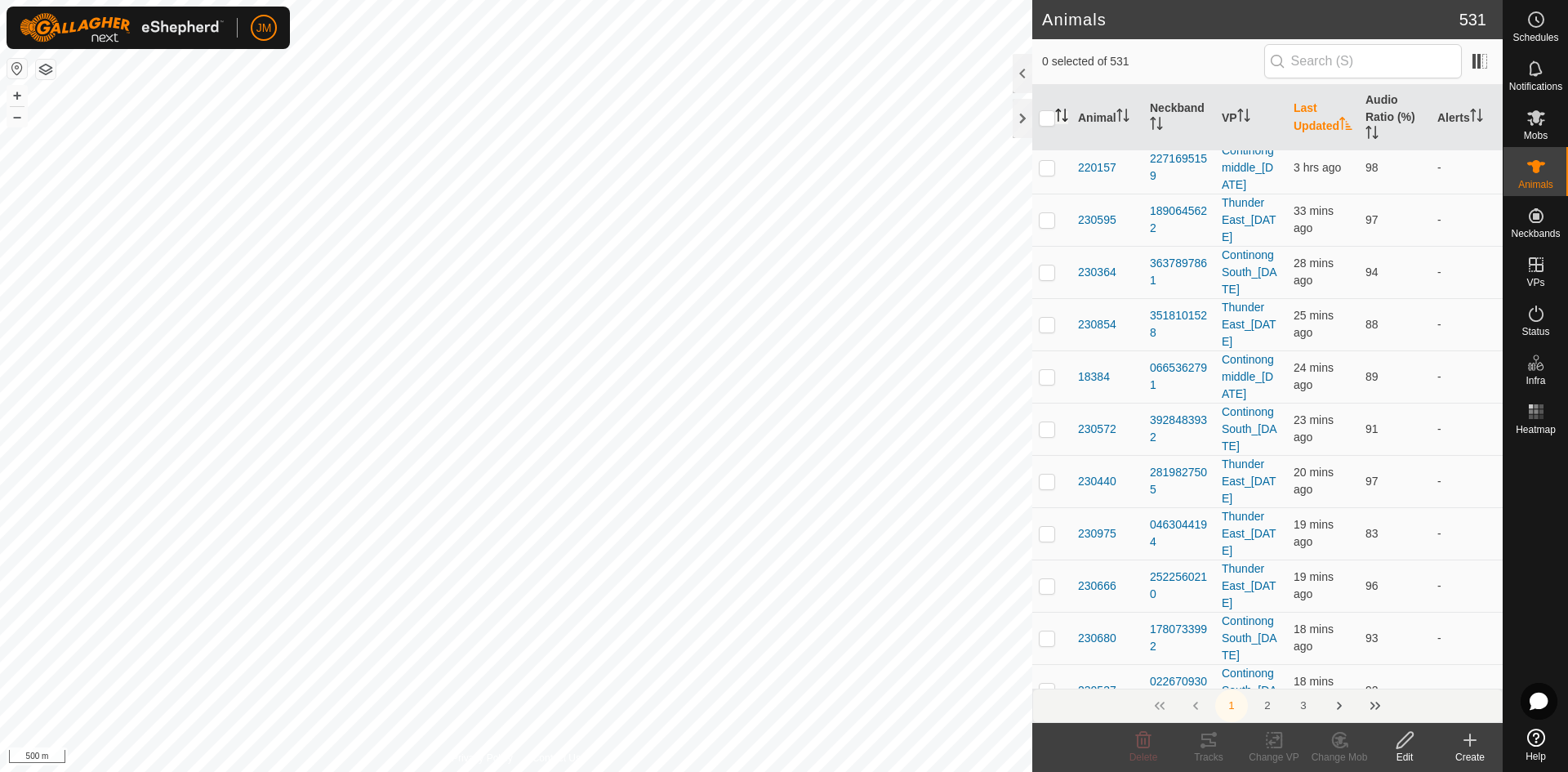
click at [1050, 34] on p-checkbox at bounding box center [1047, 28] width 16 height 13
click at [1043, 78] on p-checkbox at bounding box center [1047, 71] width 16 height 13
click at [1045, 122] on p-checkbox at bounding box center [1047, 116] width 16 height 13
click at [1049, 174] on p-checkbox at bounding box center [1047, 168] width 16 height 13
click at [1046, 226] on p-checkbox at bounding box center [1047, 220] width 16 height 13
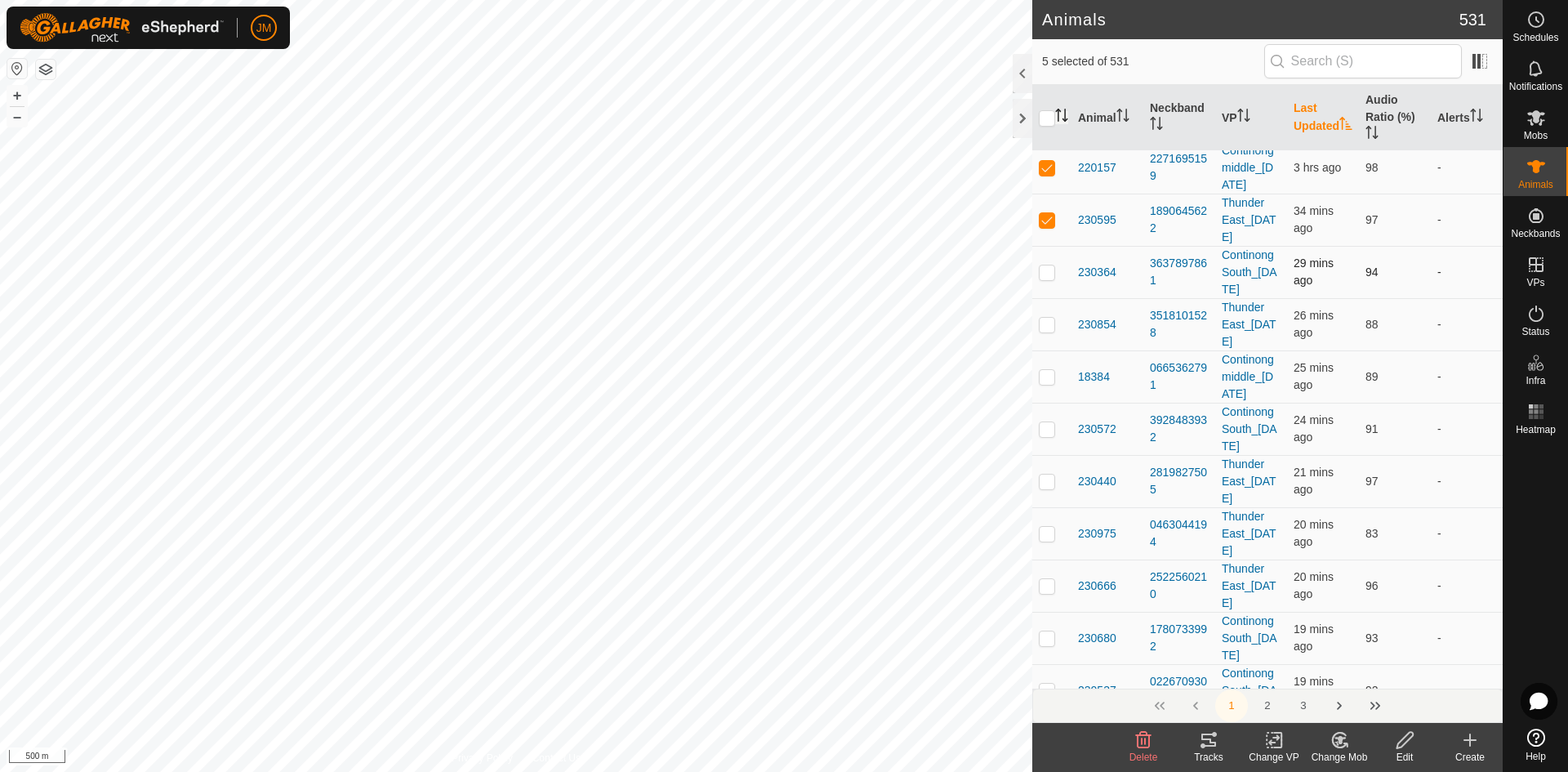
click at [1043, 278] on p-checkbox at bounding box center [1047, 272] width 16 height 13
click at [1047, 331] on p-checkbox at bounding box center [1047, 324] width 16 height 13
click at [1048, 383] on p-checkbox at bounding box center [1047, 376] width 16 height 13
click at [1045, 34] on p-checkbox at bounding box center [1047, 28] width 16 height 13
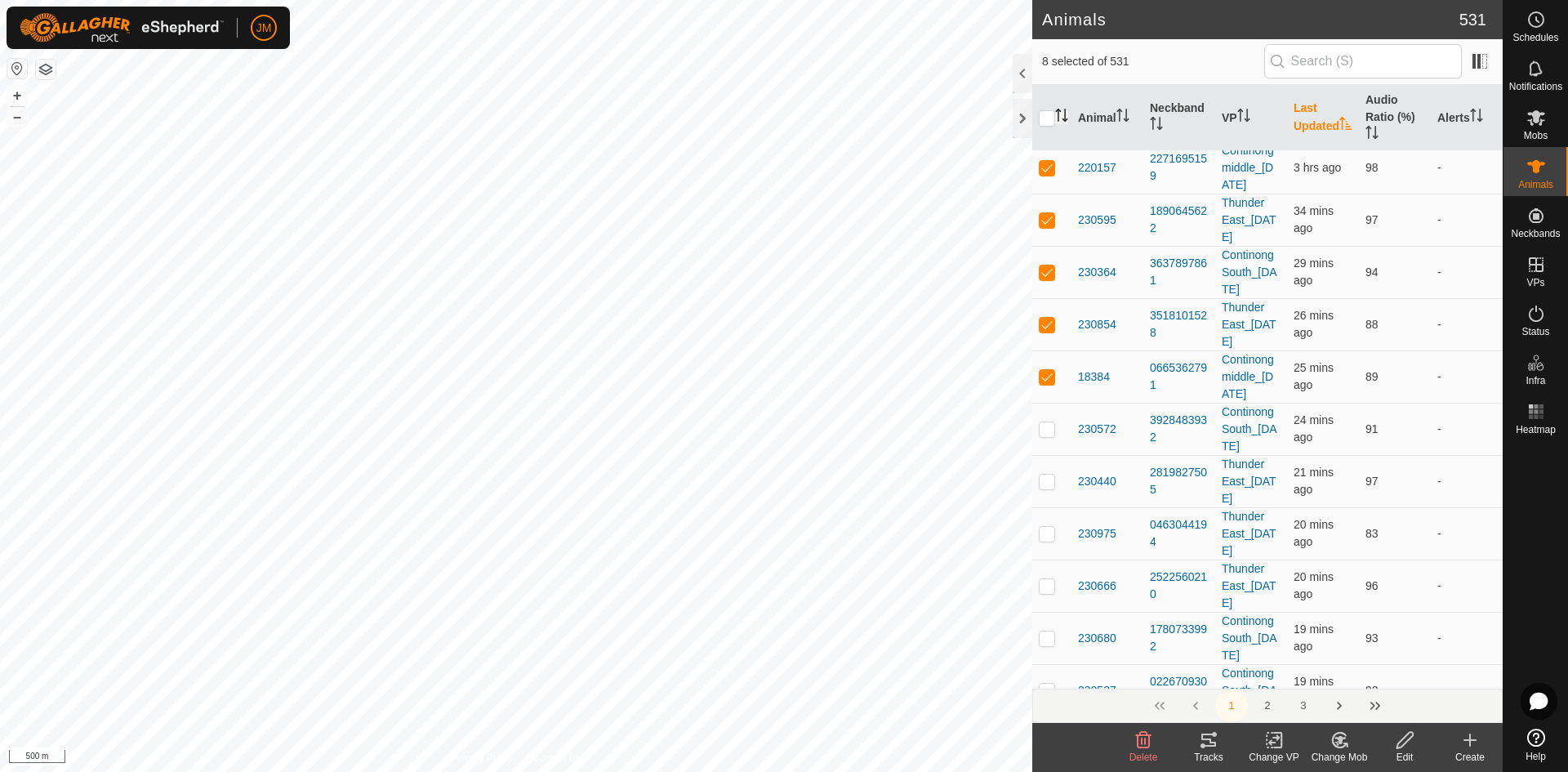
click at [1045, 34] on p-checkbox at bounding box center [1047, 28] width 16 height 13
click at [1045, 78] on p-checkbox at bounding box center [1047, 71] width 16 height 13
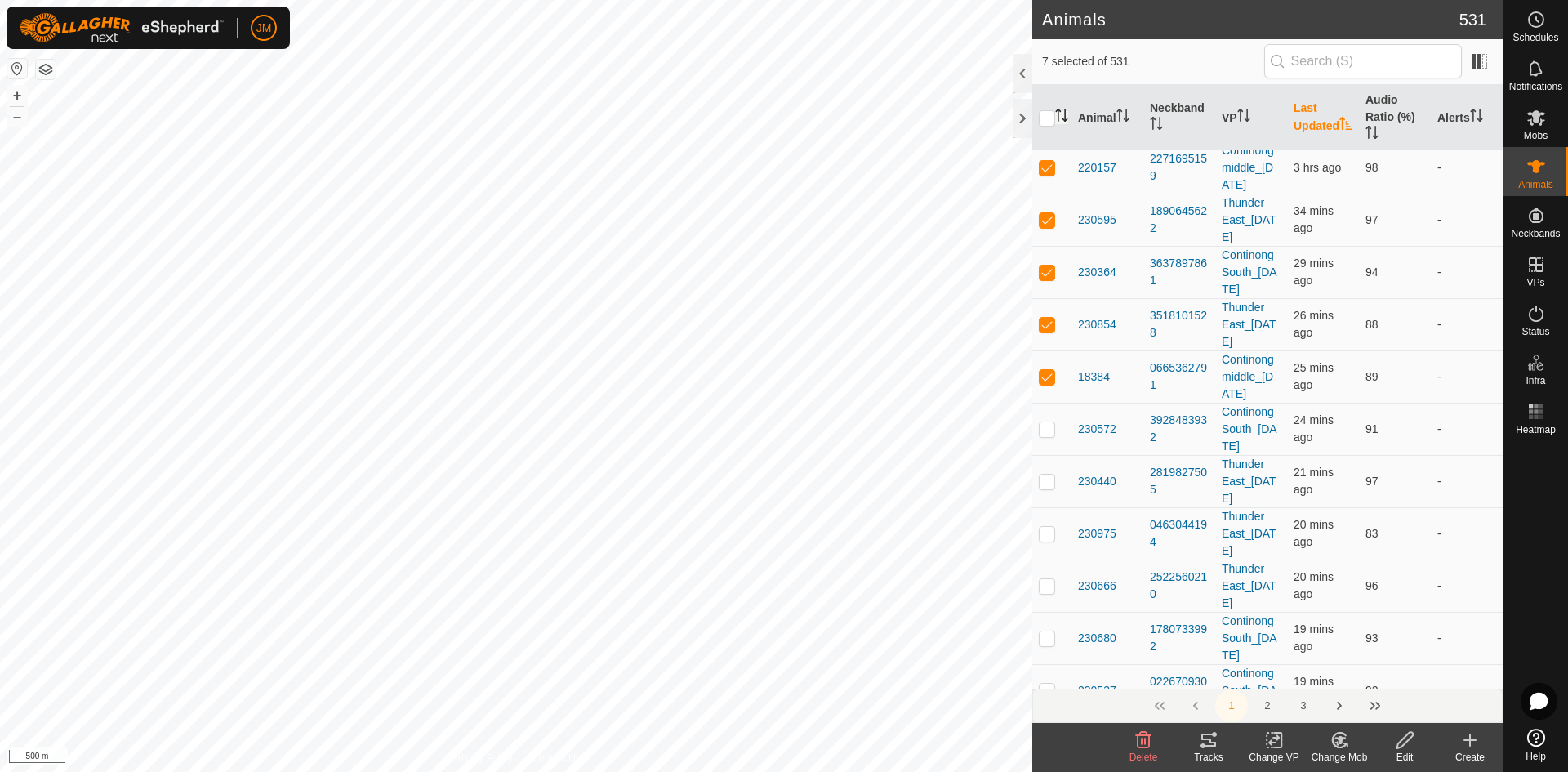
click at [1047, 122] on p-checkbox at bounding box center [1047, 116] width 16 height 13
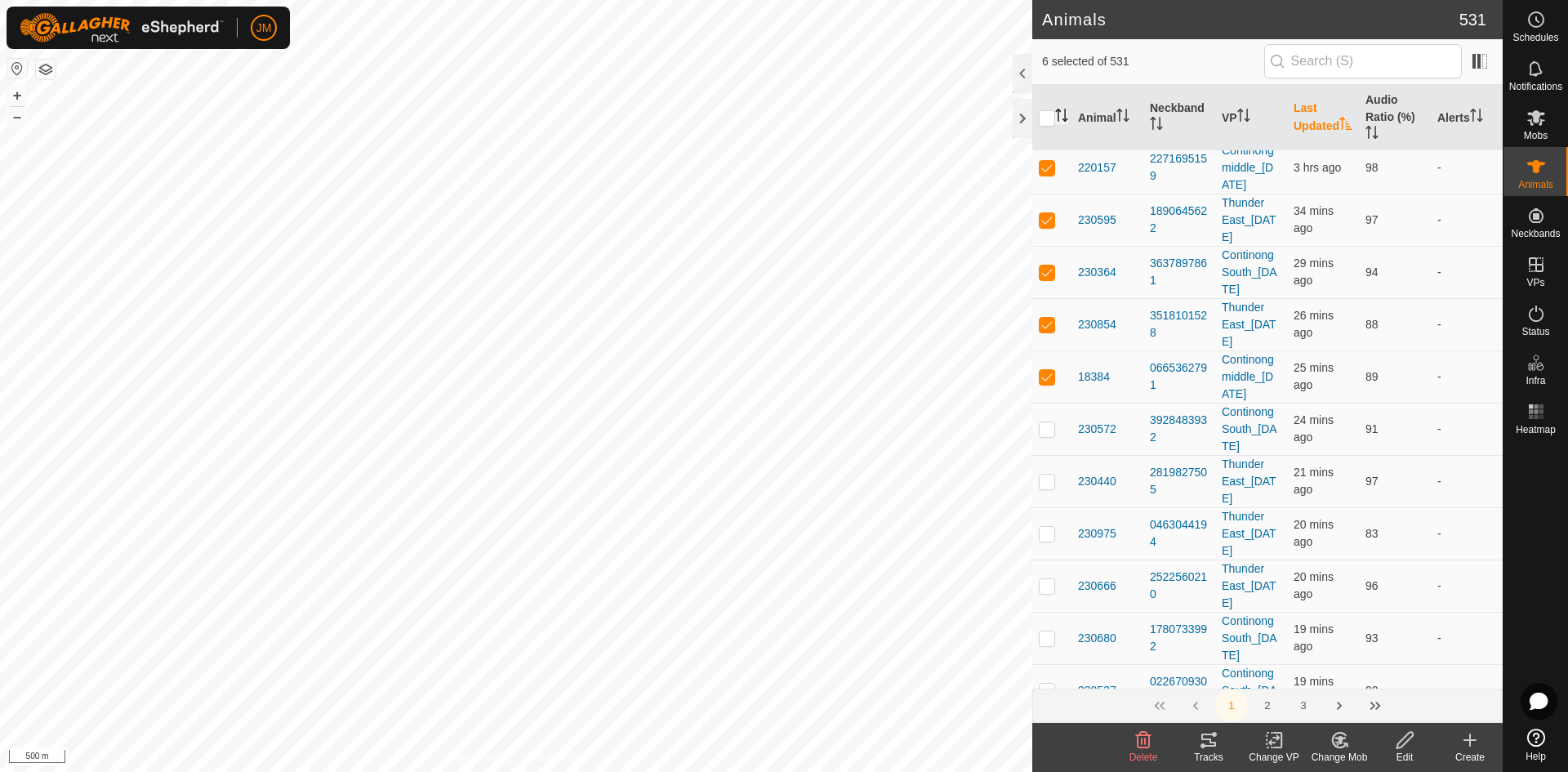
click at [1047, 122] on p-checkbox at bounding box center [1047, 116] width 16 height 13
click at [1044, 174] on p-checkbox at bounding box center [1047, 168] width 16 height 13
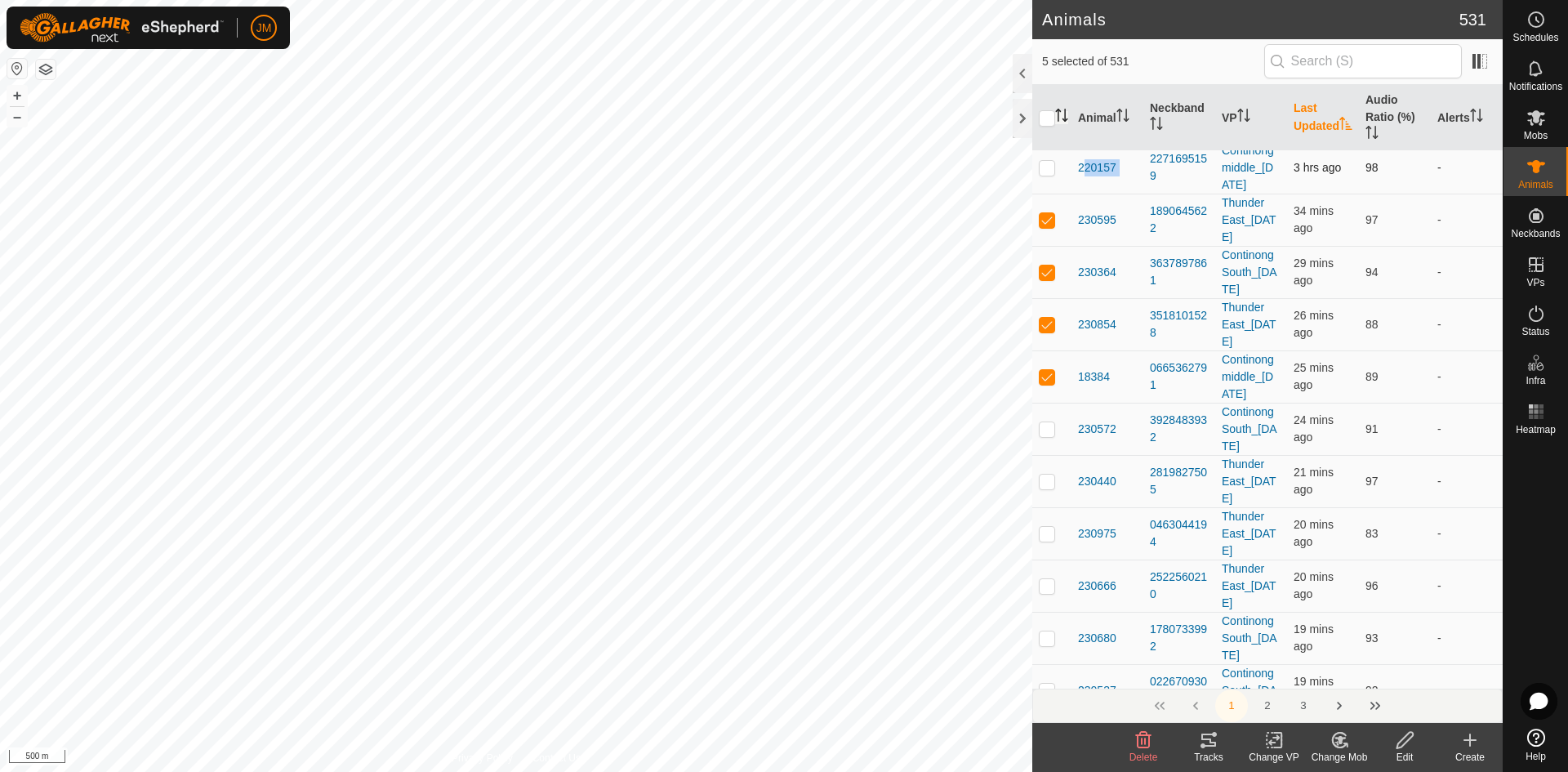
click at [1044, 174] on p-checkbox at bounding box center [1047, 168] width 16 height 13
click at [1046, 226] on p-checkbox at bounding box center [1047, 220] width 16 height 13
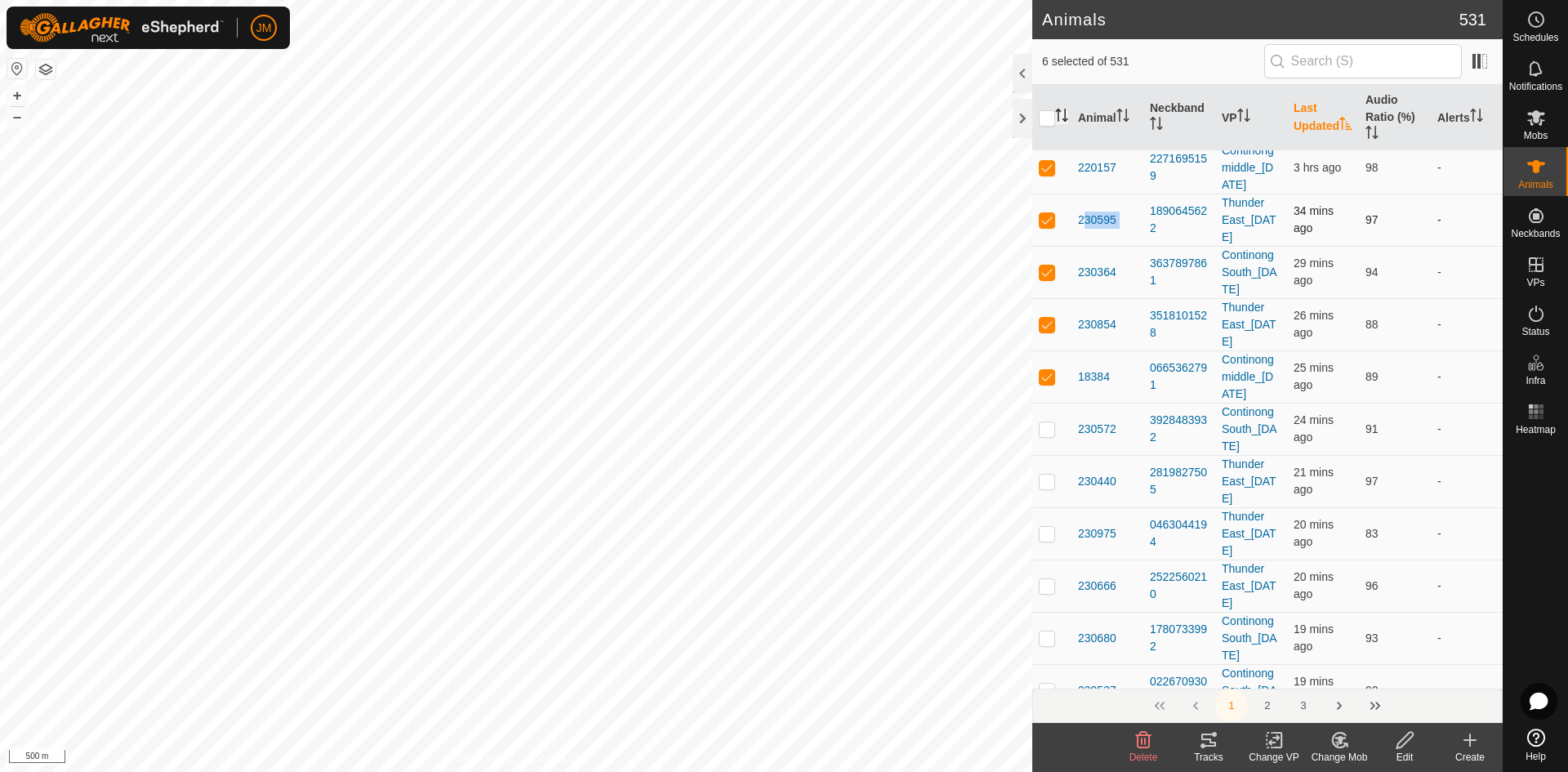
click at [1046, 226] on p-checkbox at bounding box center [1047, 220] width 16 height 13
click at [1046, 278] on p-checkbox at bounding box center [1047, 272] width 16 height 13
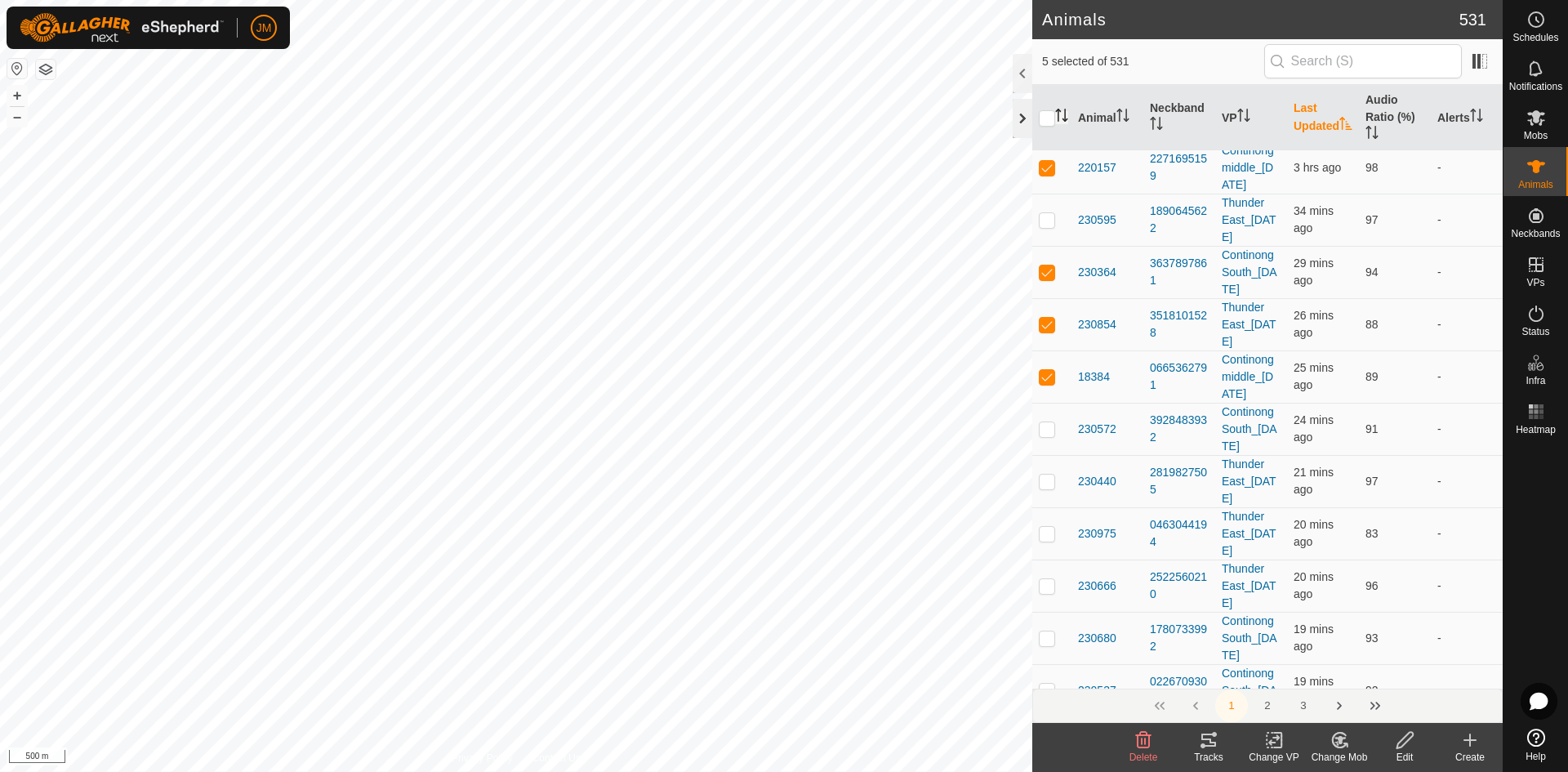
click at [1021, 106] on div at bounding box center [1022, 118] width 19 height 39
